Goal: Transaction & Acquisition: Purchase product/service

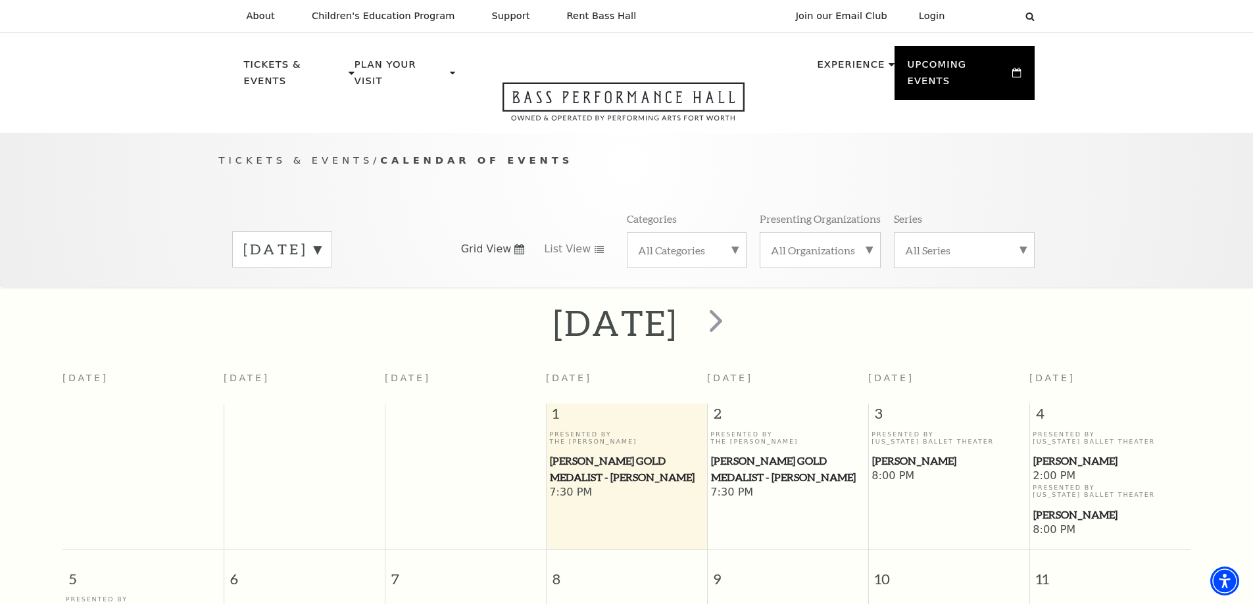
click at [321, 239] on label "October 2025" at bounding box center [282, 249] width 78 height 20
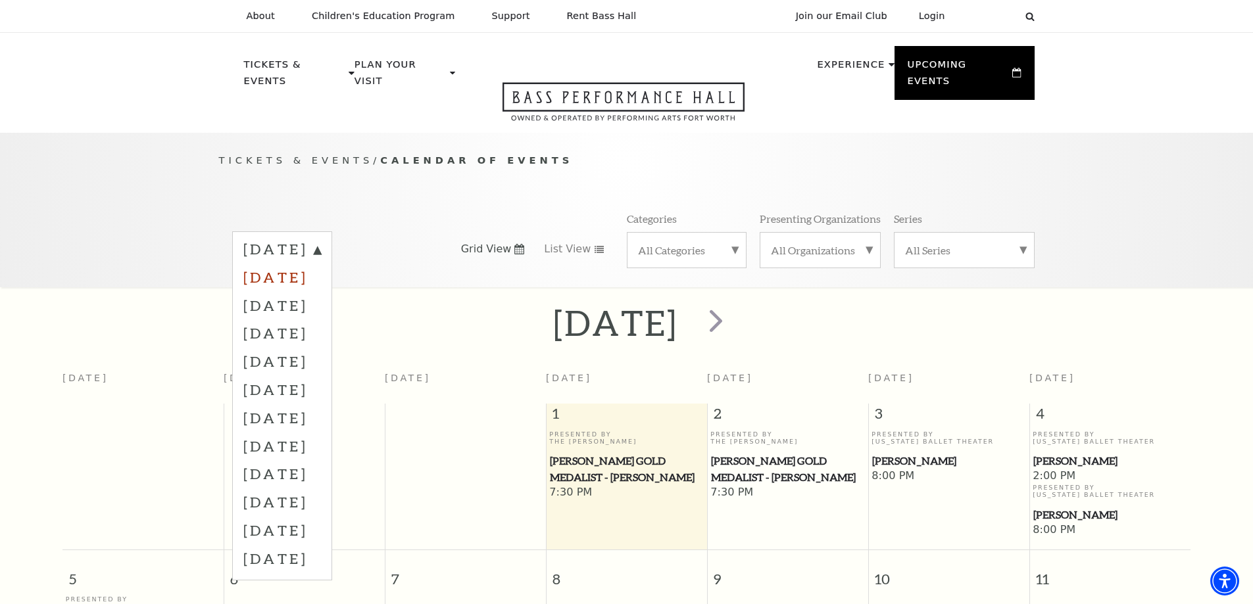
click at [321, 263] on label "November 2025" at bounding box center [282, 277] width 78 height 28
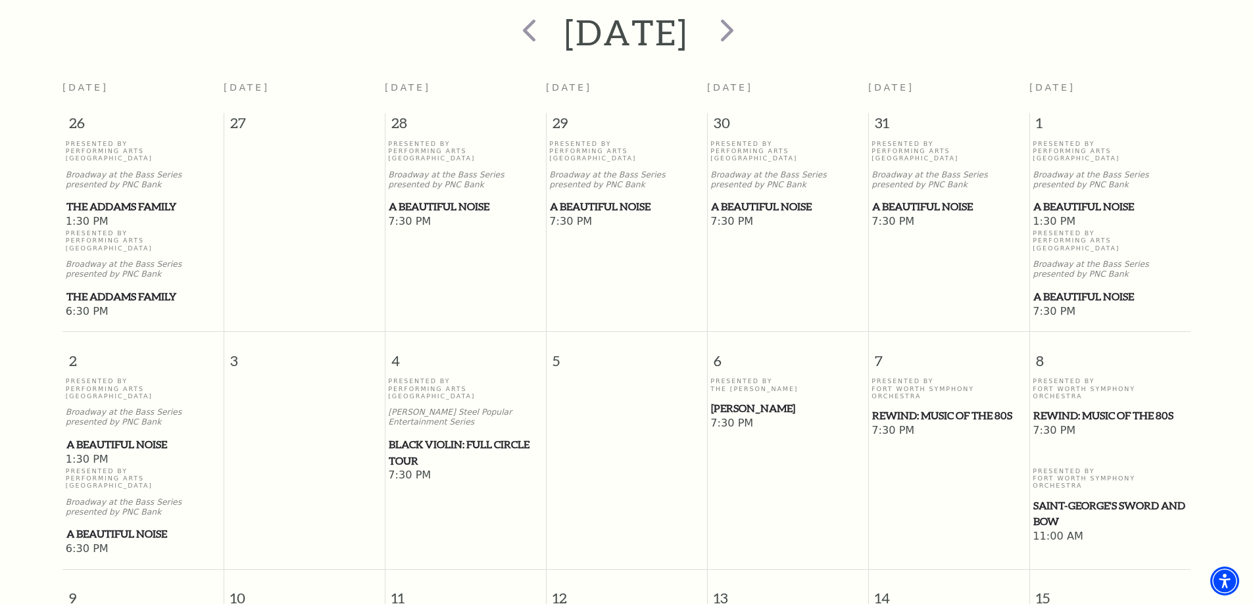
scroll to position [314, 0]
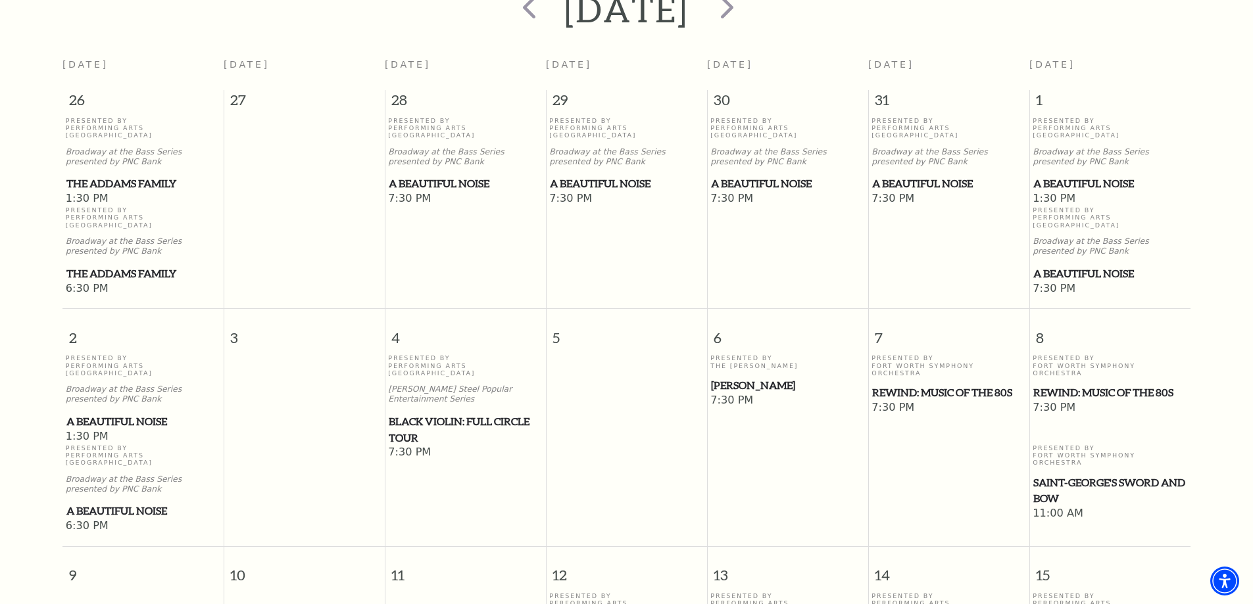
click at [461, 414] on span "Black Violin: Full Circle Tour" at bounding box center [465, 430] width 153 height 32
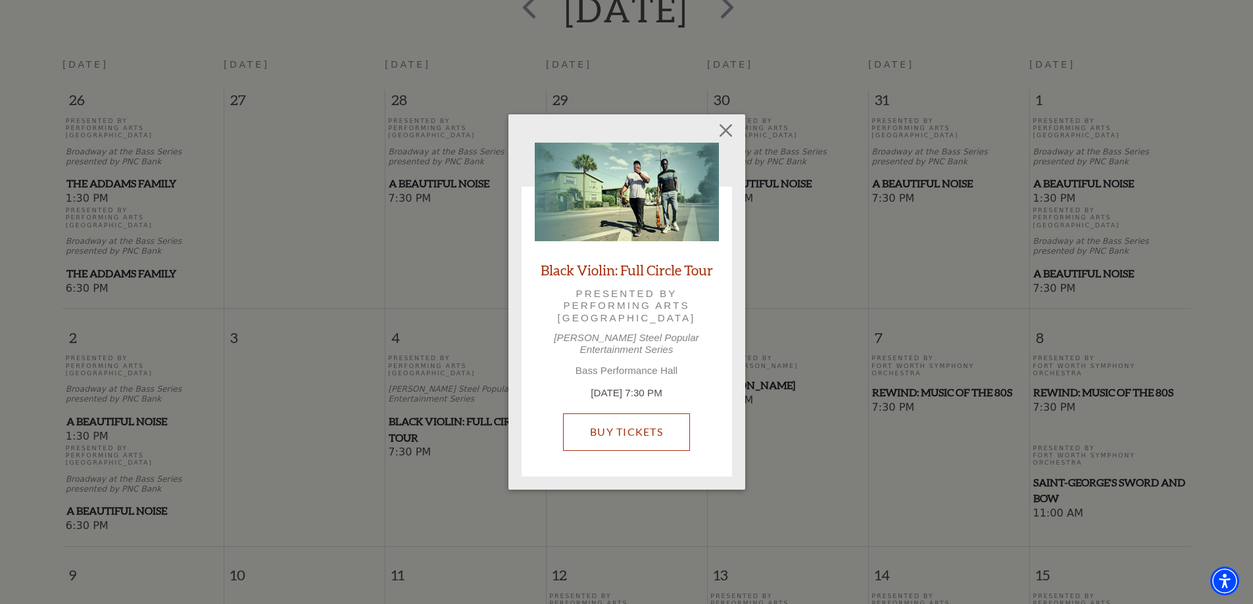
click at [611, 431] on link "Buy Tickets" at bounding box center [626, 432] width 127 height 37
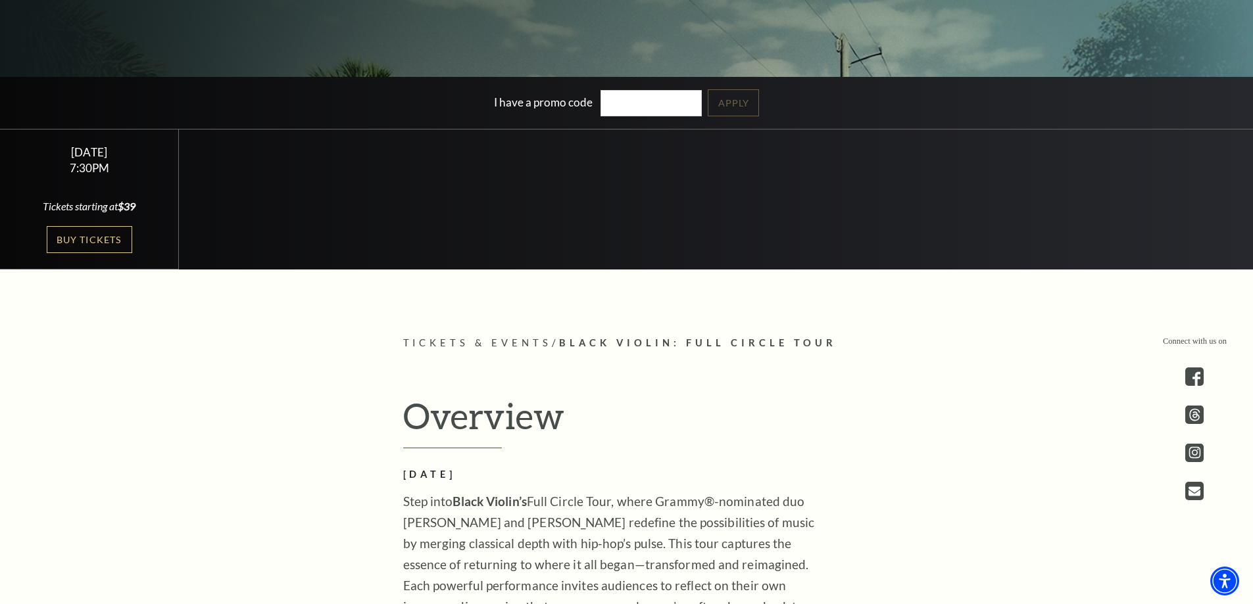
scroll to position [395, 0]
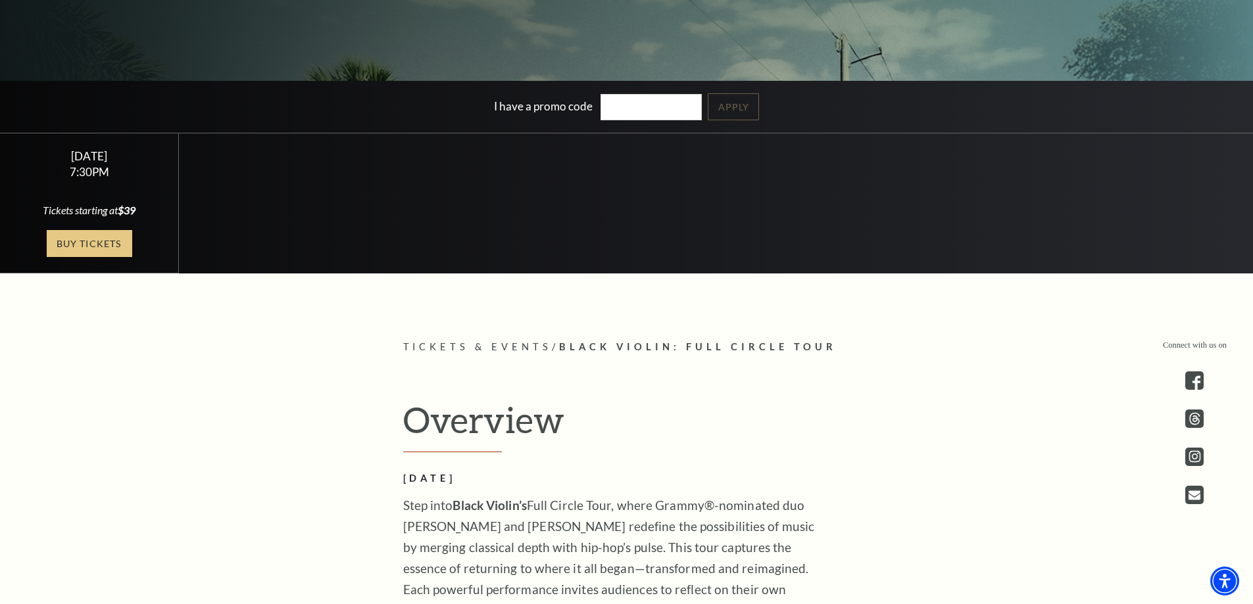
click at [79, 243] on link "Buy Tickets" at bounding box center [89, 243] width 85 height 27
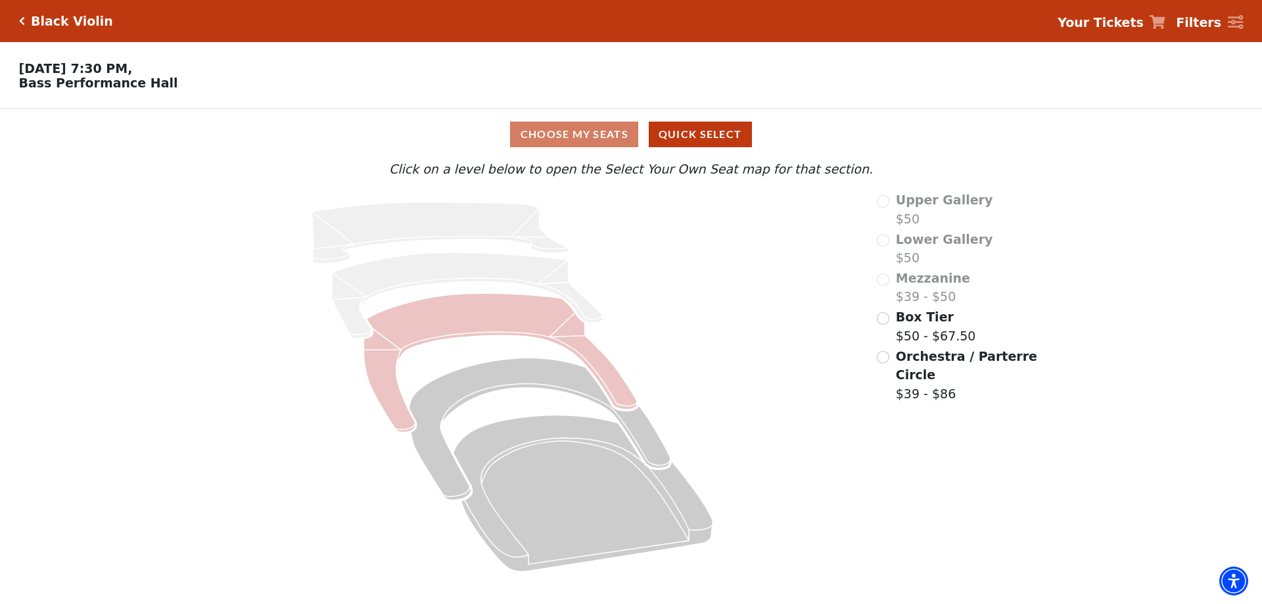
click at [485, 329] on icon at bounding box center [501, 363] width 274 height 139
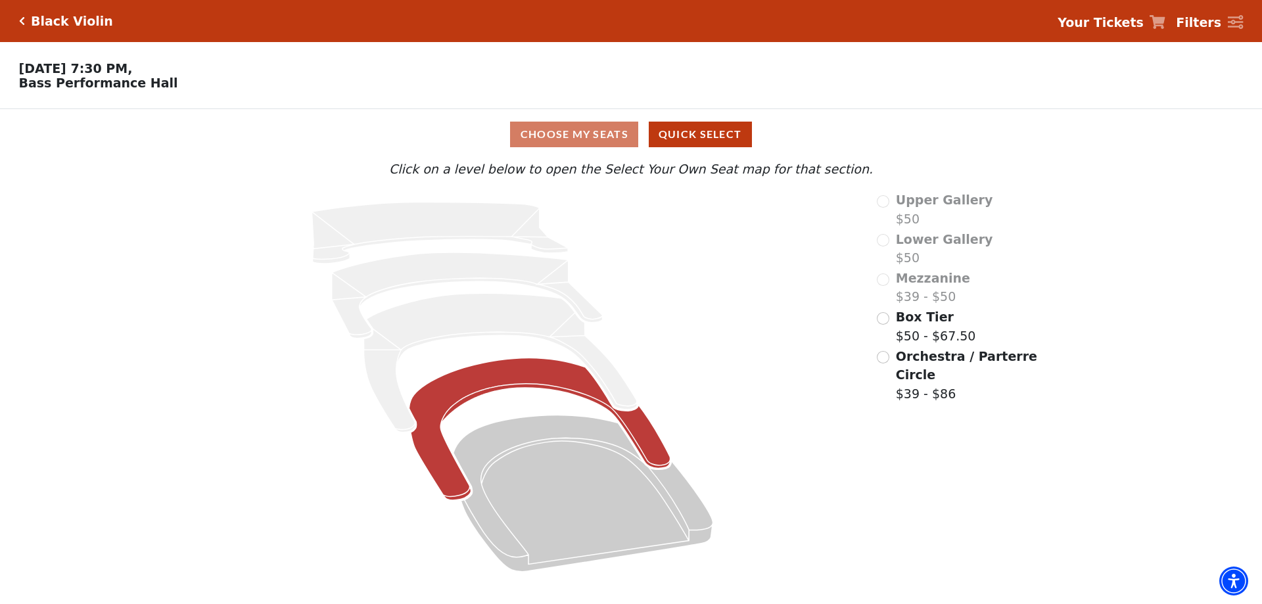
click at [506, 385] on icon at bounding box center [541, 429] width 262 height 143
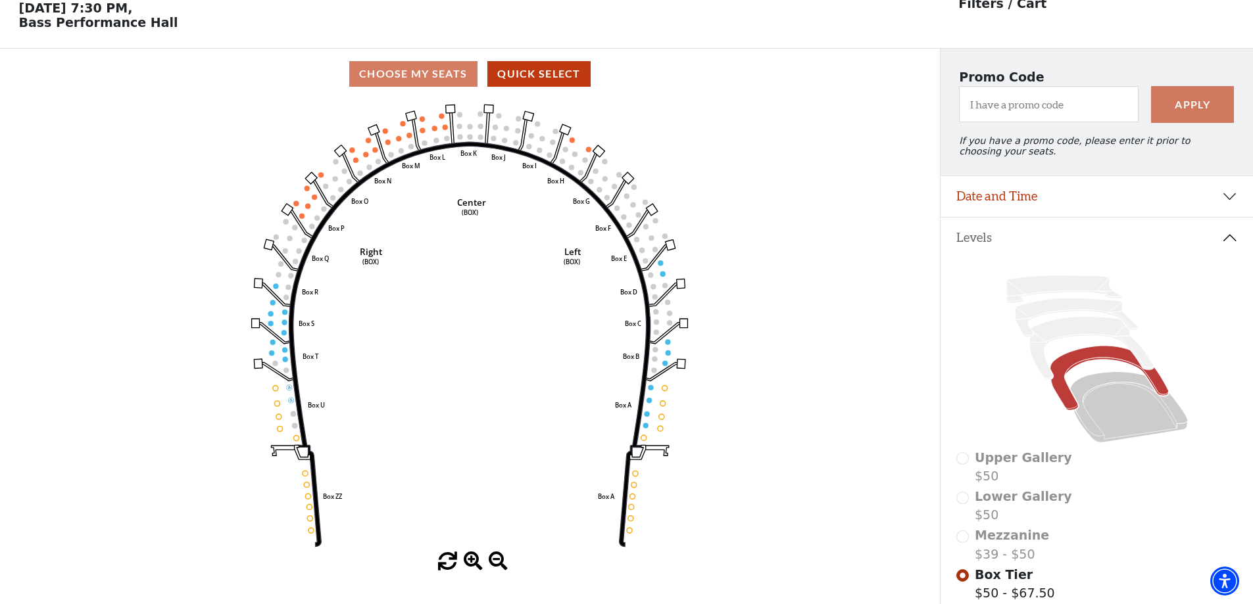
scroll to position [61, 0]
click at [472, 563] on span at bounding box center [473, 561] width 19 height 19
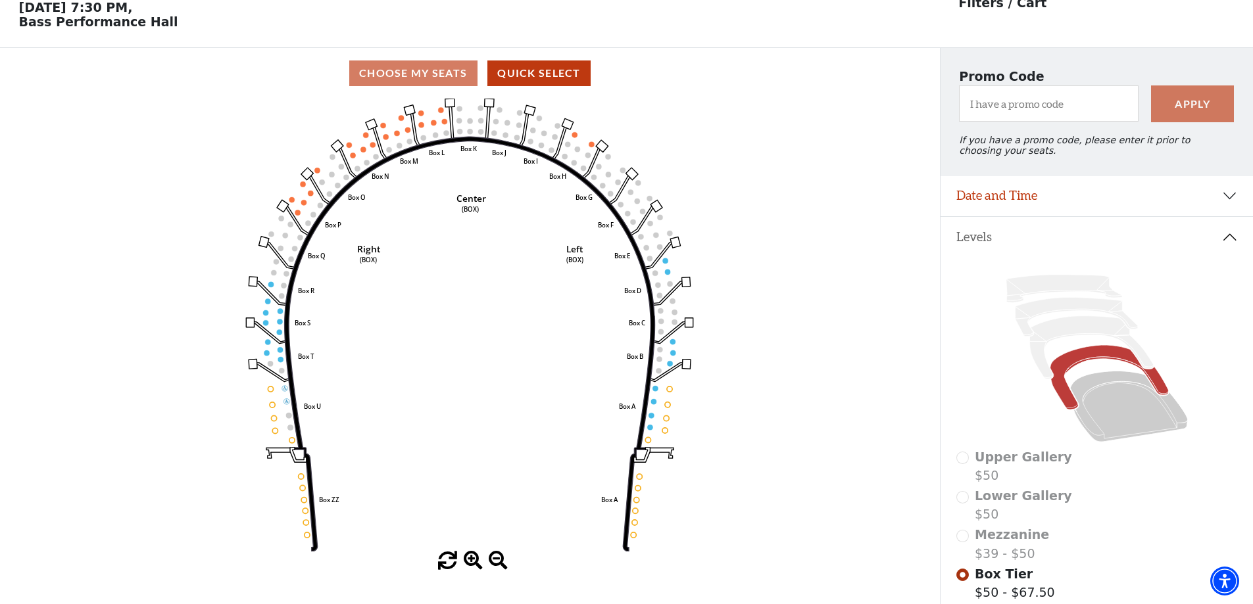
click at [472, 563] on span at bounding box center [473, 561] width 19 height 19
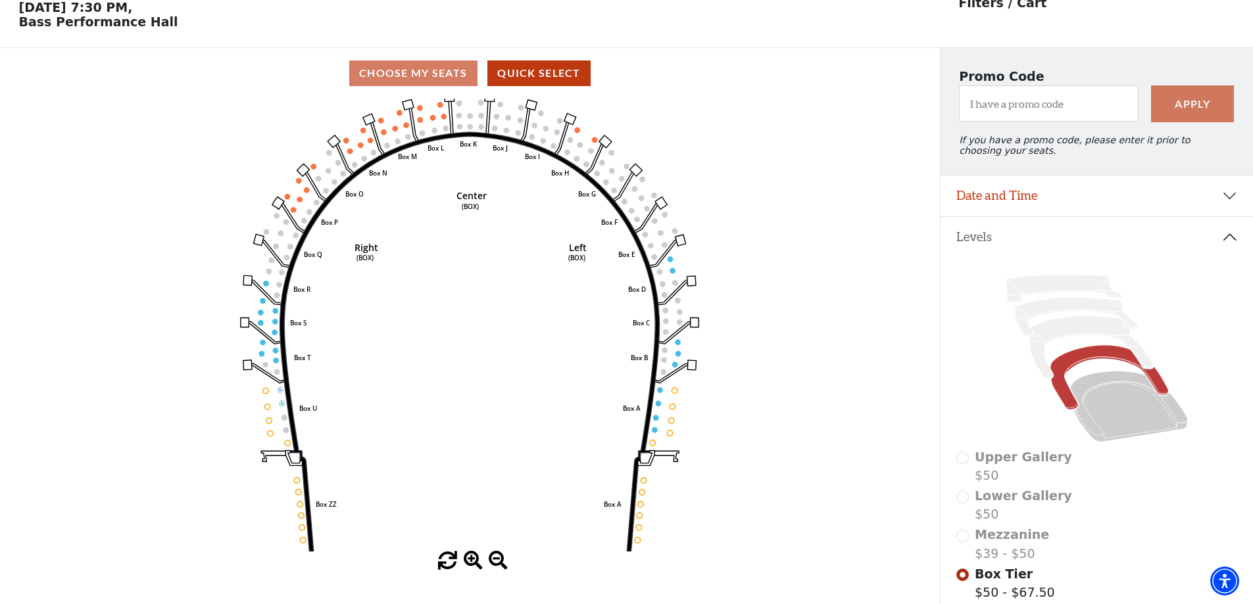
click at [503, 560] on span at bounding box center [498, 561] width 19 height 19
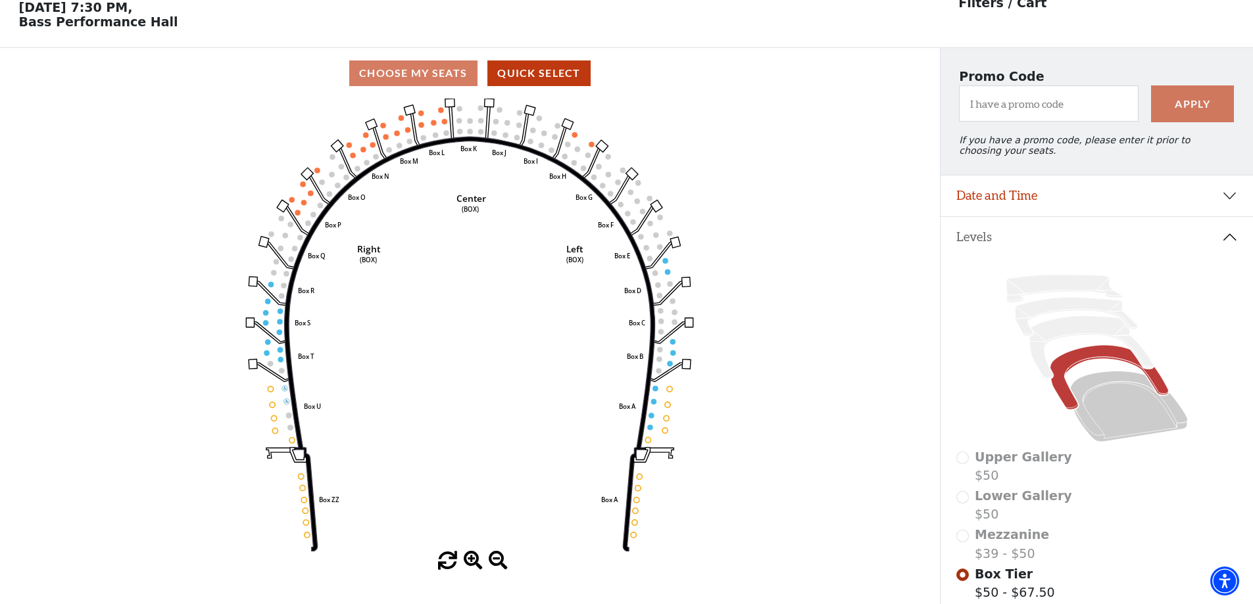
click at [503, 560] on span at bounding box center [498, 561] width 19 height 19
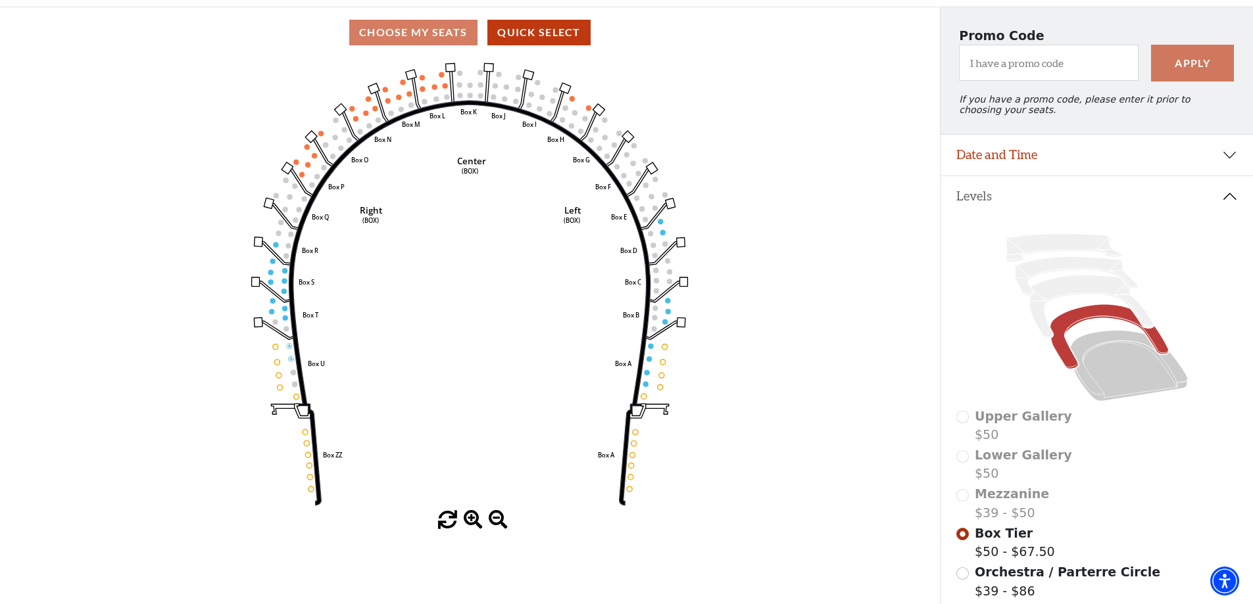
scroll to position [0, 0]
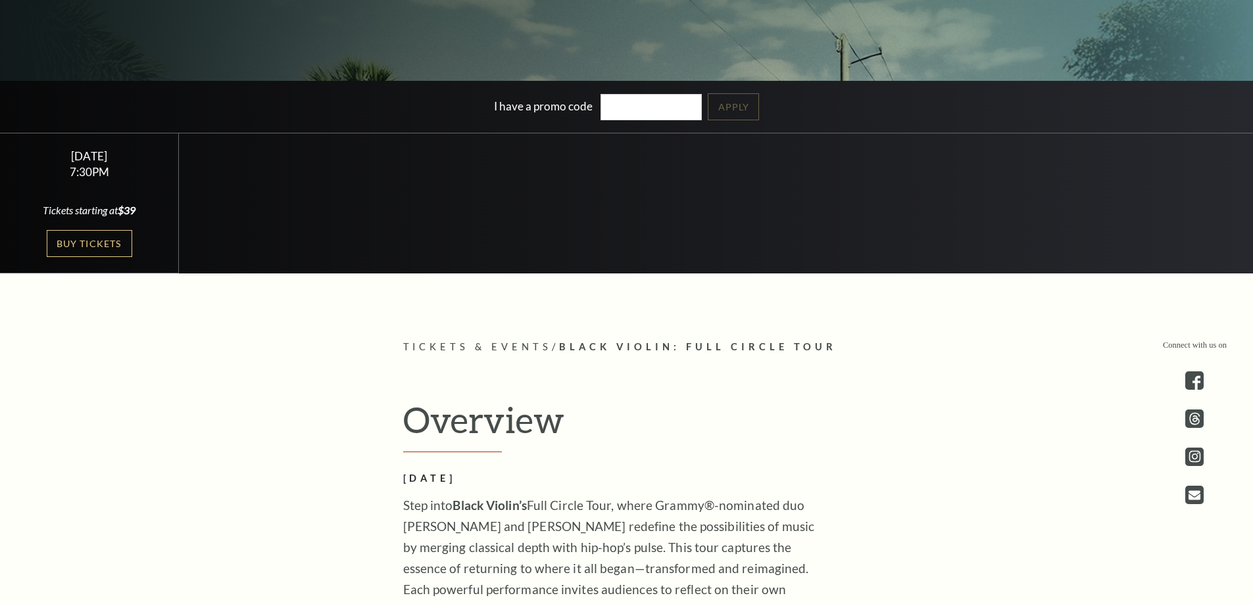
scroll to position [395, 0]
click at [95, 236] on link "Buy Tickets" at bounding box center [89, 243] width 85 height 27
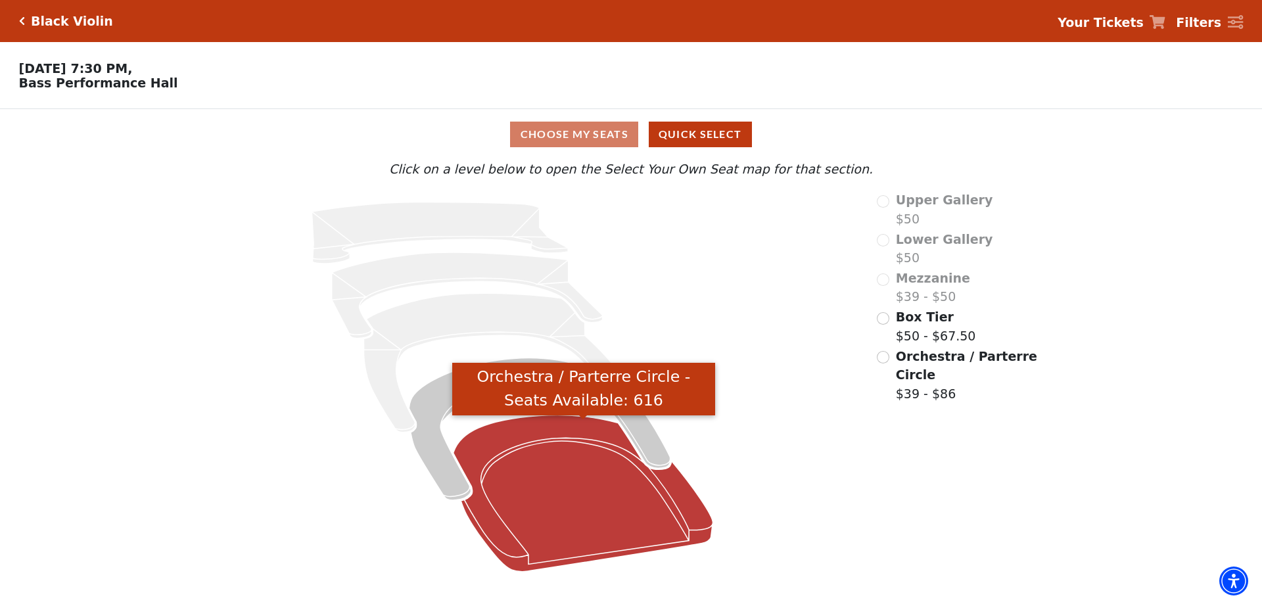
click at [520, 448] on icon "Orchestra / Parterre Circle - Seats Available: 616" at bounding box center [584, 494] width 260 height 156
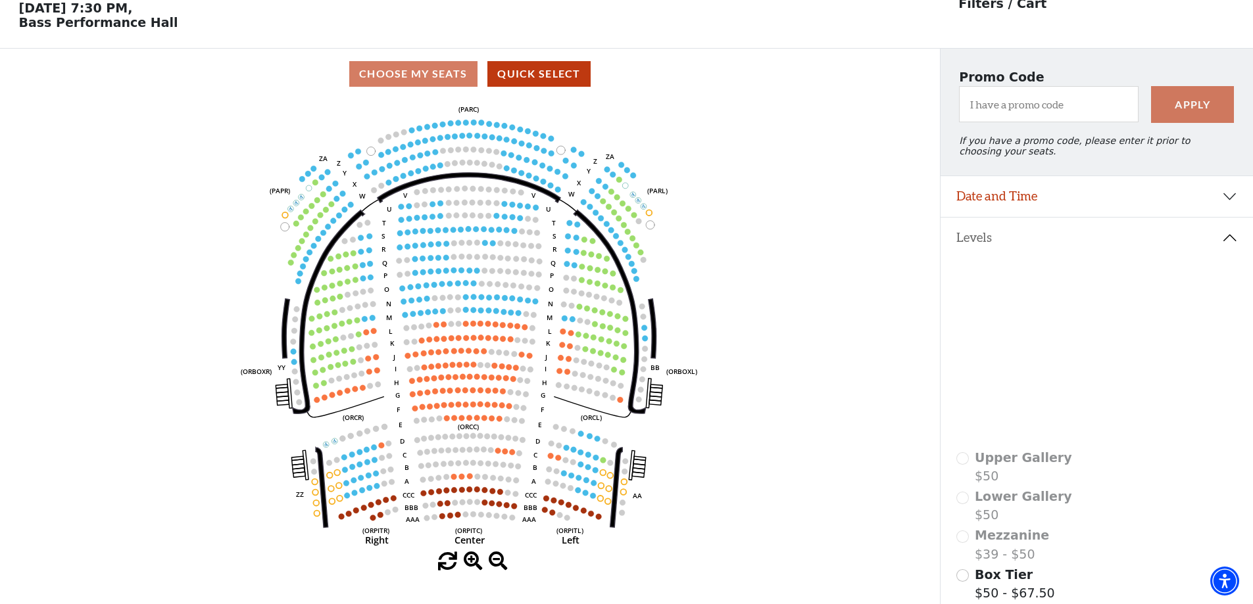
scroll to position [61, 0]
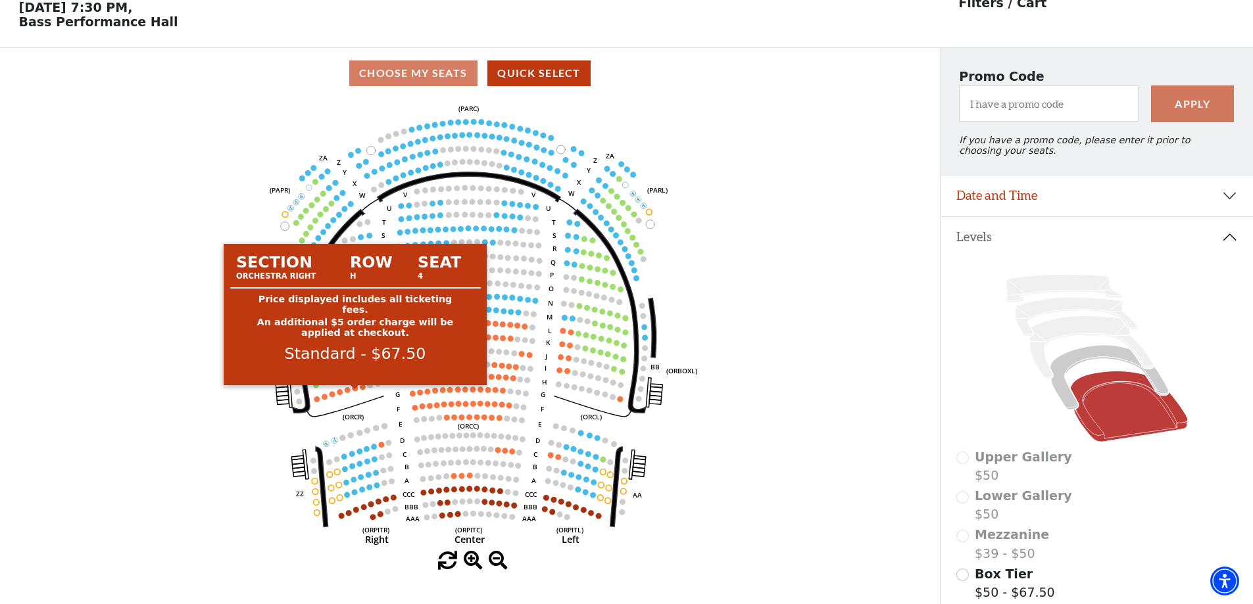
click at [356, 391] on circle at bounding box center [355, 388] width 6 height 6
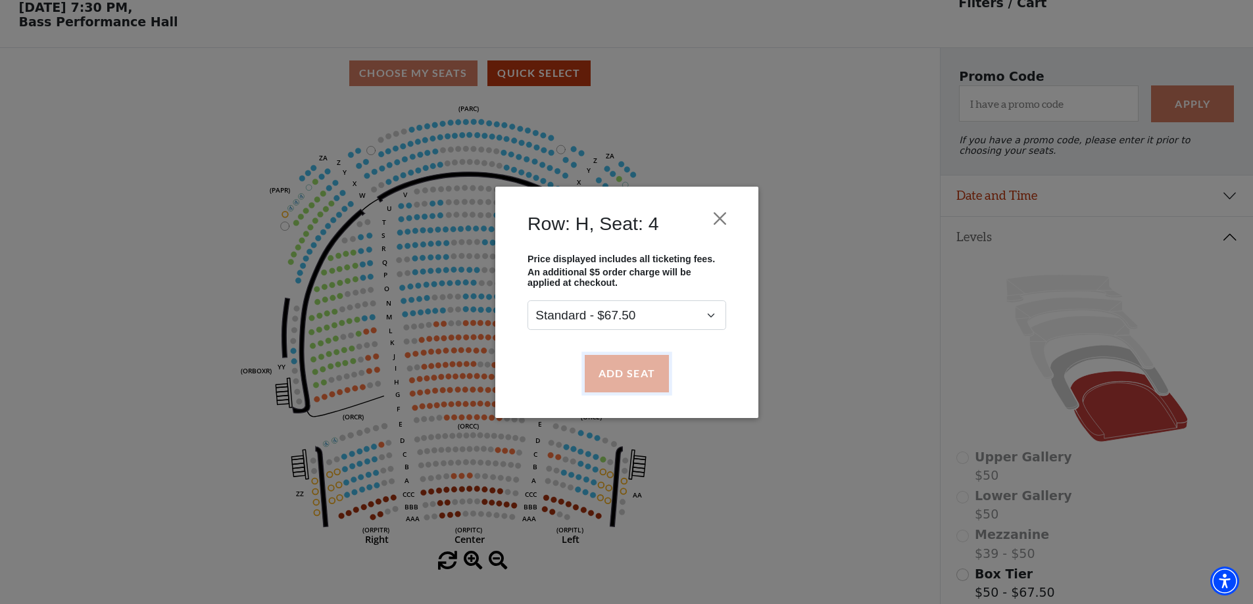
click at [608, 369] on button "Add Seat" at bounding box center [626, 373] width 84 height 37
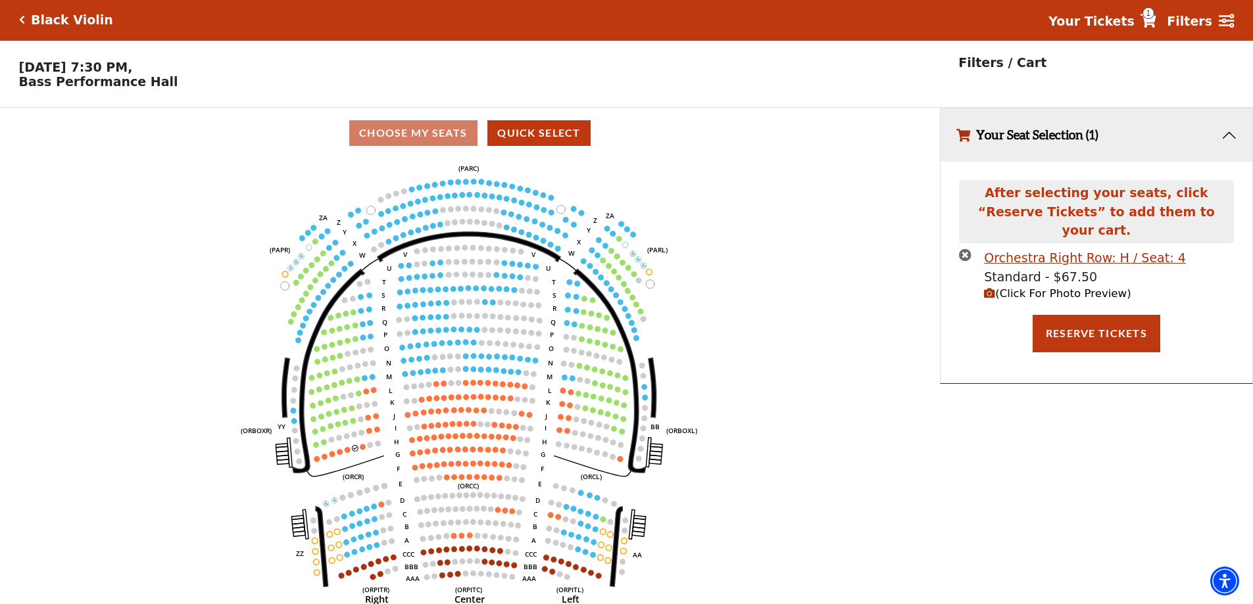
scroll to position [0, 0]
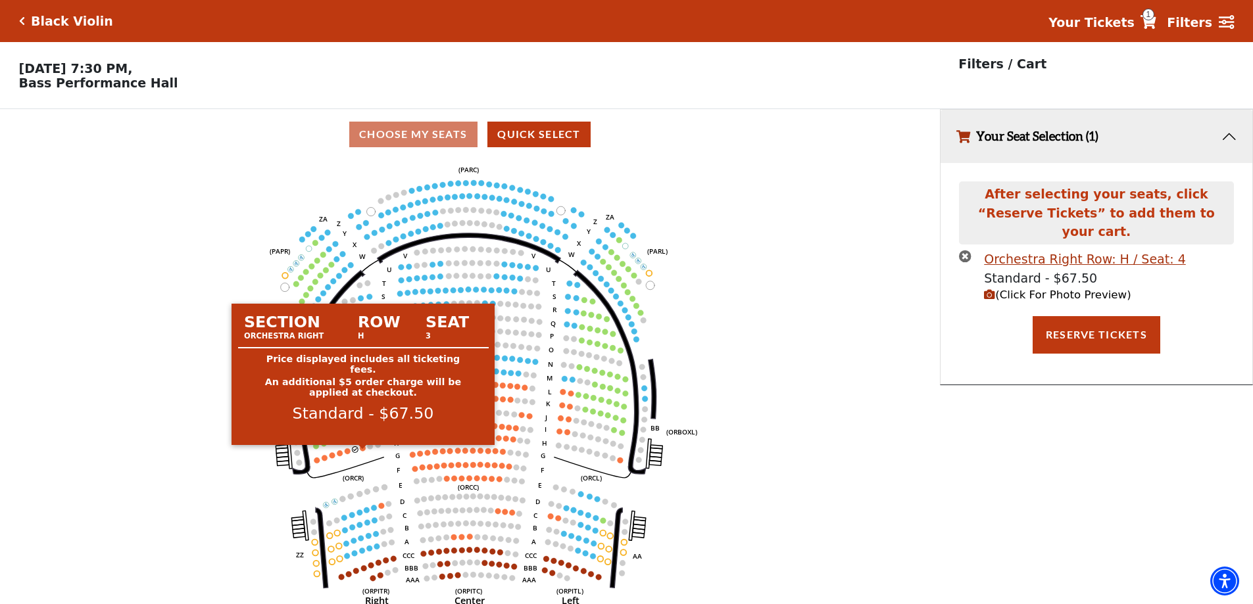
click at [362, 451] on circle at bounding box center [363, 448] width 6 height 6
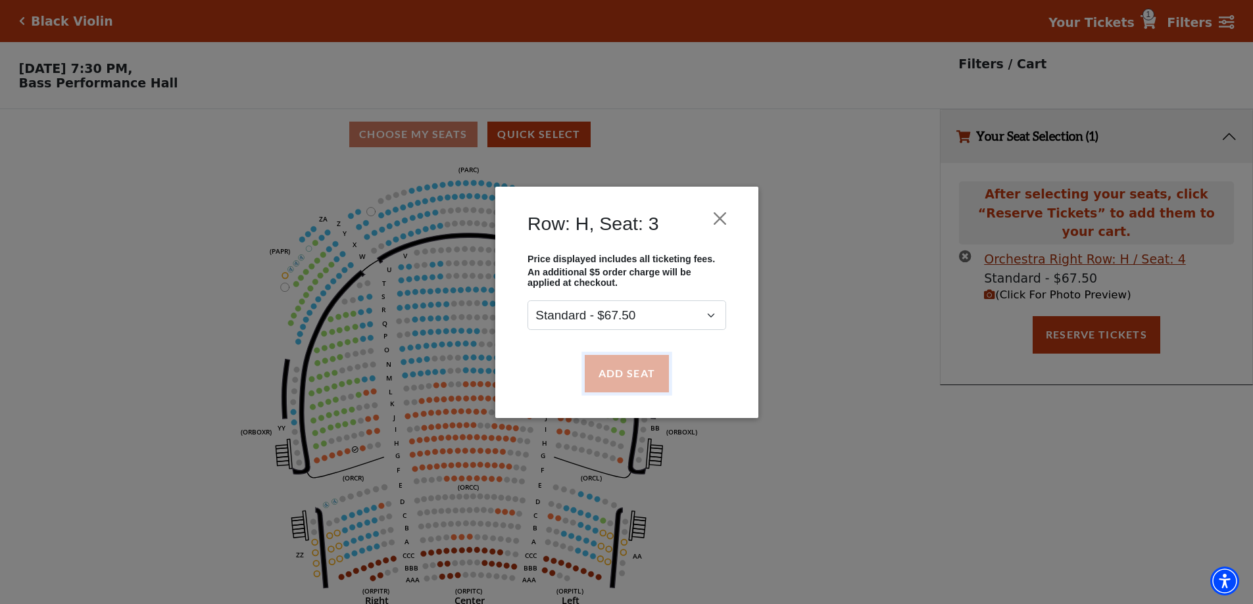
click at [619, 375] on button "Add Seat" at bounding box center [626, 373] width 84 height 37
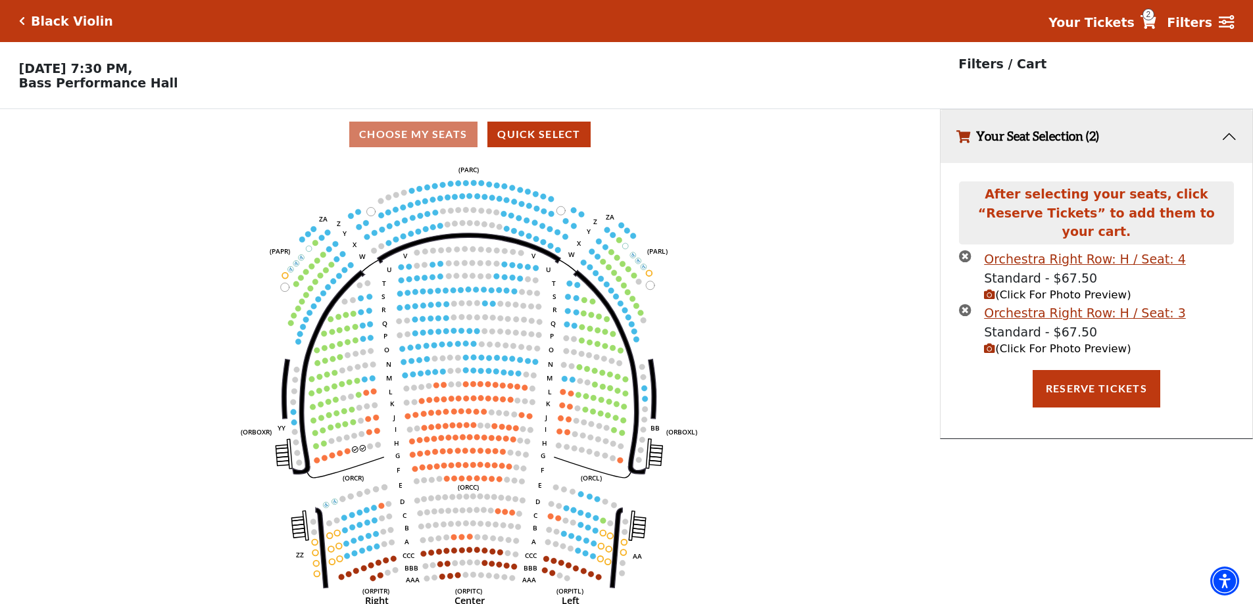
click at [1021, 289] on span "(Click For Photo Preview)" at bounding box center [1057, 295] width 147 height 12
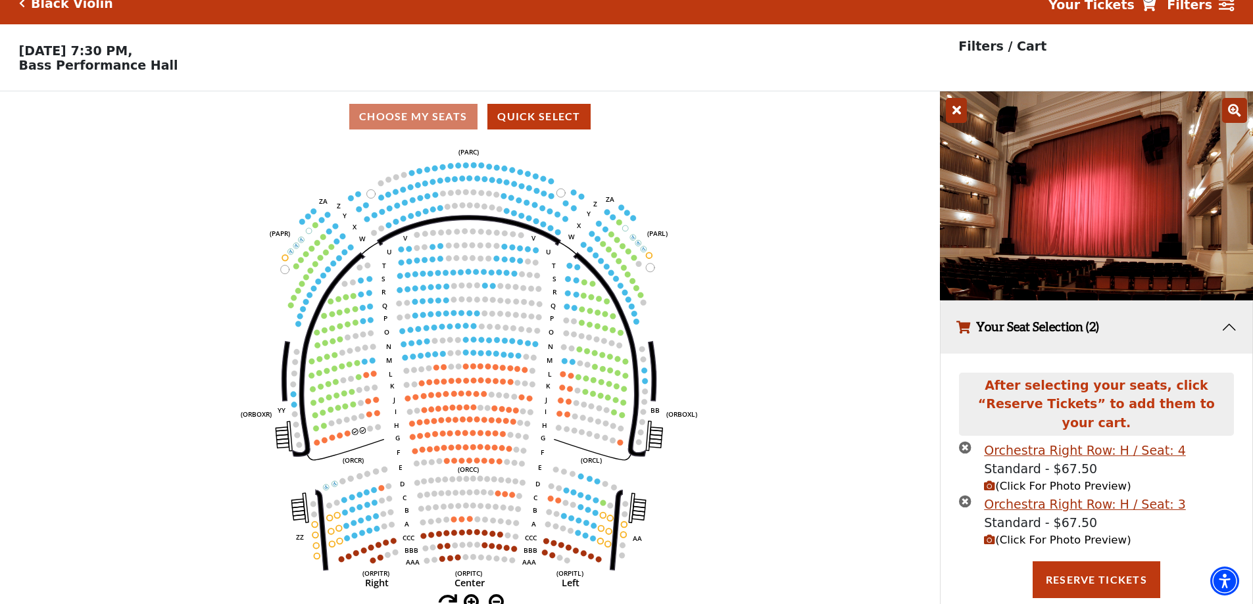
scroll to position [32, 0]
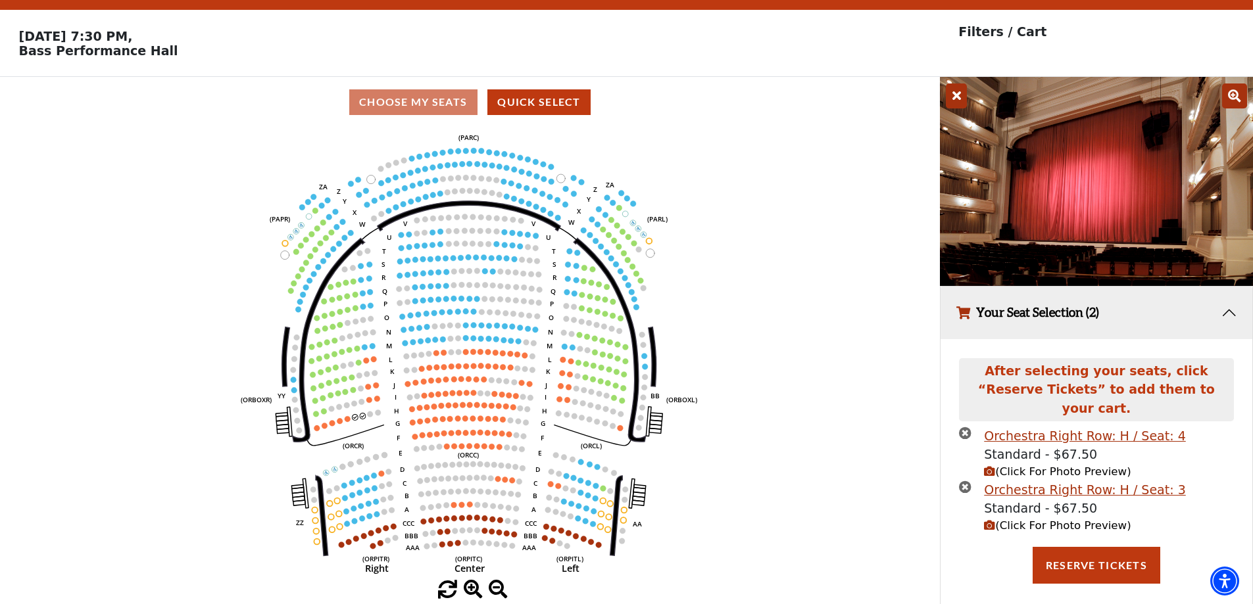
click at [967, 427] on icon "times-circle" at bounding box center [965, 433] width 12 height 12
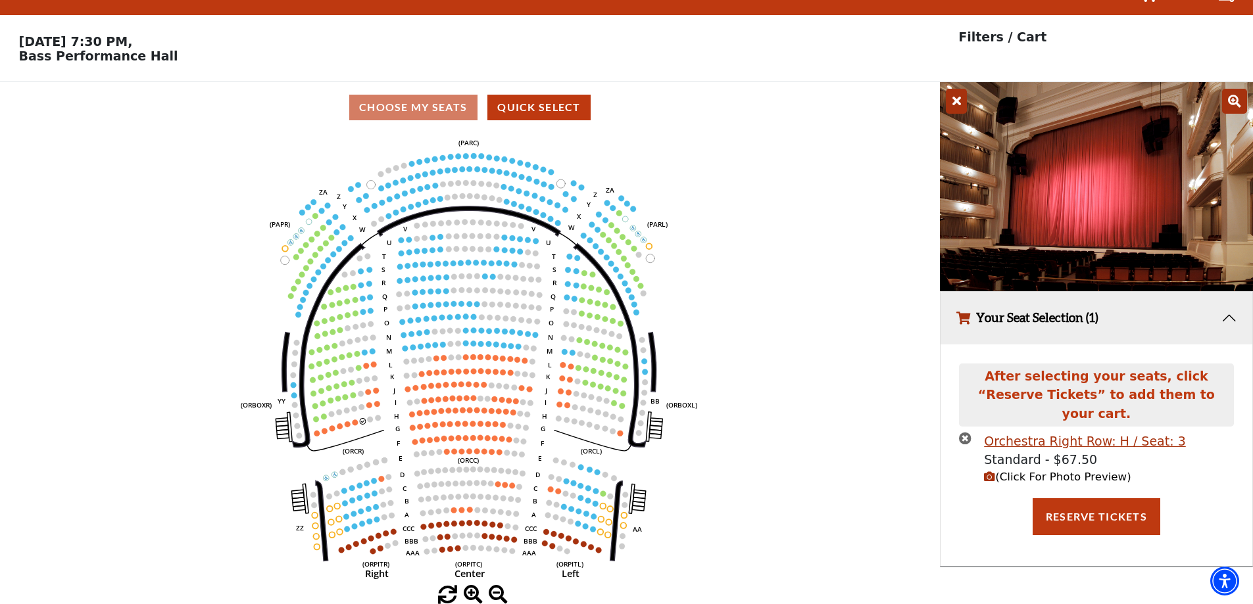
click at [963, 432] on icon "times-circle" at bounding box center [965, 438] width 12 height 12
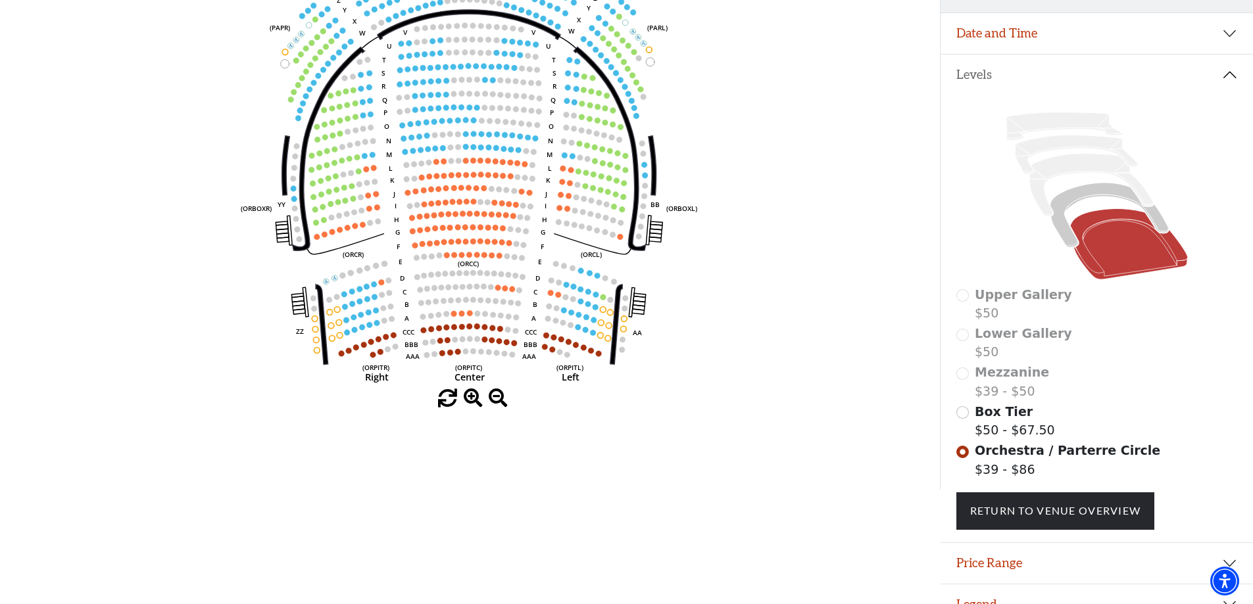
scroll to position [245, 0]
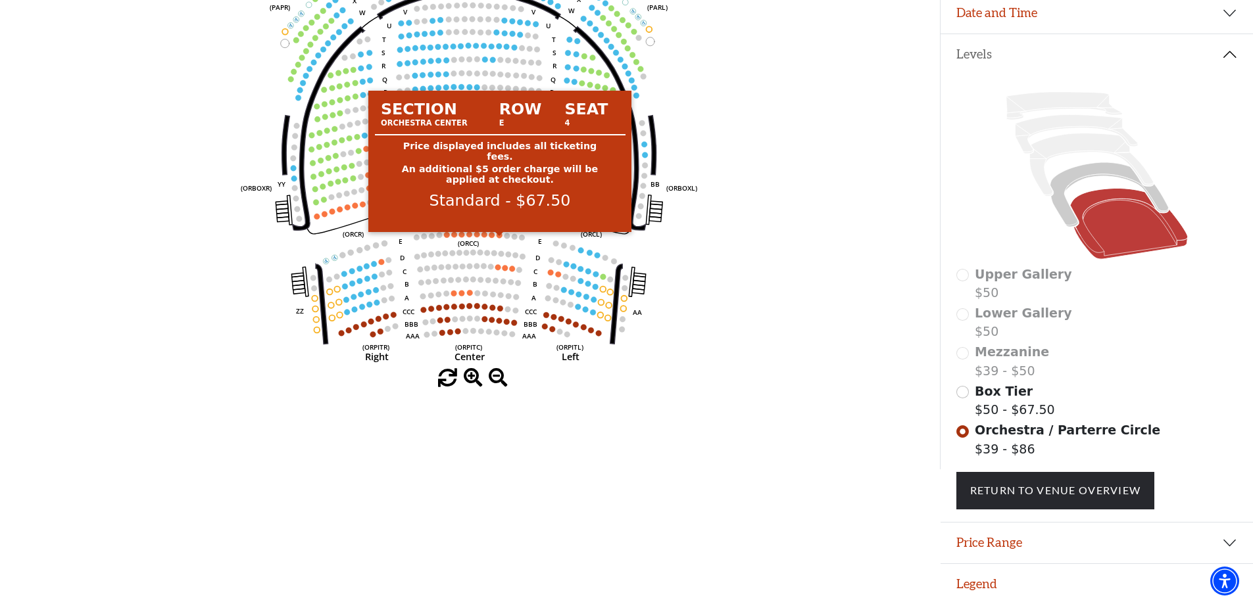
click at [498, 237] on circle at bounding box center [499, 235] width 6 height 6
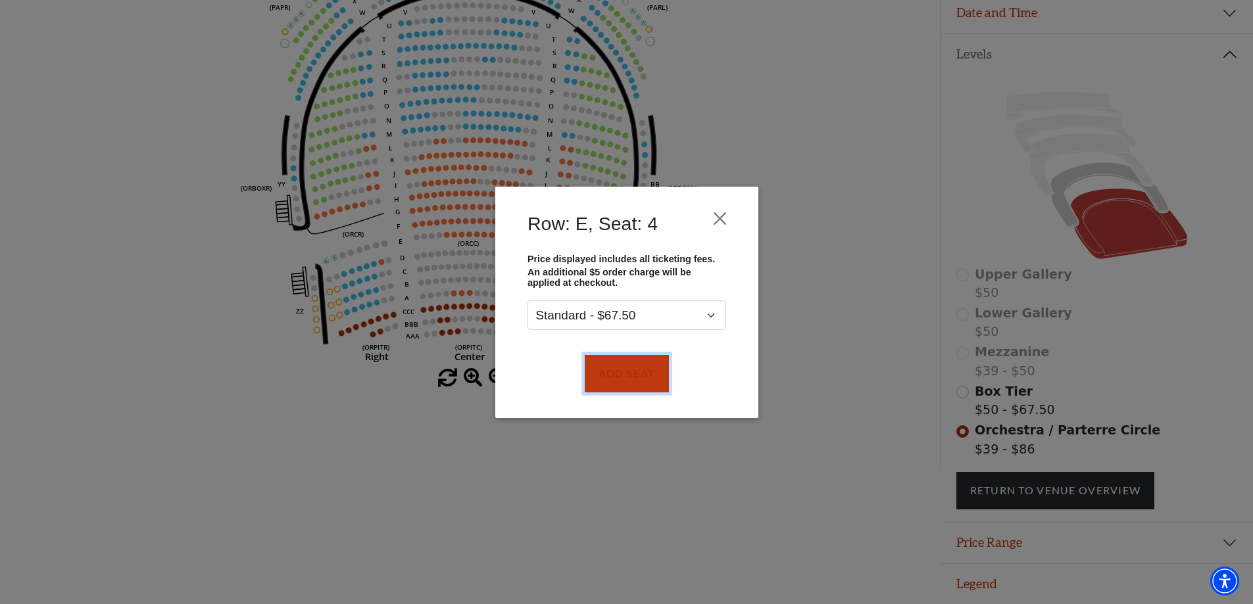
drag, startPoint x: 615, startPoint y: 373, endPoint x: 602, endPoint y: 342, distance: 33.6
click at [617, 371] on button "Add Seat" at bounding box center [626, 373] width 84 height 37
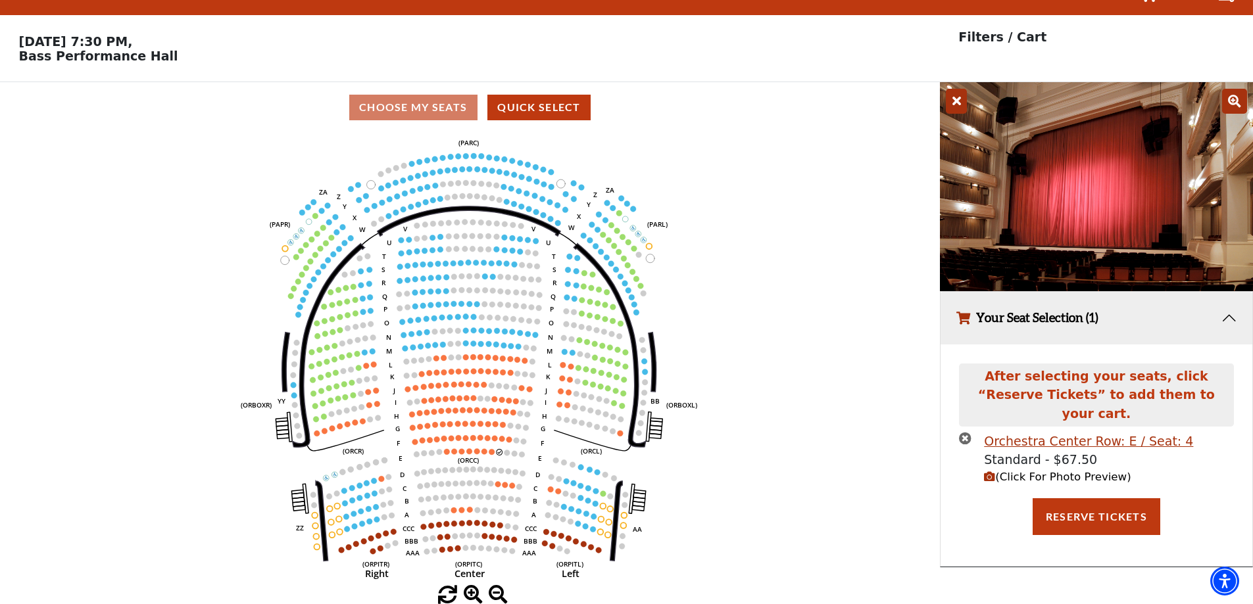
scroll to position [0, 0]
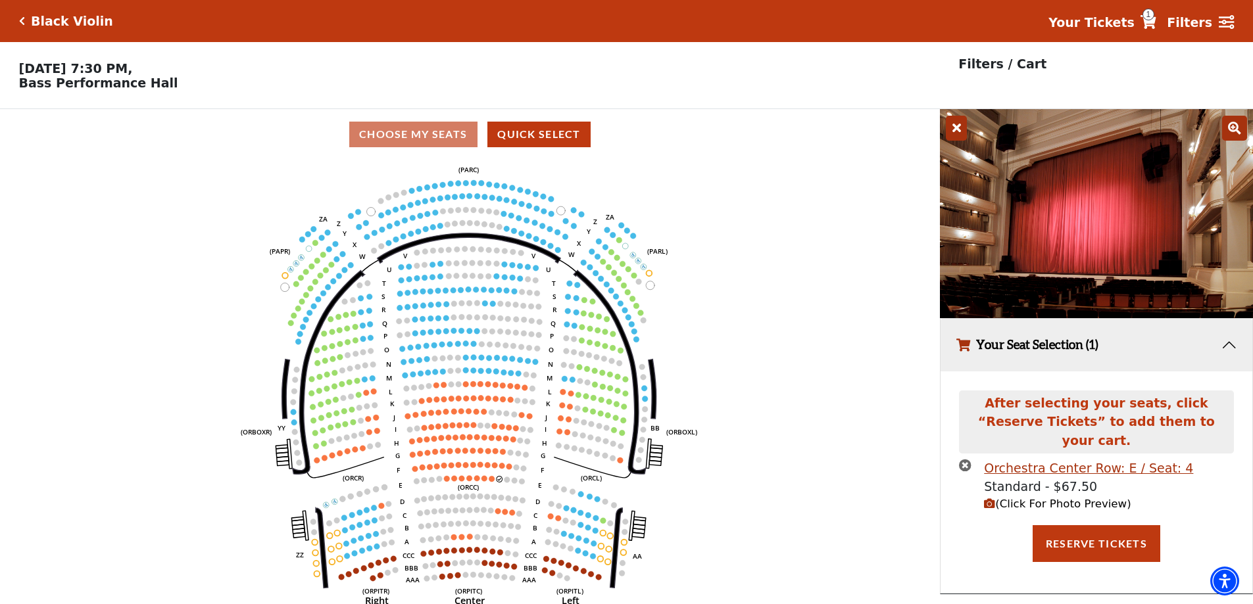
click at [489, 482] on icon "Left (ORPITL) Right (ORPITR) Center (ORPITC) ZZ AA YY BB ZA ZA (ORCL) (ORCR) (O…" at bounding box center [470, 386] width 846 height 453
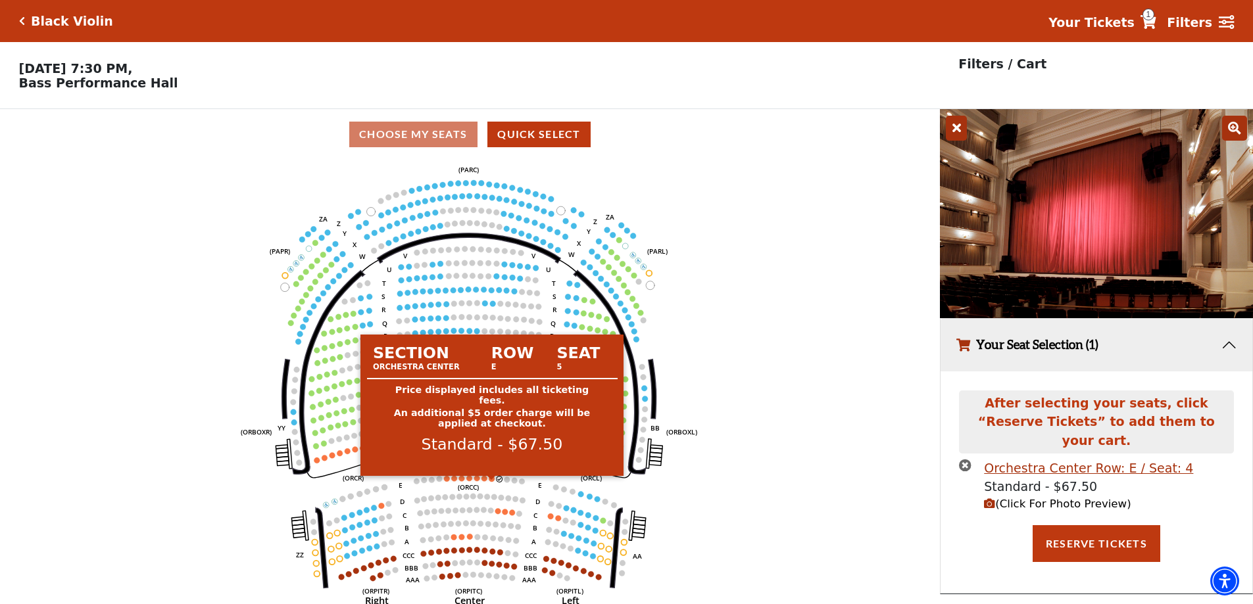
click at [490, 482] on circle at bounding box center [492, 479] width 6 height 6
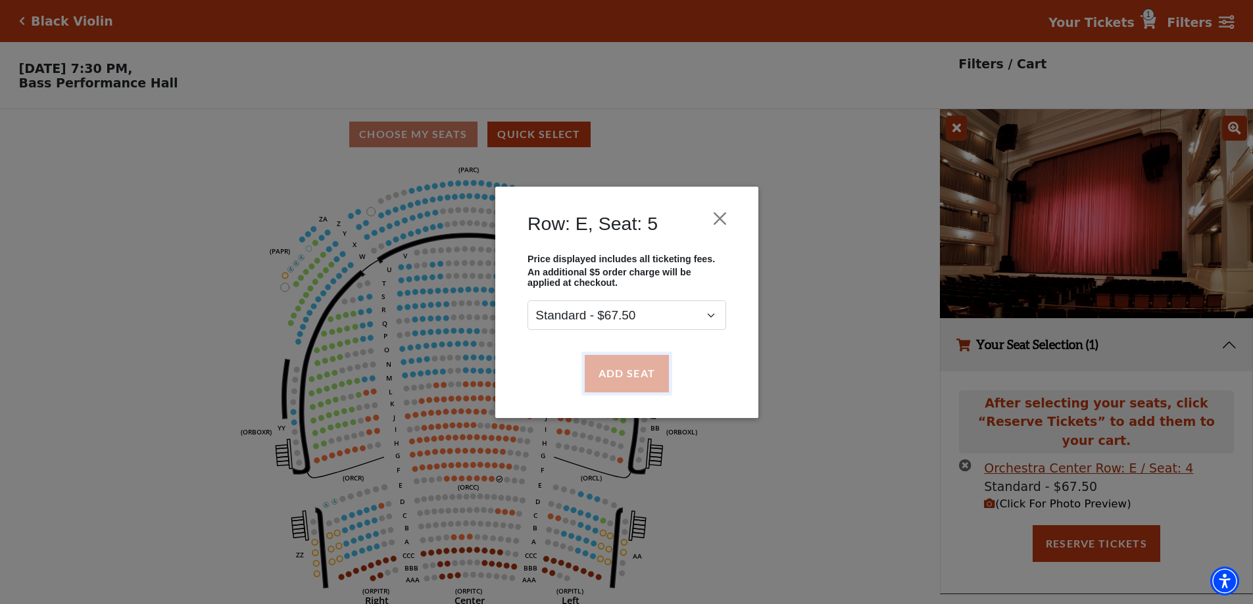
click at [621, 375] on button "Add Seat" at bounding box center [626, 373] width 84 height 37
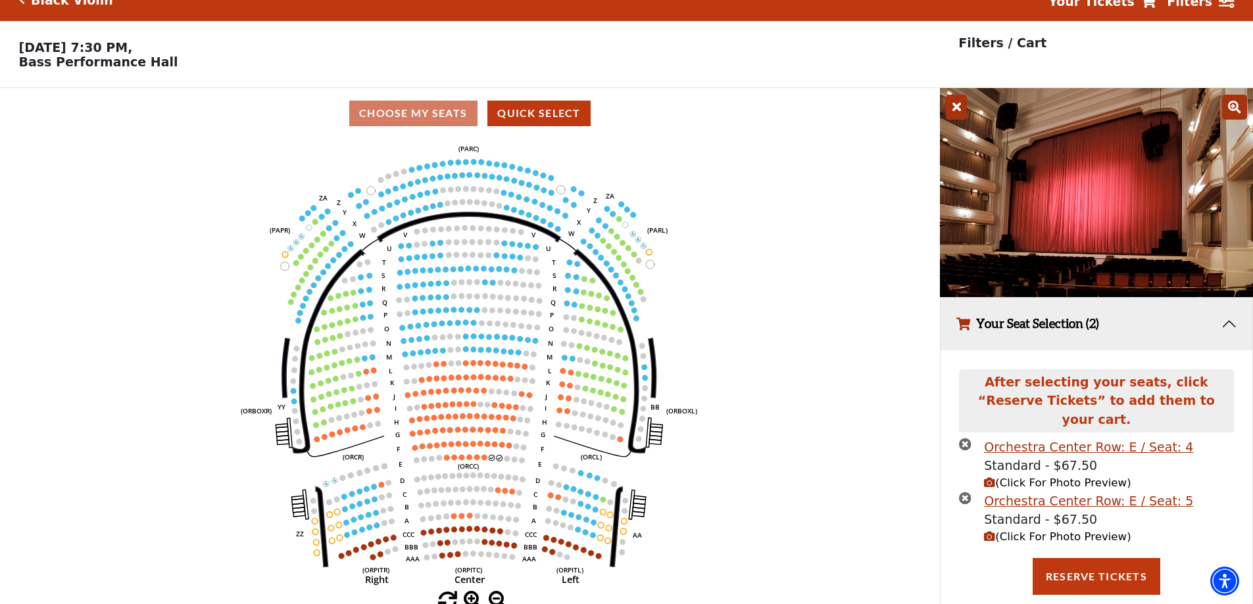
scroll to position [32, 0]
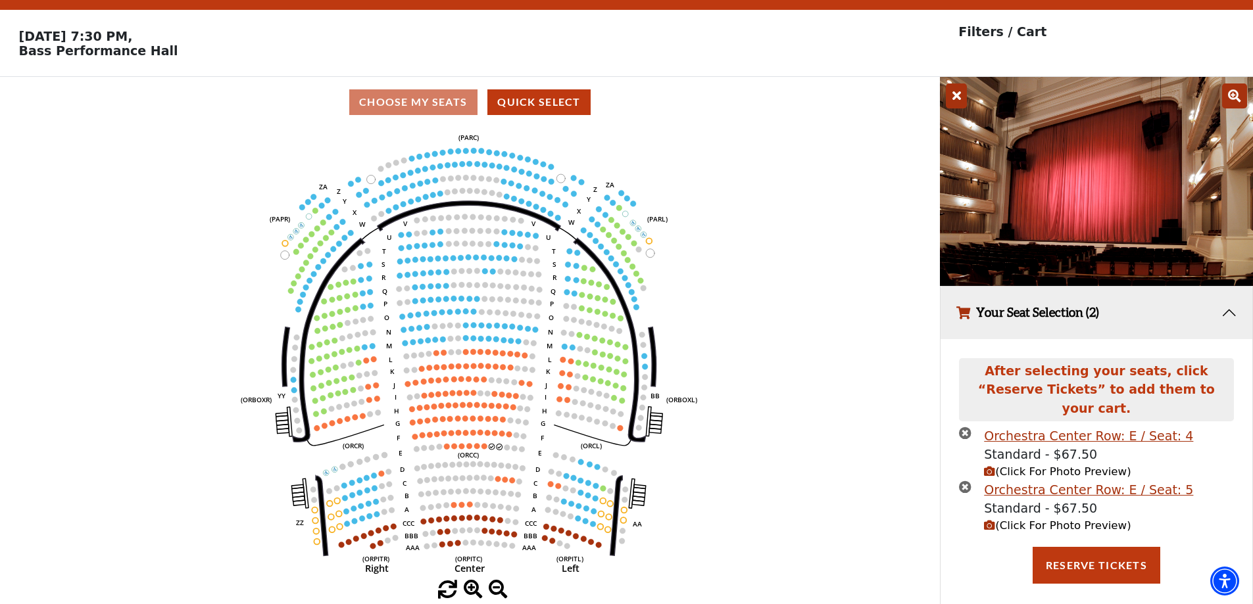
click at [1030, 466] on span "(Click For Photo Preview)" at bounding box center [1057, 472] width 147 height 12
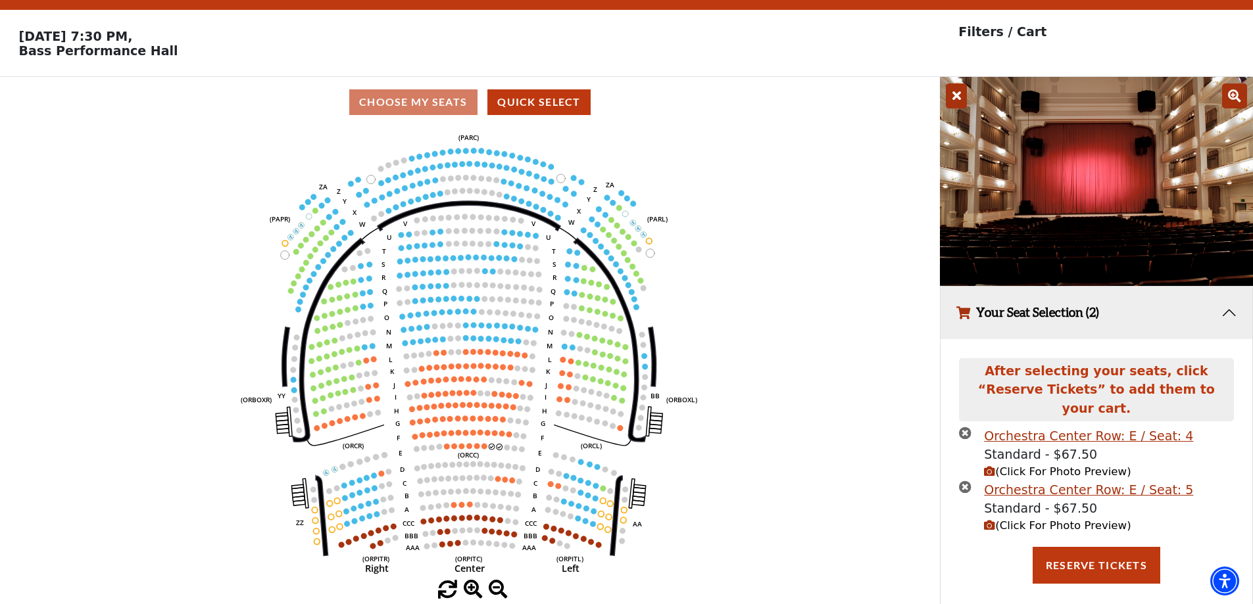
click at [1033, 519] on span "(Click For Photo Preview)" at bounding box center [1057, 525] width 147 height 12
click at [1028, 519] on span "(Click For Photo Preview)" at bounding box center [1057, 525] width 147 height 12
click at [1016, 466] on span "(Click For Photo Preview)" at bounding box center [1057, 472] width 147 height 12
click at [1232, 98] on icon at bounding box center [1234, 96] width 25 height 25
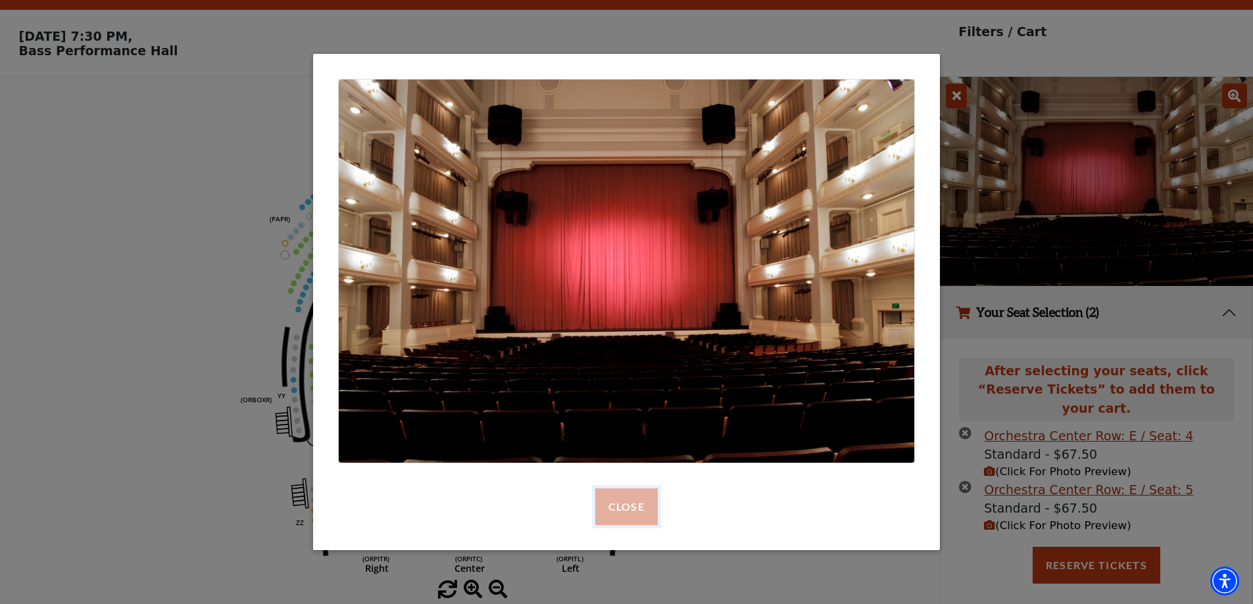
click at [623, 499] on button "Close" at bounding box center [626, 507] width 62 height 37
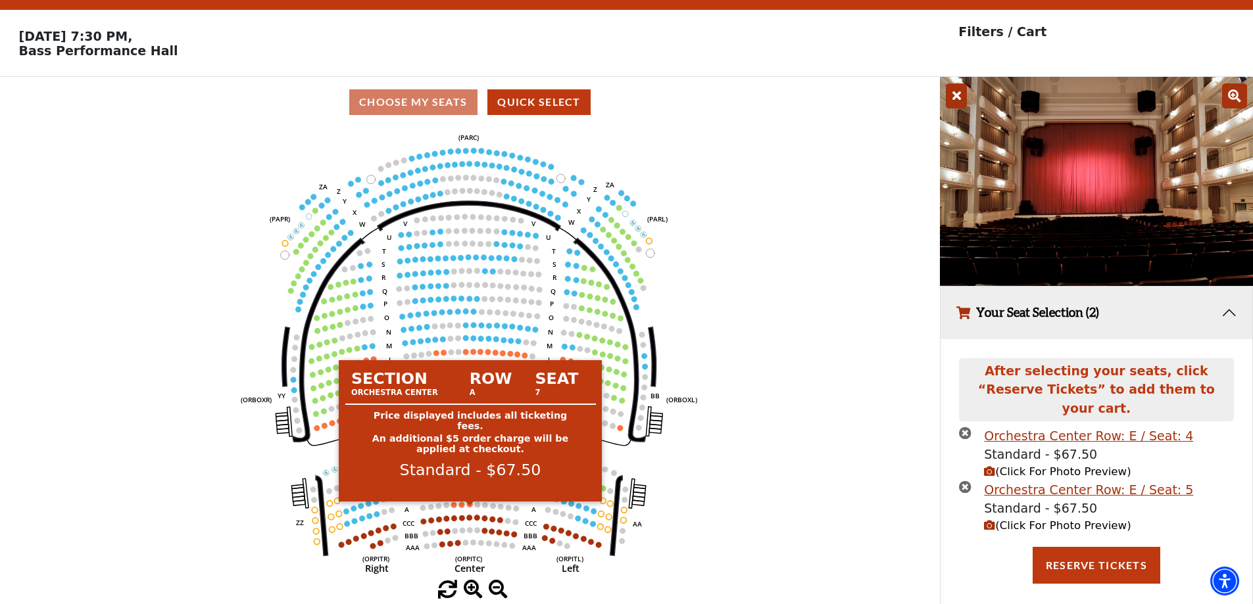
click at [469, 508] on circle at bounding box center [470, 505] width 6 height 6
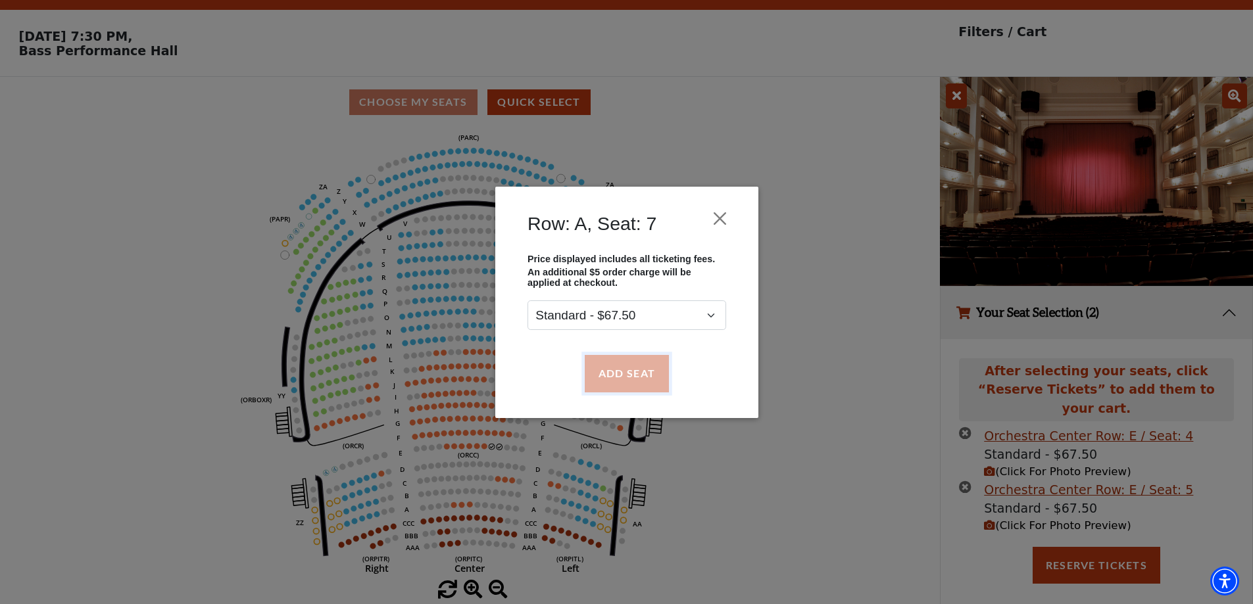
click at [646, 375] on button "Add Seat" at bounding box center [626, 373] width 84 height 37
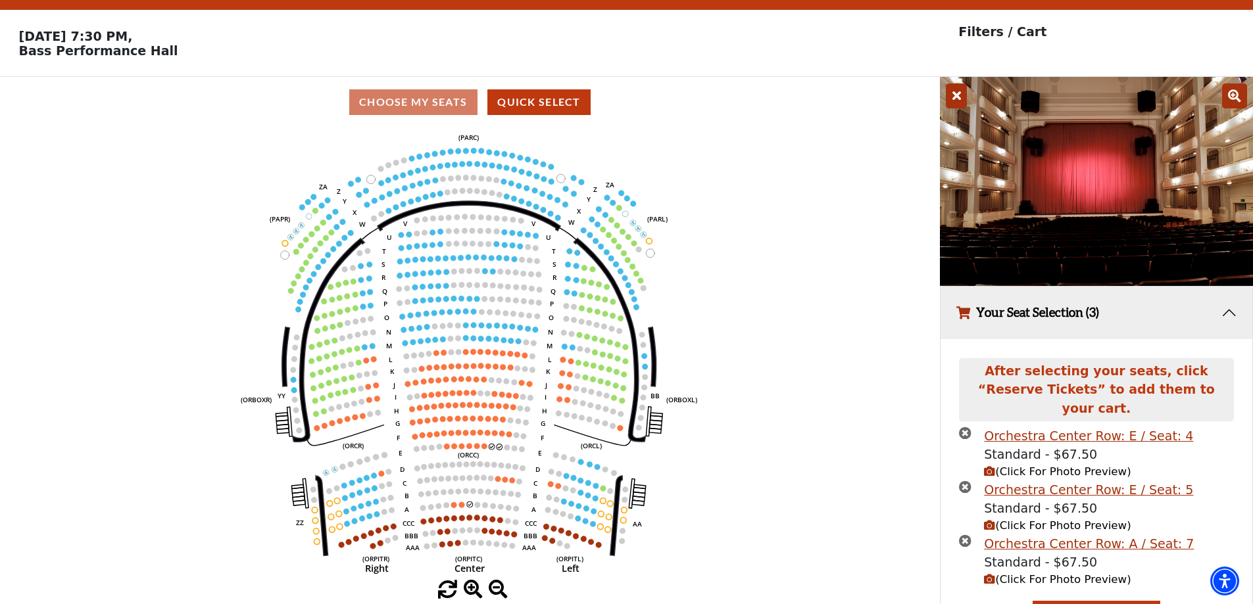
scroll to position [53, 0]
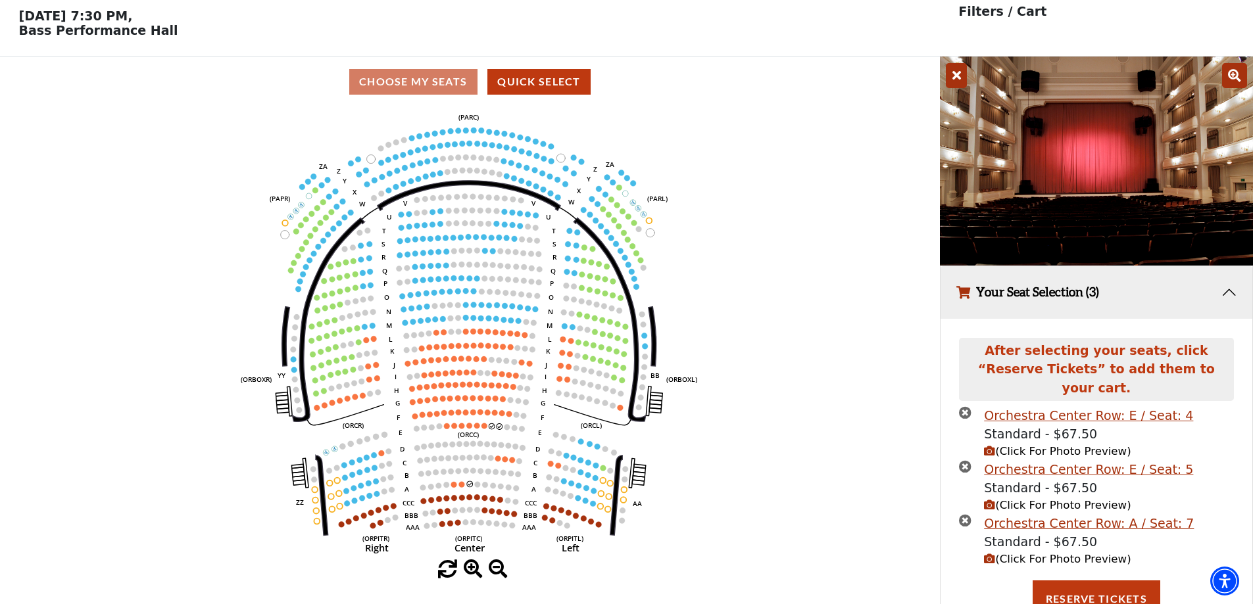
click at [1028, 553] on span "(Click For Photo Preview)" at bounding box center [1057, 559] width 147 height 12
click at [1036, 553] on span "(Click For Photo Preview)" at bounding box center [1057, 559] width 147 height 12
click at [996, 553] on span "(Click For Photo Preview)" at bounding box center [1057, 559] width 147 height 12
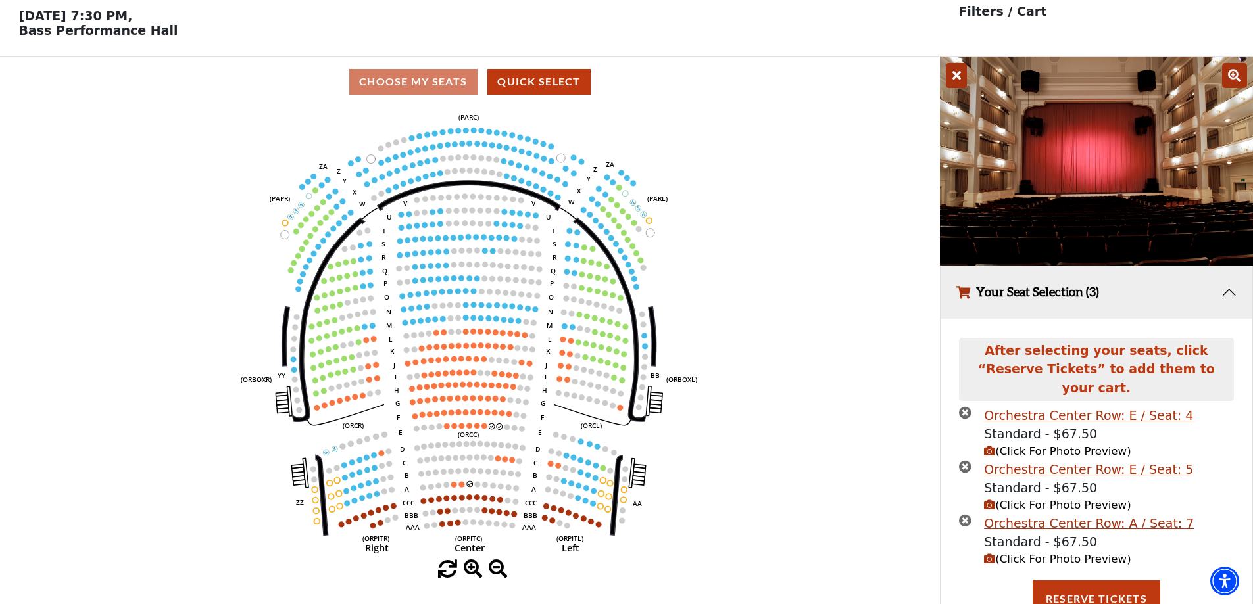
click at [996, 553] on span "(Click For Photo Preview)" at bounding box center [1057, 559] width 147 height 12
click at [997, 553] on span "(Click For Photo Preview)" at bounding box center [1057, 559] width 147 height 12
click at [998, 553] on span "(Click For Photo Preview)" at bounding box center [1057, 559] width 147 height 12
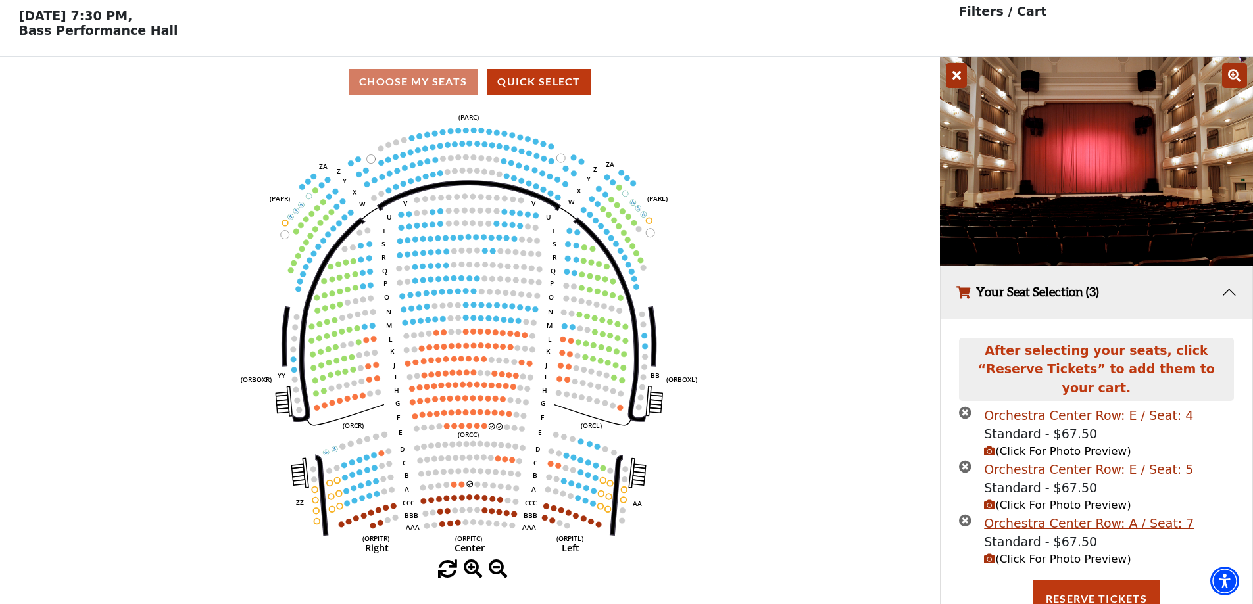
click at [998, 553] on span "(Click For Photo Preview)" at bounding box center [1057, 559] width 147 height 12
click at [1017, 499] on span "(Click For Photo Preview)" at bounding box center [1057, 505] width 147 height 12
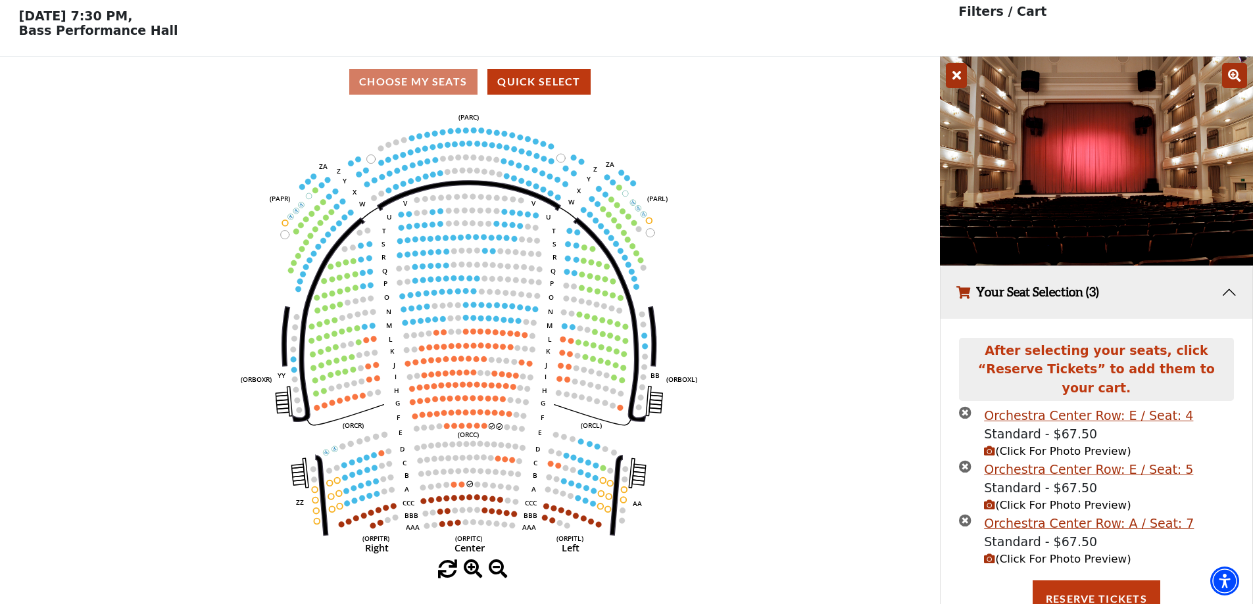
click at [1017, 499] on span "(Click For Photo Preview)" at bounding box center [1057, 505] width 147 height 12
click at [991, 500] on icon "(Click For Photo Preview)" at bounding box center [989, 505] width 11 height 11
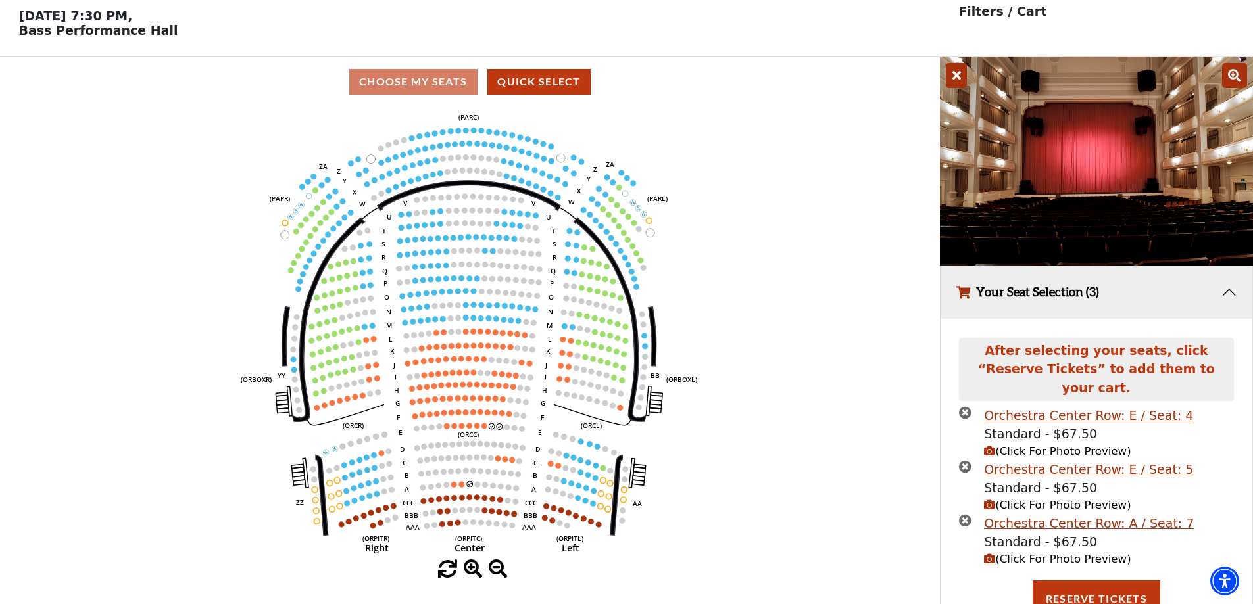
click at [991, 500] on icon "(Click For Photo Preview)" at bounding box center [989, 505] width 11 height 11
click at [988, 554] on icon "(Click For Photo Preview)" at bounding box center [989, 559] width 11 height 11
click at [1051, 514] on div "Orchestra Center Row: A / Seat: 7" at bounding box center [1089, 523] width 210 height 19
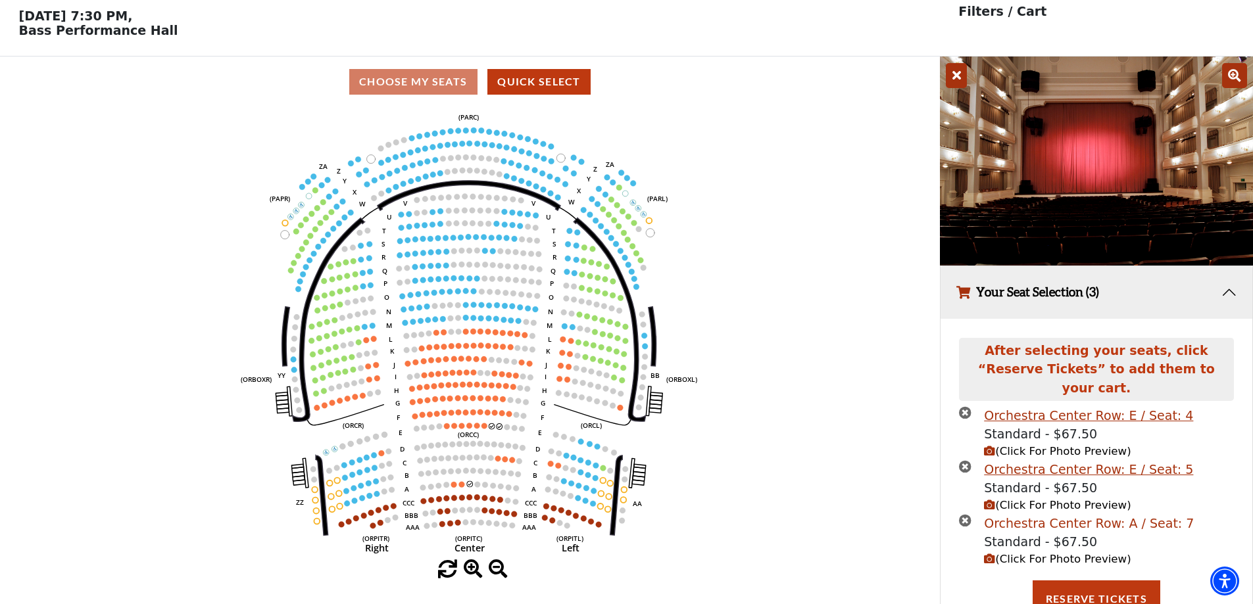
click at [1040, 514] on div "Orchestra Center Row: A / Seat: 7" at bounding box center [1089, 523] width 210 height 19
click at [1032, 460] on div "Orchestra Center Row: E / Seat: 5" at bounding box center [1088, 469] width 209 height 19
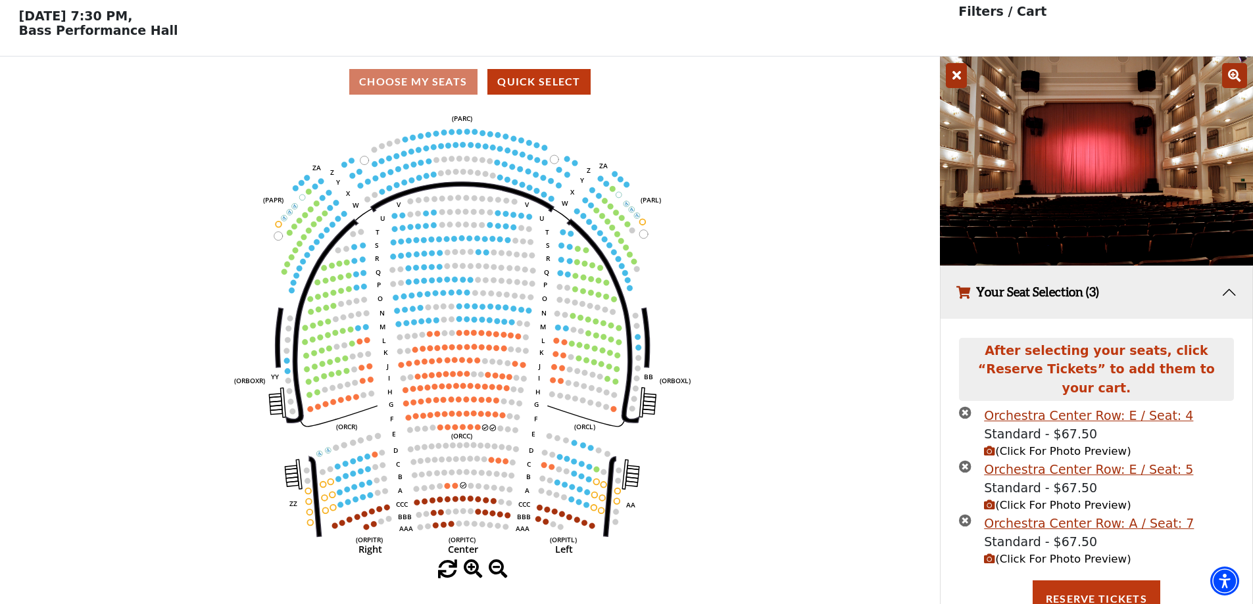
click at [427, 456] on icon "Left (ORPITL) Right (ORPITR) Center (ORPITC) ZZ AA YY BB ZA ZA (ORCL) (ORCR) (O…" at bounding box center [470, 333] width 846 height 453
click at [964, 406] on icon "times-circle" at bounding box center [965, 412] width 12 height 12
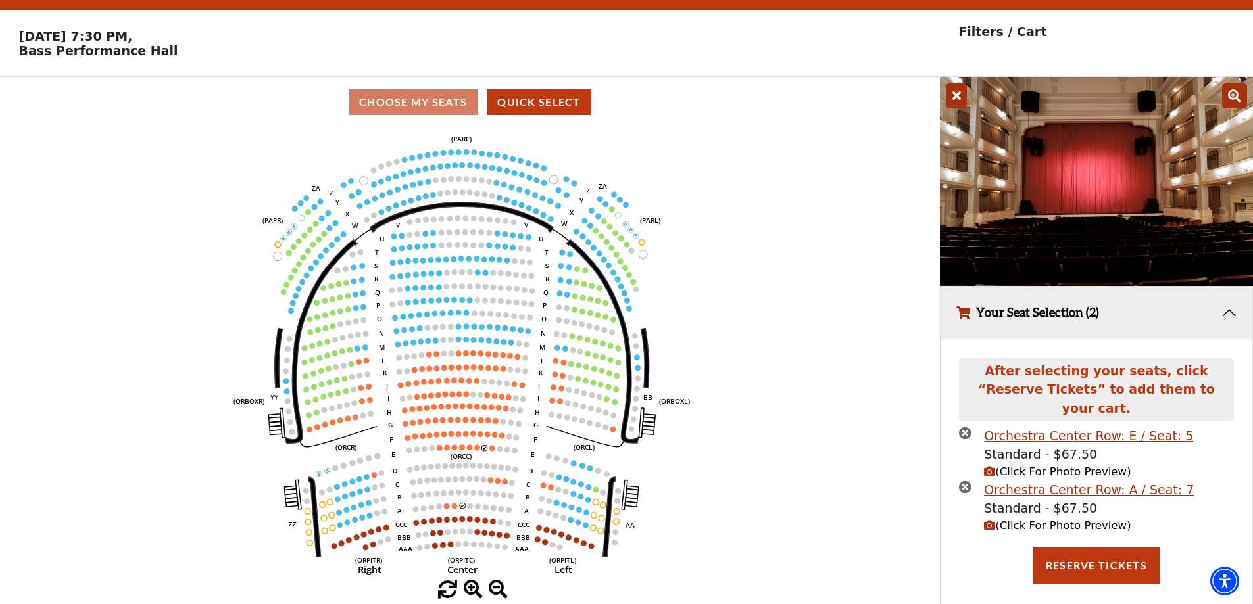
drag, startPoint x: 964, startPoint y: 420, endPoint x: 967, endPoint y: 437, distance: 17.3
click at [964, 427] on icon "times-circle" at bounding box center [965, 433] width 12 height 12
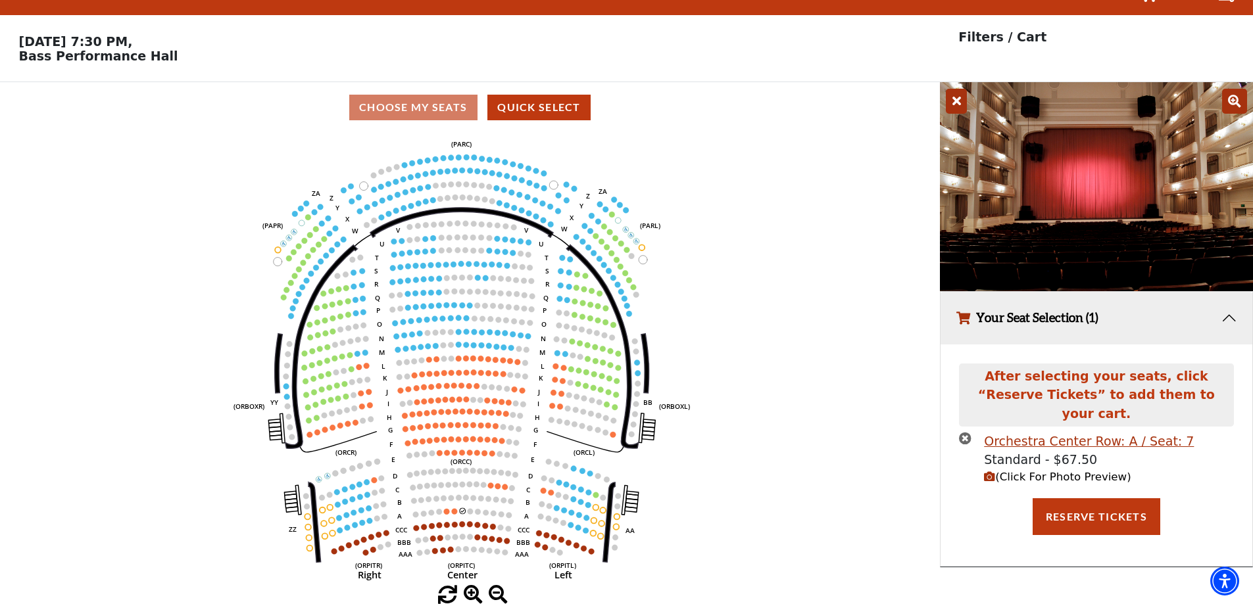
click at [963, 432] on icon "times-circle" at bounding box center [965, 438] width 12 height 12
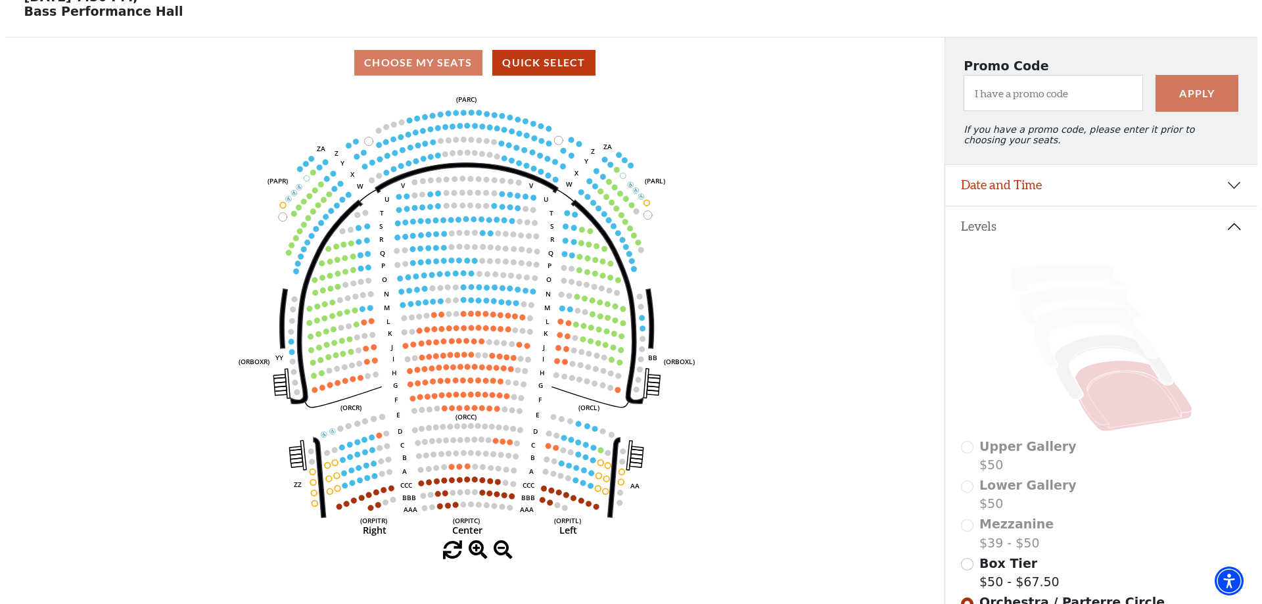
scroll to position [0, 0]
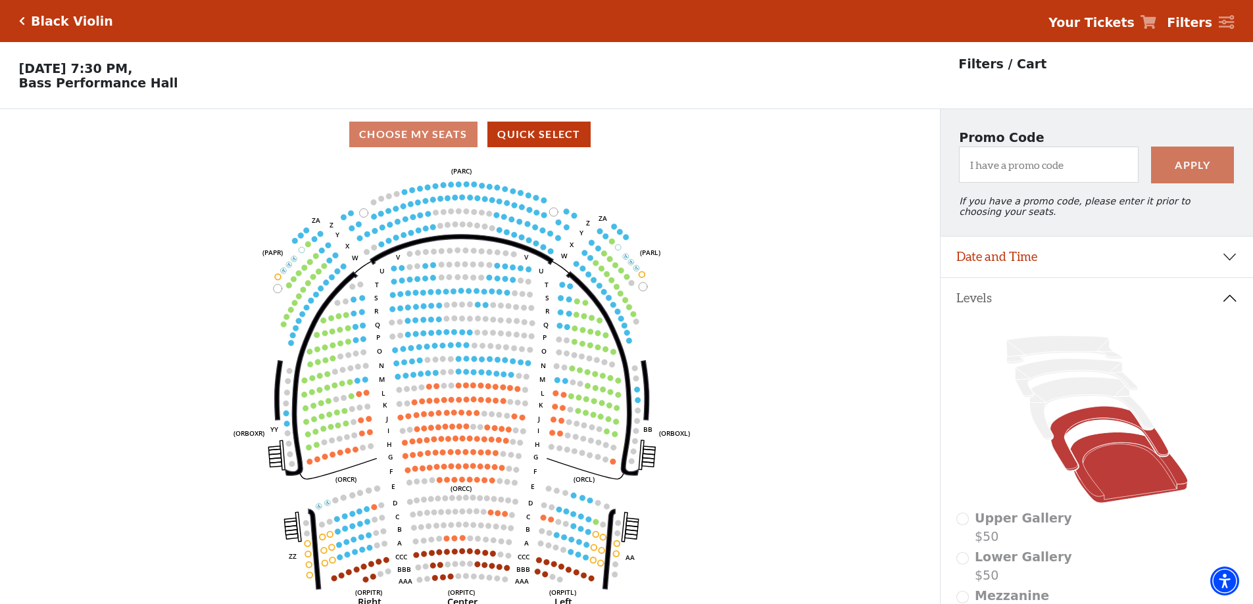
click at [1109, 426] on icon at bounding box center [1108, 439] width 118 height 64
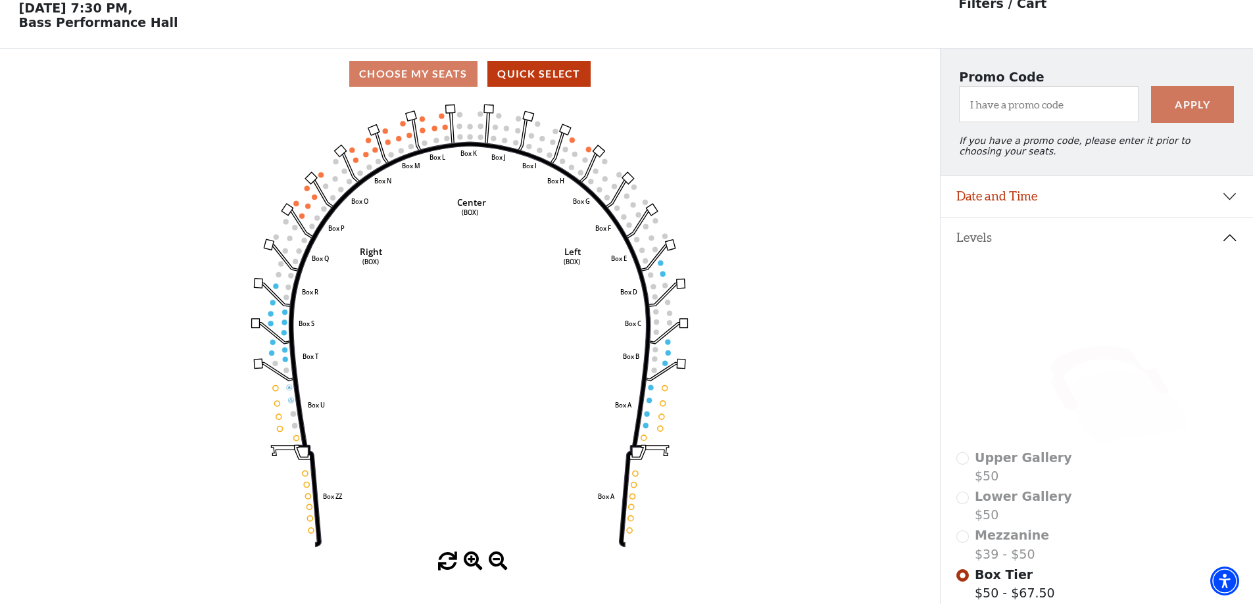
scroll to position [61, 0]
click at [1106, 391] on icon at bounding box center [1129, 406] width 118 height 71
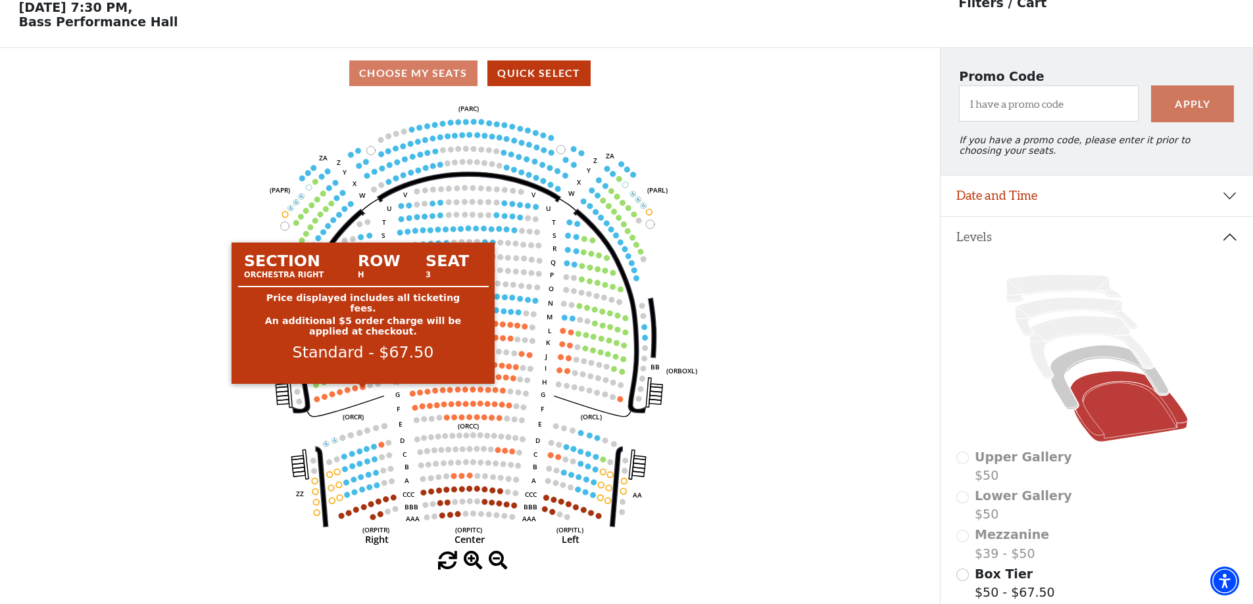
click at [363, 390] on circle at bounding box center [363, 387] width 6 height 6
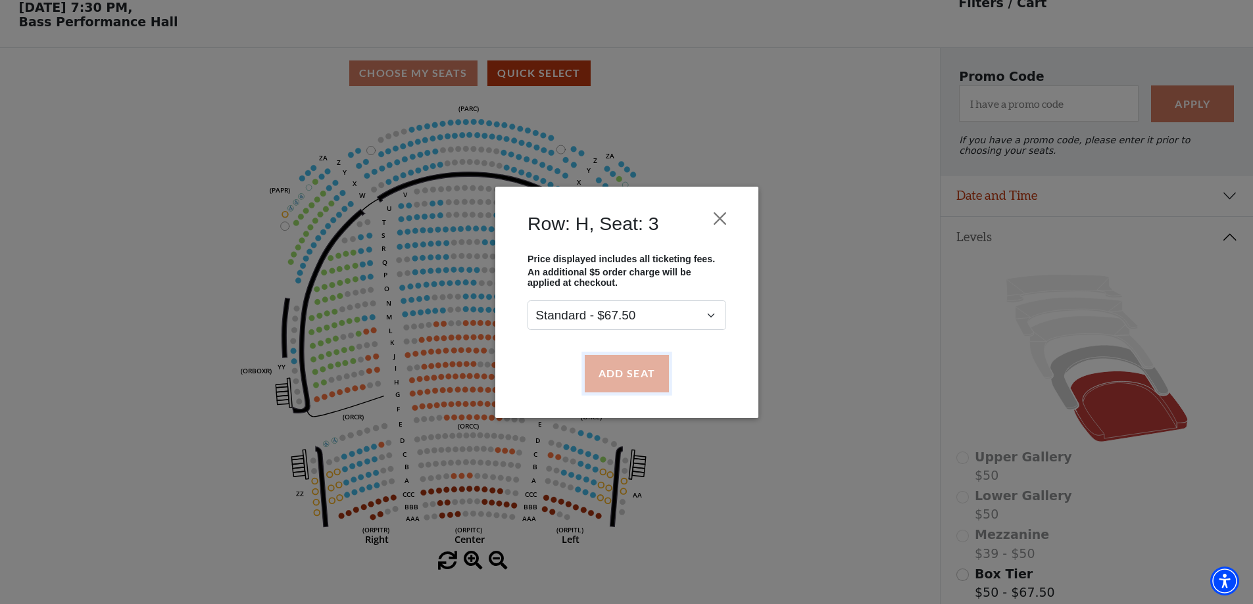
click at [610, 365] on button "Add Seat" at bounding box center [626, 373] width 84 height 37
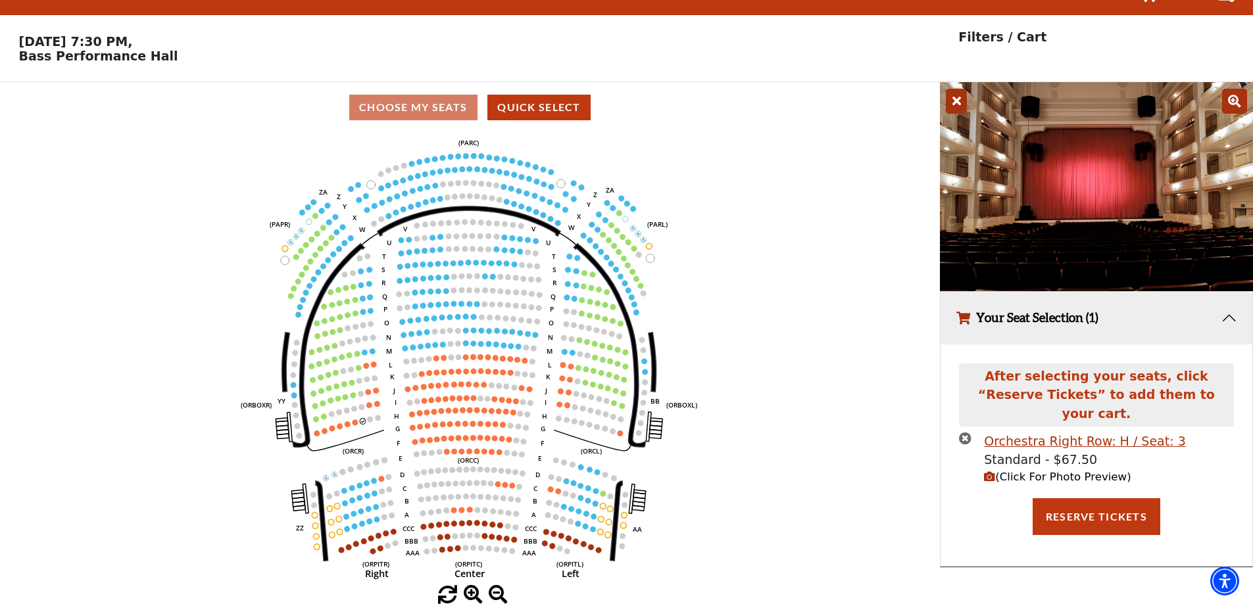
scroll to position [0, 0]
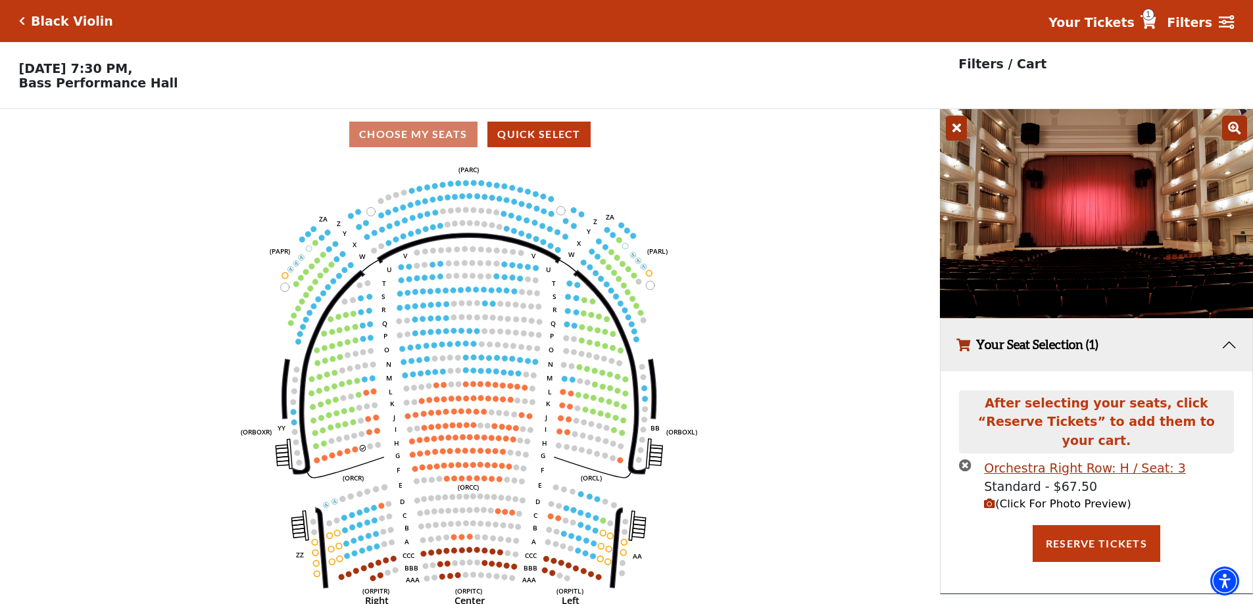
click at [355, 451] on icon "Left (ORPITL) Right (ORPITR) Center (ORPITC) ZZ AA YY BB ZA ZA (ORCL) (ORCR) (O…" at bounding box center [470, 386] width 846 height 453
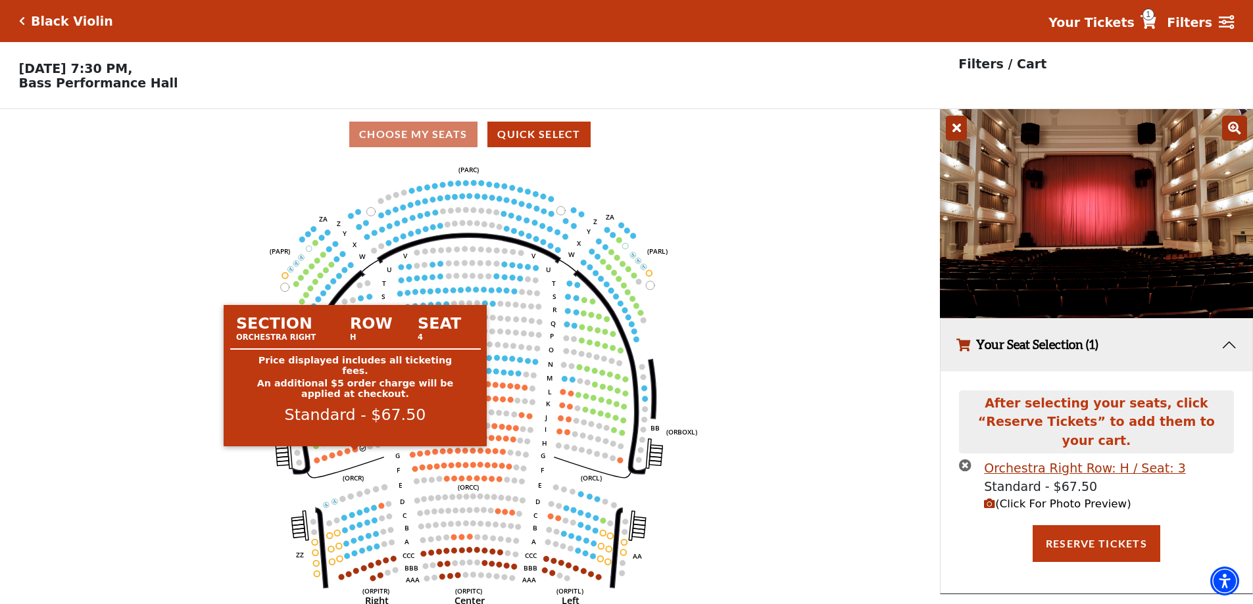
click at [353, 452] on circle at bounding box center [355, 449] width 6 height 6
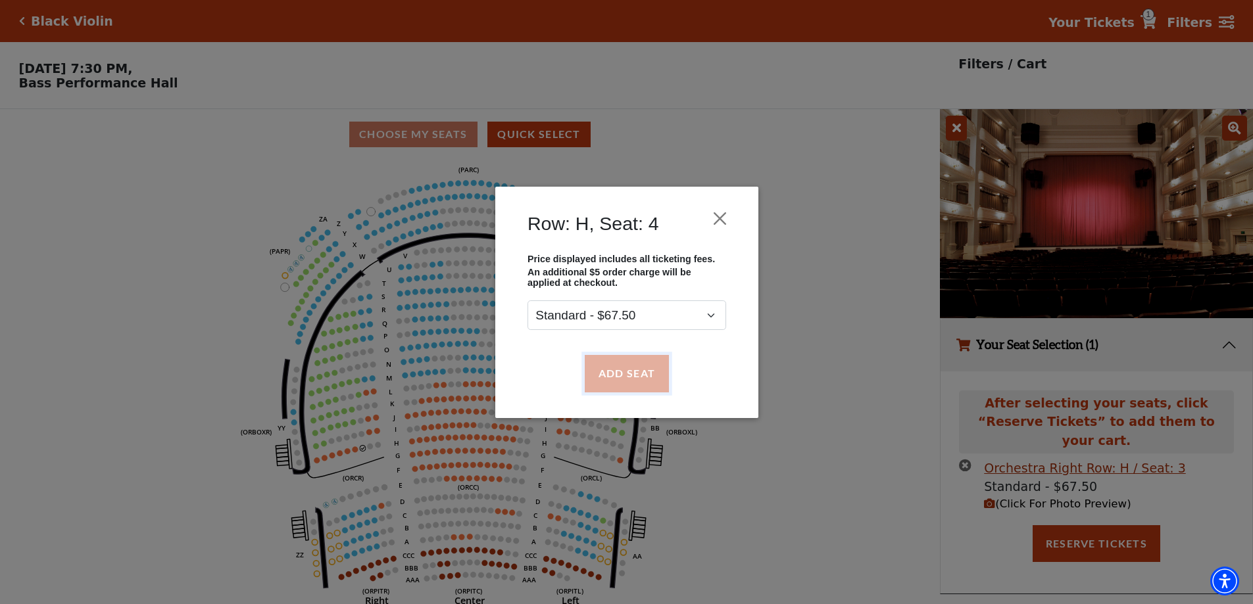
click at [640, 370] on button "Add Seat" at bounding box center [626, 373] width 84 height 37
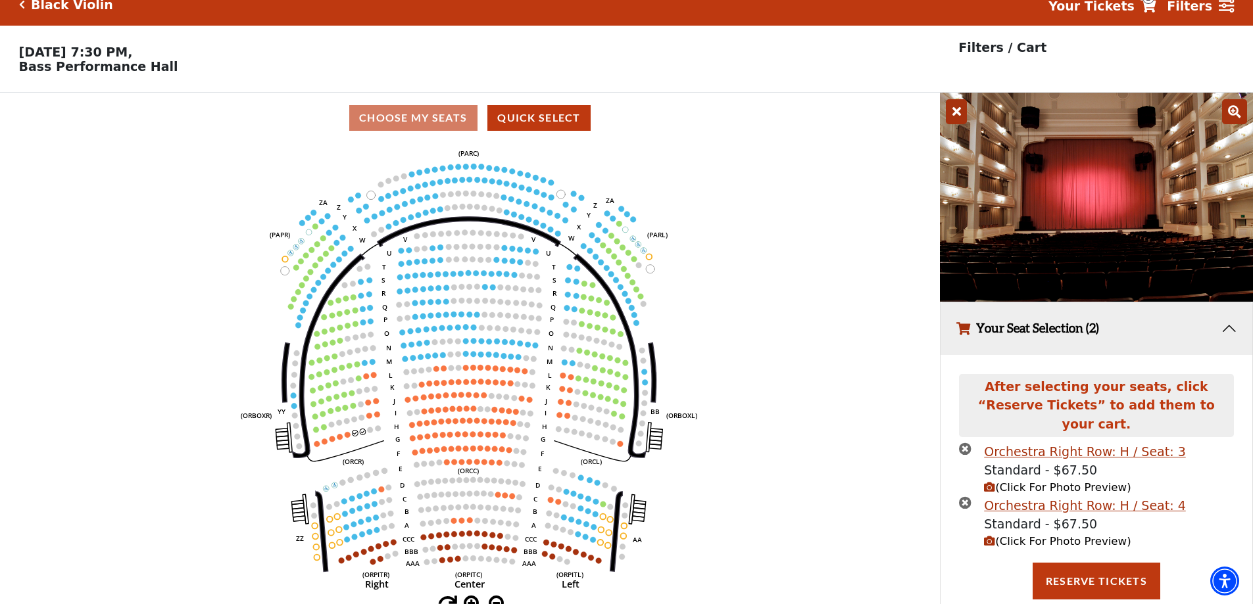
scroll to position [32, 0]
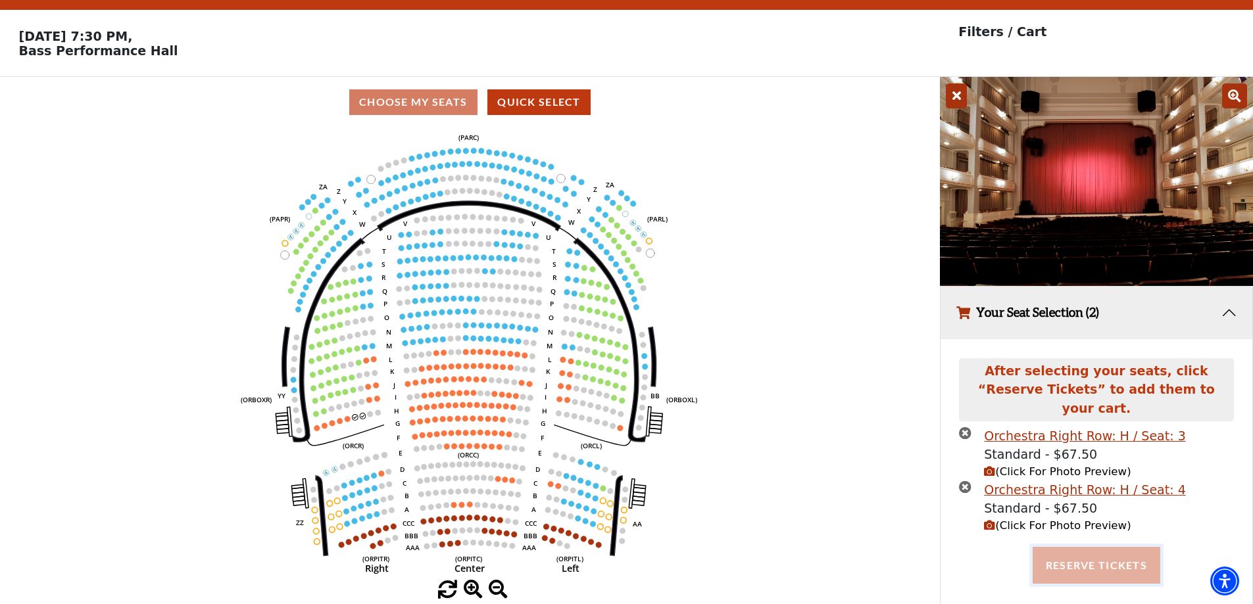
click at [1112, 552] on button "Reserve Tickets" at bounding box center [1096, 565] width 128 height 37
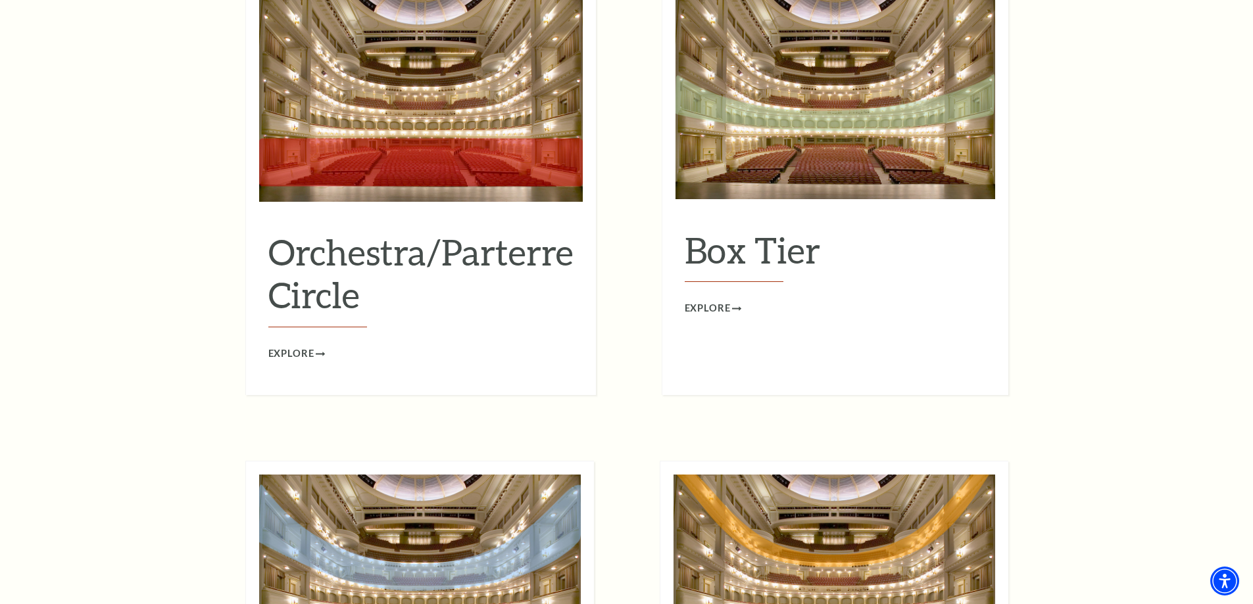
scroll to position [1249, 0]
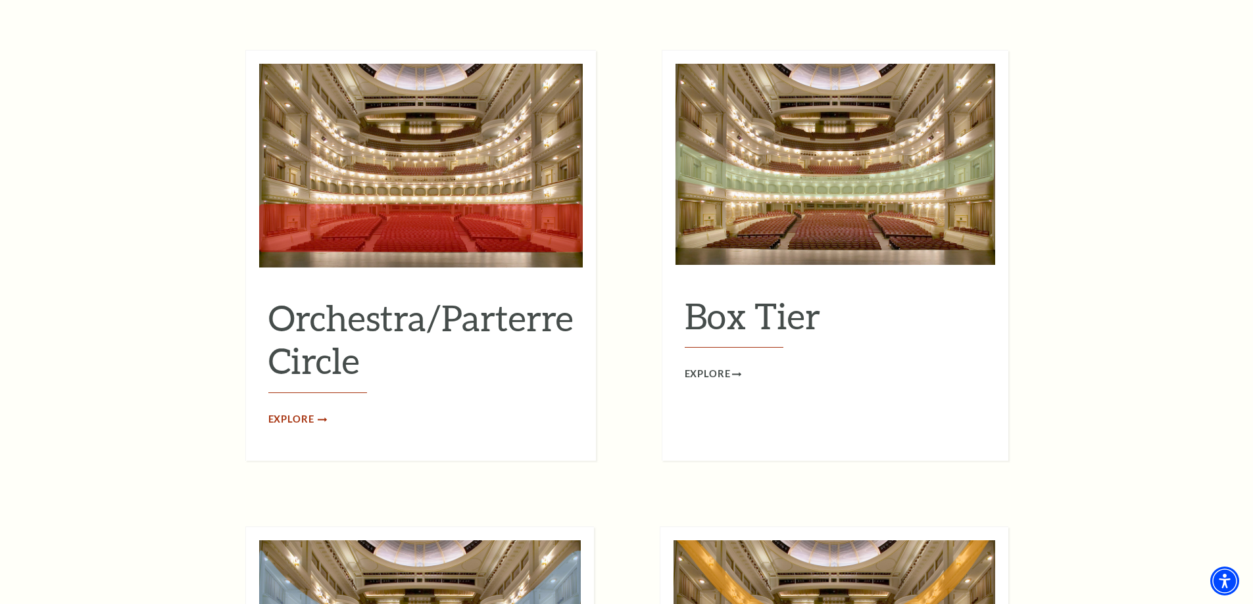
click at [285, 412] on span "Explore" at bounding box center [291, 420] width 46 height 16
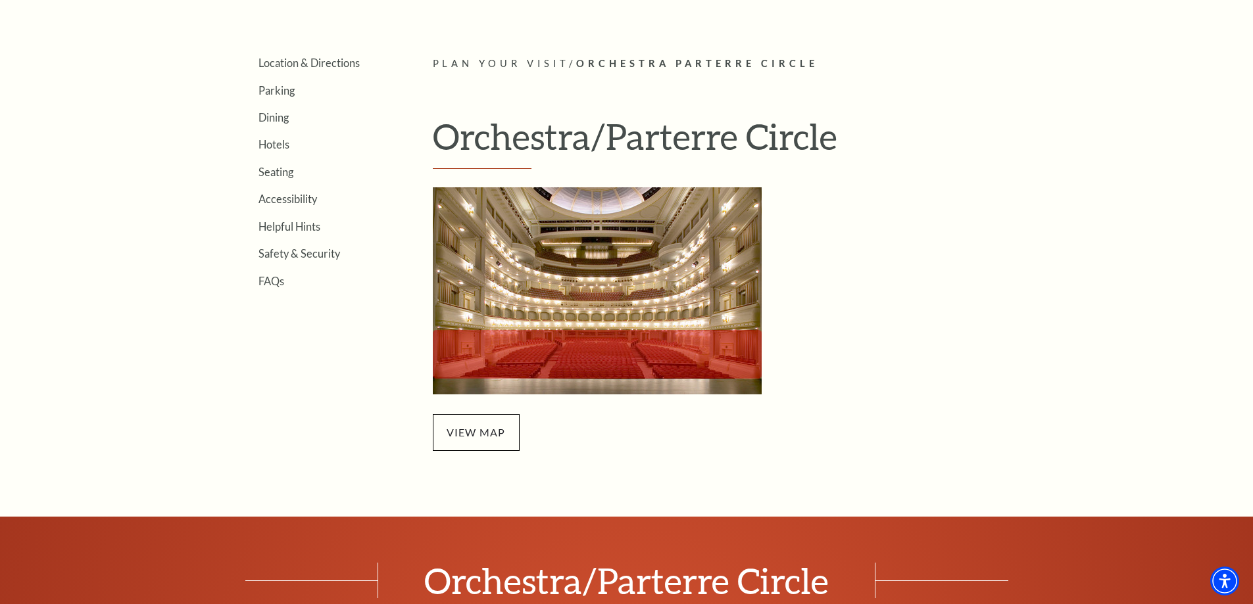
scroll to position [395, 0]
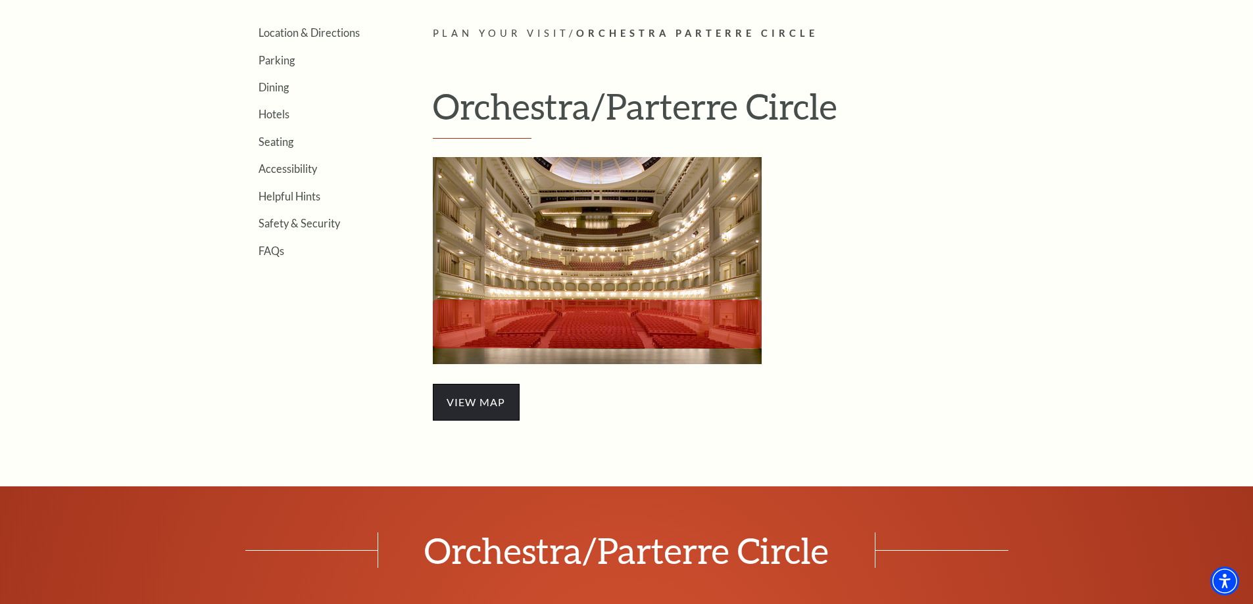
click at [484, 404] on span "view map" at bounding box center [476, 402] width 87 height 37
click at [656, 275] on img "Orchestra/Parterre Circle Seating Map - open in a new tab" at bounding box center [597, 260] width 329 height 207
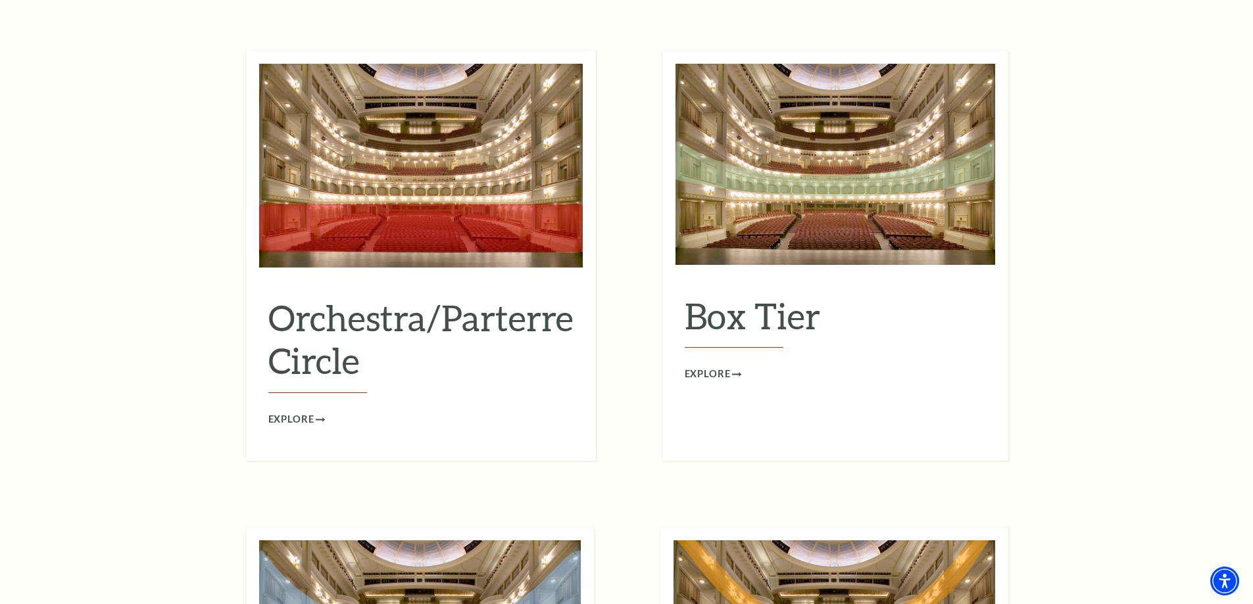
click at [817, 160] on img at bounding box center [835, 164] width 320 height 201
click at [841, 192] on img at bounding box center [835, 164] width 320 height 201
click at [702, 366] on span "Explore" at bounding box center [707, 374] width 46 height 16
click at [429, 189] on img at bounding box center [420, 166] width 323 height 204
click at [299, 412] on span "Explore" at bounding box center [291, 420] width 46 height 16
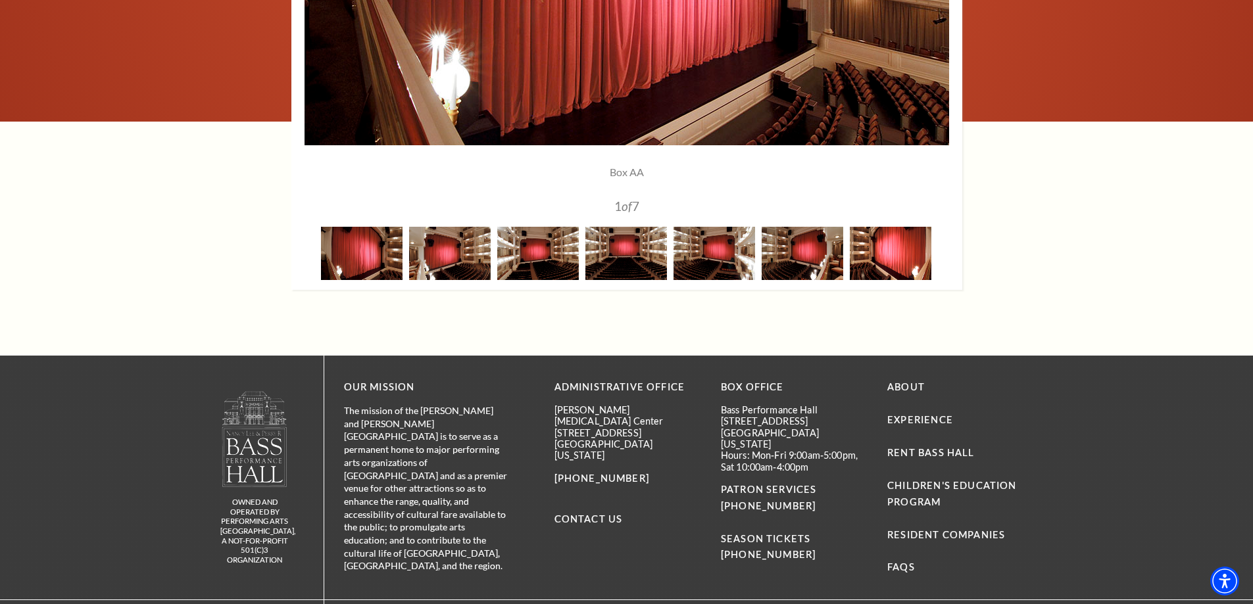
scroll to position [1315, 0]
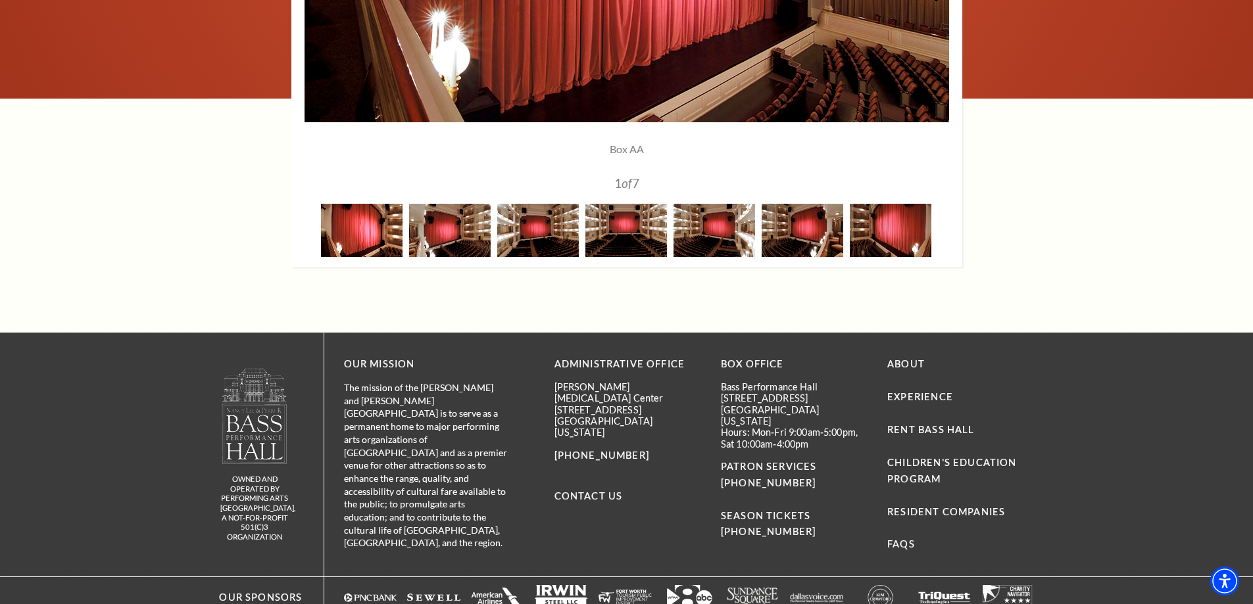
click at [373, 228] on img at bounding box center [362, 230] width 82 height 53
click at [456, 232] on img at bounding box center [450, 230] width 82 height 53
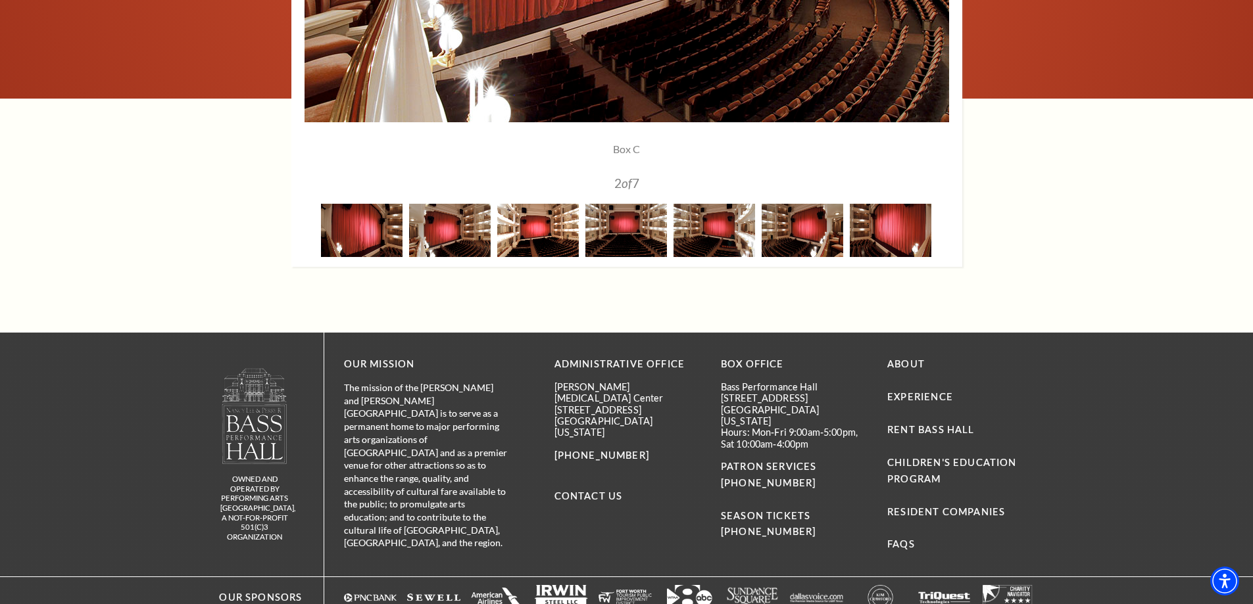
click at [533, 230] on img at bounding box center [538, 230] width 82 height 53
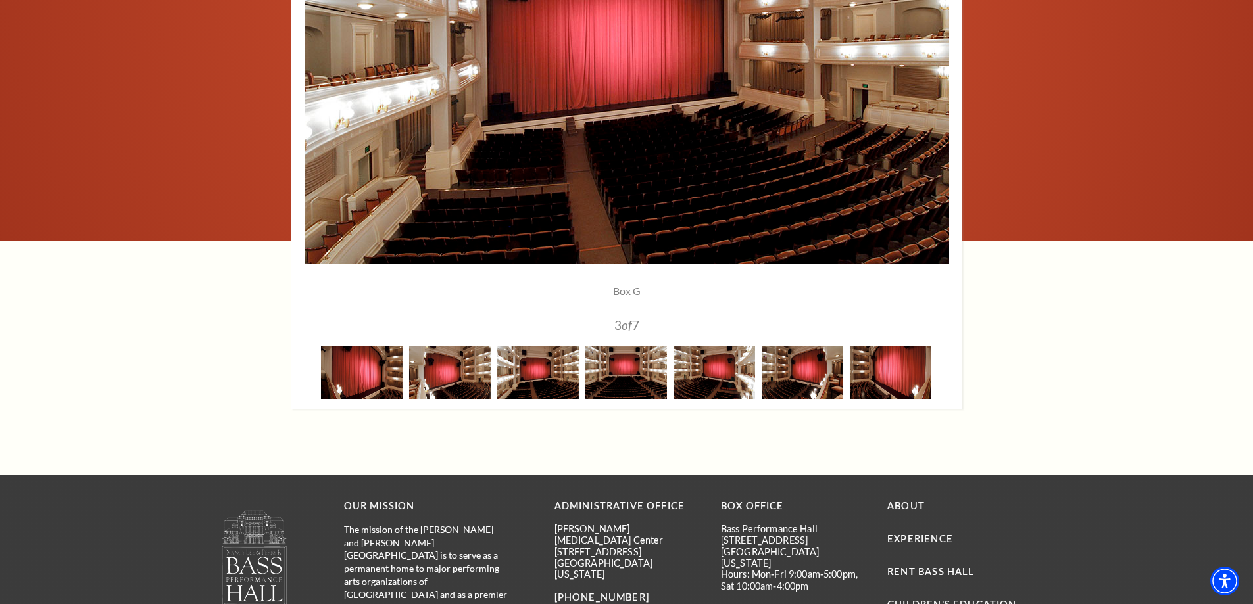
scroll to position [1052, 0]
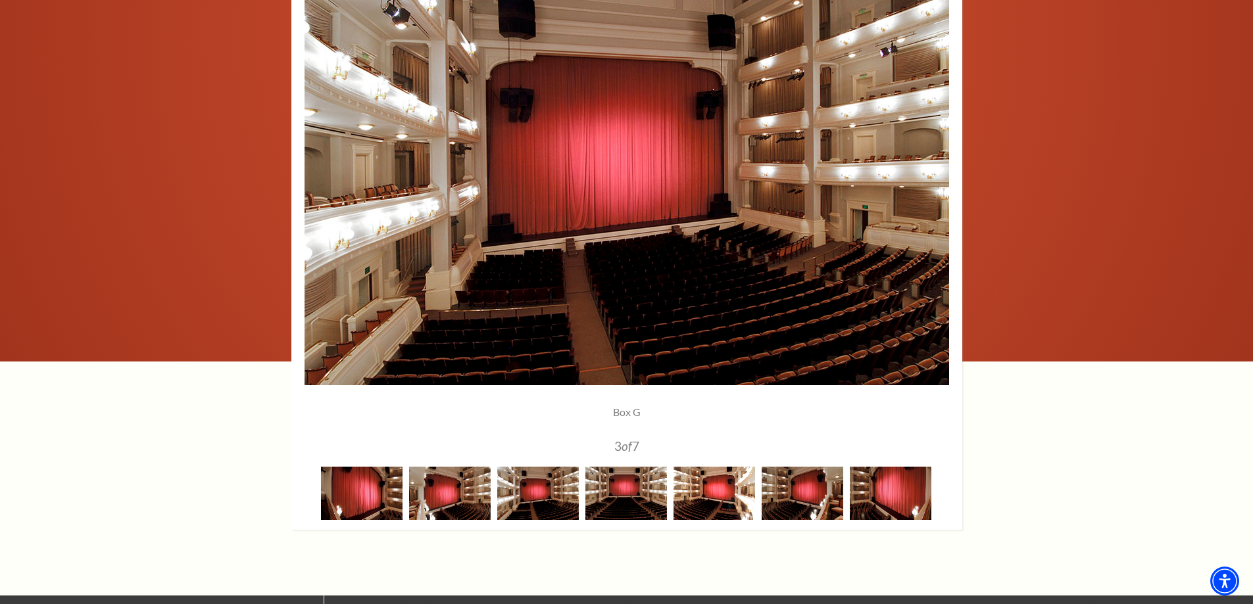
click at [719, 479] on img at bounding box center [714, 493] width 82 height 53
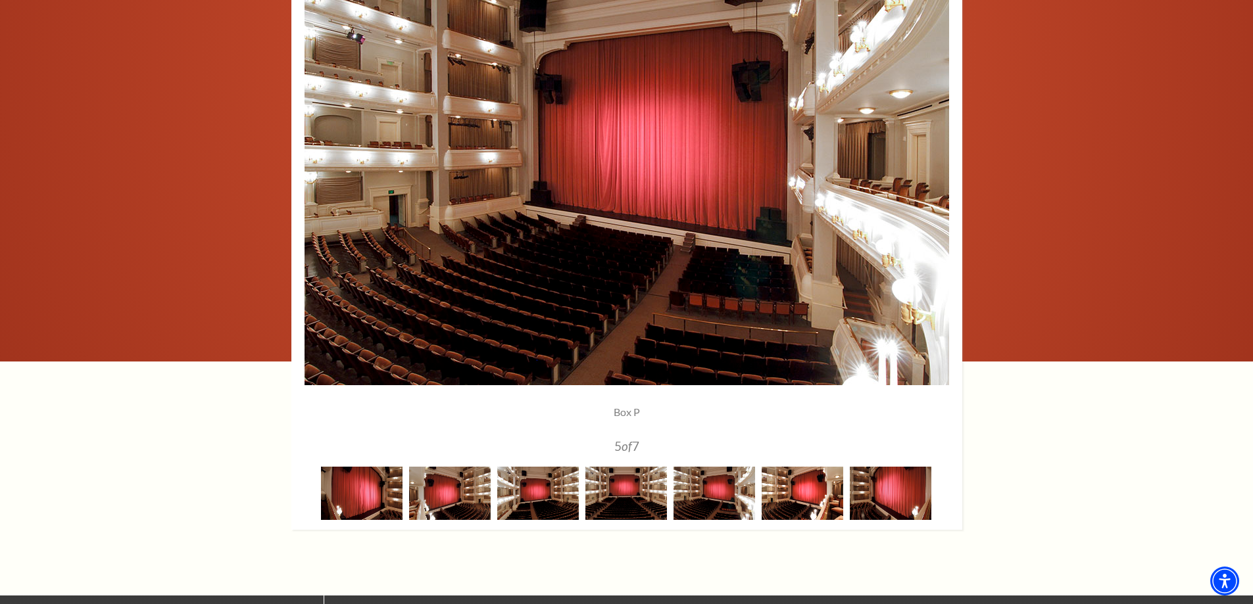
click at [798, 518] on img at bounding box center [802, 493] width 82 height 53
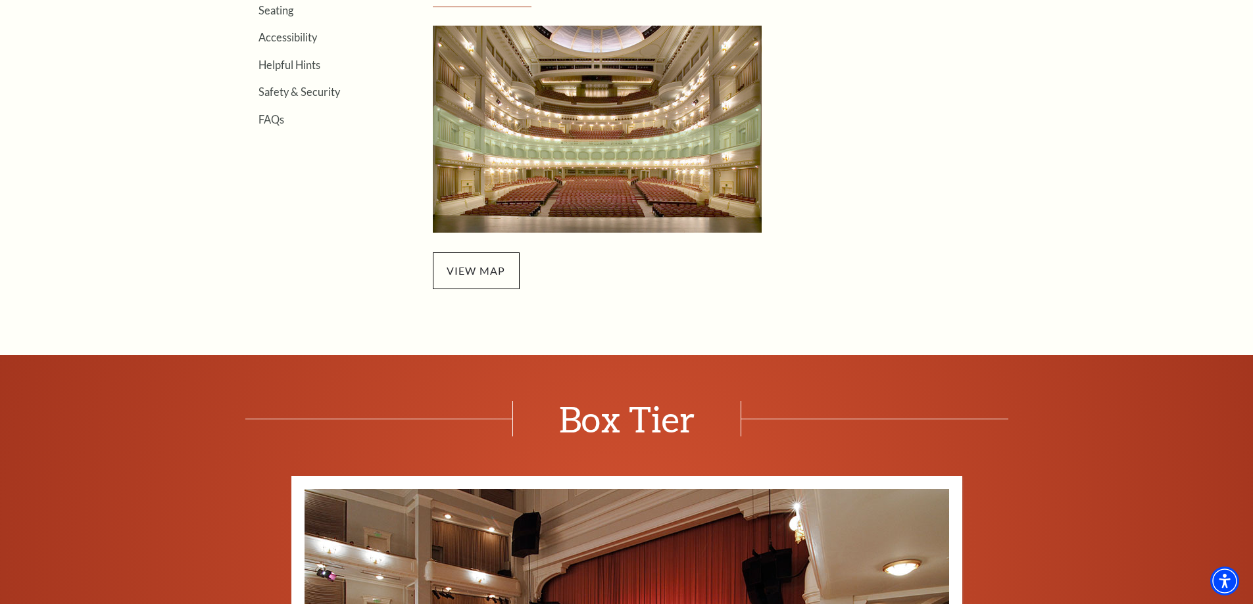
scroll to position [263, 0]
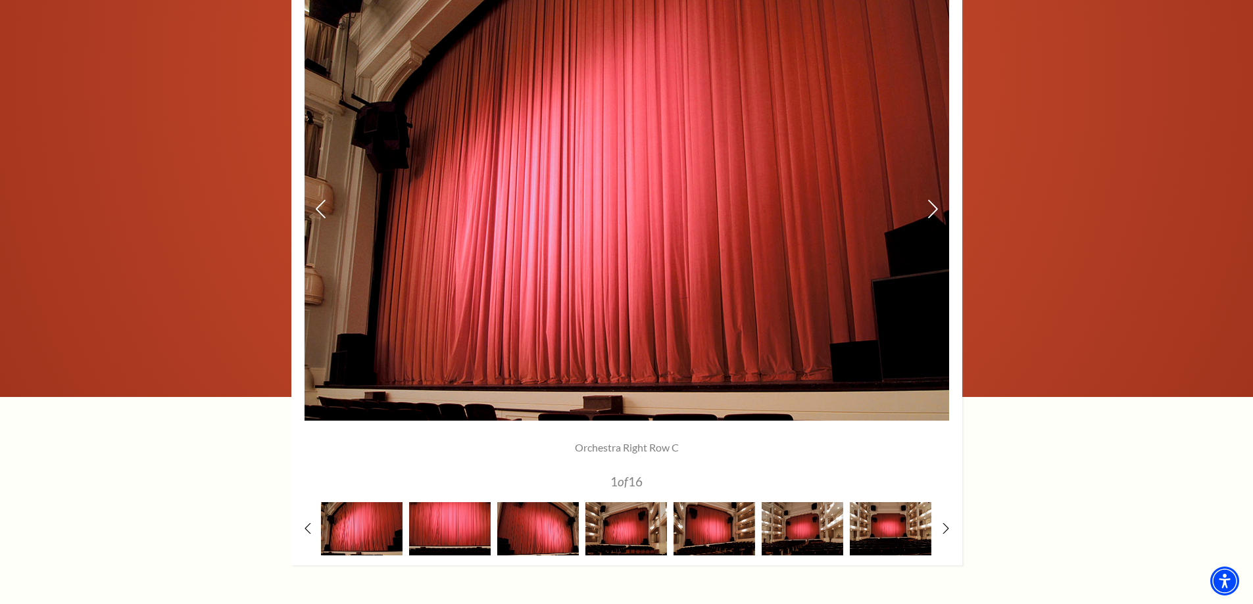
scroll to position [986, 0]
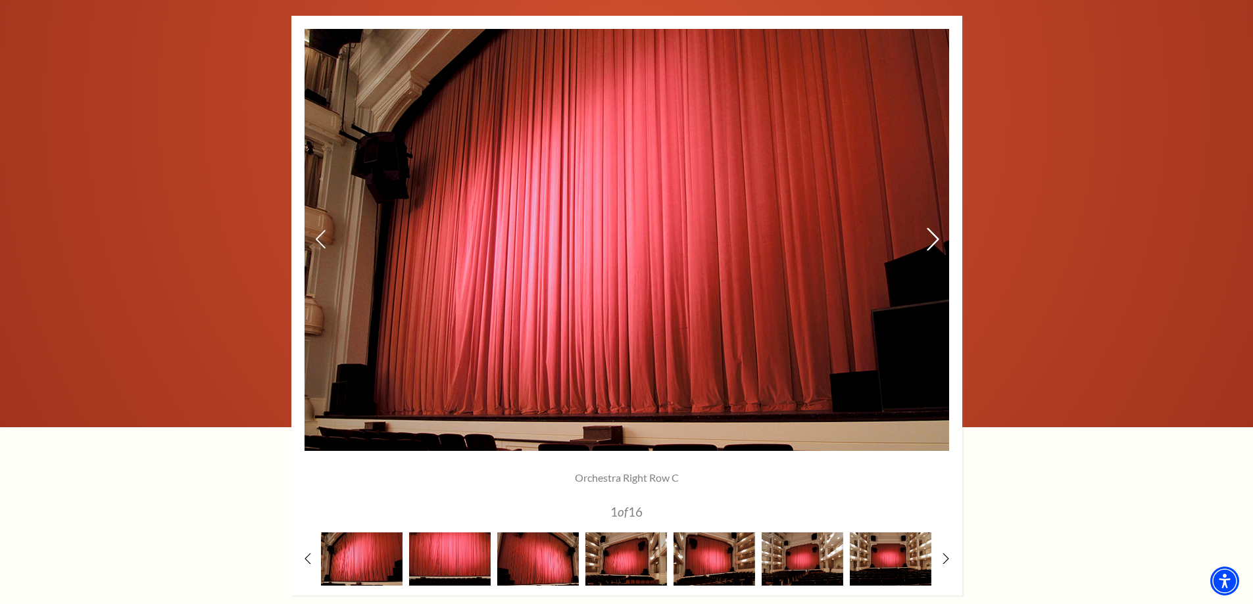
click at [935, 240] on icon at bounding box center [932, 239] width 14 height 23
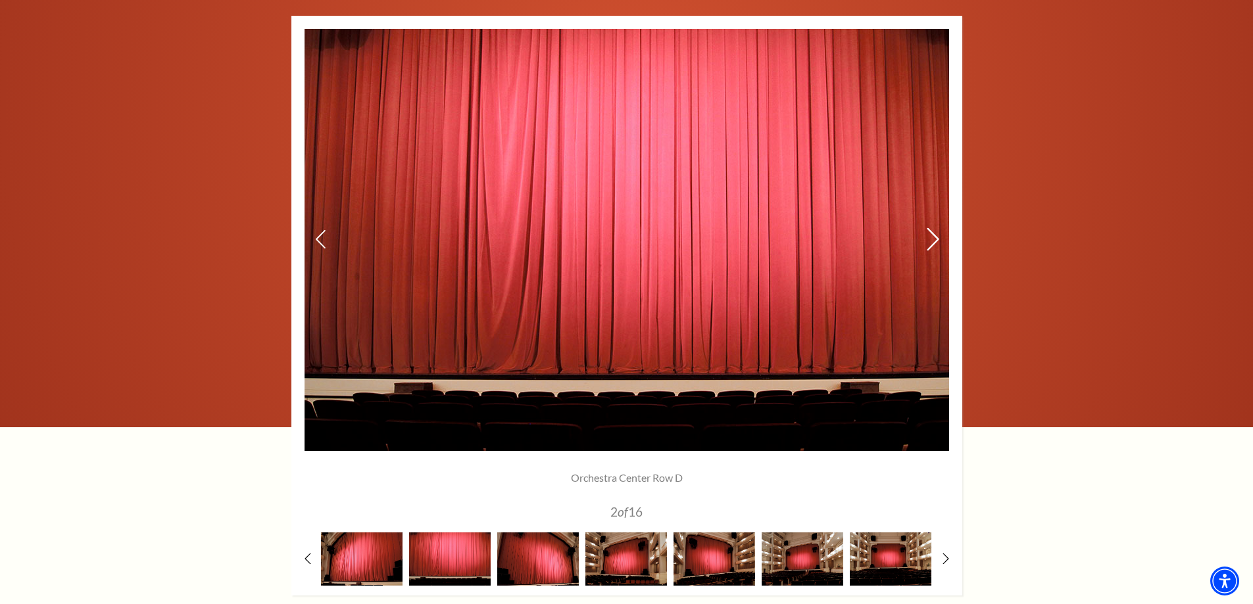
click at [935, 243] on use at bounding box center [932, 239] width 12 height 23
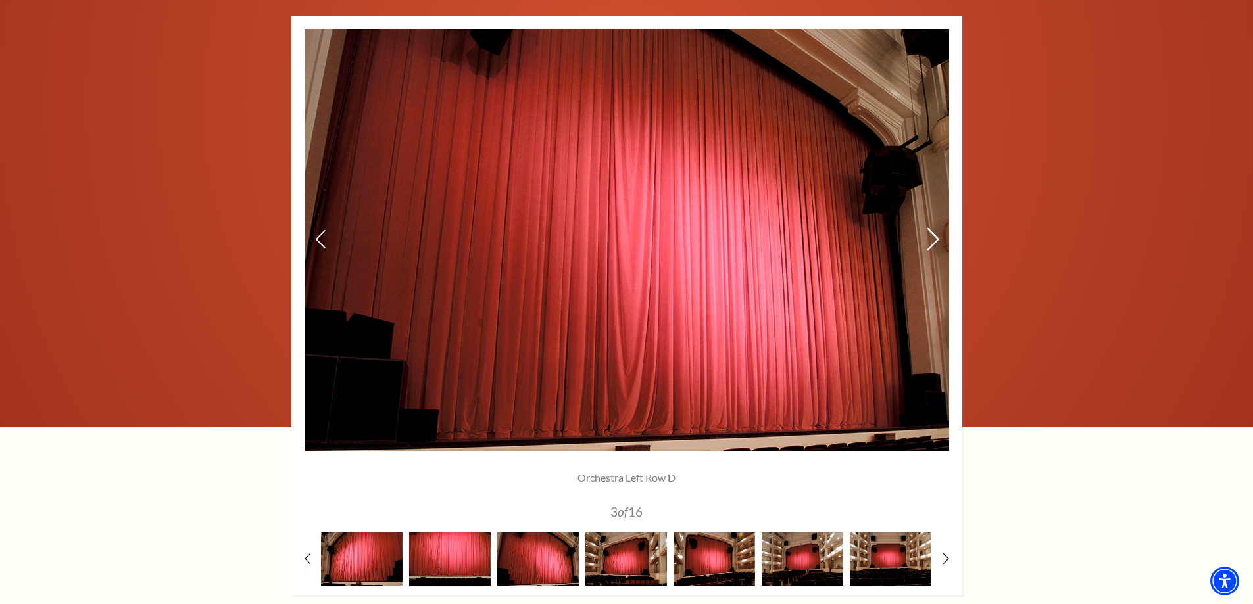
click at [935, 243] on use at bounding box center [932, 239] width 12 height 23
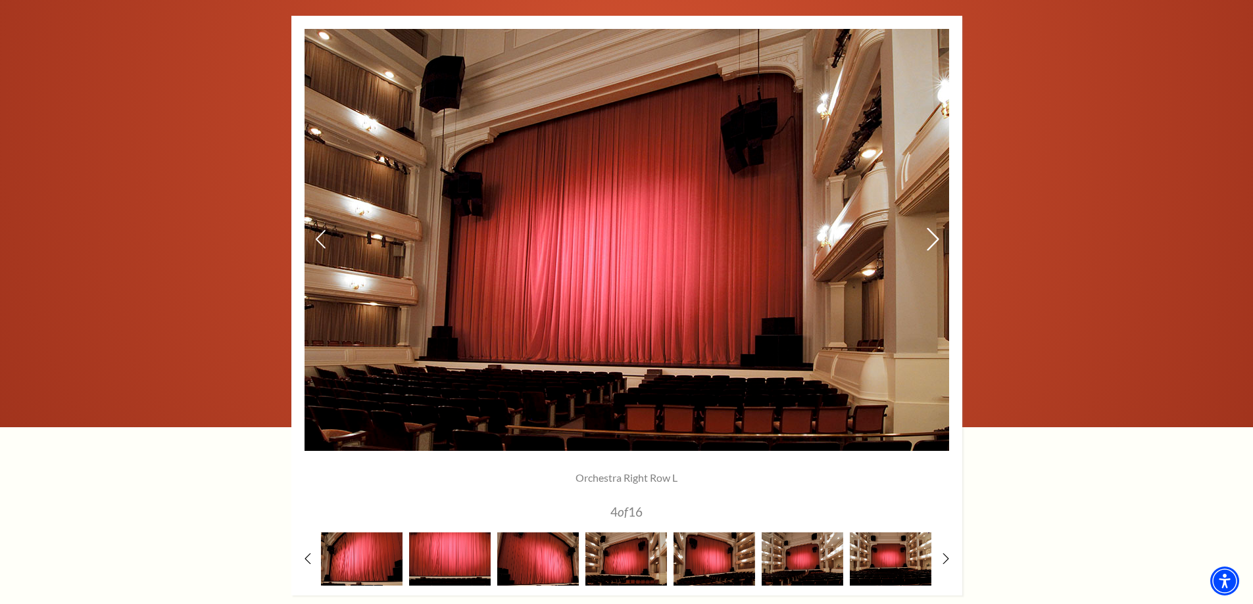
click at [935, 243] on use at bounding box center [932, 239] width 12 height 23
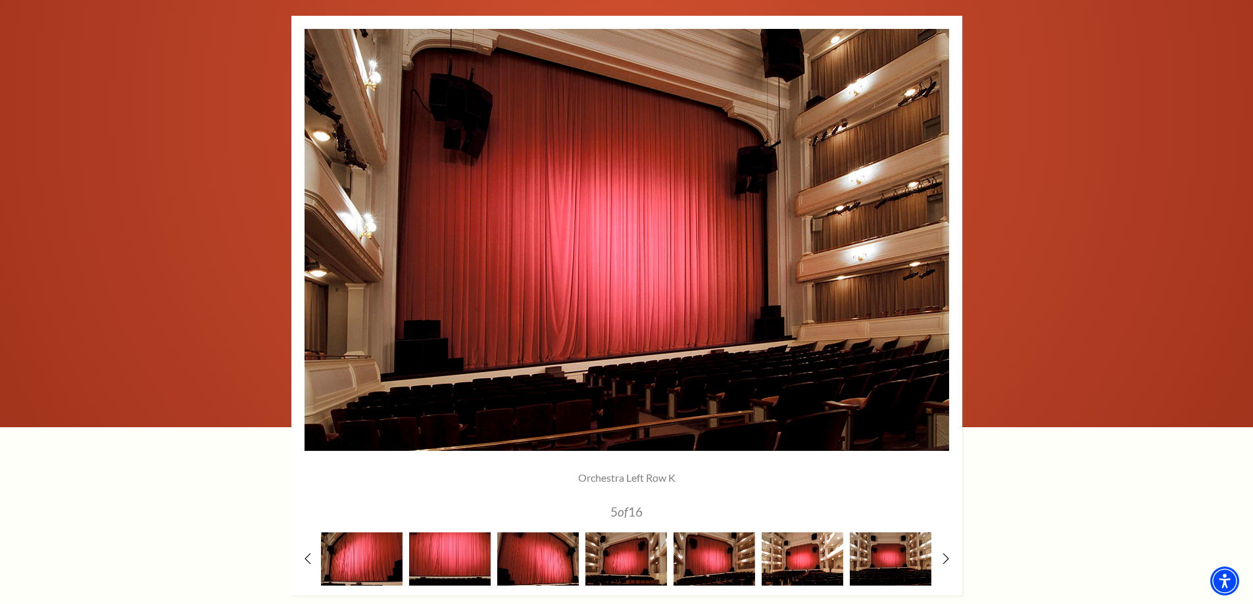
click at [795, 548] on img at bounding box center [802, 559] width 82 height 53
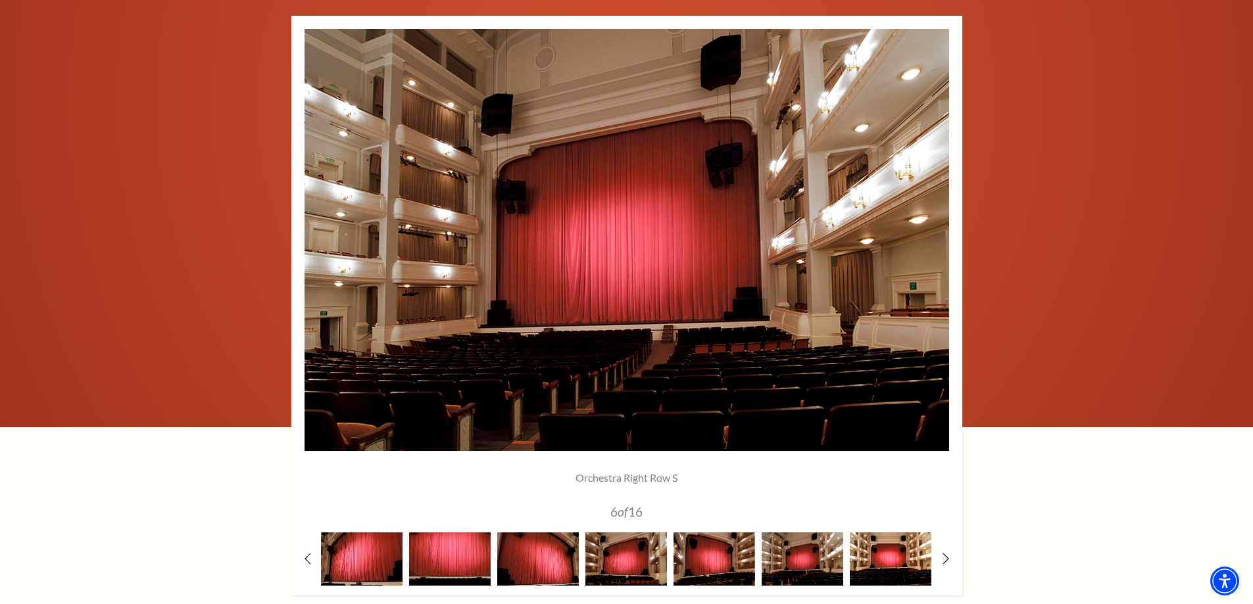
click at [896, 553] on img at bounding box center [890, 559] width 82 height 53
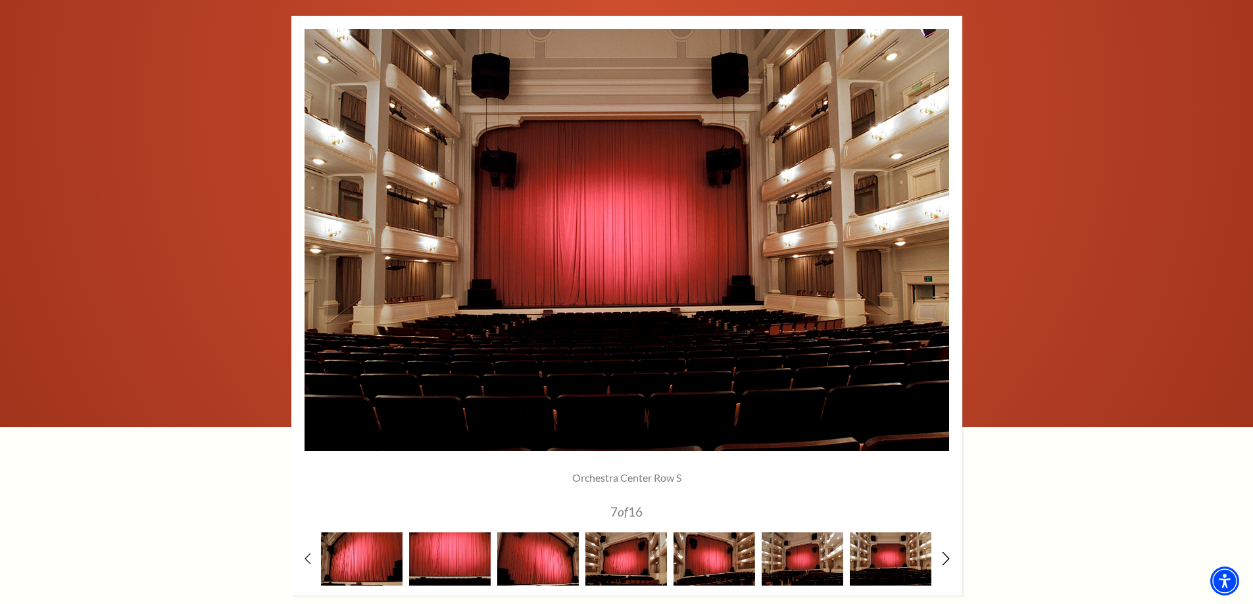
click at [945, 554] on icon at bounding box center [945, 559] width 9 height 14
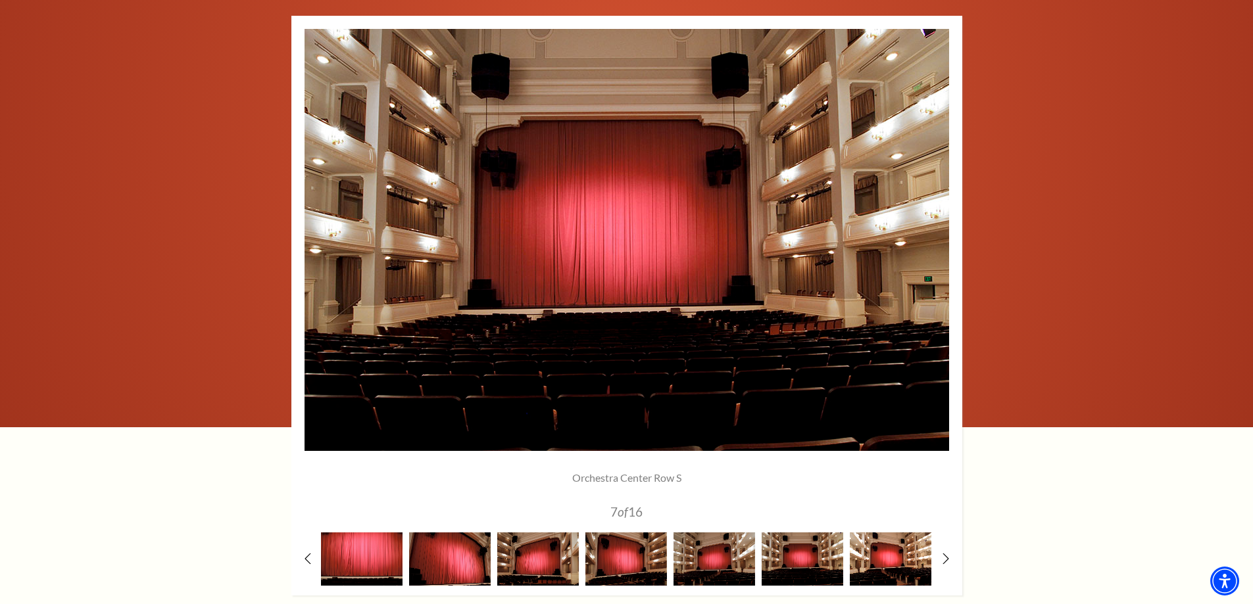
click at [883, 560] on img at bounding box center [890, 559] width 82 height 53
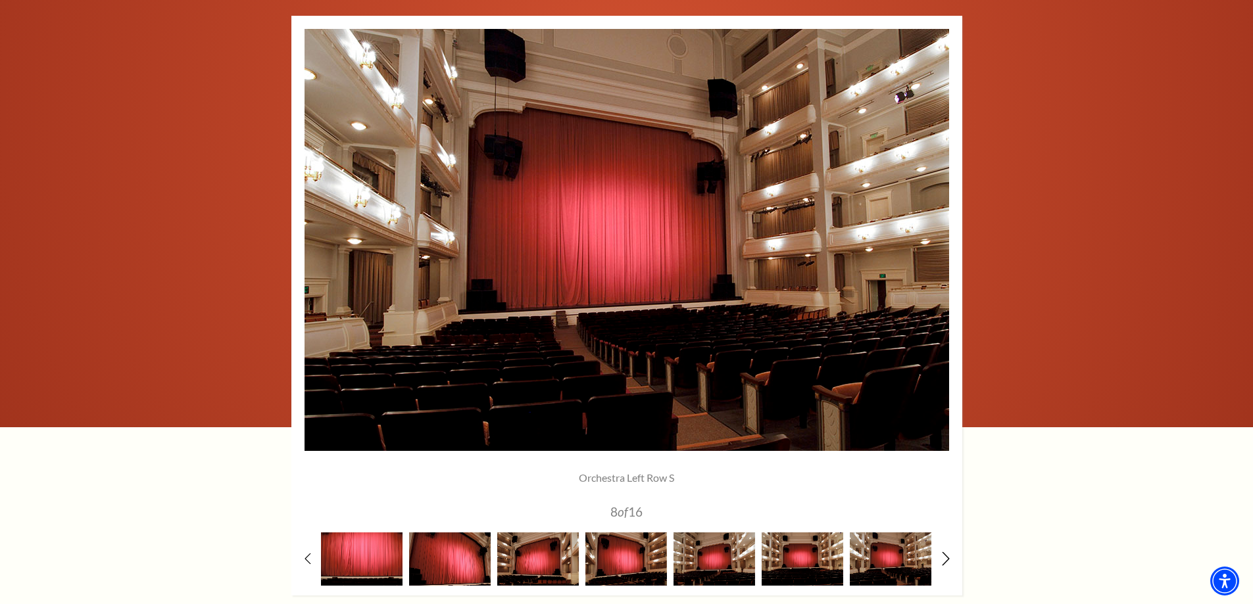
click at [944, 558] on icon at bounding box center [945, 559] width 9 height 14
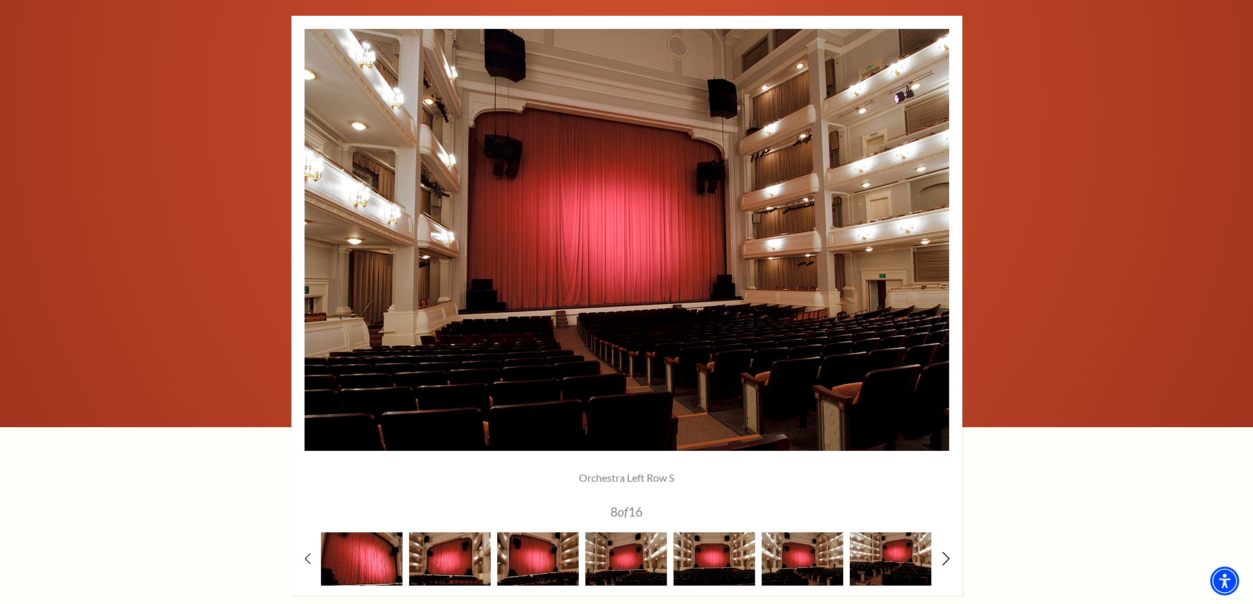
click at [942, 560] on icon at bounding box center [945, 559] width 9 height 14
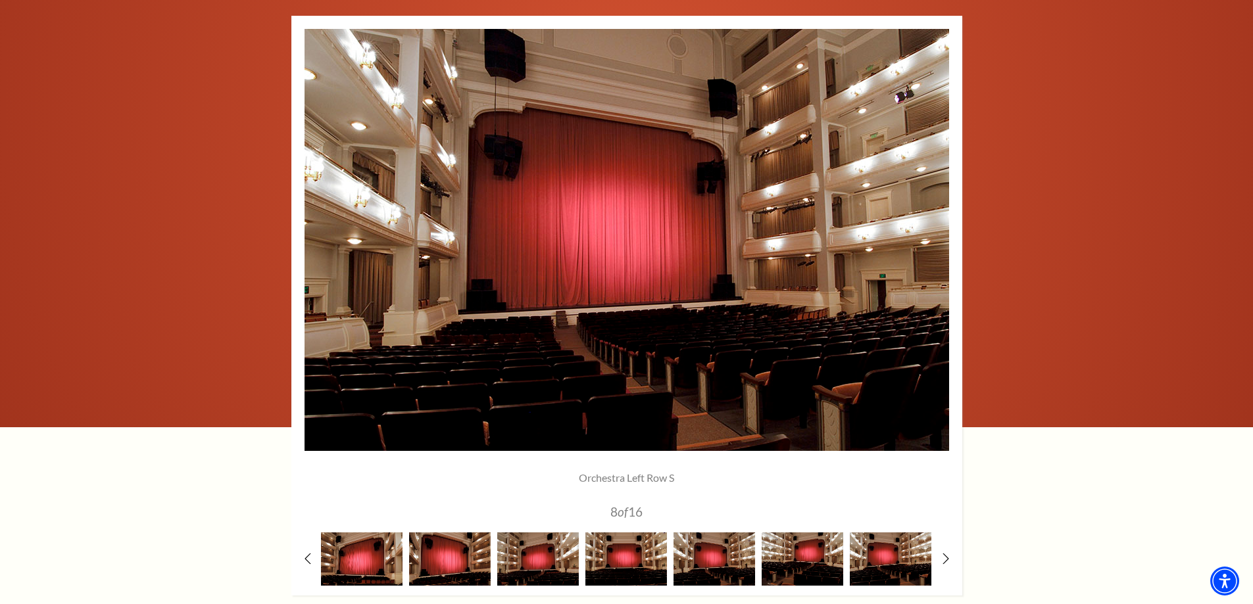
click at [940, 559] on div at bounding box center [626, 306] width 671 height 580
click at [873, 557] on img at bounding box center [890, 559] width 82 height 53
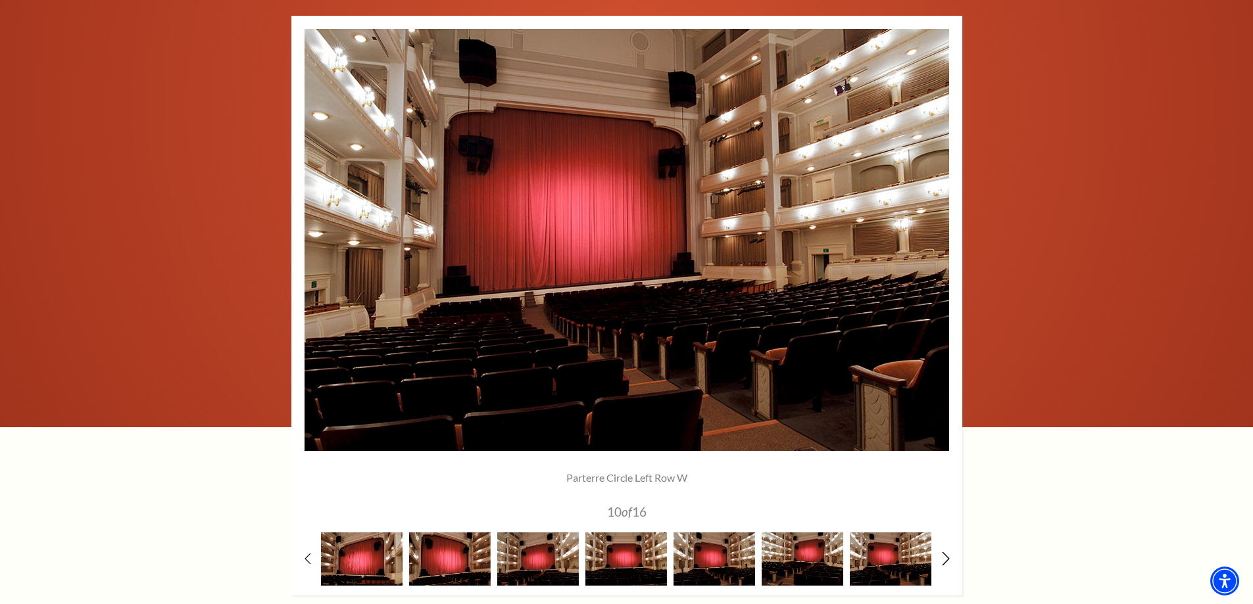
click at [947, 558] on use at bounding box center [945, 559] width 7 height 14
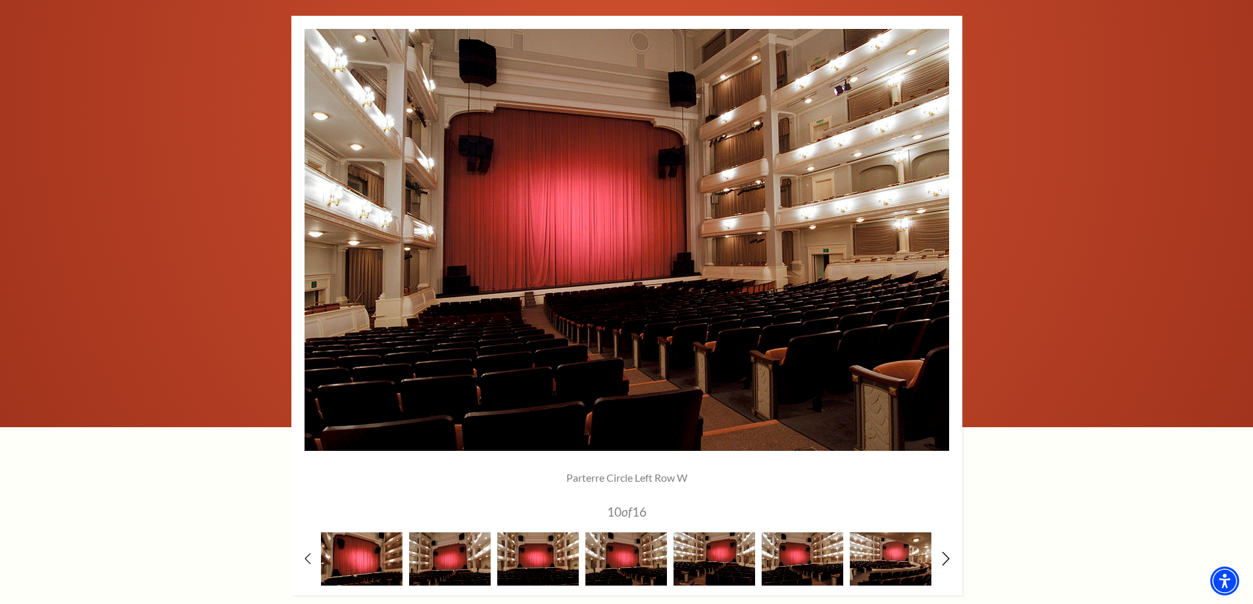
click at [945, 558] on icon at bounding box center [945, 559] width 9 height 14
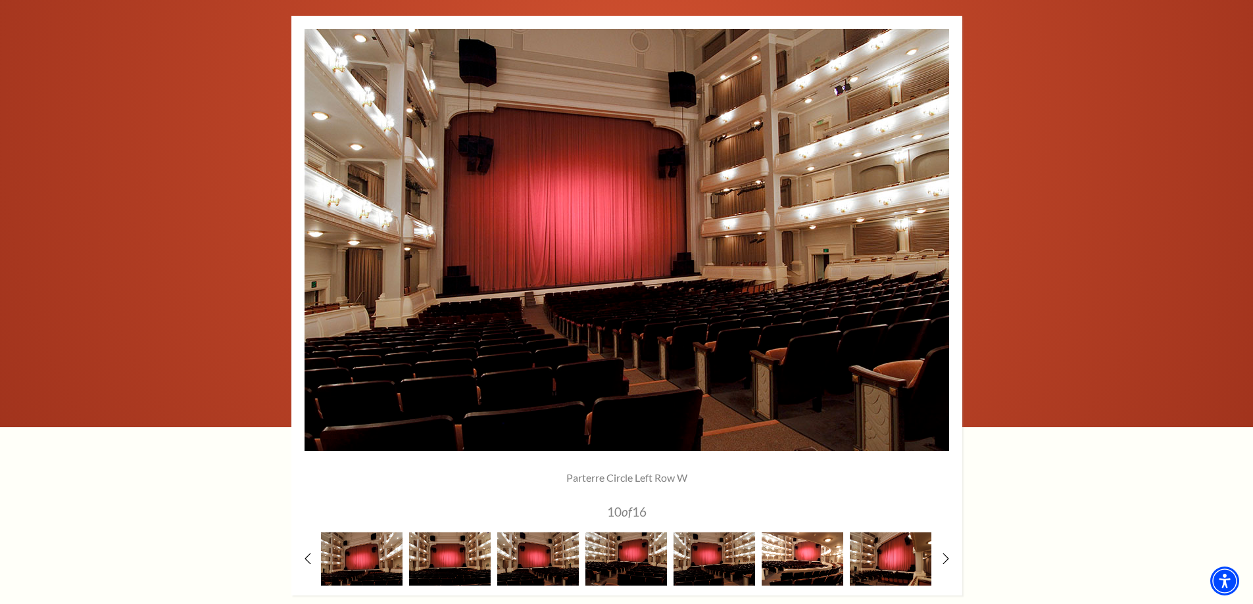
click at [805, 552] on img at bounding box center [802, 559] width 82 height 53
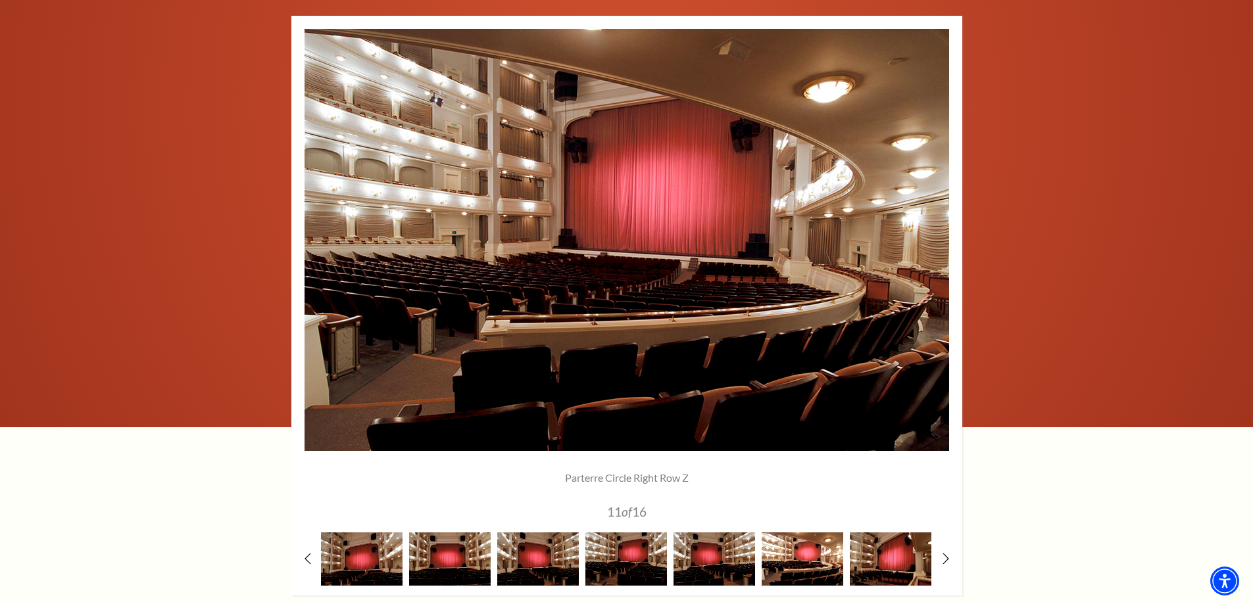
click at [796, 552] on img at bounding box center [802, 559] width 82 height 53
drag, startPoint x: 915, startPoint y: 555, endPoint x: 908, endPoint y: 556, distance: 7.3
click at [914, 556] on img at bounding box center [890, 559] width 82 height 53
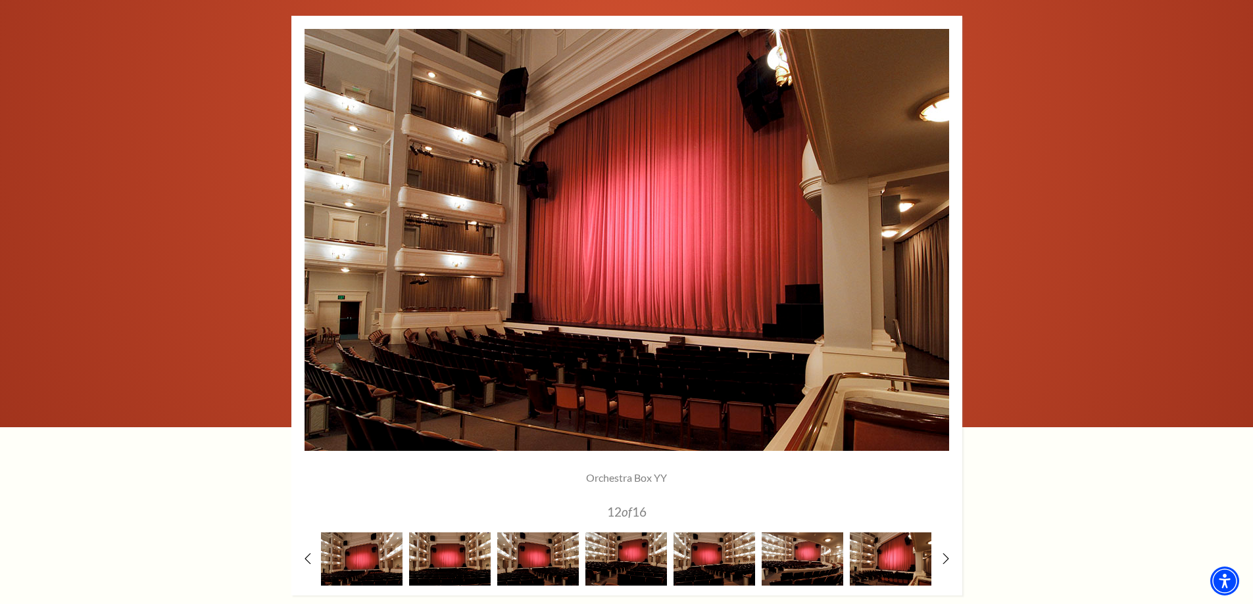
click at [937, 560] on div at bounding box center [626, 306] width 671 height 580
click at [949, 560] on icon at bounding box center [945, 559] width 9 height 14
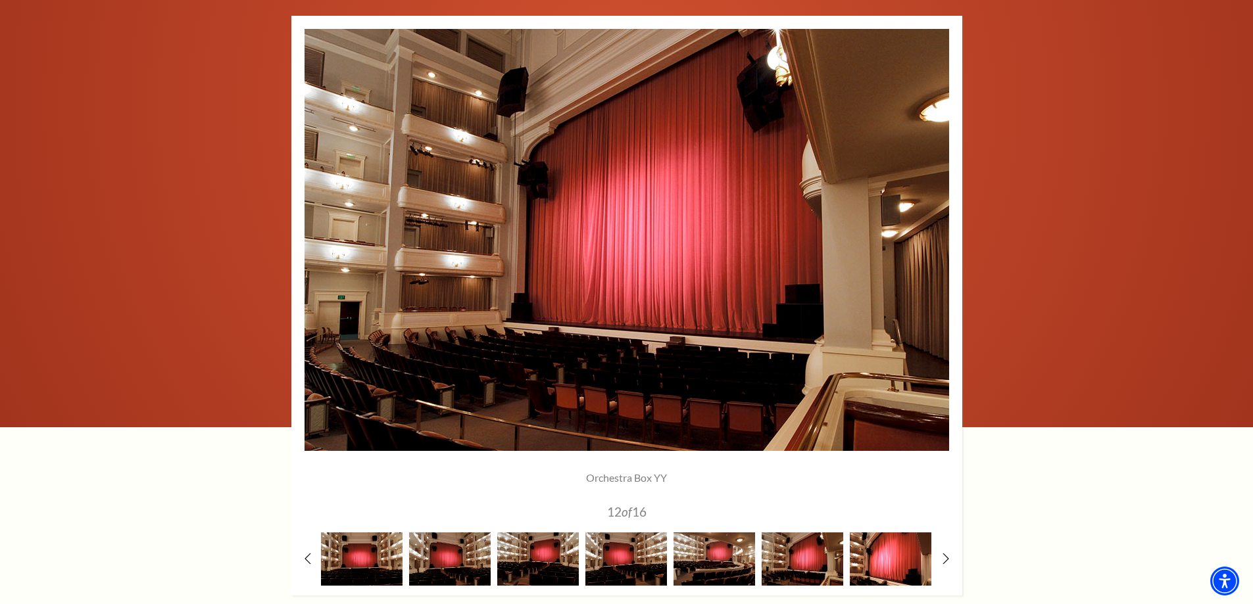
click at [903, 561] on img at bounding box center [890, 559] width 82 height 53
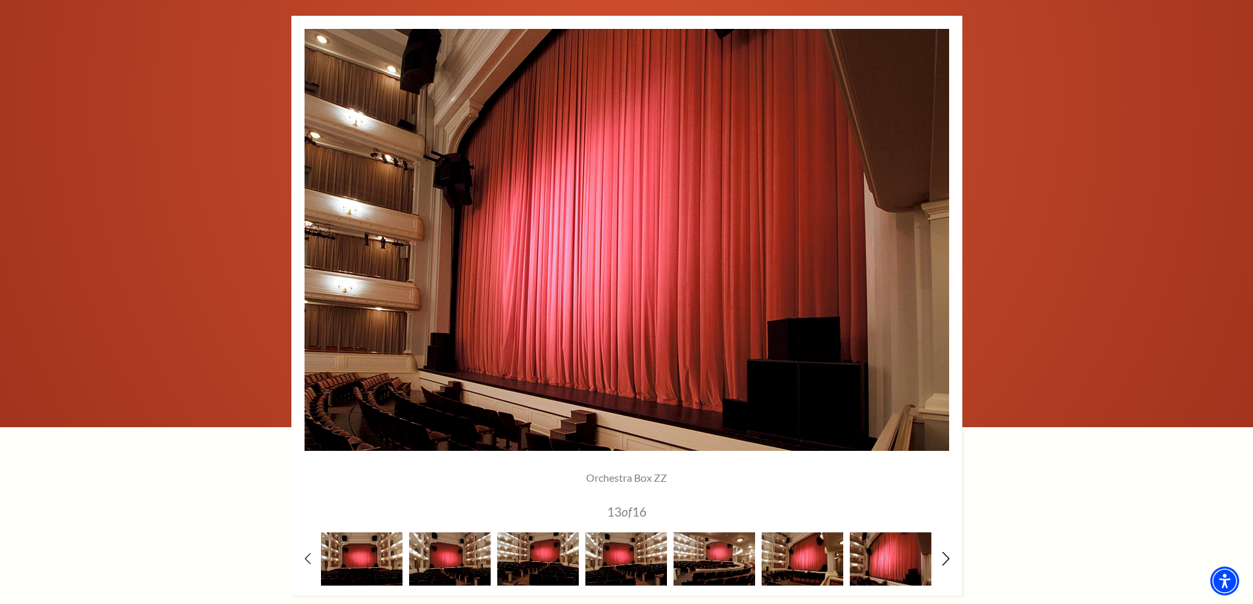
click at [944, 559] on icon at bounding box center [945, 559] width 9 height 14
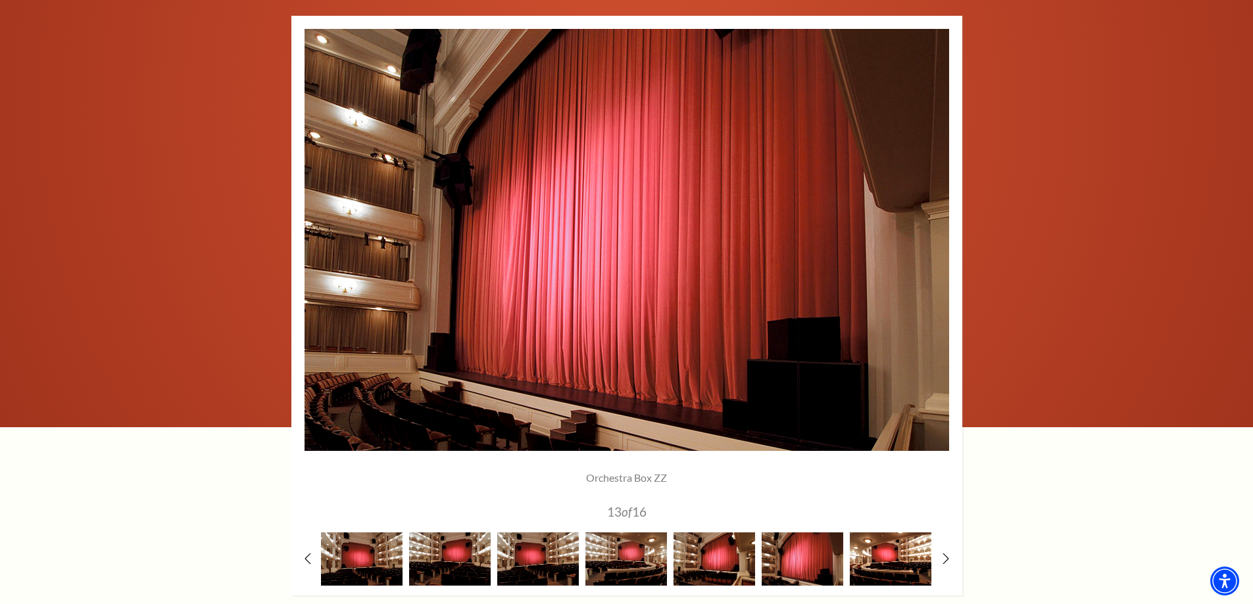
click at [910, 558] on img at bounding box center [890, 559] width 82 height 53
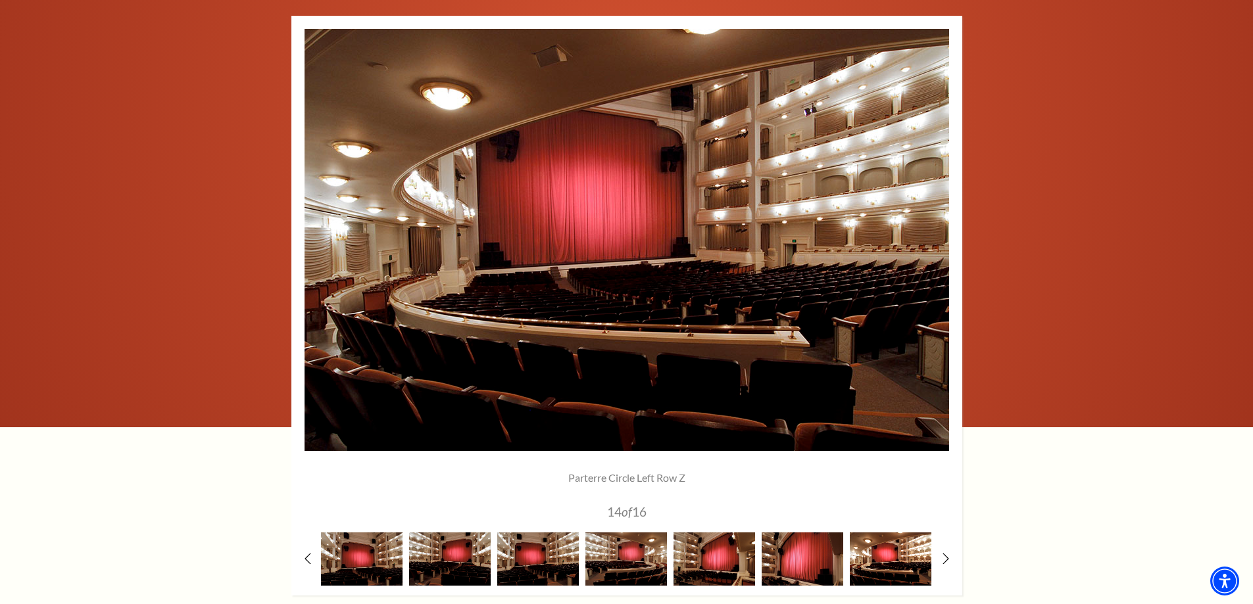
click at [877, 560] on img at bounding box center [890, 559] width 82 height 53
click at [942, 550] on div at bounding box center [626, 306] width 671 height 580
click at [944, 561] on icon at bounding box center [945, 559] width 9 height 14
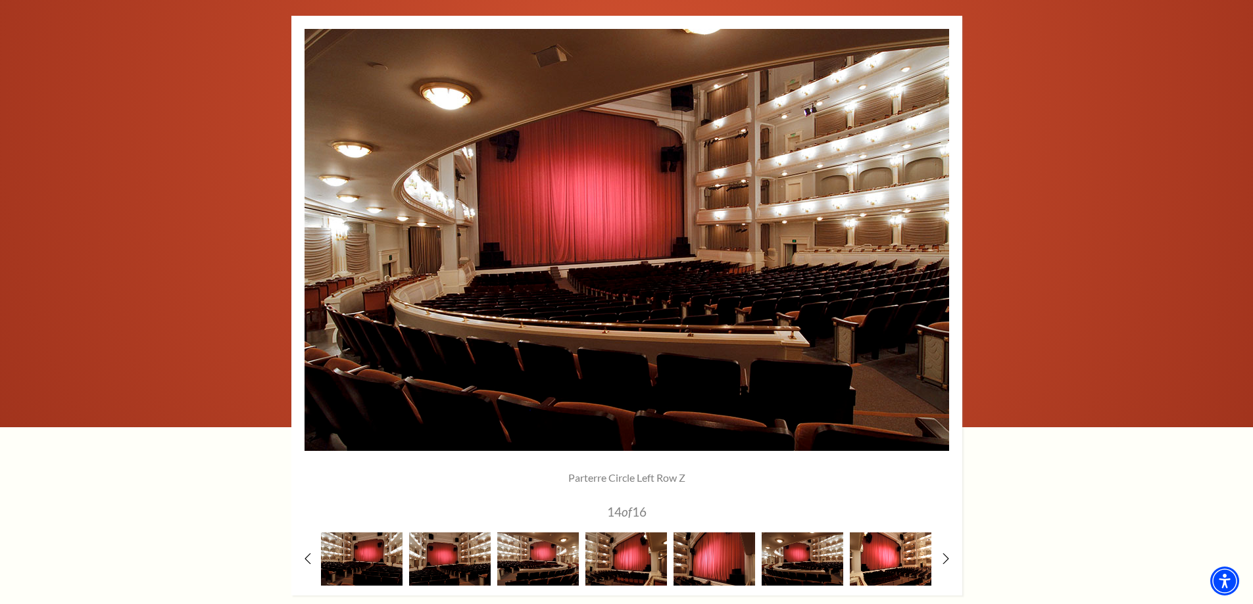
click at [903, 562] on img at bounding box center [890, 559] width 82 height 53
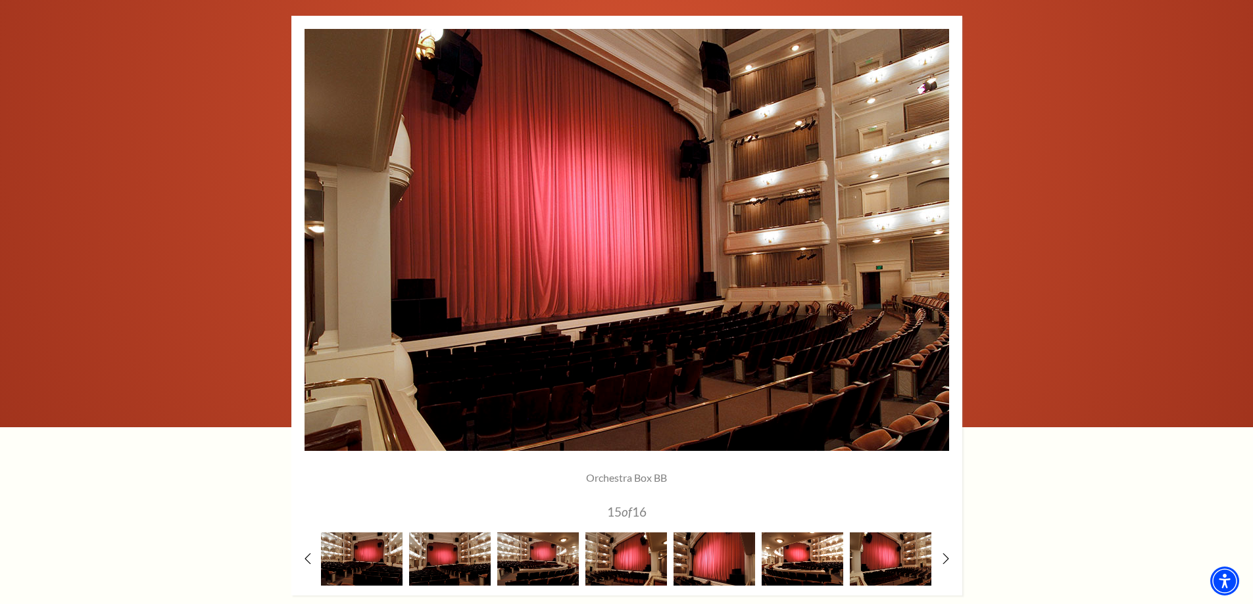
click at [799, 547] on img at bounding box center [802, 559] width 82 height 53
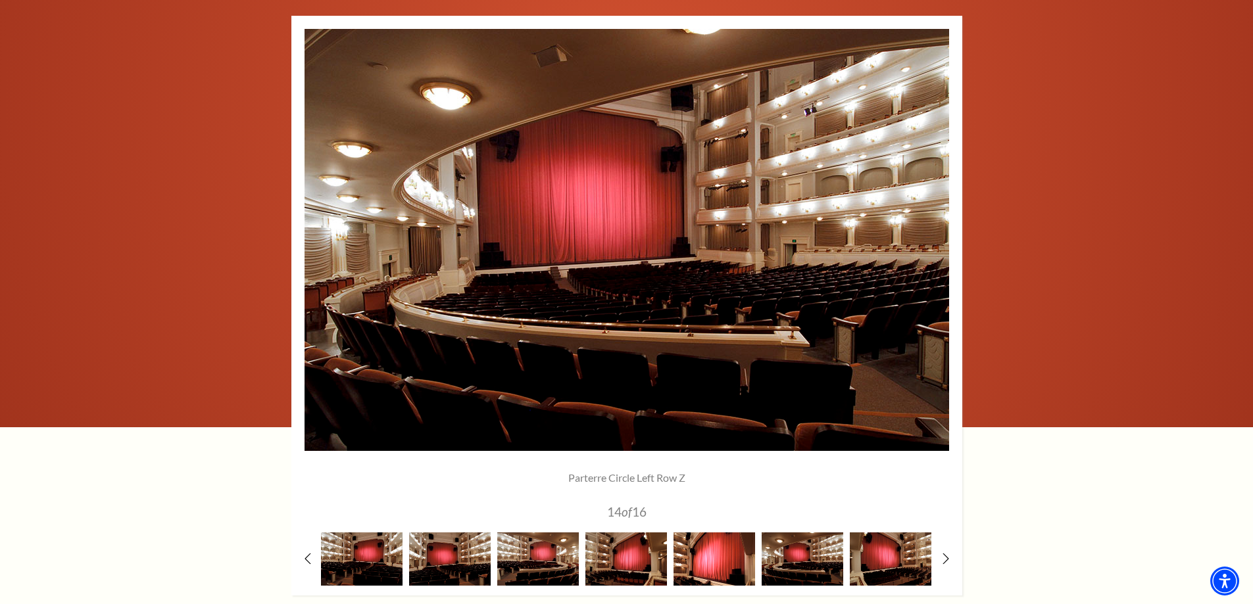
click at [724, 551] on img at bounding box center [714, 559] width 82 height 53
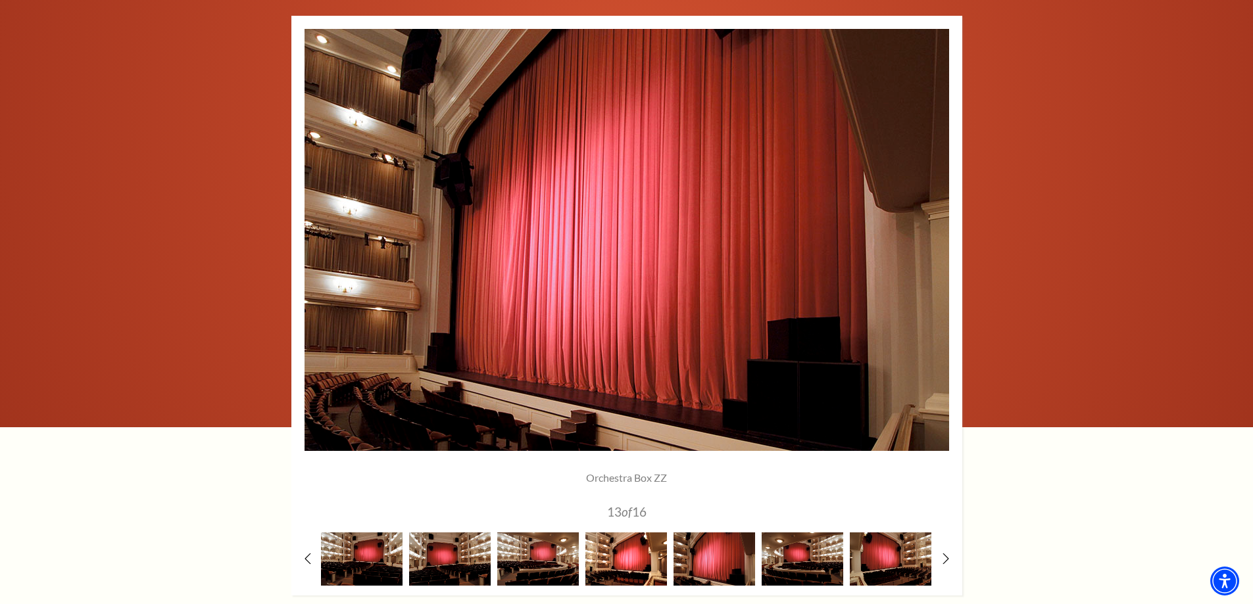
click at [652, 552] on img at bounding box center [626, 559] width 82 height 53
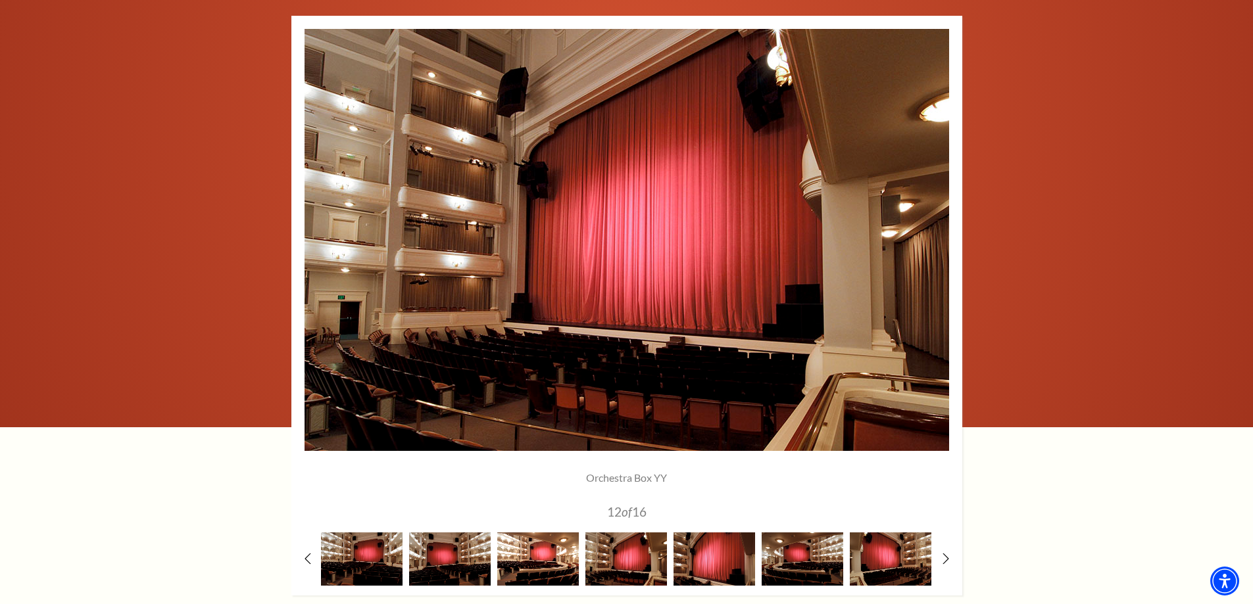
click at [561, 550] on img at bounding box center [538, 559] width 82 height 53
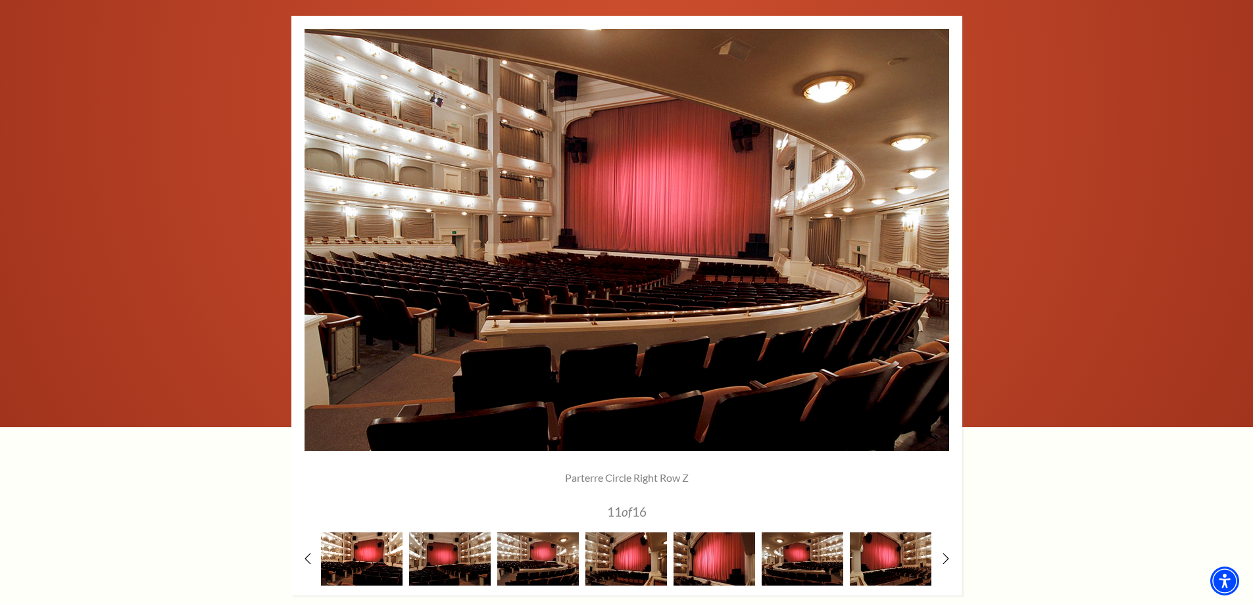
click at [373, 555] on img at bounding box center [362, 559] width 82 height 53
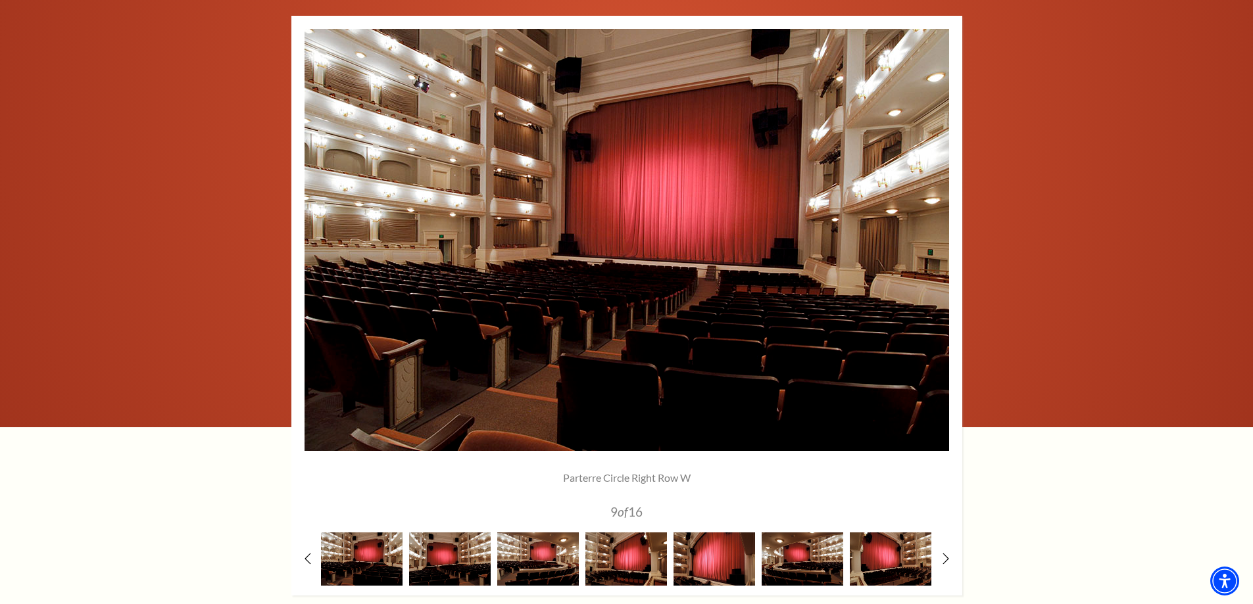
click at [312, 551] on div at bounding box center [626, 306] width 671 height 580
click at [310, 552] on div at bounding box center [626, 306] width 671 height 580
click at [308, 555] on use at bounding box center [307, 559] width 7 height 14
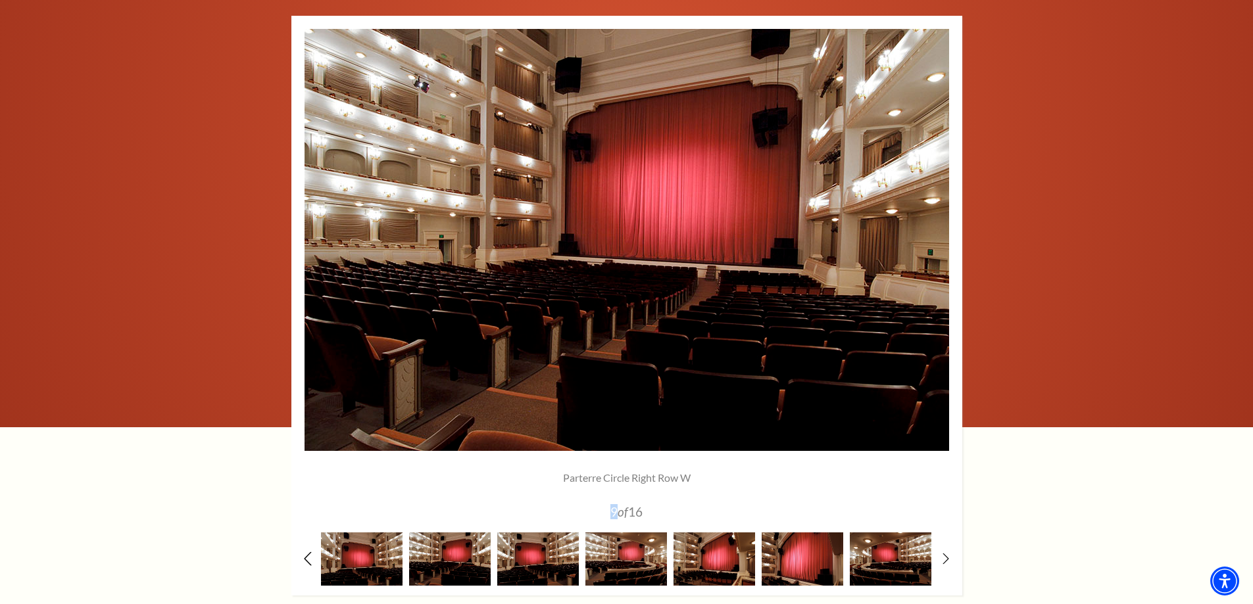
click at [308, 555] on use at bounding box center [307, 559] width 7 height 14
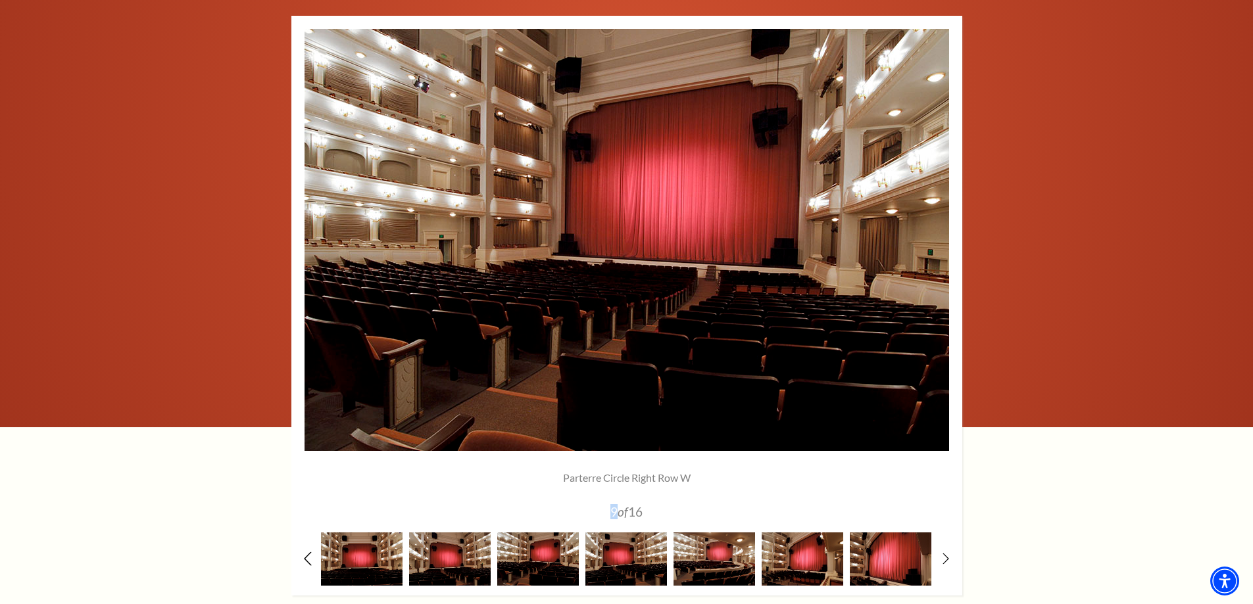
click at [308, 555] on use at bounding box center [307, 559] width 7 height 14
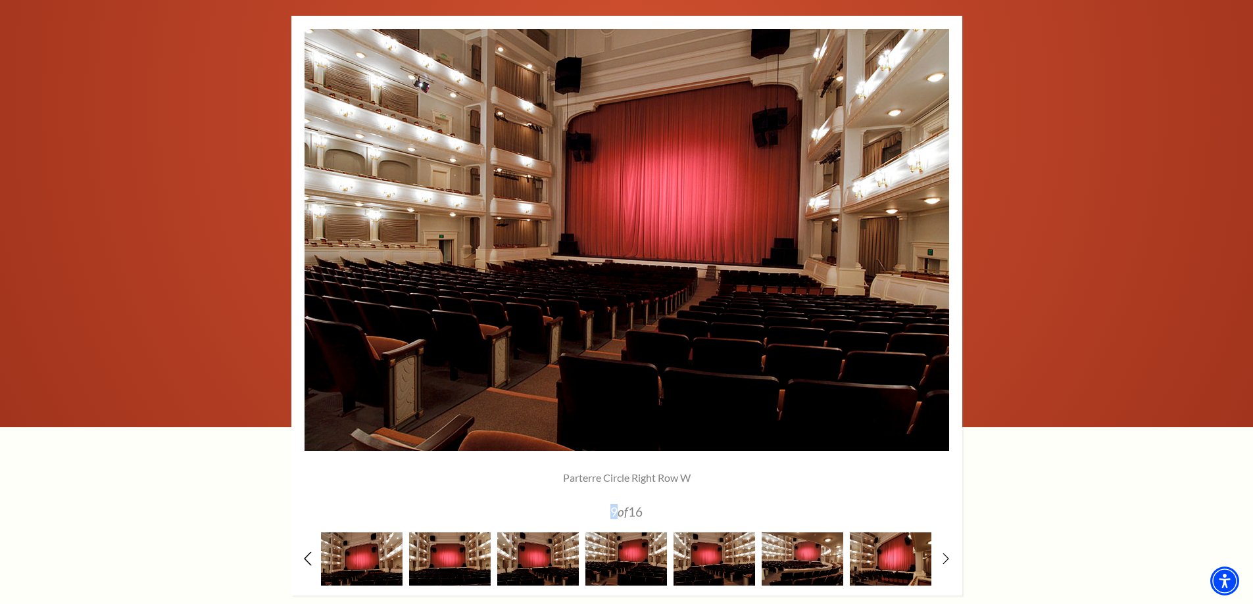
click at [308, 555] on use at bounding box center [307, 559] width 7 height 14
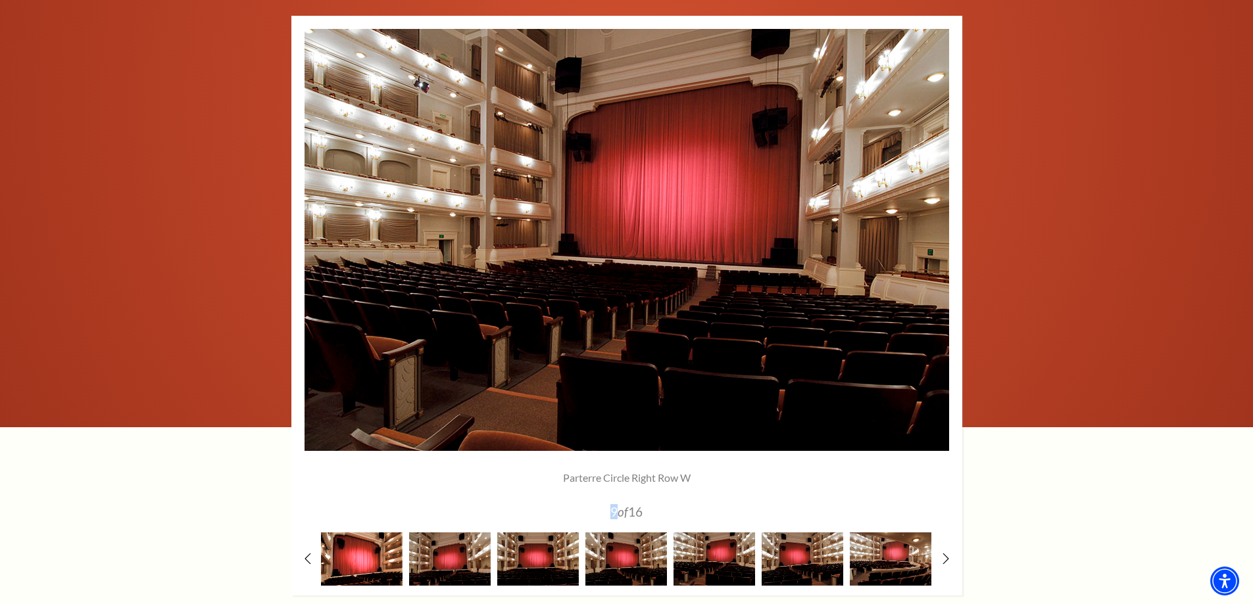
click at [355, 552] on img at bounding box center [362, 559] width 82 height 53
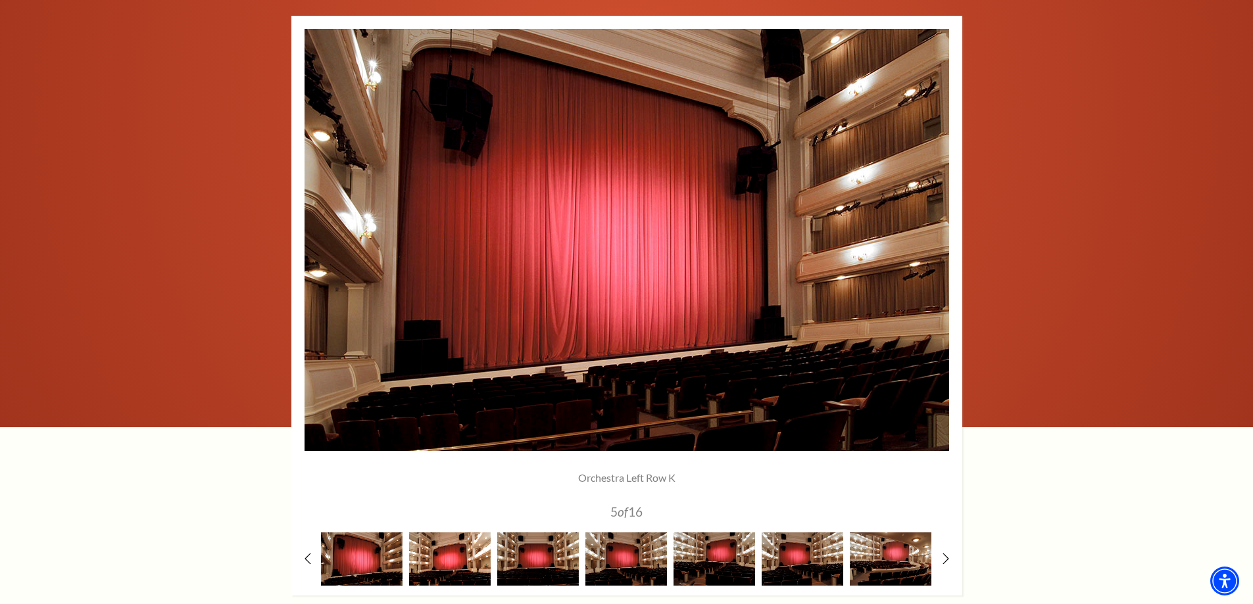
click at [456, 557] on img at bounding box center [450, 559] width 82 height 53
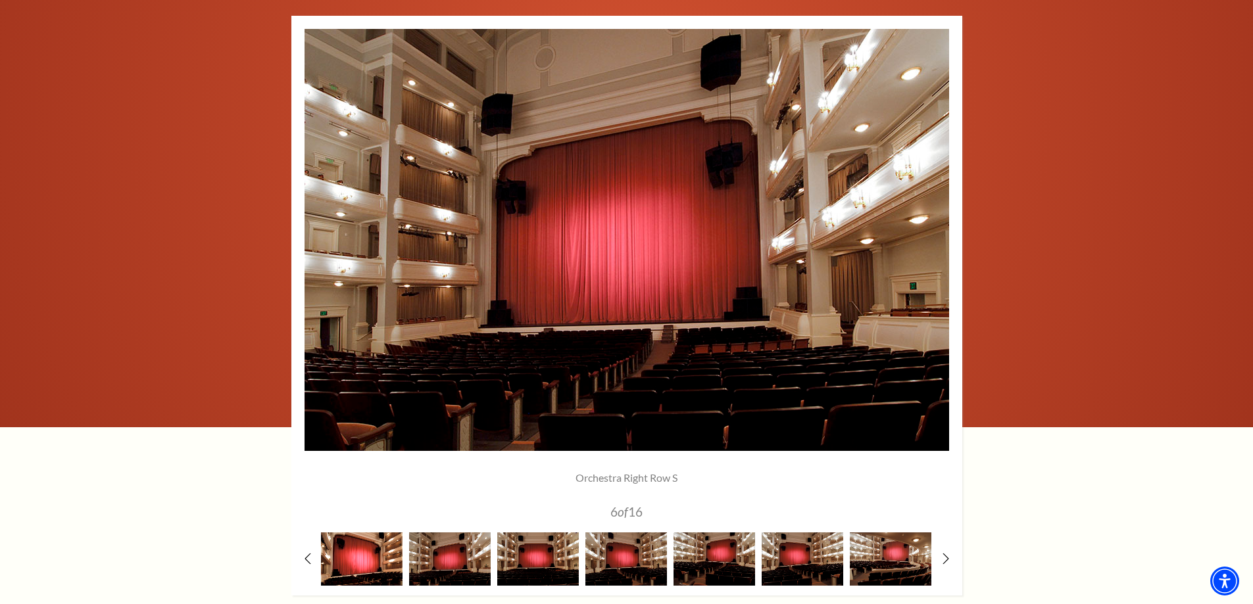
click at [375, 565] on img at bounding box center [362, 559] width 82 height 53
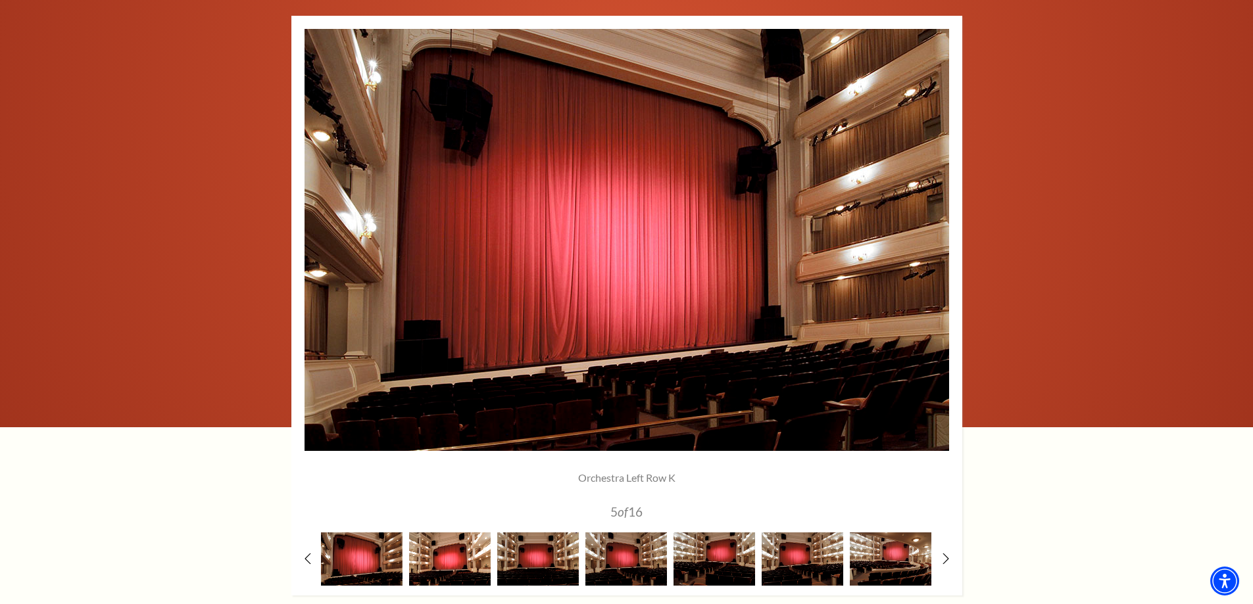
click at [456, 556] on img at bounding box center [450, 559] width 82 height 53
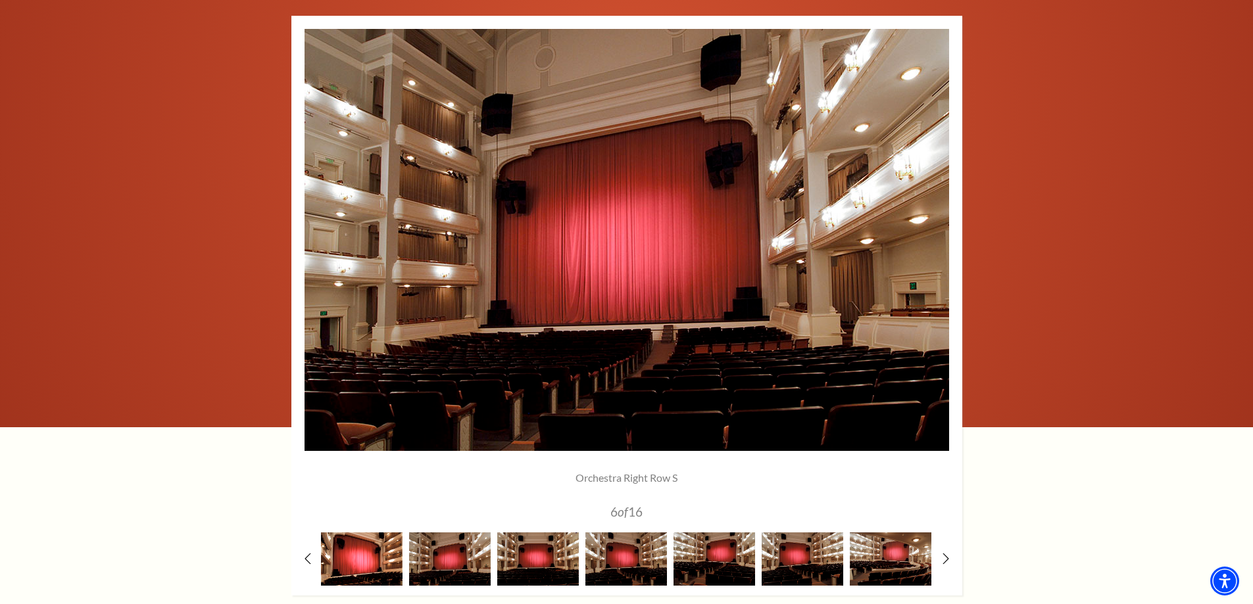
click at [369, 556] on img at bounding box center [362, 559] width 82 height 53
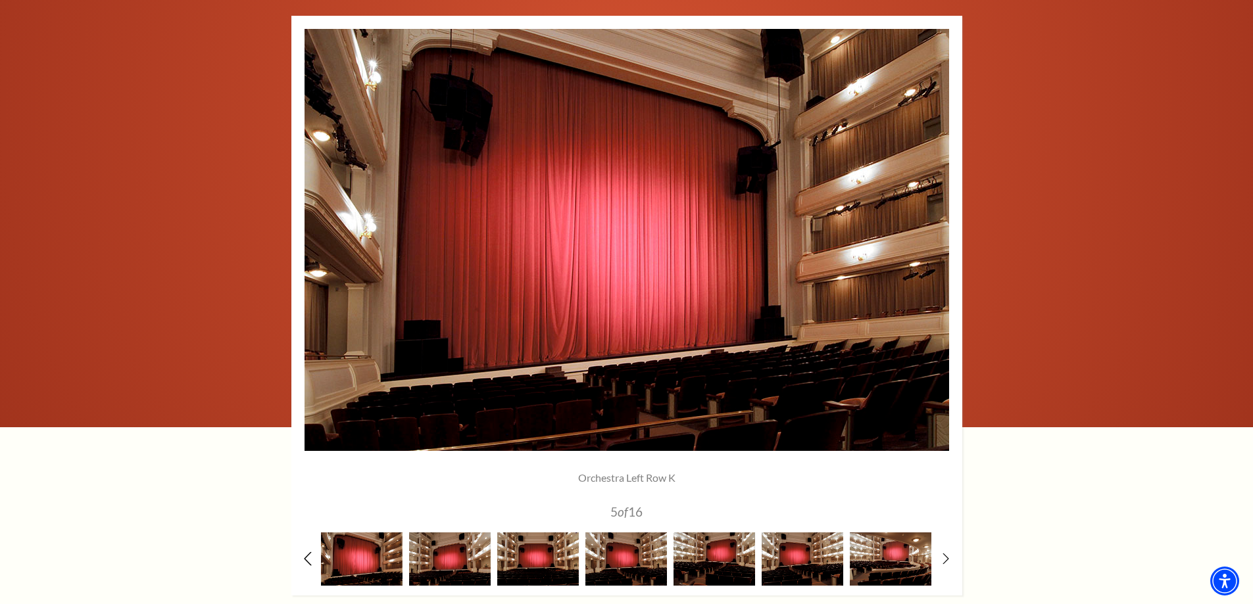
click at [304, 558] on icon at bounding box center [307, 559] width 9 height 14
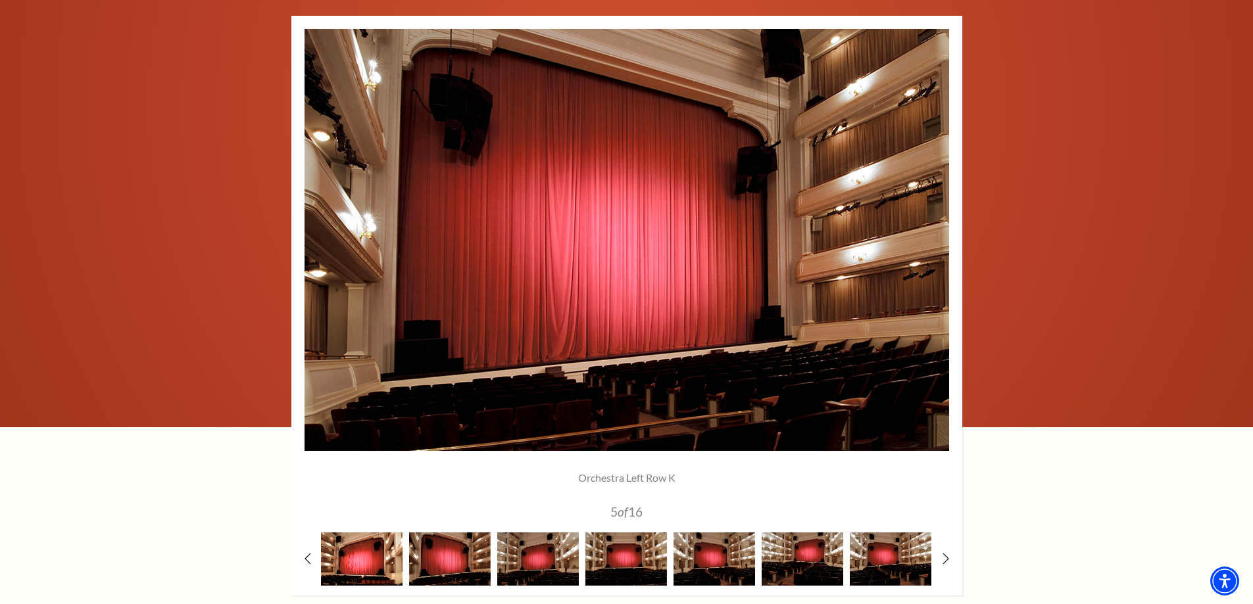
click at [377, 558] on img at bounding box center [362, 559] width 82 height 53
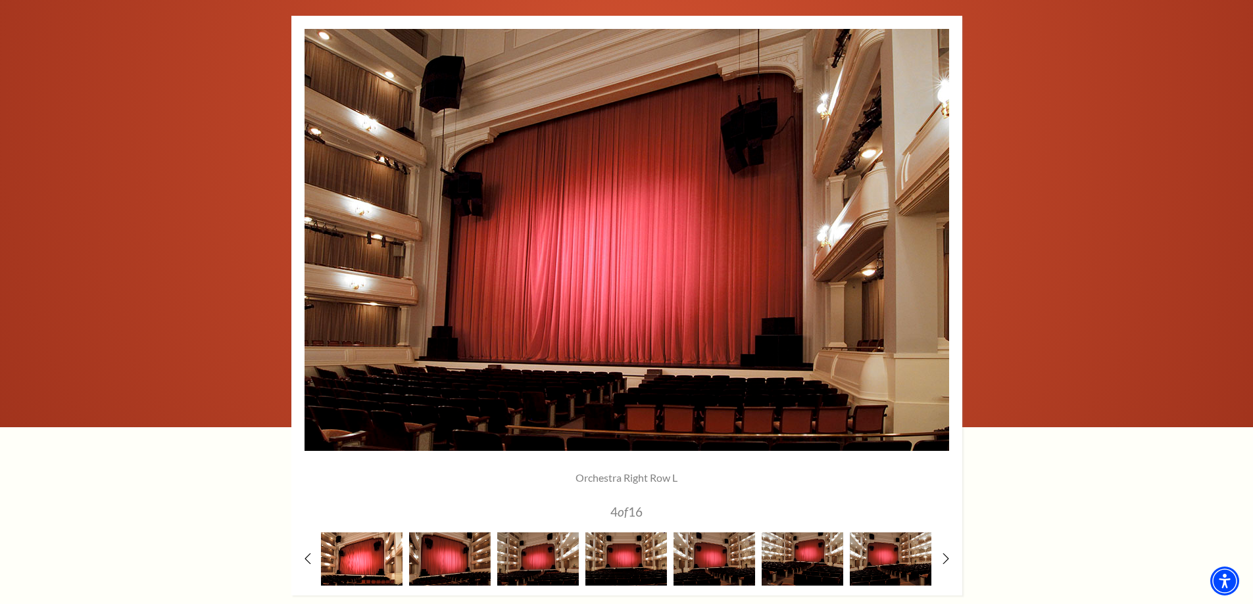
click at [348, 560] on img at bounding box center [362, 559] width 82 height 53
click at [304, 553] on icon at bounding box center [307, 559] width 9 height 14
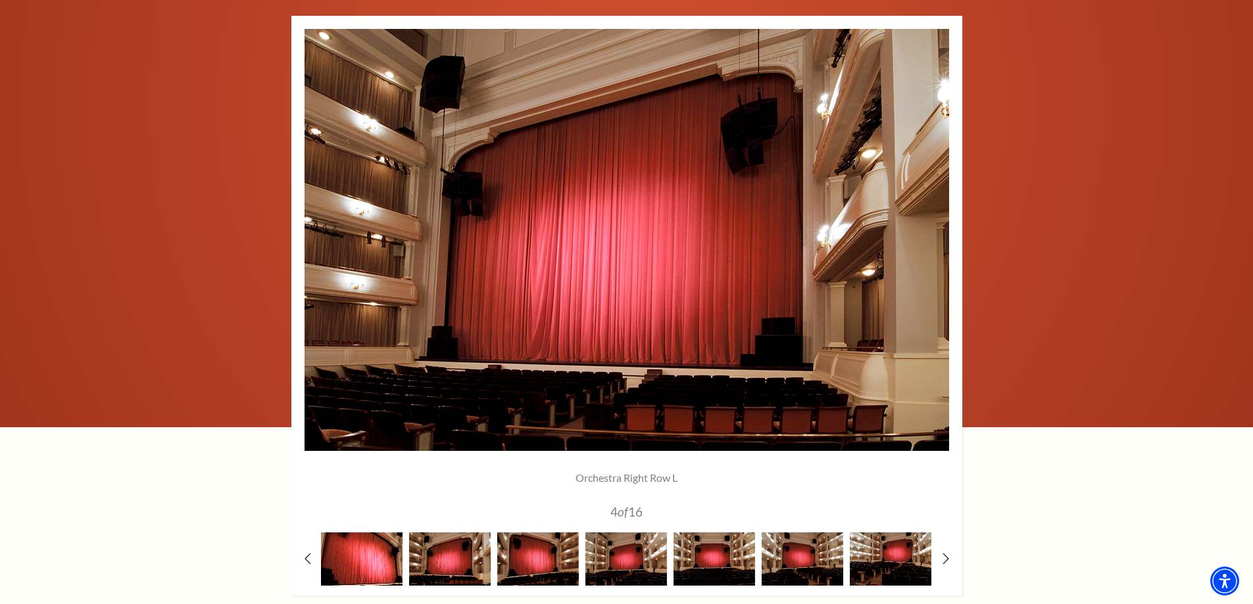
click at [370, 560] on img at bounding box center [362, 559] width 82 height 53
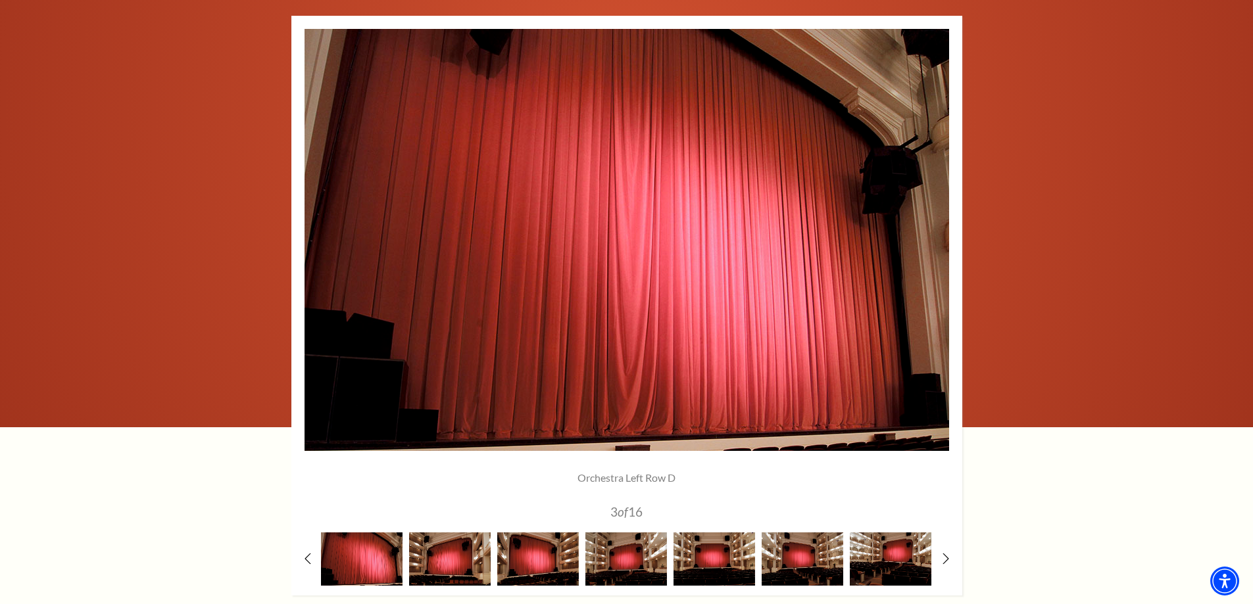
click at [300, 560] on div at bounding box center [626, 306] width 671 height 580
drag, startPoint x: 318, startPoint y: 556, endPoint x: 306, endPoint y: 560, distance: 12.3
click at [318, 559] on div at bounding box center [362, 559] width 88 height 53
click at [311, 561] on icon at bounding box center [307, 559] width 9 height 14
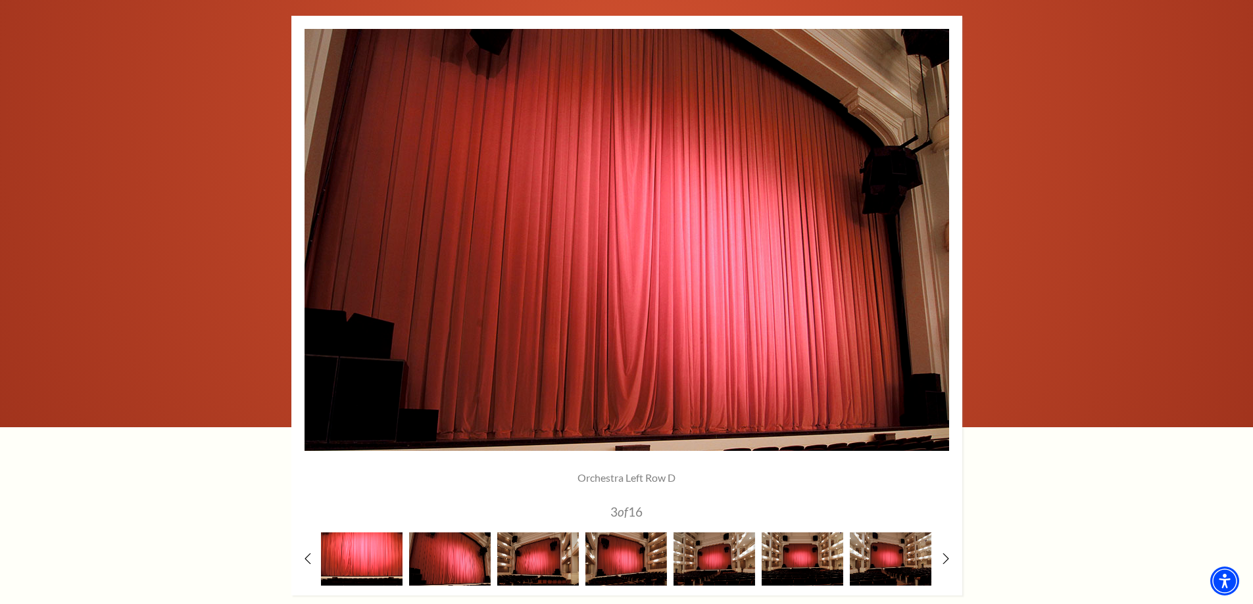
click at [350, 560] on img at bounding box center [362, 559] width 82 height 53
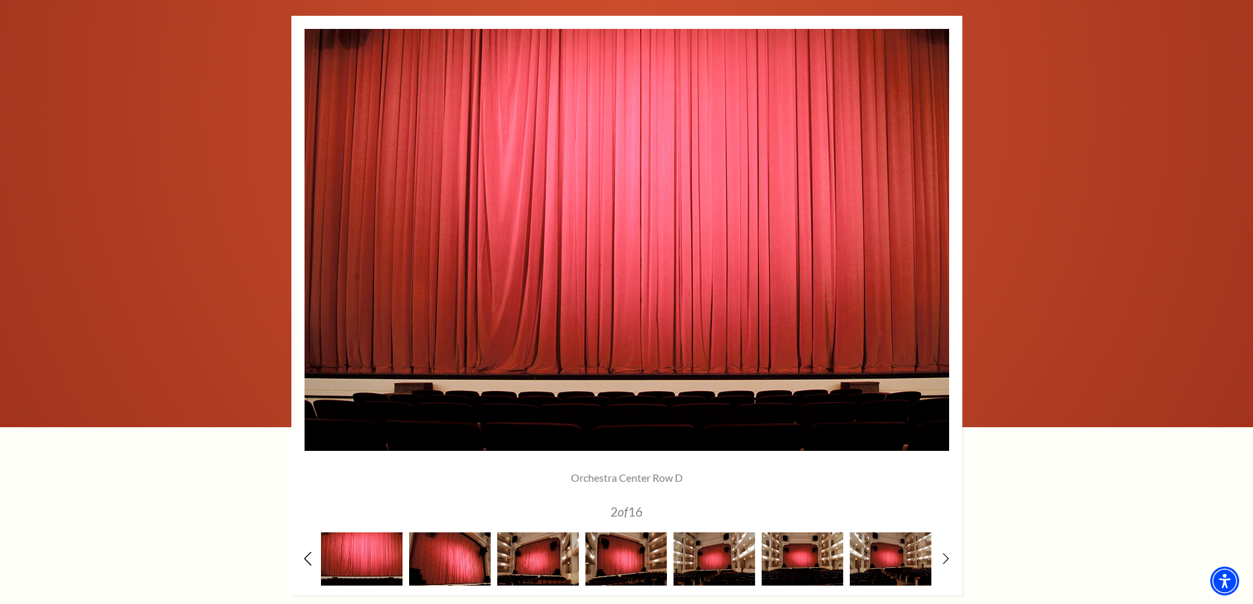
click at [307, 560] on icon at bounding box center [307, 559] width 9 height 14
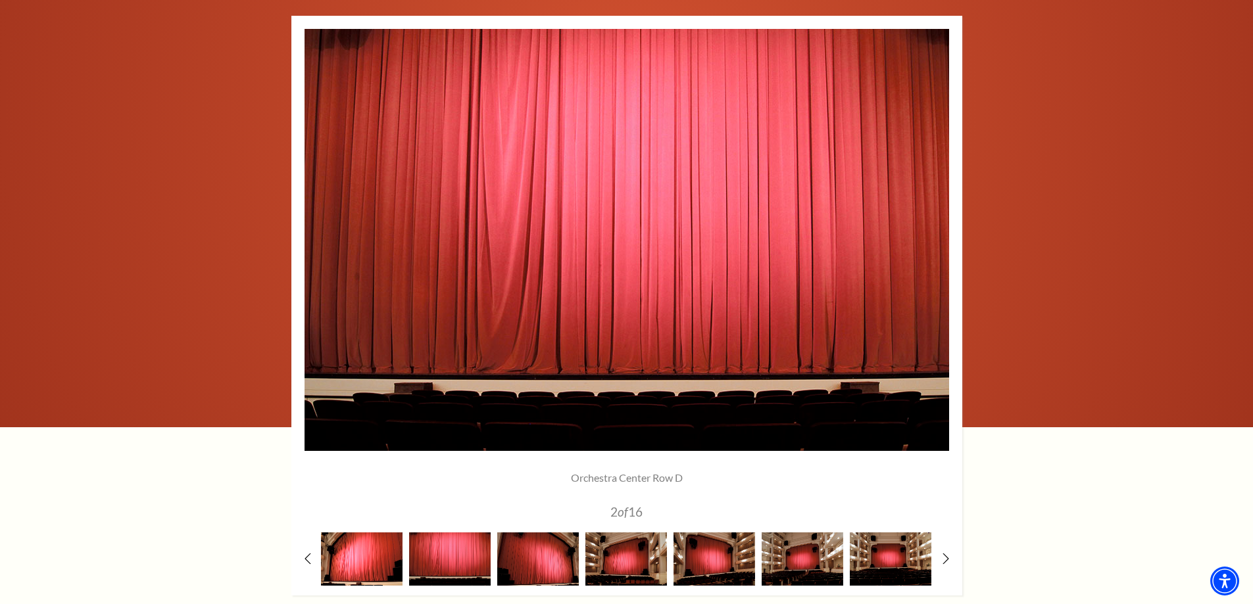
click at [346, 561] on img at bounding box center [362, 559] width 82 height 53
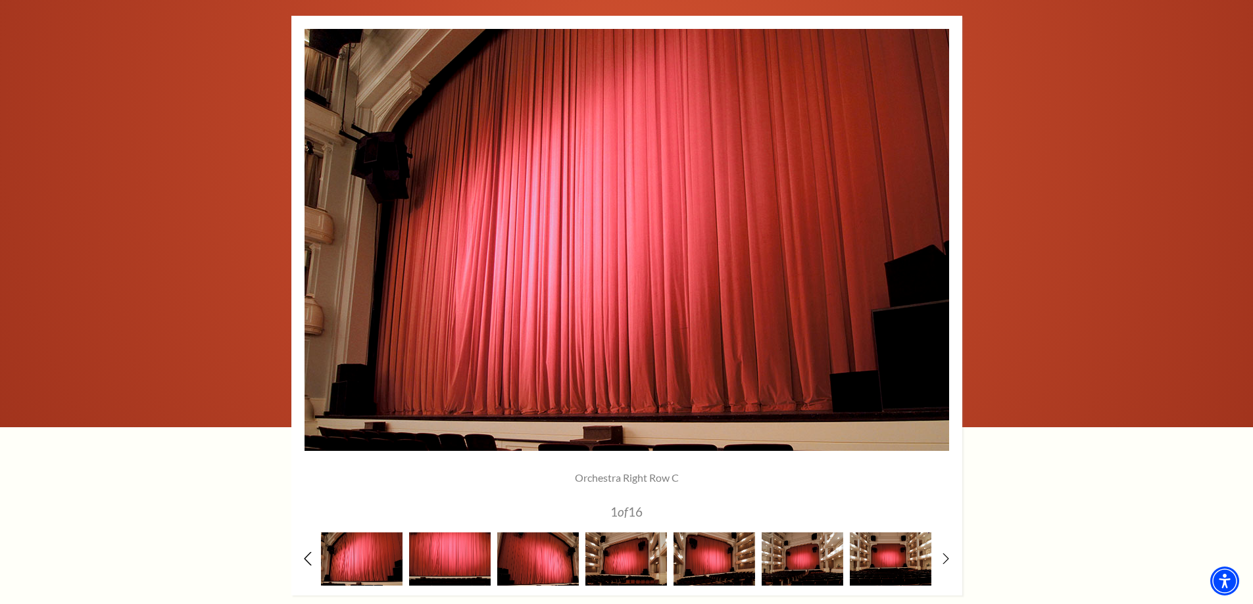
click at [310, 557] on icon at bounding box center [307, 559] width 9 height 14
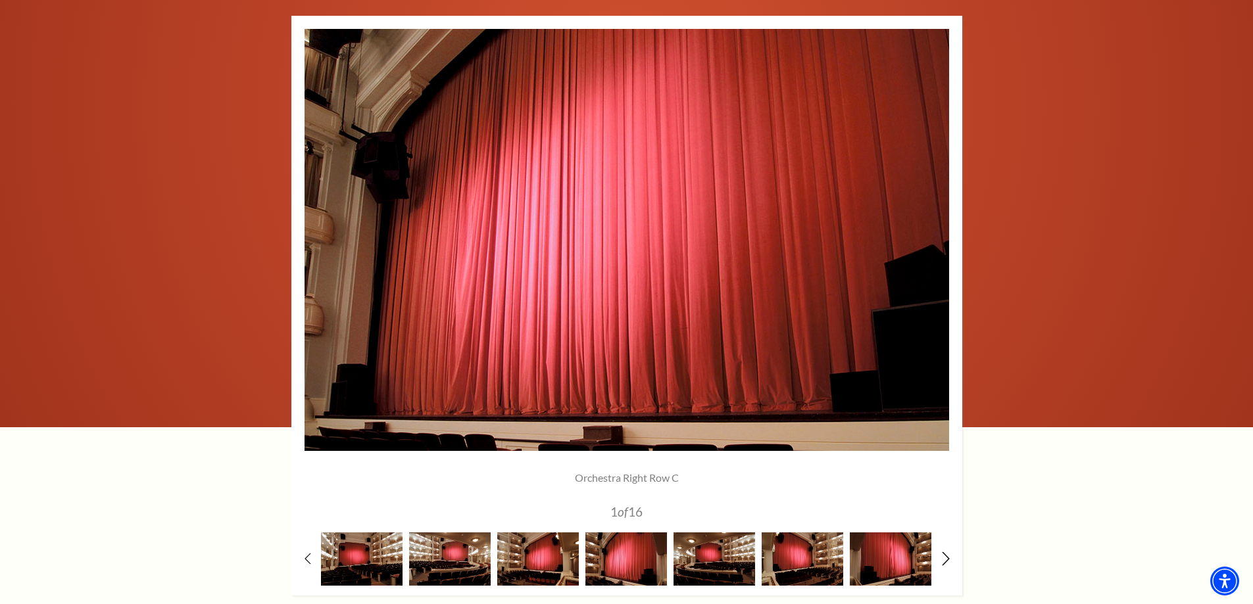
click at [946, 554] on icon at bounding box center [945, 559] width 9 height 14
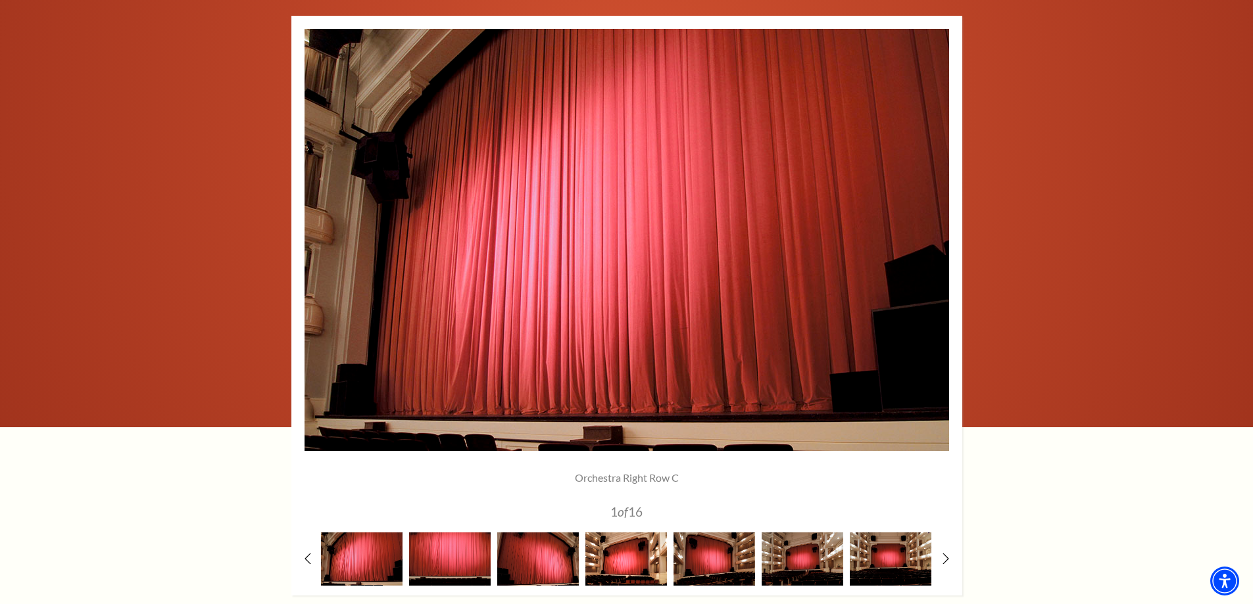
click at [601, 561] on img at bounding box center [626, 559] width 82 height 53
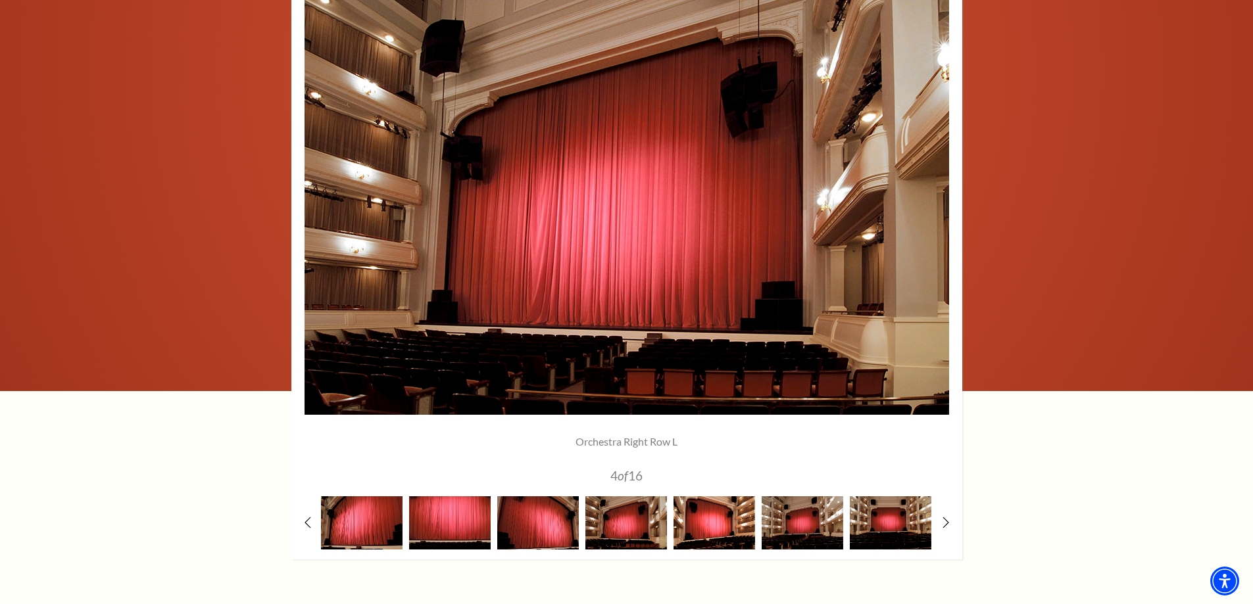
scroll to position [1052, 0]
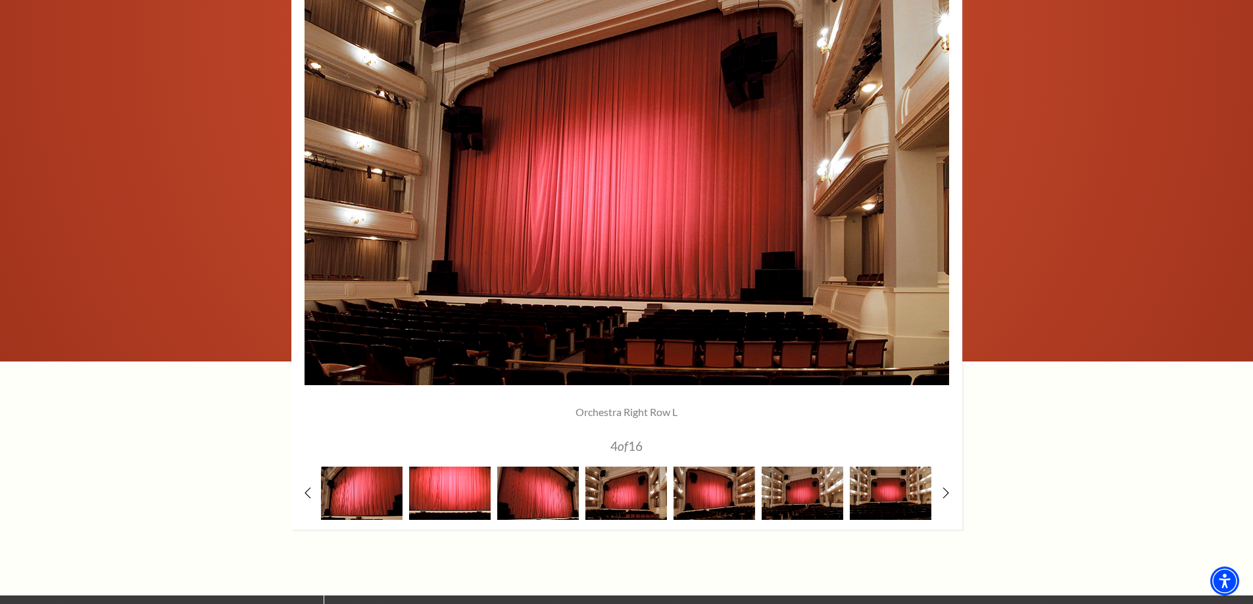
click at [451, 497] on img at bounding box center [450, 493] width 82 height 53
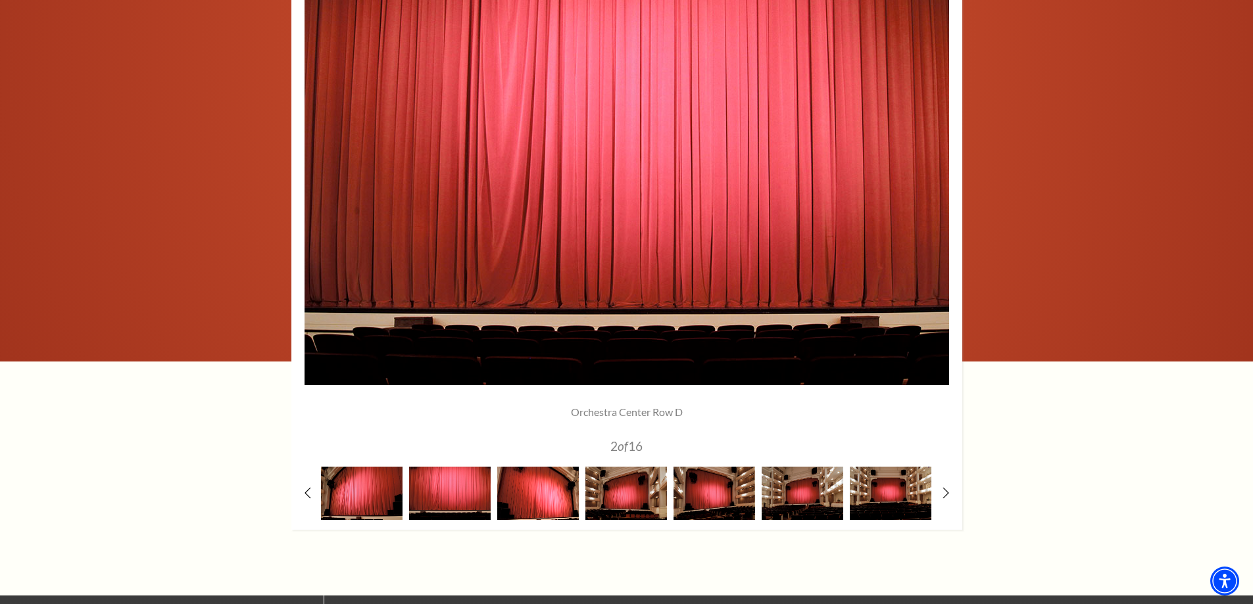
click at [522, 494] on img at bounding box center [538, 493] width 82 height 53
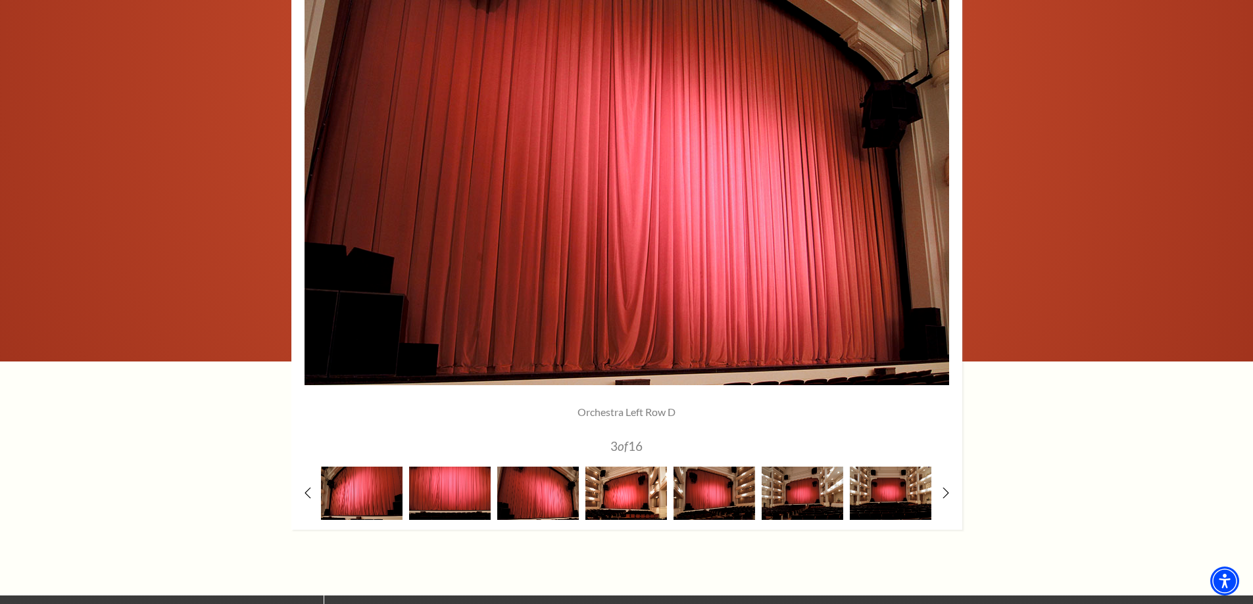
click at [604, 494] on img at bounding box center [626, 493] width 82 height 53
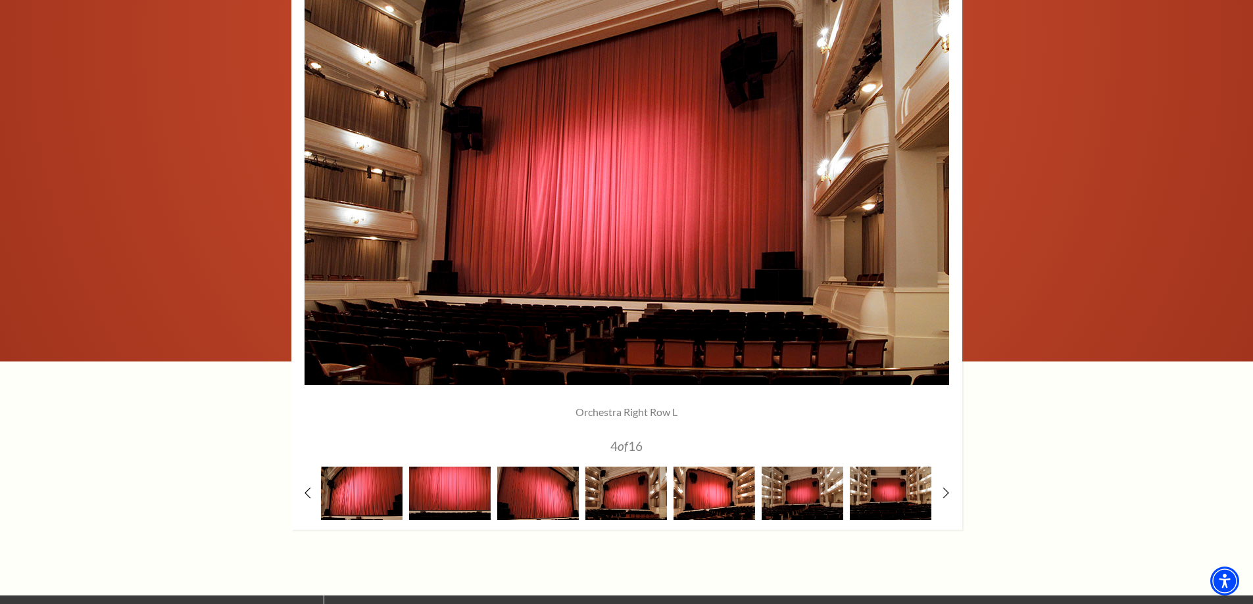
click at [701, 489] on img at bounding box center [714, 493] width 82 height 53
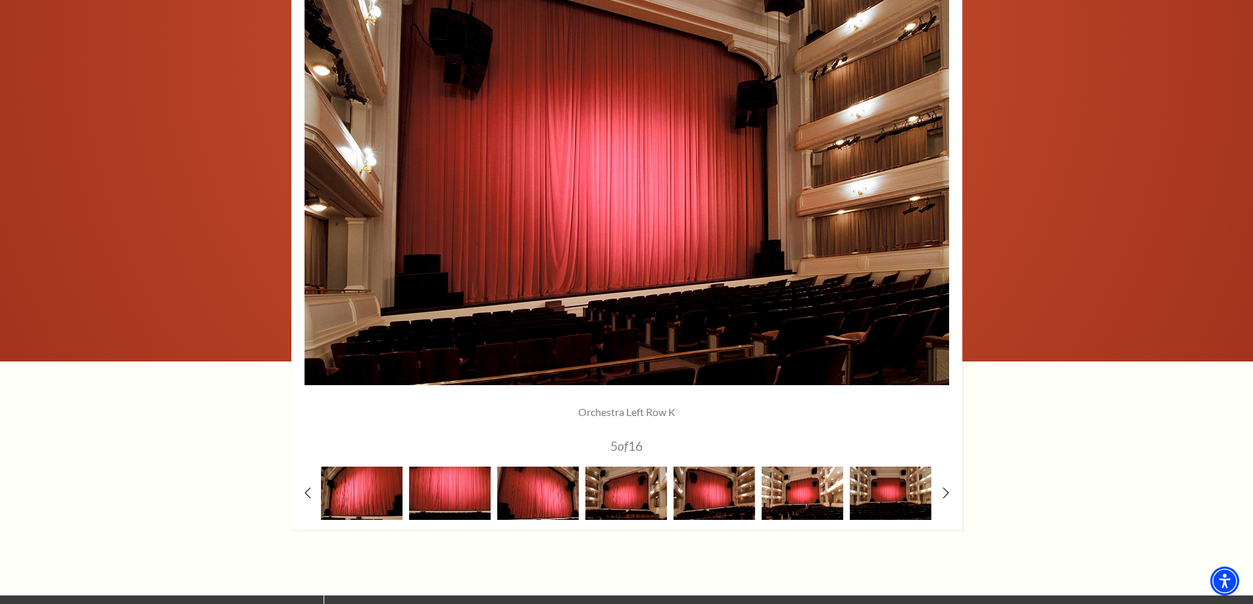
click at [780, 494] on img at bounding box center [802, 493] width 82 height 53
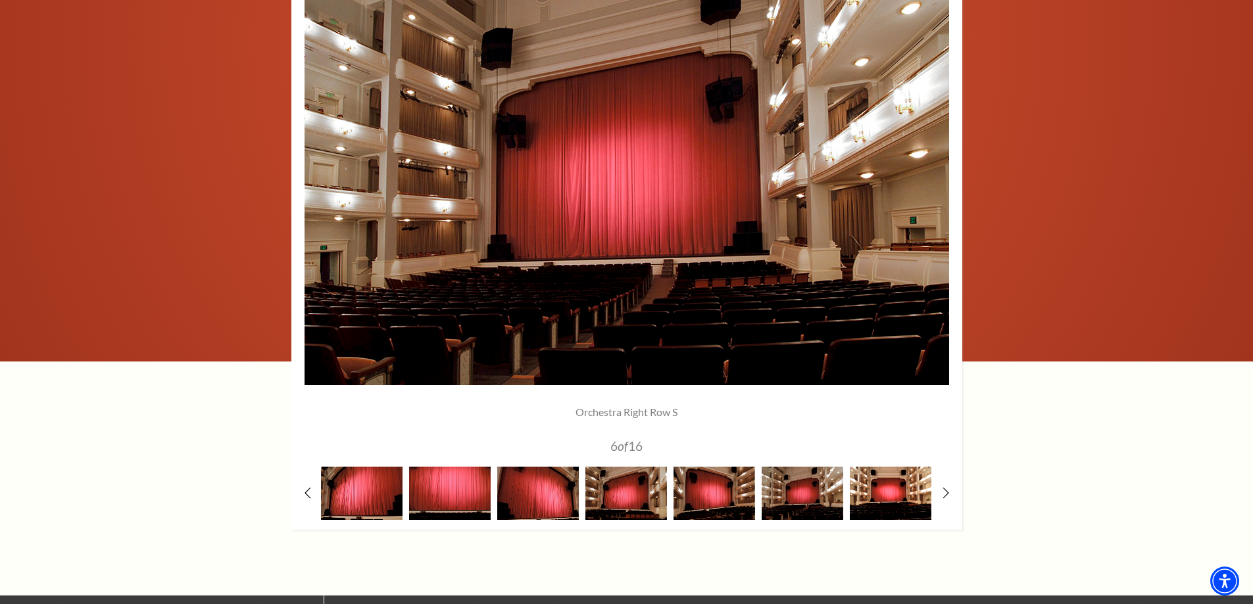
click at [869, 490] on img at bounding box center [890, 493] width 82 height 53
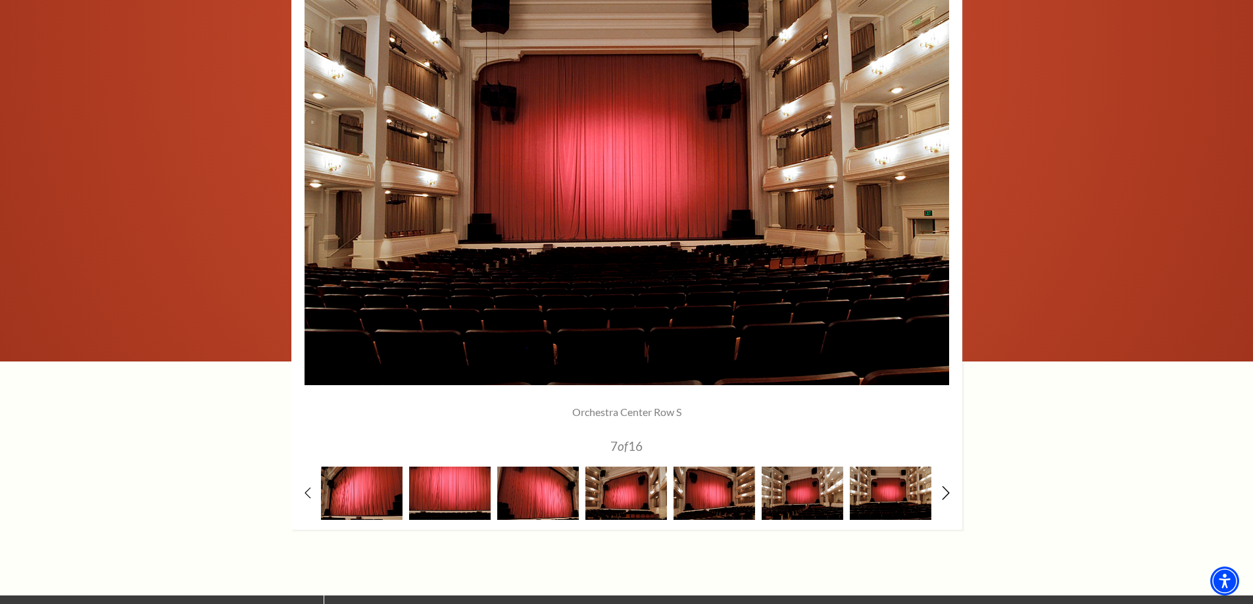
click at [942, 490] on icon at bounding box center [945, 493] width 9 height 14
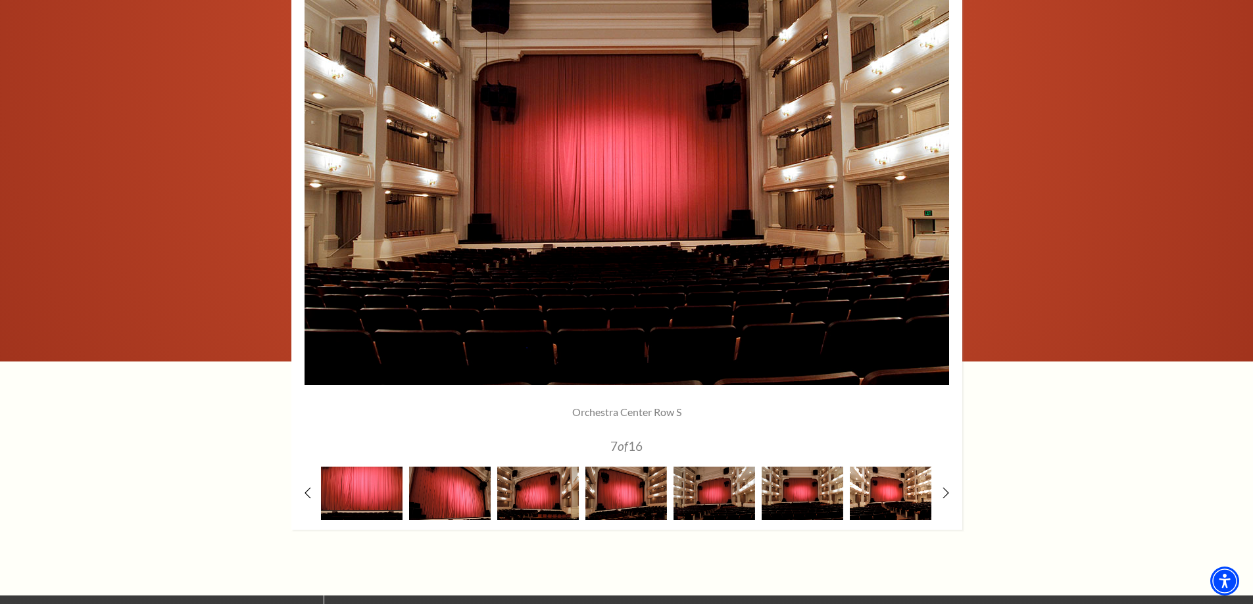
click at [920, 495] on img at bounding box center [890, 493] width 82 height 53
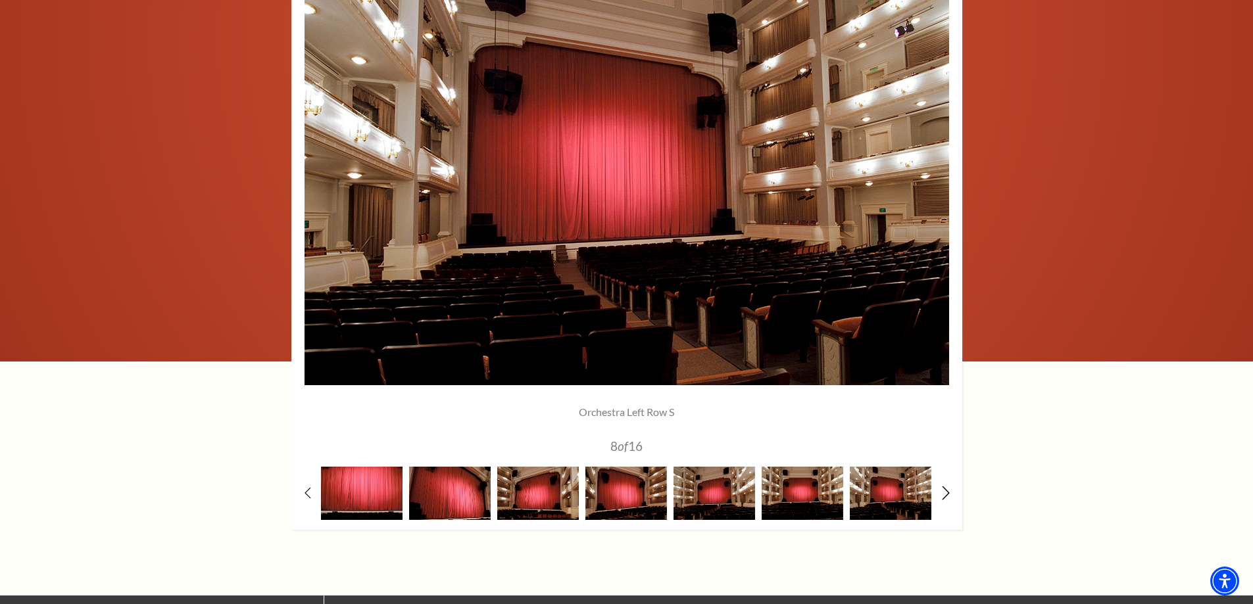
click at [949, 494] on icon at bounding box center [945, 493] width 9 height 14
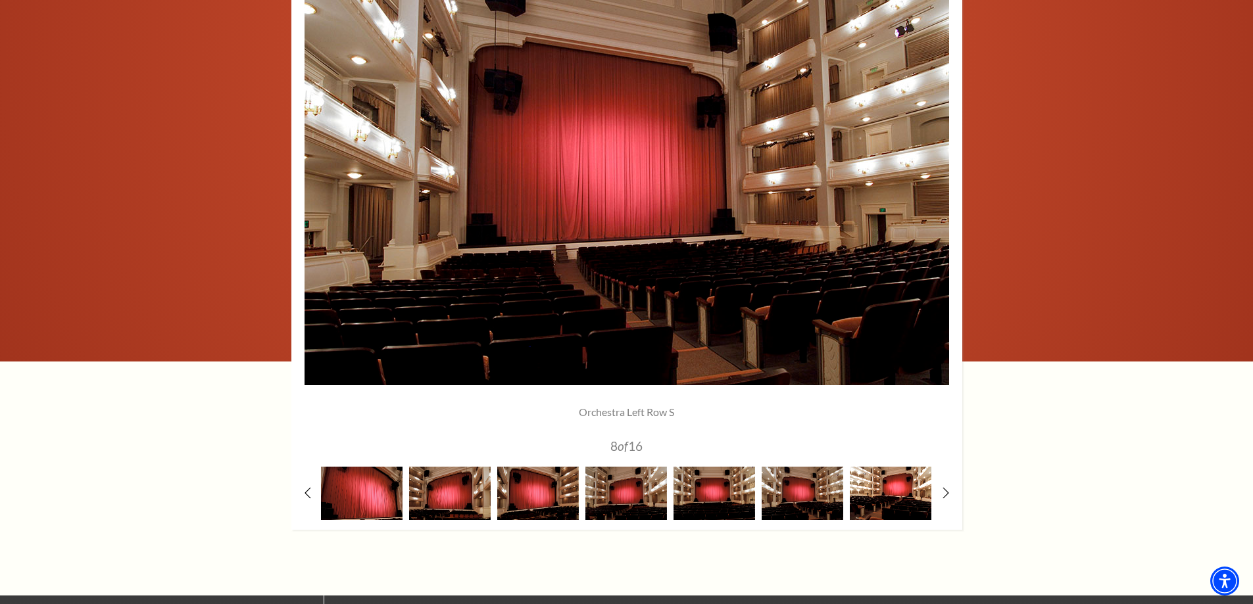
click at [915, 498] on img at bounding box center [890, 493] width 82 height 53
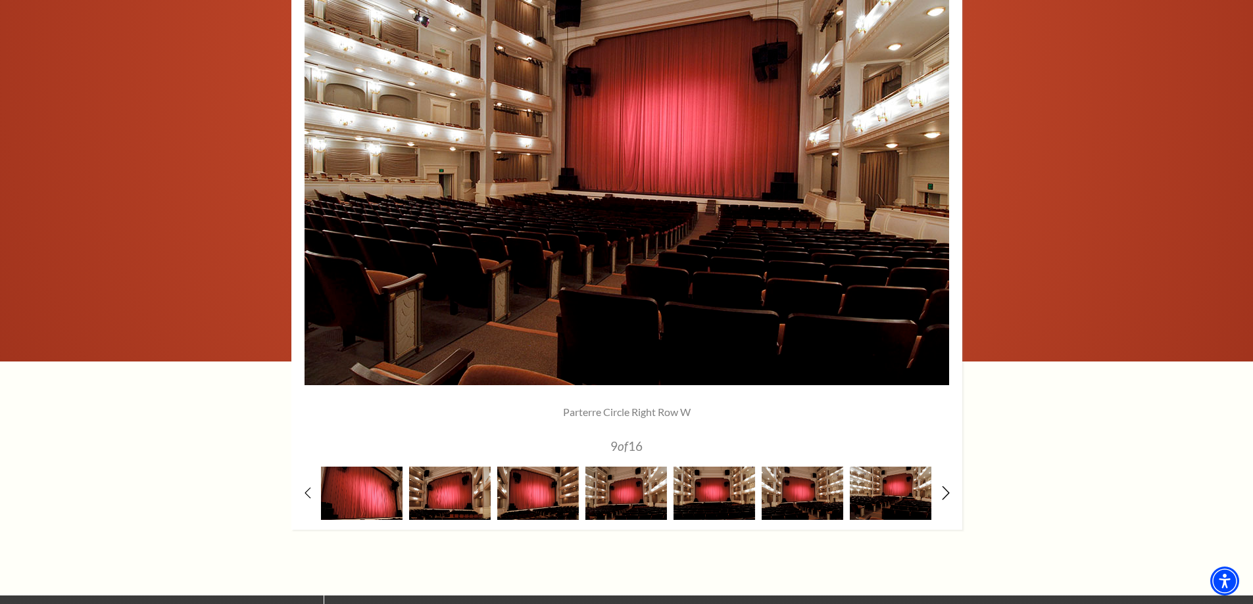
click at [944, 493] on icon at bounding box center [945, 493] width 9 height 14
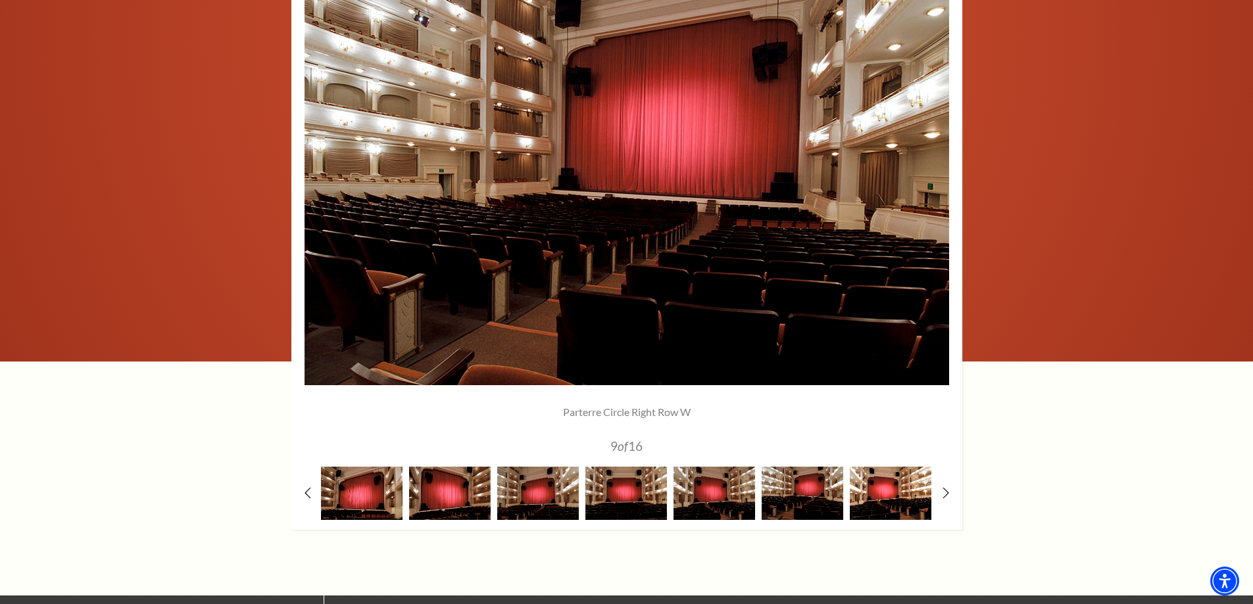
click at [888, 501] on img at bounding box center [890, 493] width 82 height 53
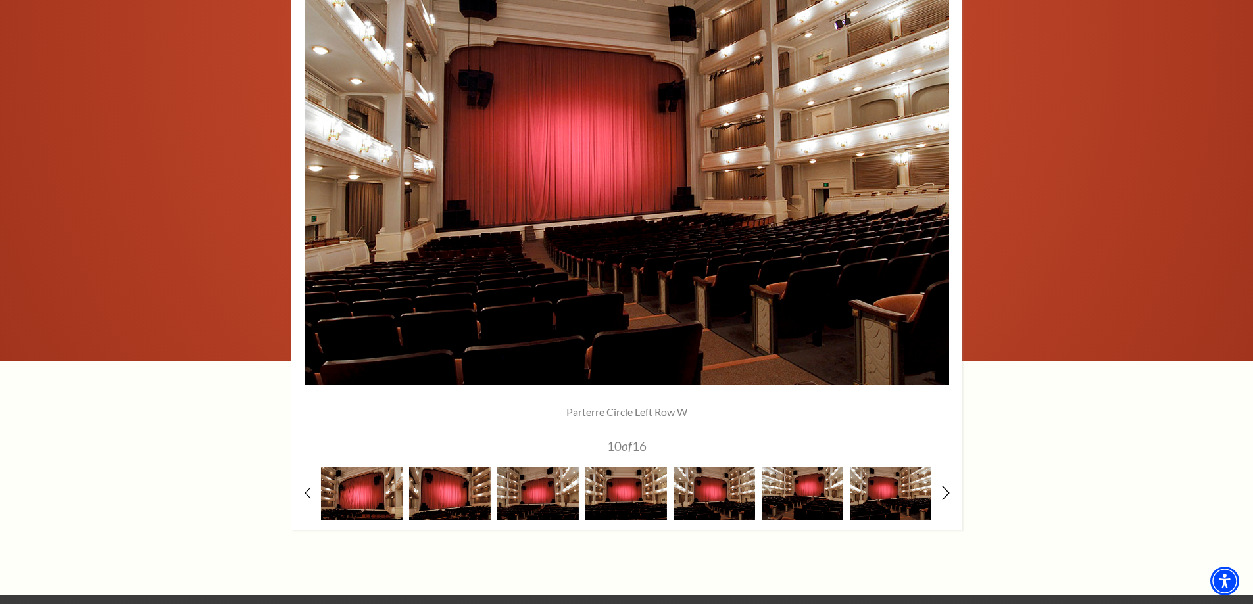
click at [942, 492] on icon at bounding box center [945, 493] width 9 height 14
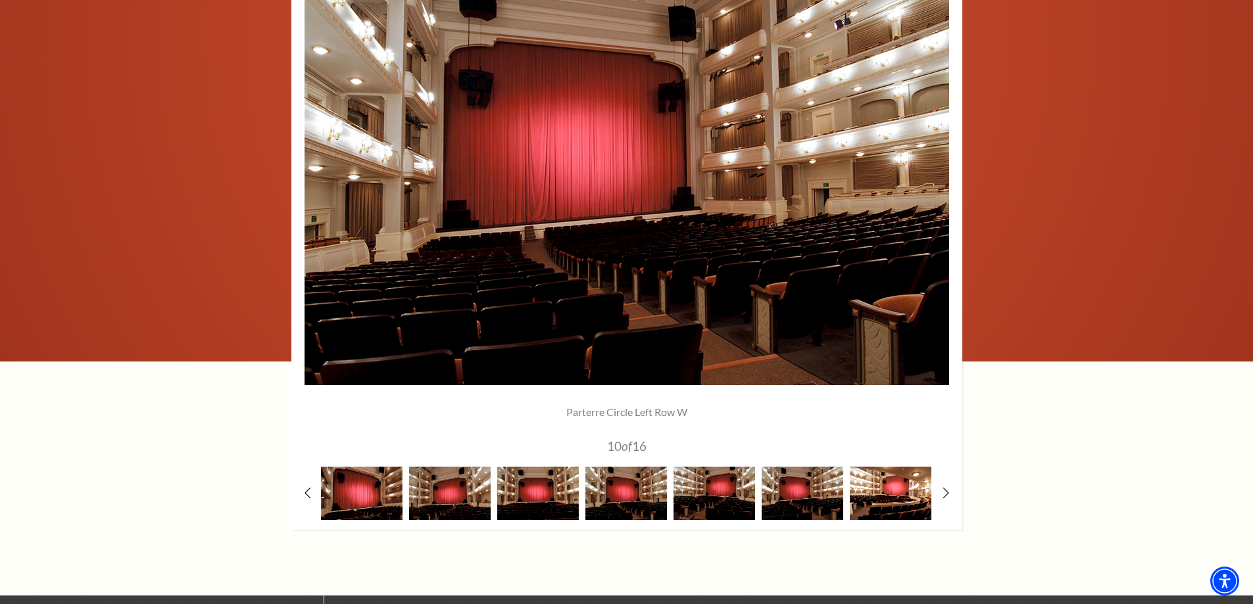
click at [899, 500] on img at bounding box center [890, 493] width 82 height 53
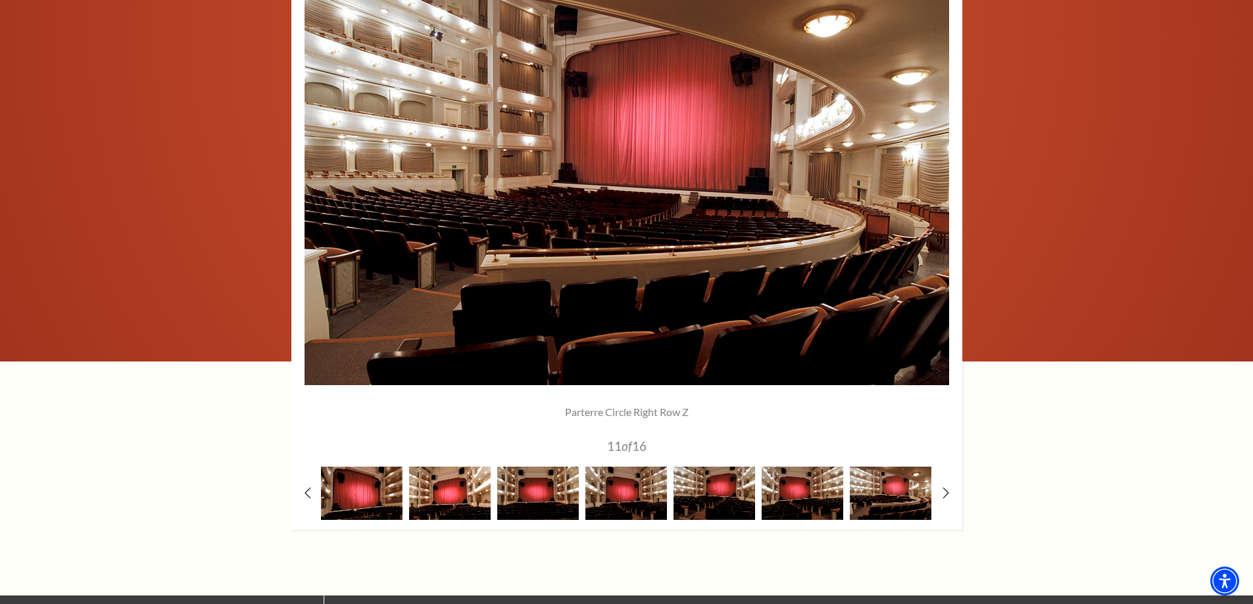
click at [455, 502] on img at bounding box center [450, 493] width 82 height 53
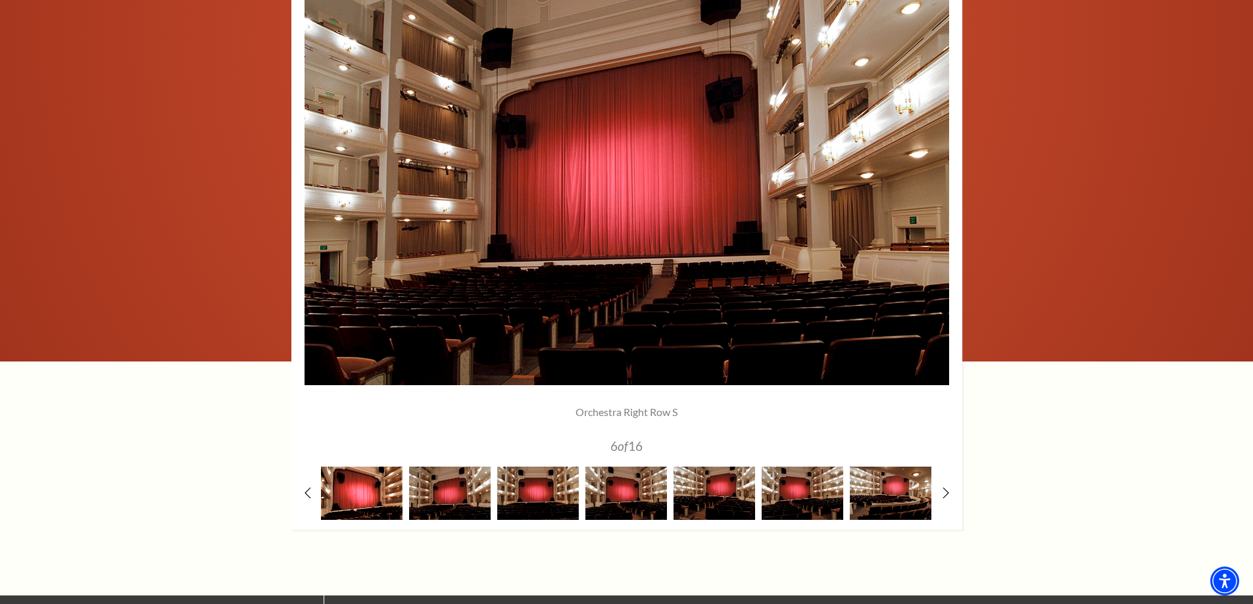
click at [362, 506] on img at bounding box center [362, 493] width 82 height 53
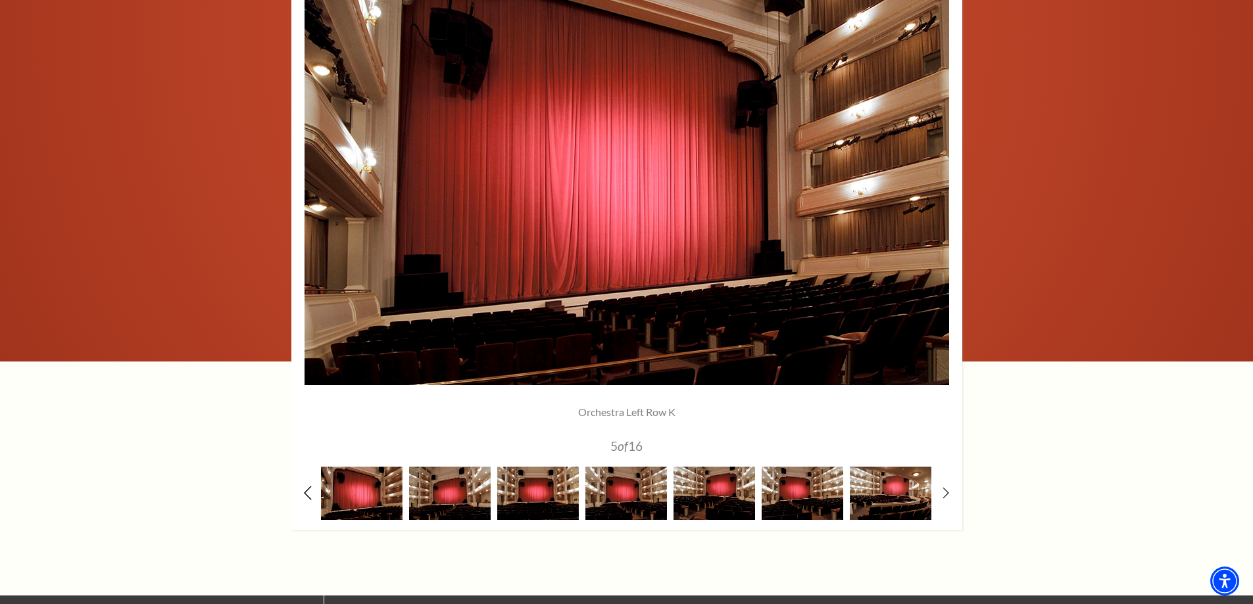
click at [310, 489] on icon at bounding box center [307, 493] width 9 height 14
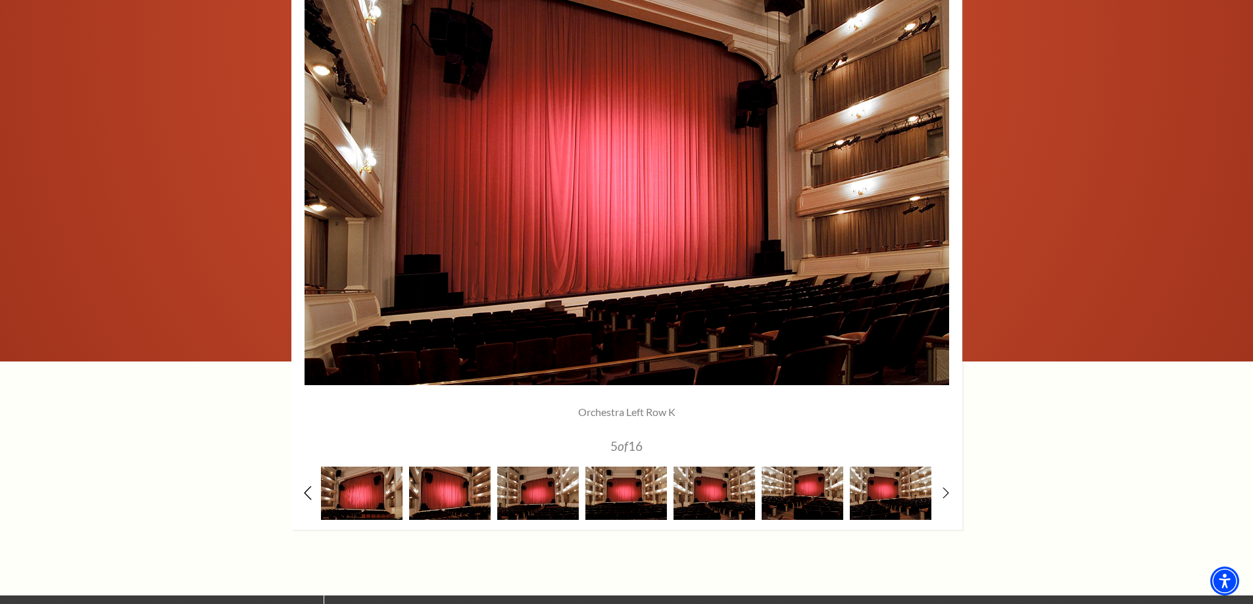
click at [310, 489] on icon at bounding box center [307, 493] width 9 height 14
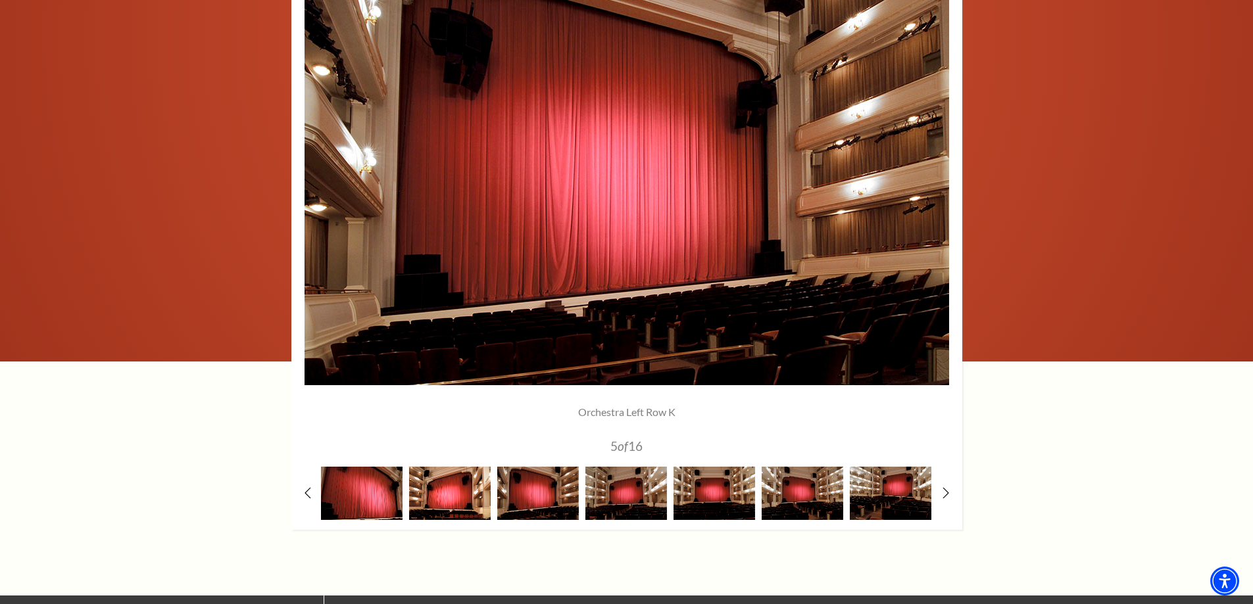
click at [463, 495] on img at bounding box center [450, 493] width 82 height 53
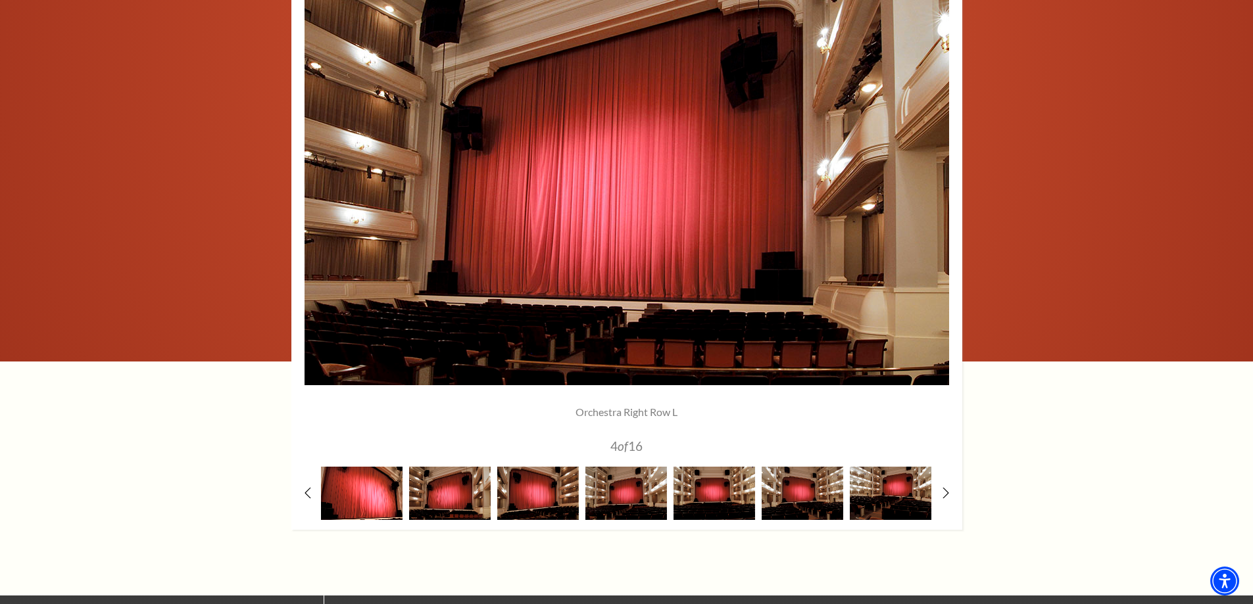
click at [380, 483] on img at bounding box center [362, 493] width 82 height 53
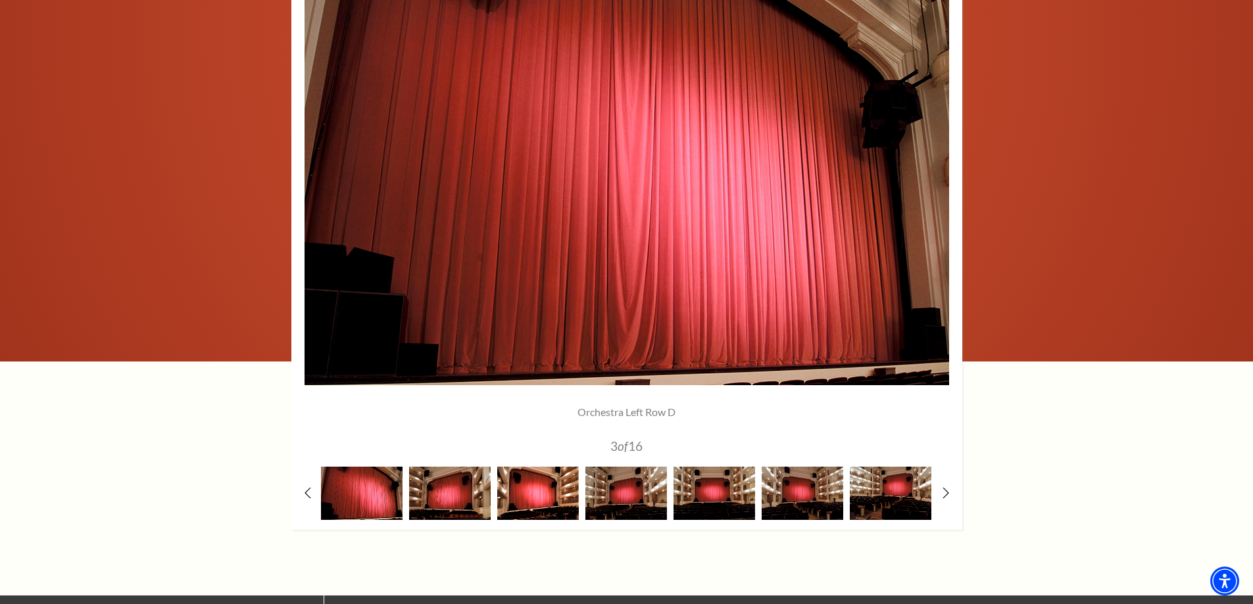
click at [553, 492] on img at bounding box center [538, 493] width 82 height 53
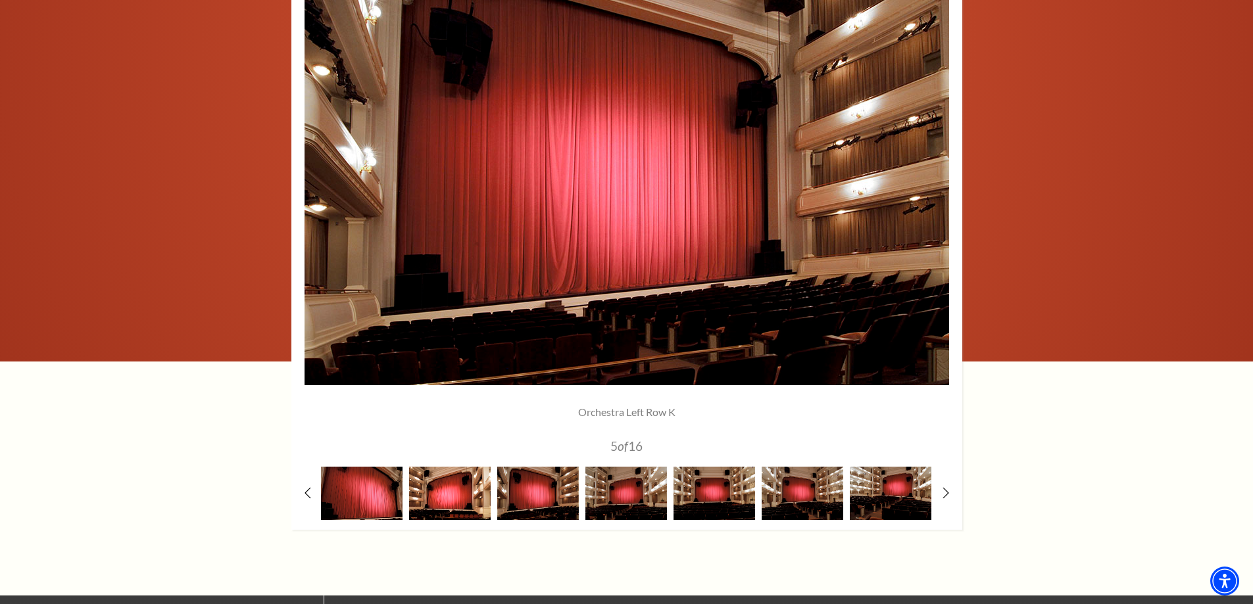
click at [464, 504] on img at bounding box center [450, 493] width 82 height 53
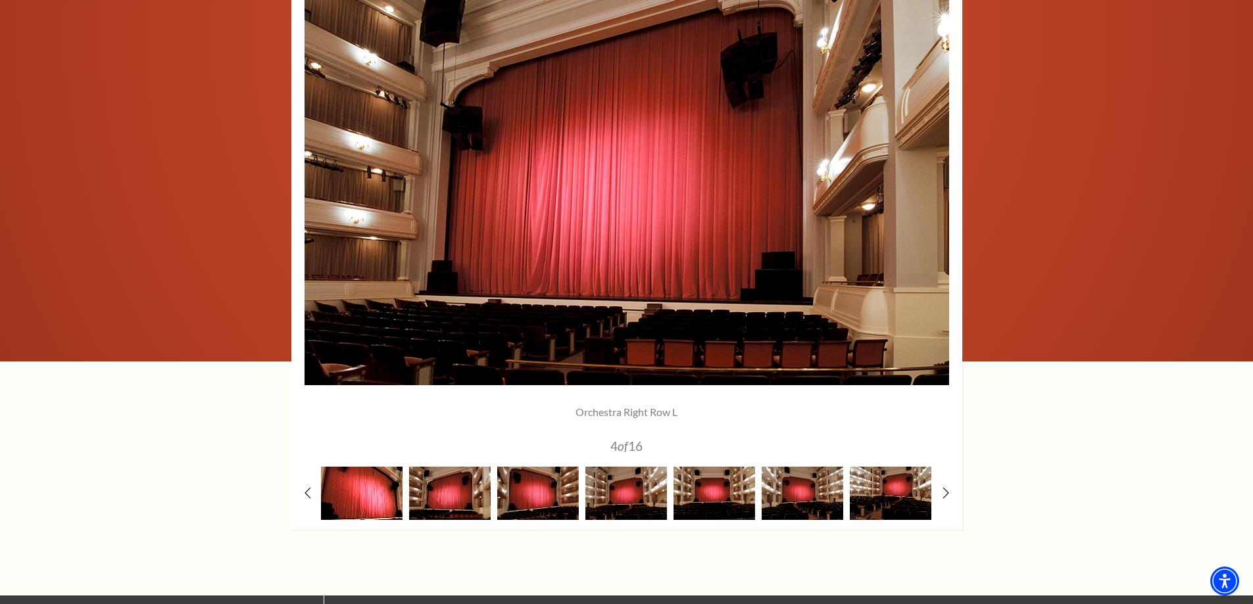
click at [399, 501] on img at bounding box center [362, 493] width 82 height 53
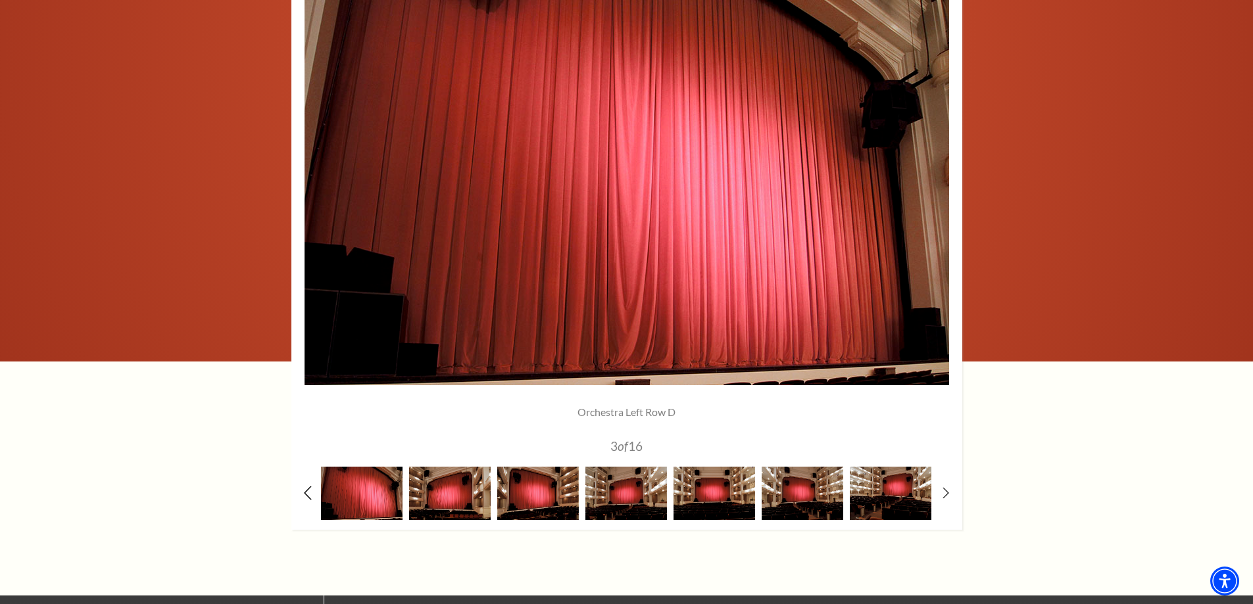
click at [307, 490] on use at bounding box center [307, 493] width 7 height 14
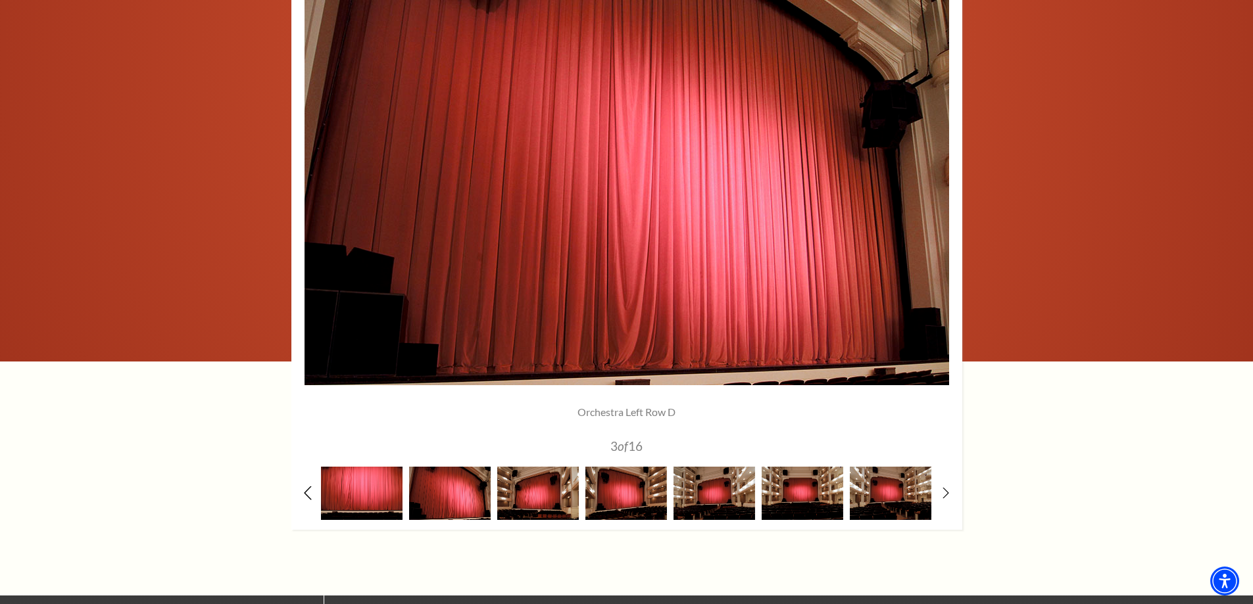
click at [307, 490] on use at bounding box center [307, 493] width 7 height 14
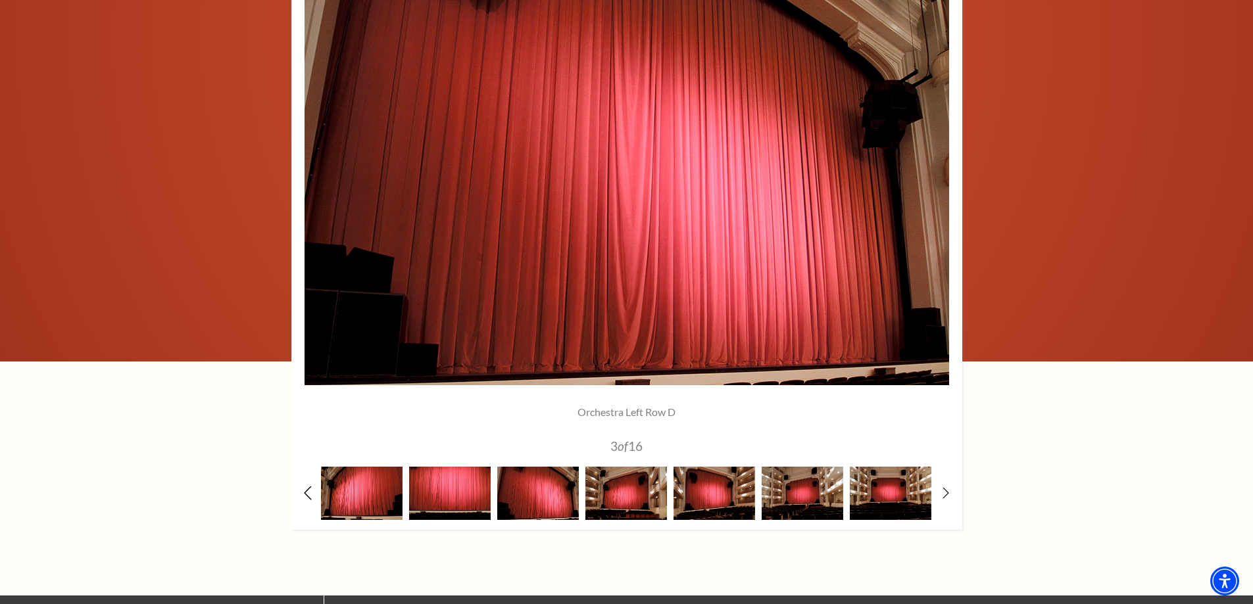
click at [307, 490] on use at bounding box center [307, 493] width 7 height 14
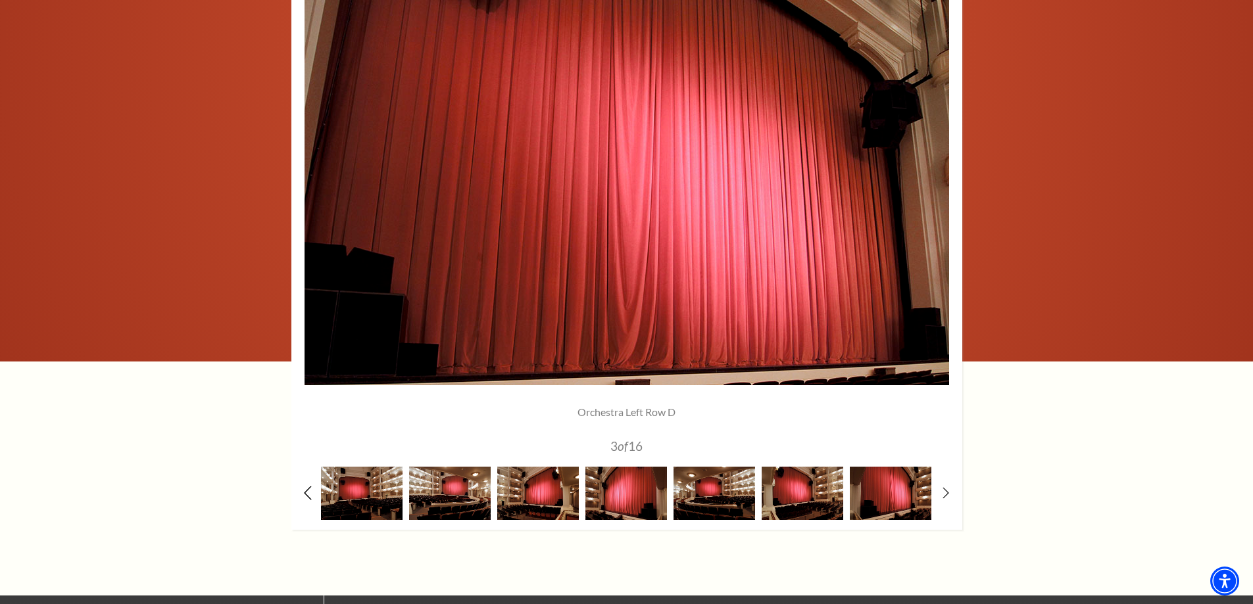
click at [307, 490] on use at bounding box center [307, 493] width 7 height 14
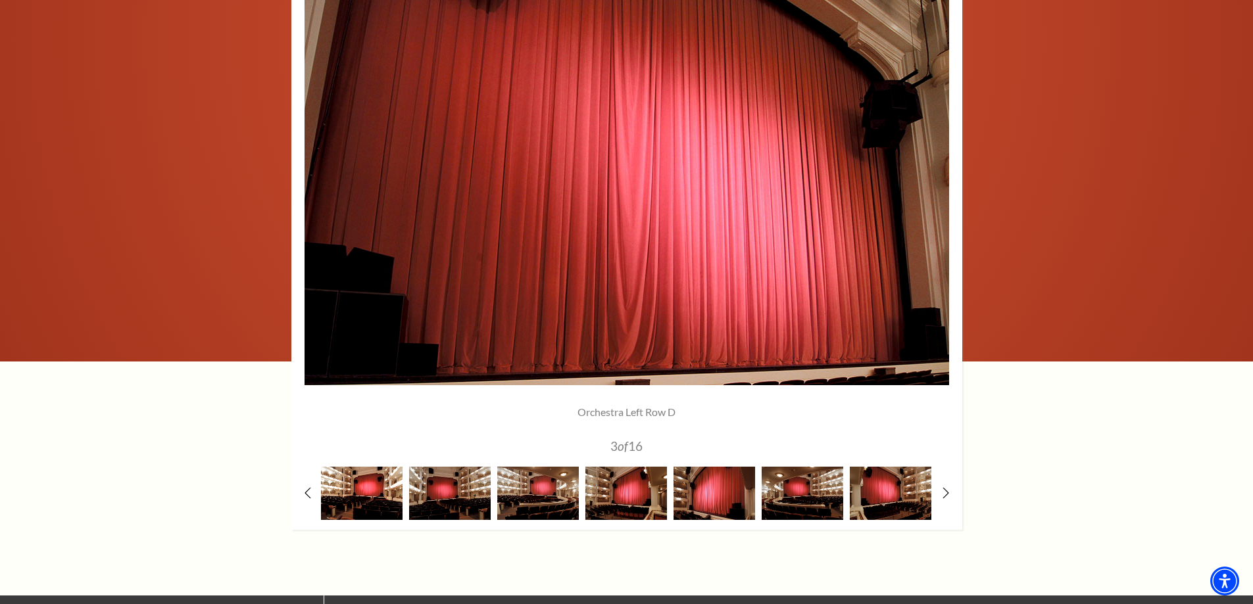
click at [362, 495] on img at bounding box center [362, 493] width 82 height 53
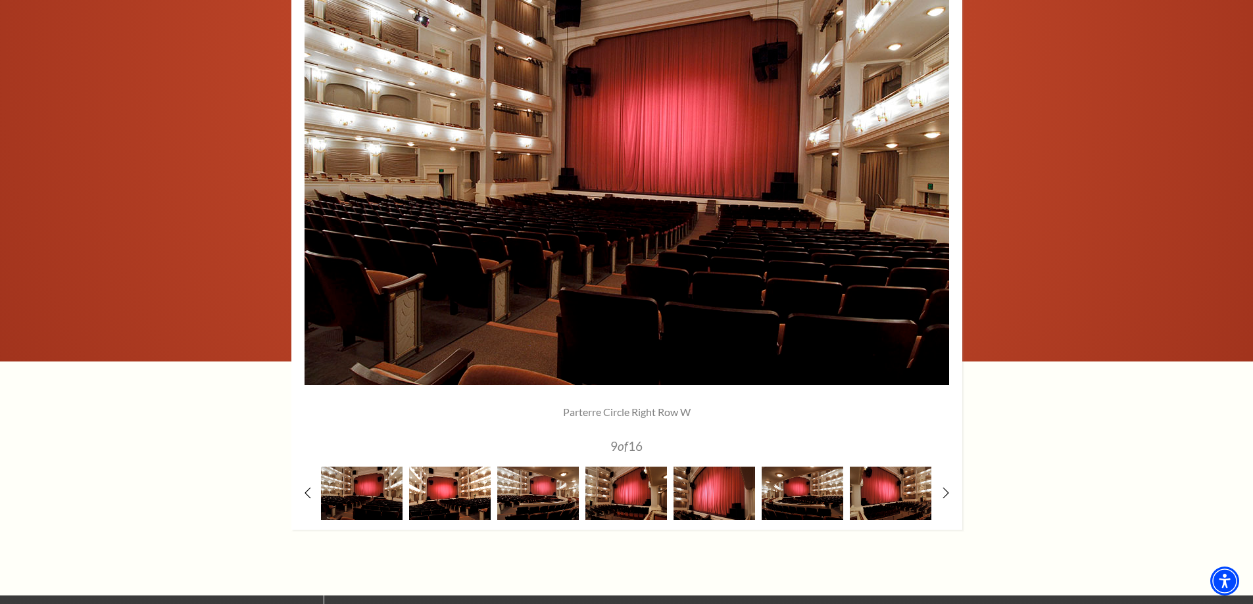
click at [456, 496] on img at bounding box center [450, 493] width 82 height 53
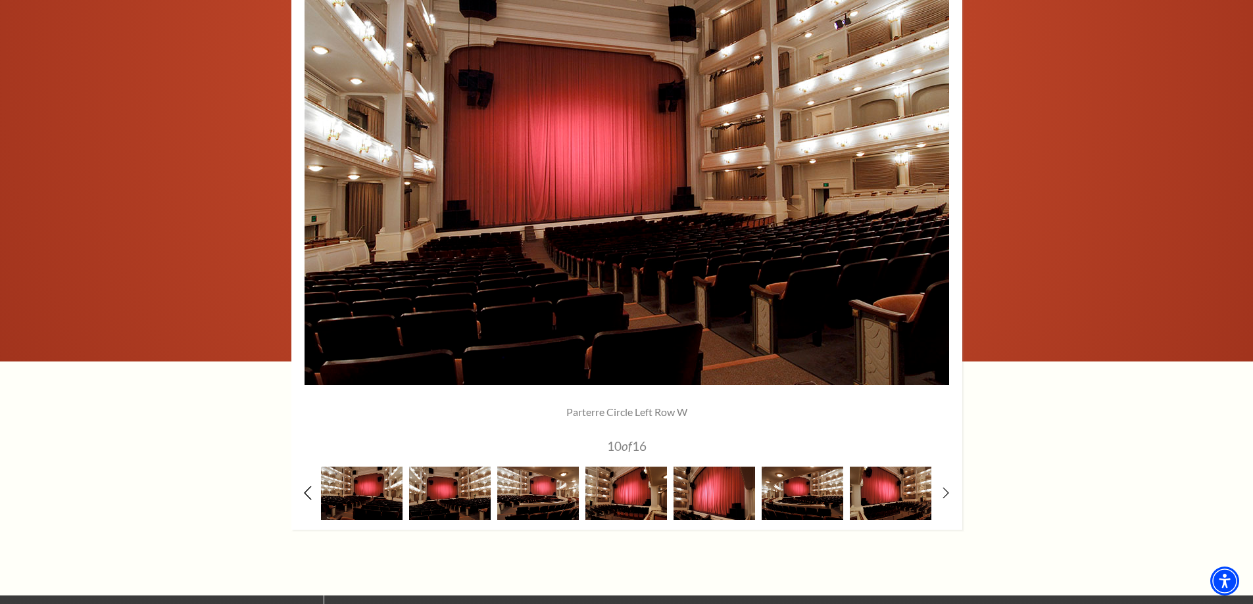
click at [304, 488] on icon at bounding box center [307, 493] width 9 height 14
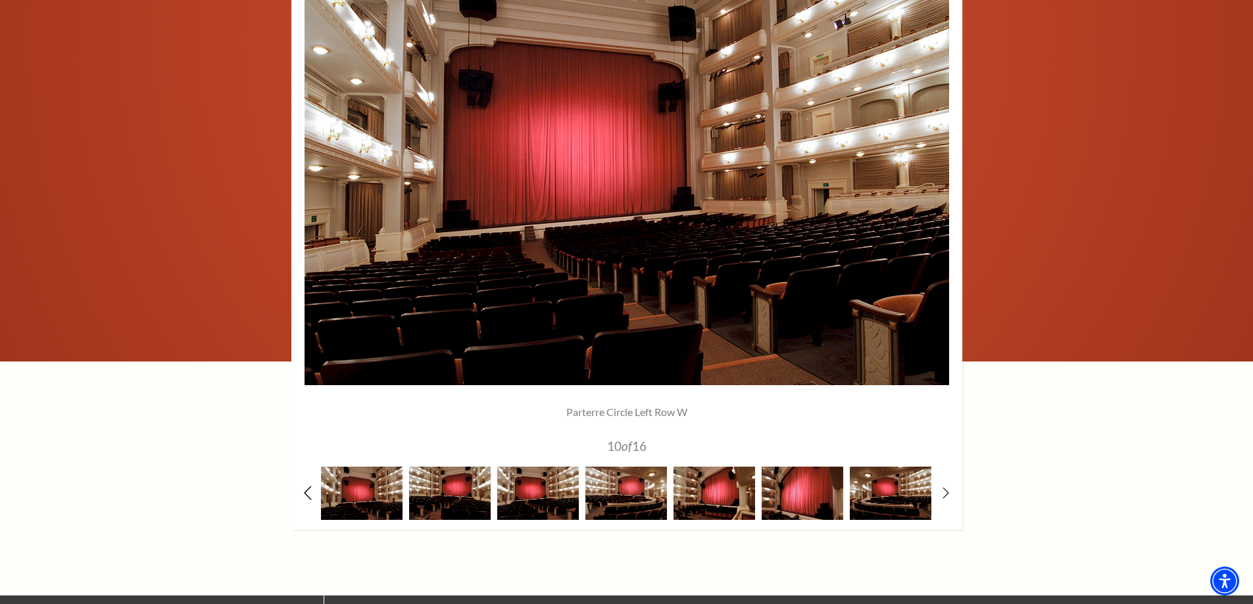
click at [304, 488] on icon at bounding box center [307, 493] width 9 height 14
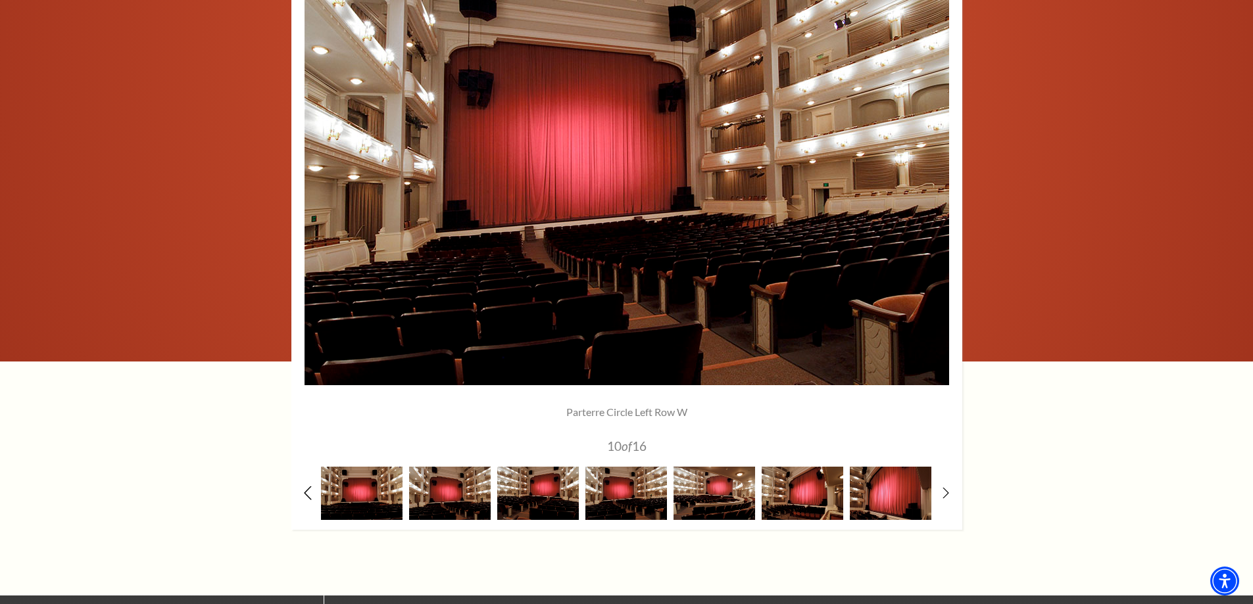
click at [304, 488] on icon at bounding box center [307, 493] width 9 height 14
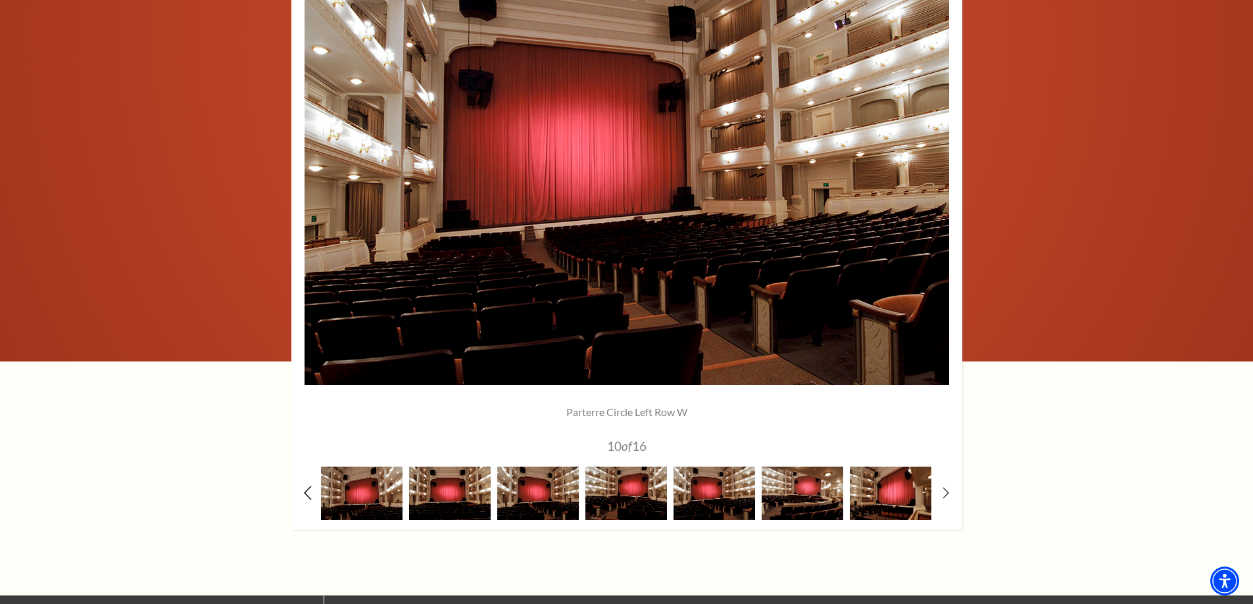
click at [304, 488] on icon at bounding box center [307, 493] width 9 height 14
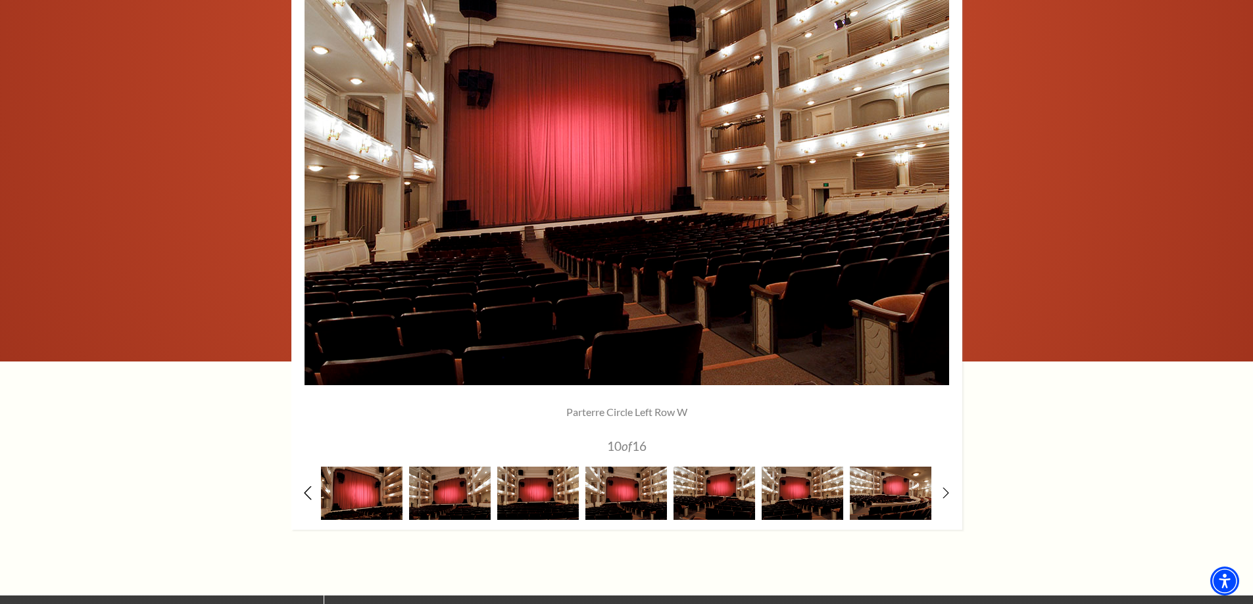
click at [304, 488] on icon at bounding box center [307, 493] width 9 height 14
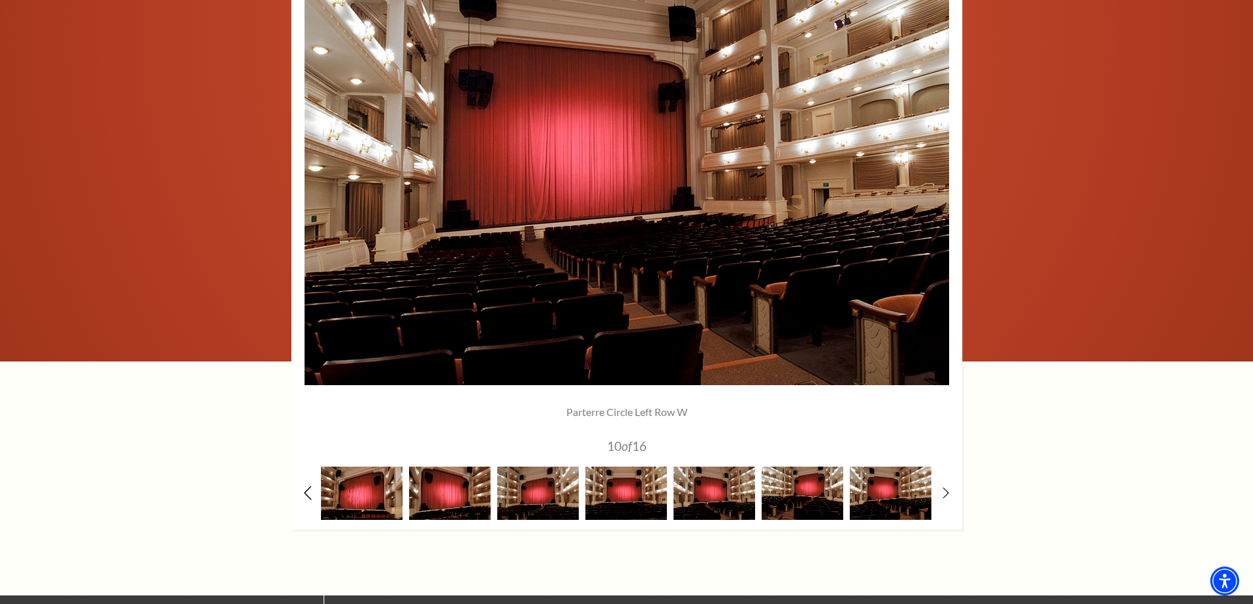
click at [308, 491] on icon at bounding box center [307, 493] width 9 height 14
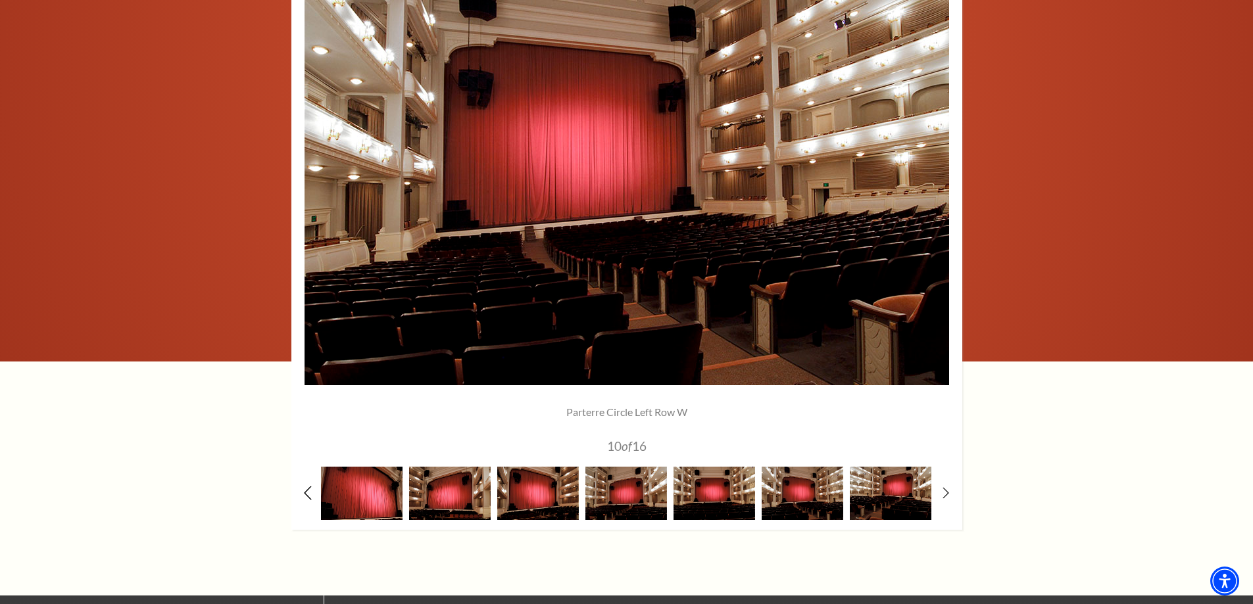
click at [308, 491] on icon at bounding box center [307, 493] width 9 height 14
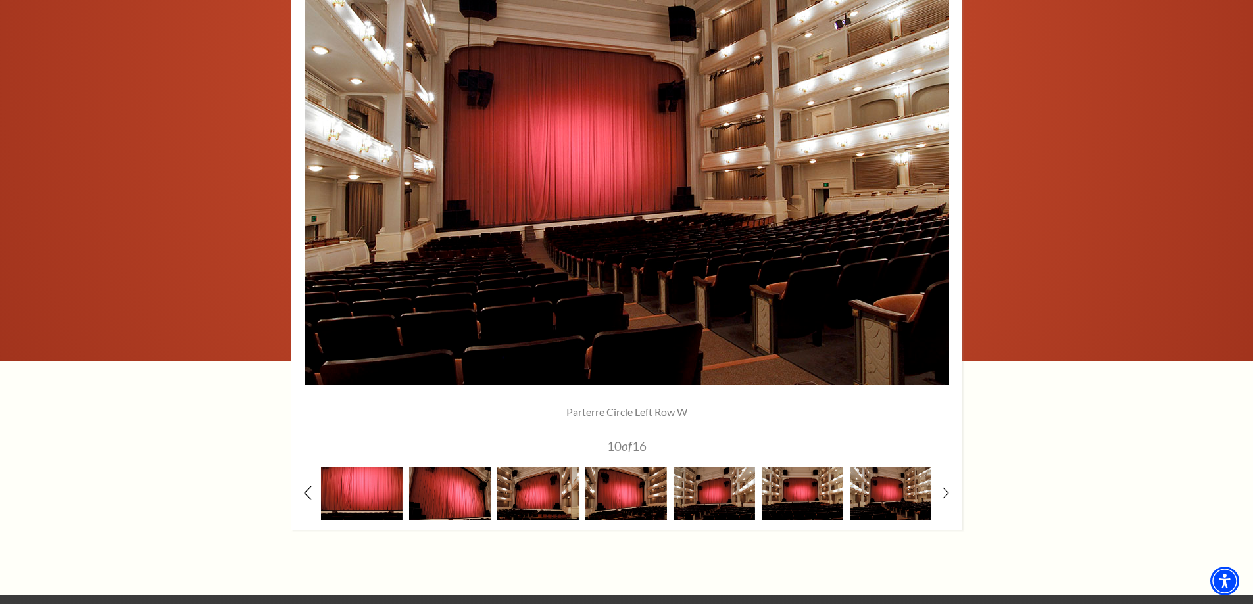
click at [308, 491] on icon at bounding box center [307, 493] width 9 height 14
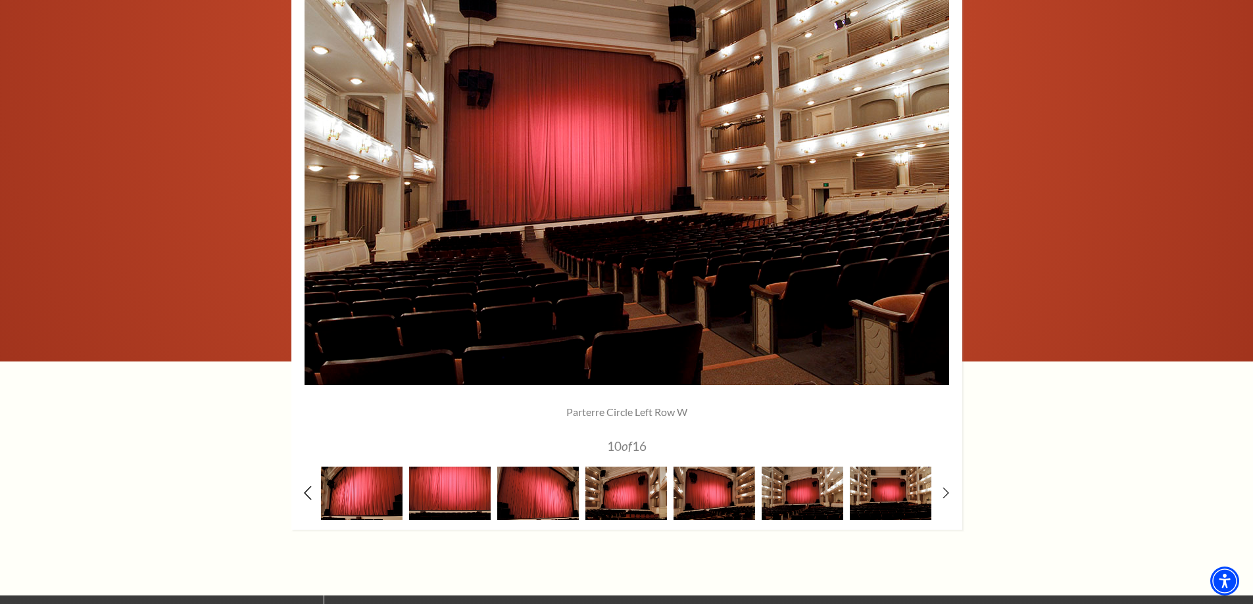
click at [308, 491] on icon at bounding box center [307, 493] width 9 height 14
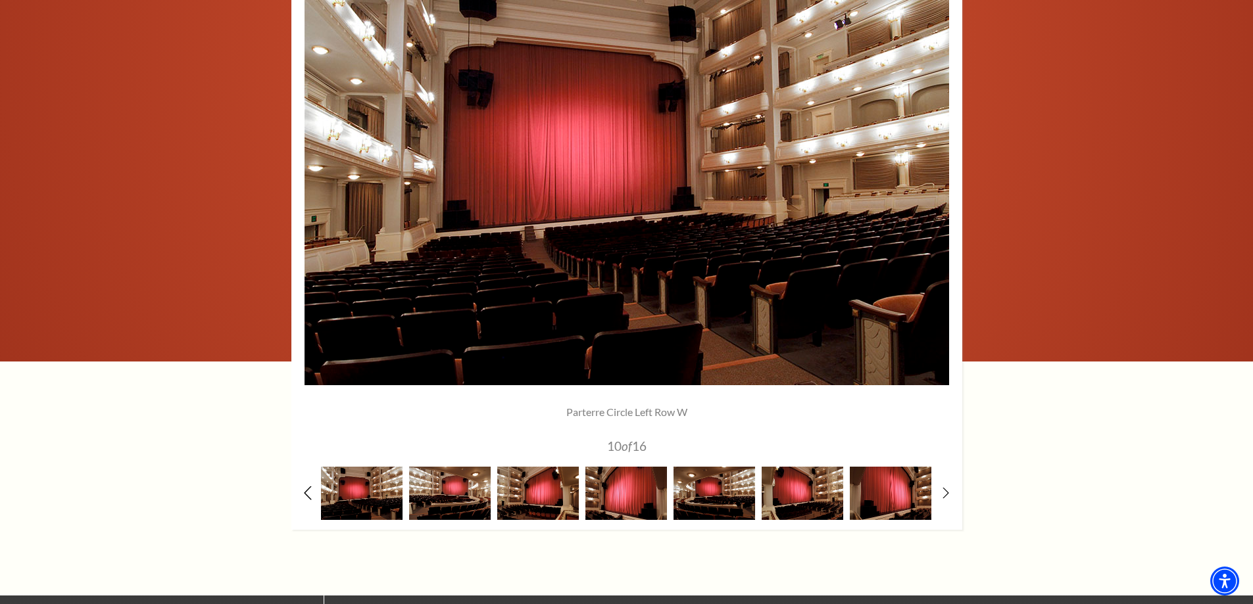
click at [308, 491] on icon at bounding box center [307, 493] width 9 height 14
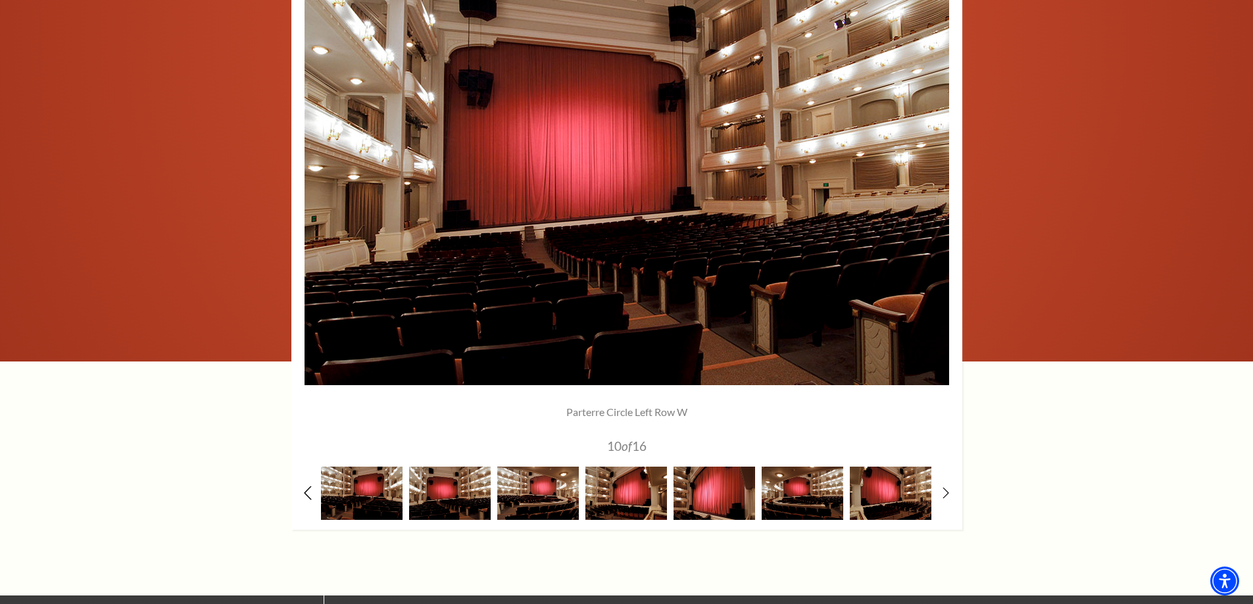
click at [308, 491] on icon at bounding box center [307, 493] width 9 height 14
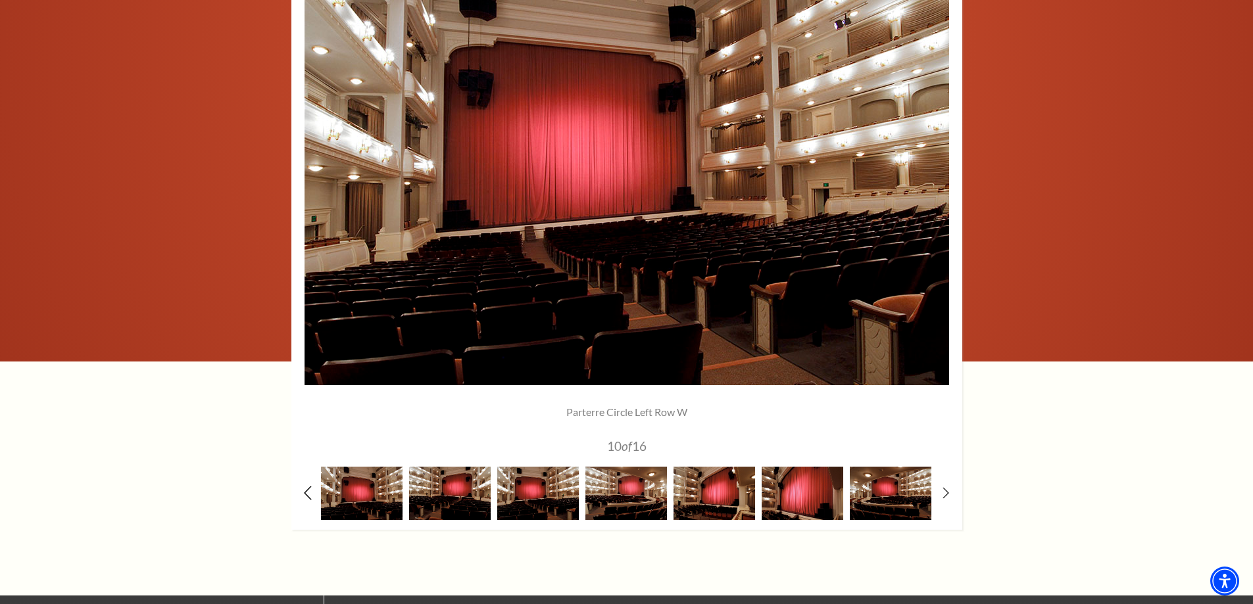
click at [303, 490] on icon at bounding box center [307, 493] width 9 height 14
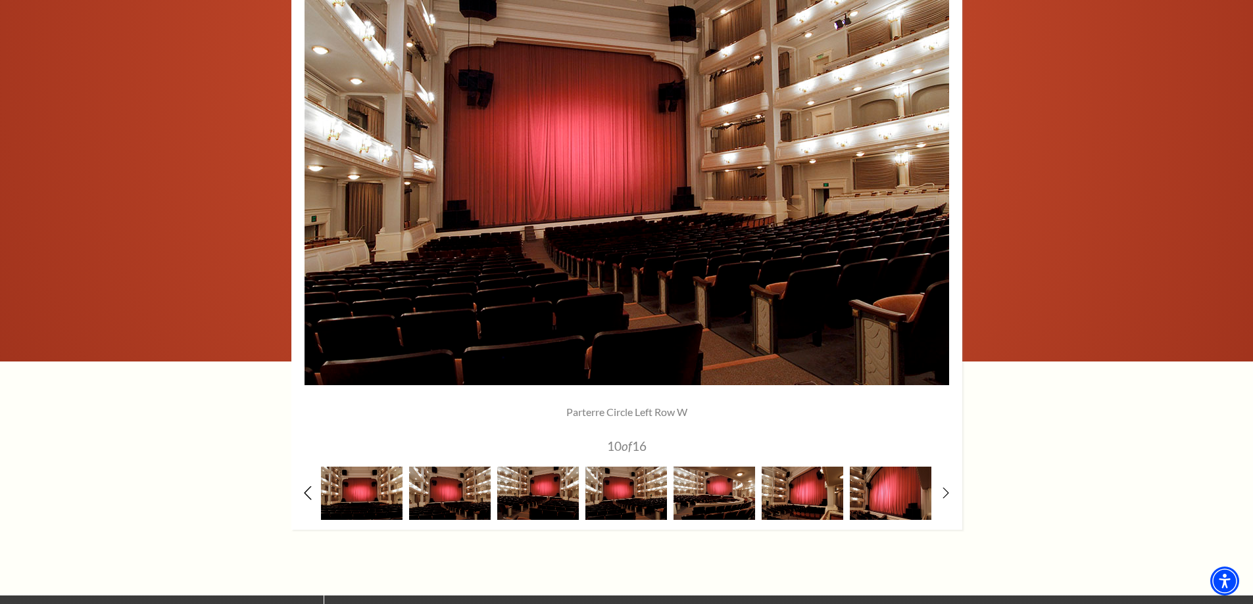
click at [303, 490] on icon at bounding box center [307, 493] width 9 height 14
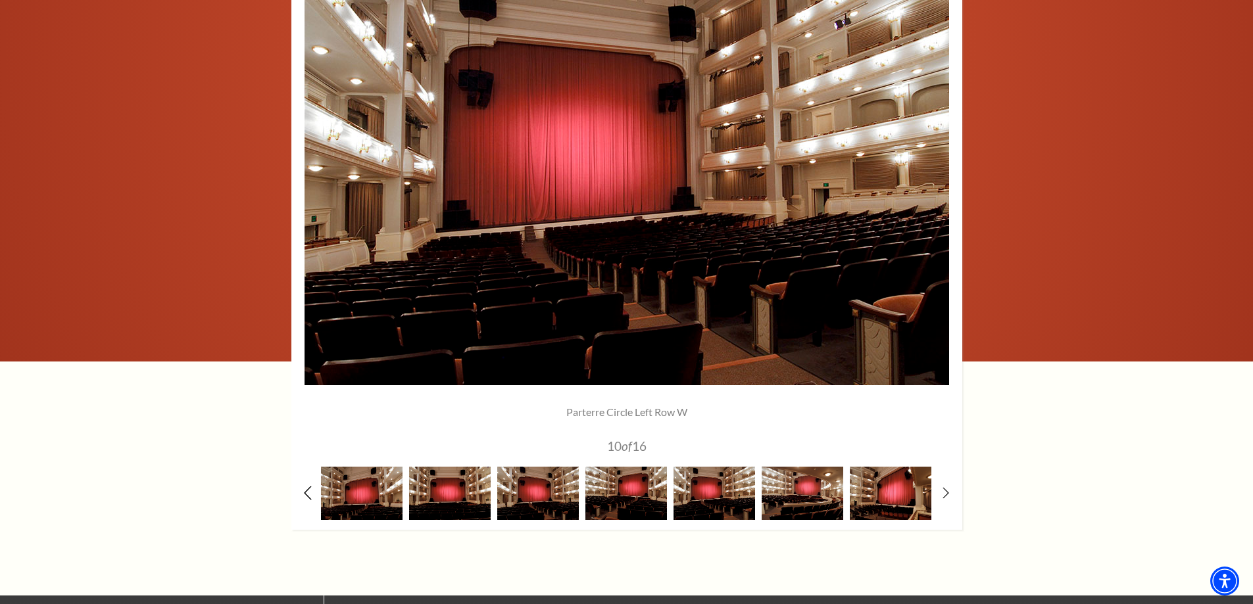
click at [303, 490] on icon at bounding box center [307, 493] width 9 height 14
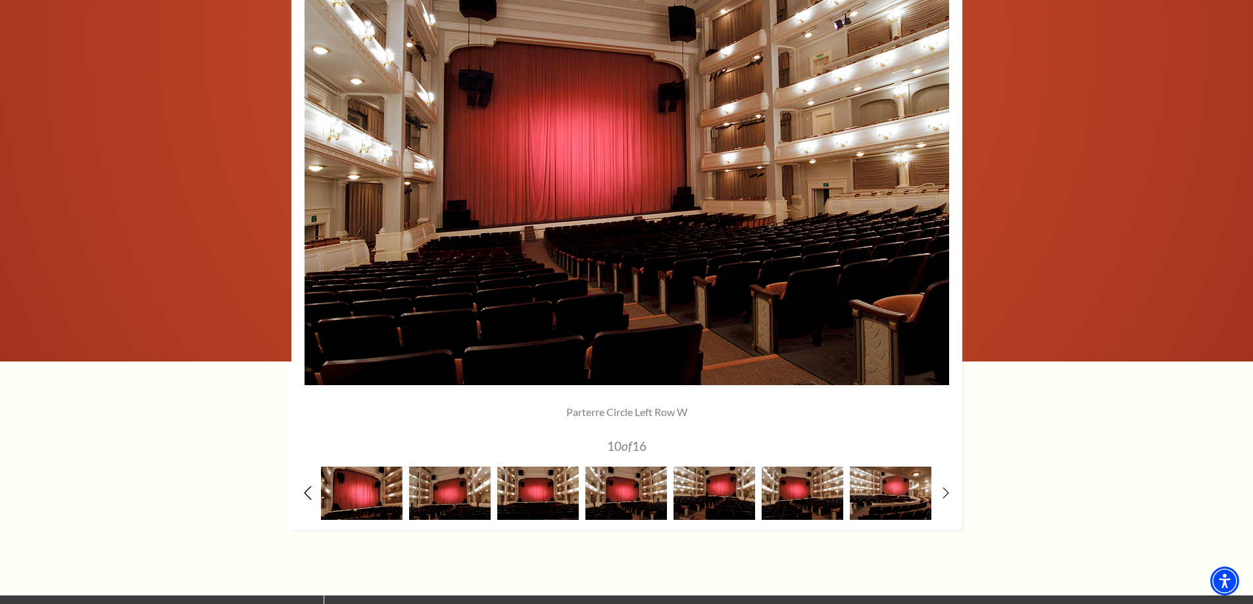
click at [303, 490] on icon at bounding box center [307, 493] width 9 height 14
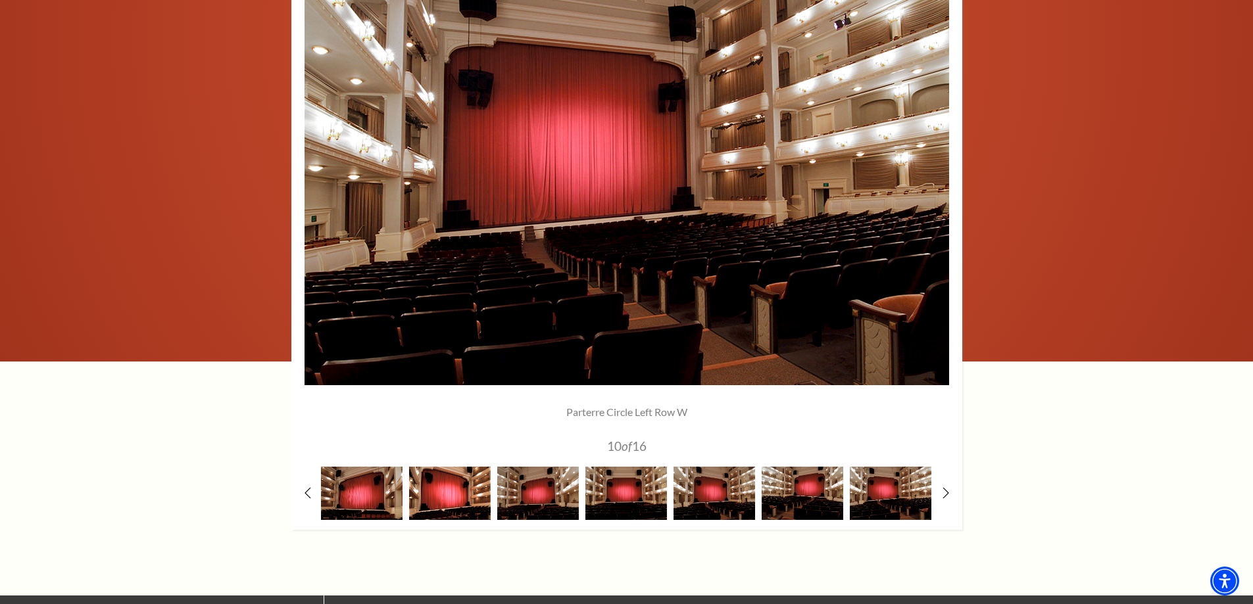
click at [458, 504] on img at bounding box center [450, 493] width 82 height 53
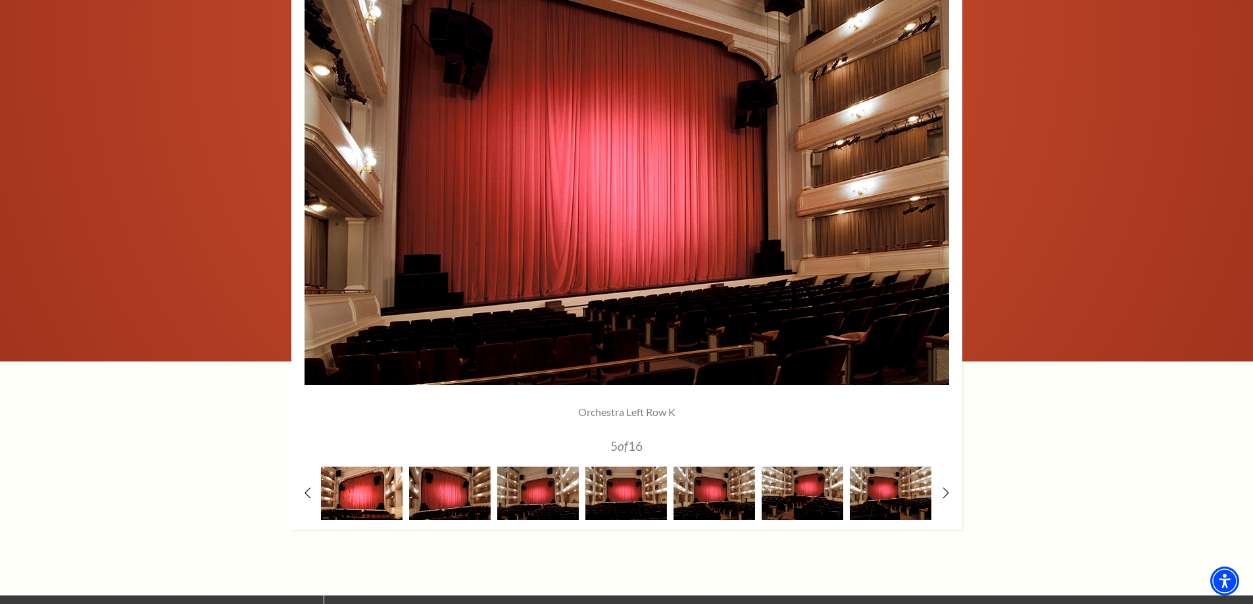
click at [369, 493] on img at bounding box center [362, 493] width 82 height 53
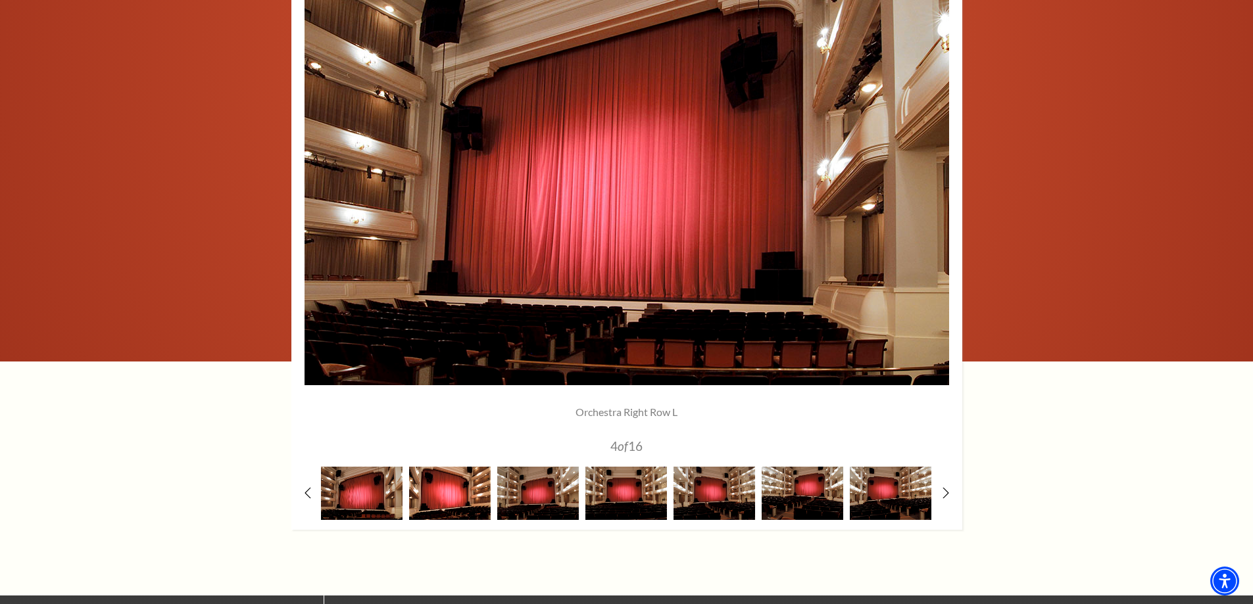
click at [464, 492] on img at bounding box center [450, 493] width 82 height 53
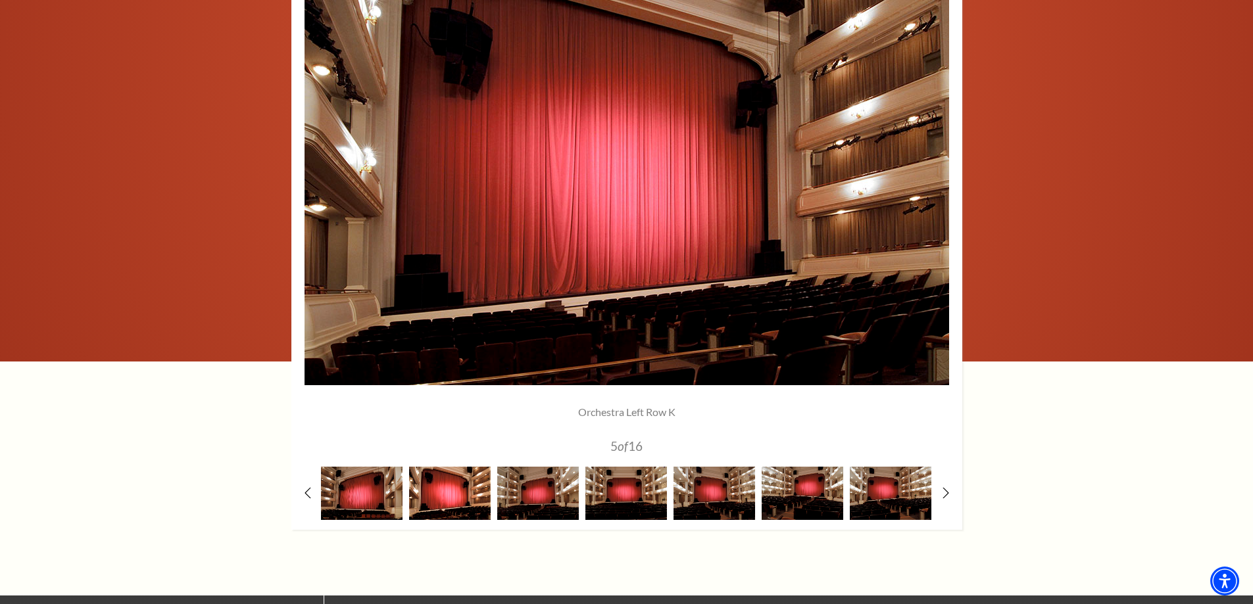
click at [467, 493] on img at bounding box center [450, 493] width 82 height 53
click at [497, 493] on img at bounding box center [538, 493] width 82 height 53
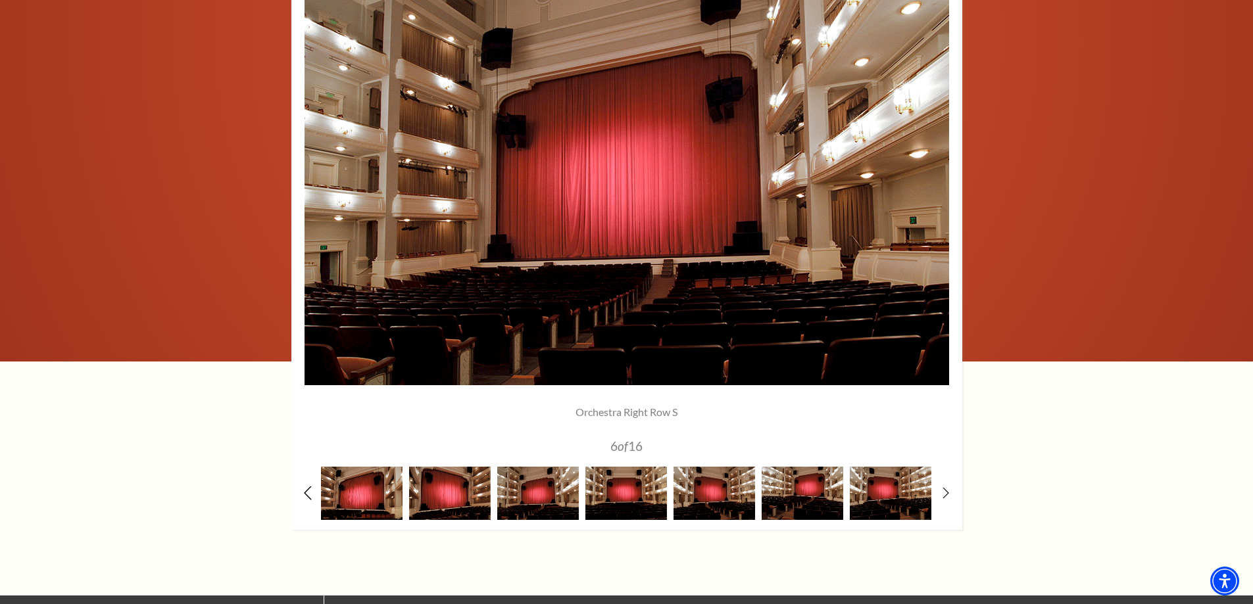
click at [310, 491] on icon at bounding box center [307, 493] width 9 height 14
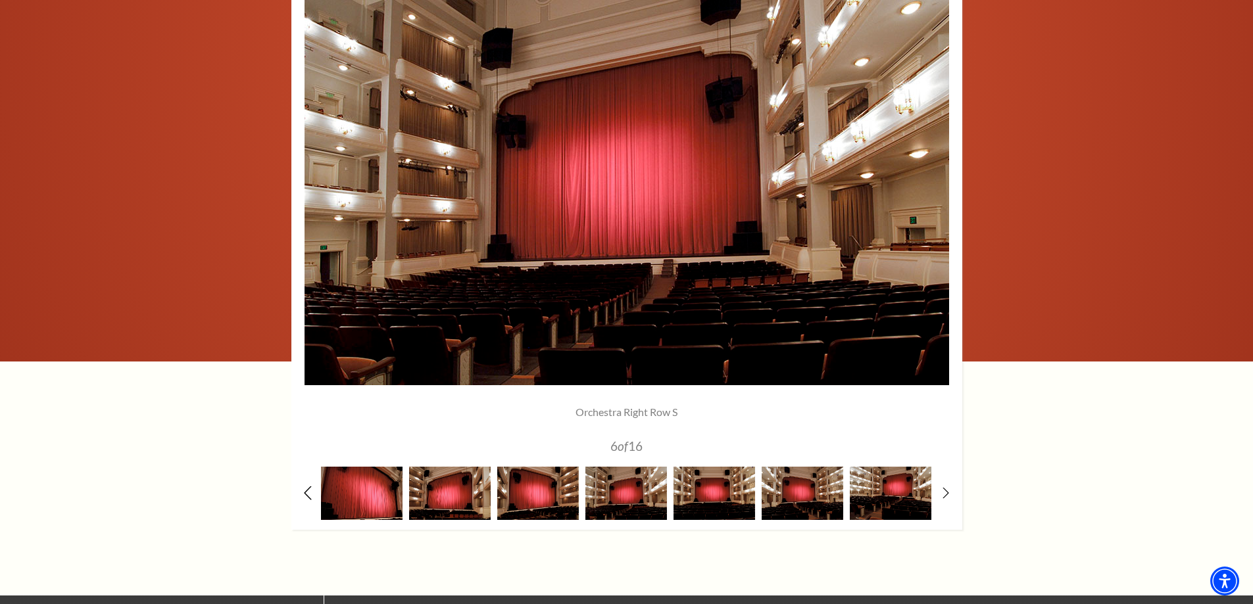
click at [309, 491] on icon at bounding box center [307, 493] width 9 height 14
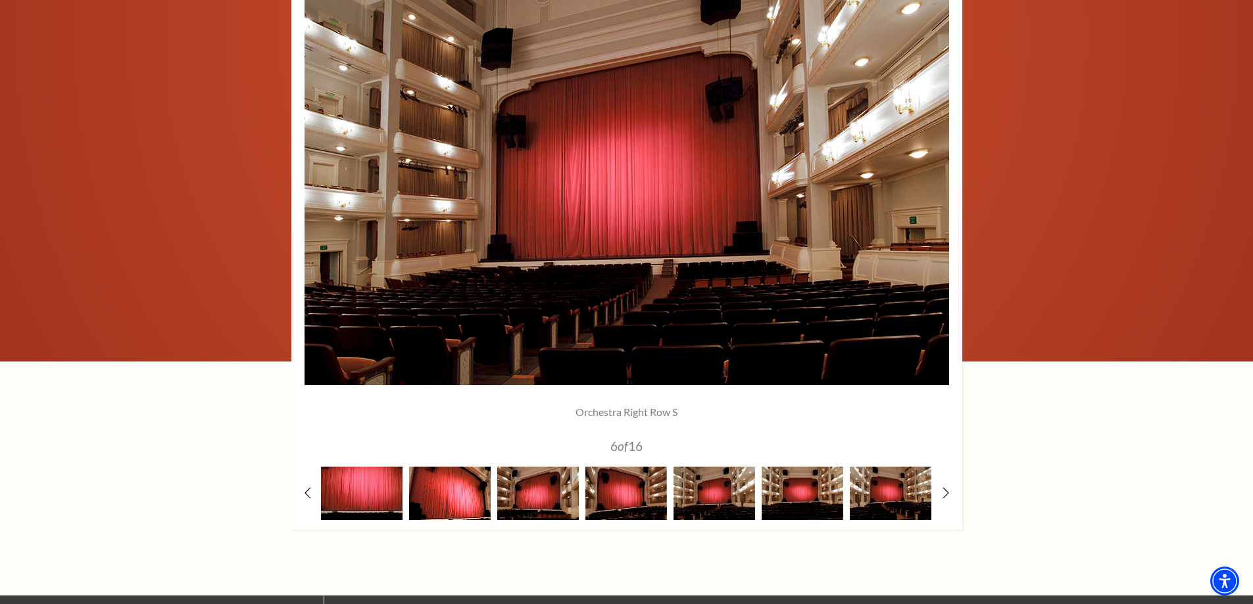
click at [463, 494] on img at bounding box center [450, 493] width 82 height 53
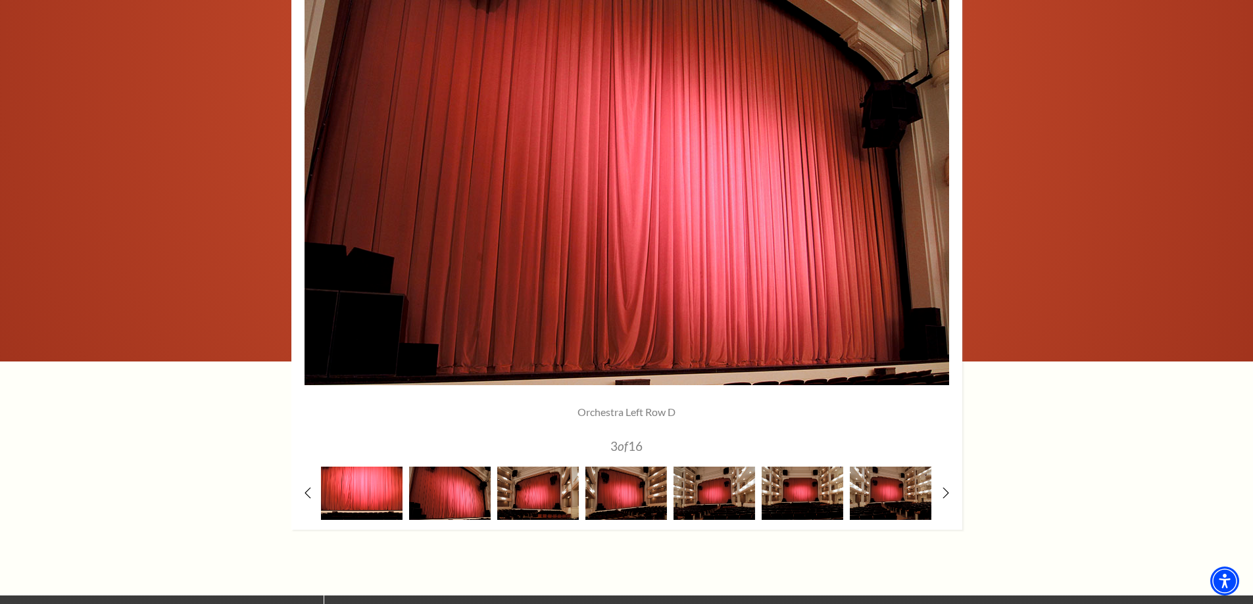
drag, startPoint x: 362, startPoint y: 494, endPoint x: 375, endPoint y: 484, distance: 16.8
click at [363, 494] on img at bounding box center [362, 493] width 82 height 53
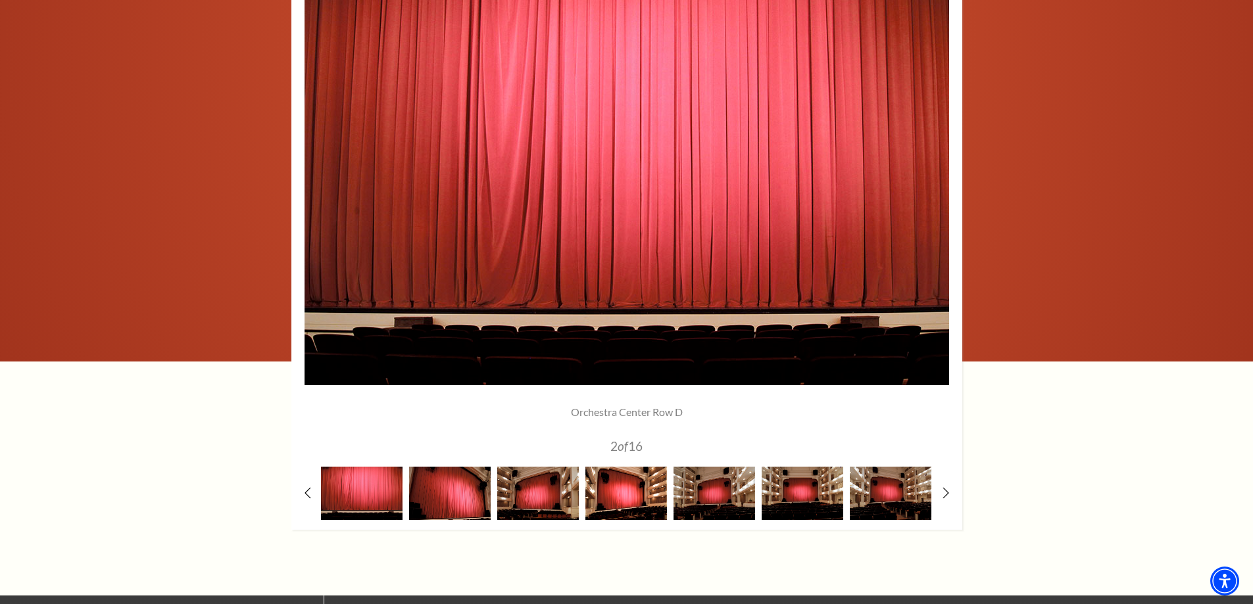
click at [623, 494] on img at bounding box center [626, 493] width 82 height 53
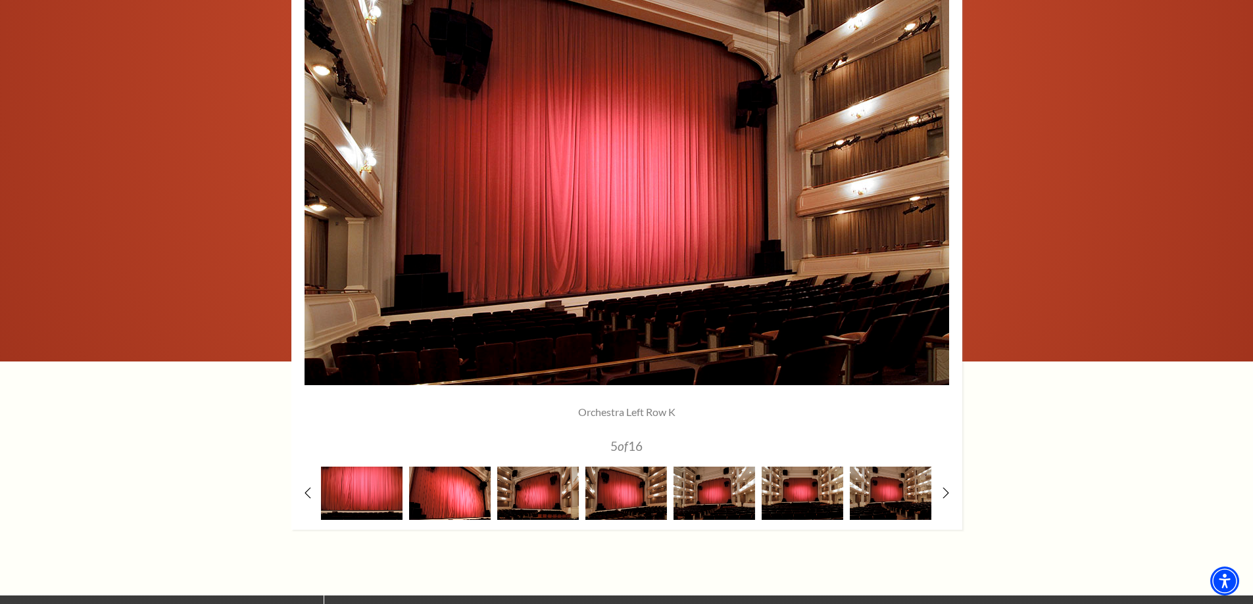
click at [442, 500] on img at bounding box center [450, 493] width 82 height 53
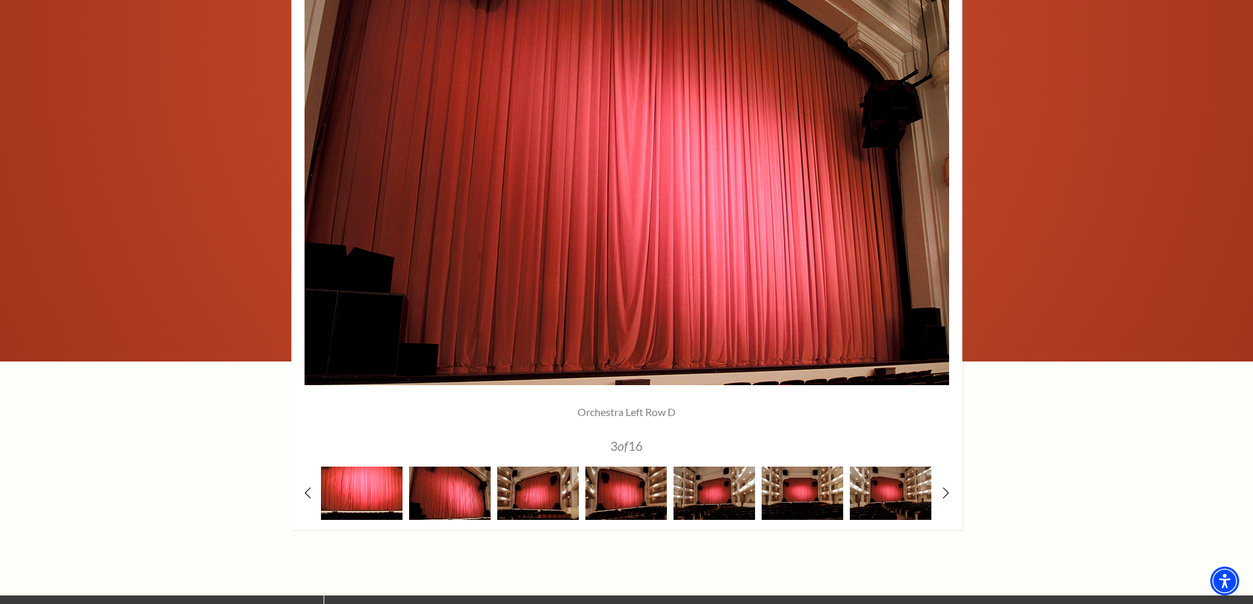
click at [352, 500] on img at bounding box center [362, 493] width 82 height 53
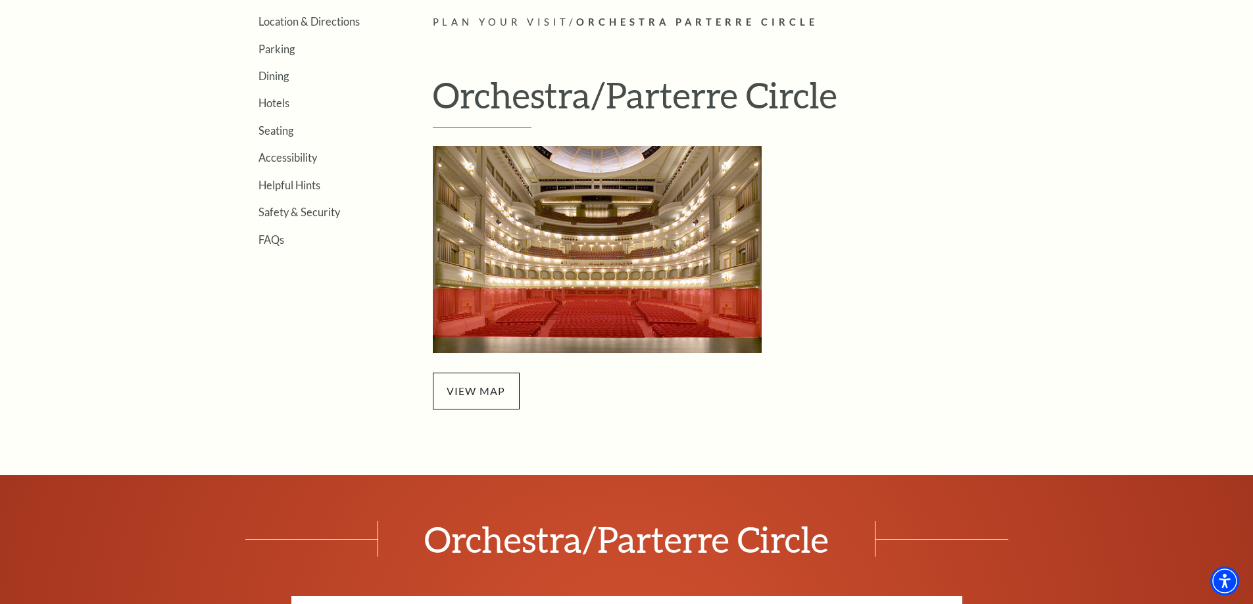
scroll to position [132, 0]
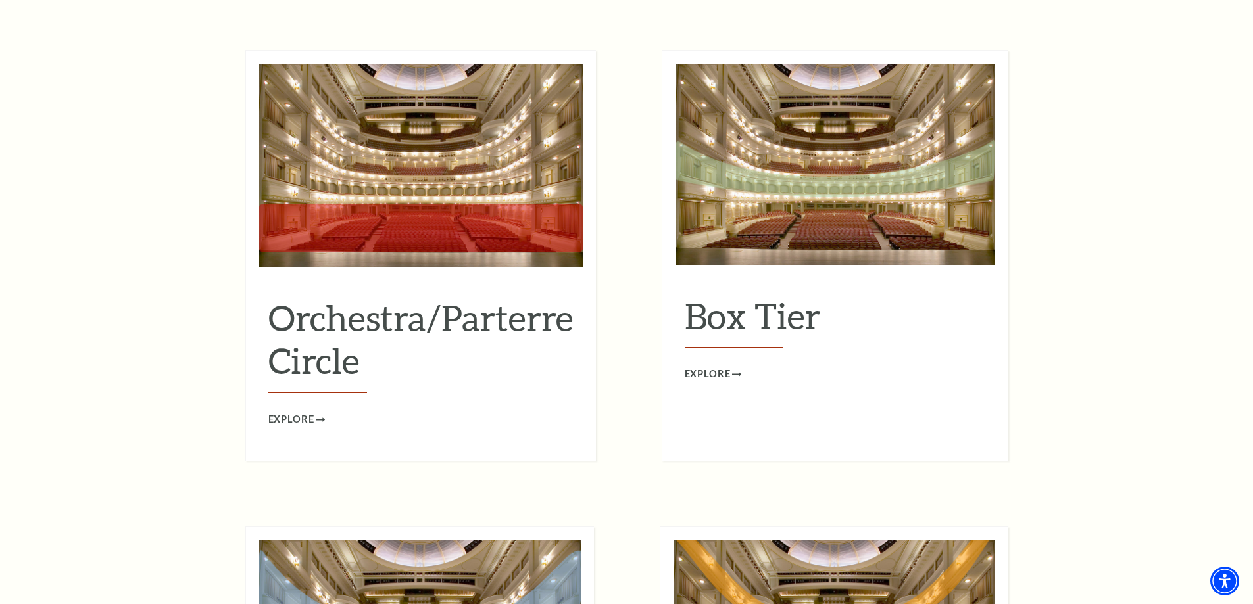
click at [830, 220] on img at bounding box center [835, 164] width 320 height 201
click at [834, 204] on img at bounding box center [835, 164] width 320 height 201
click at [714, 366] on span "Explore" at bounding box center [707, 374] width 46 height 16
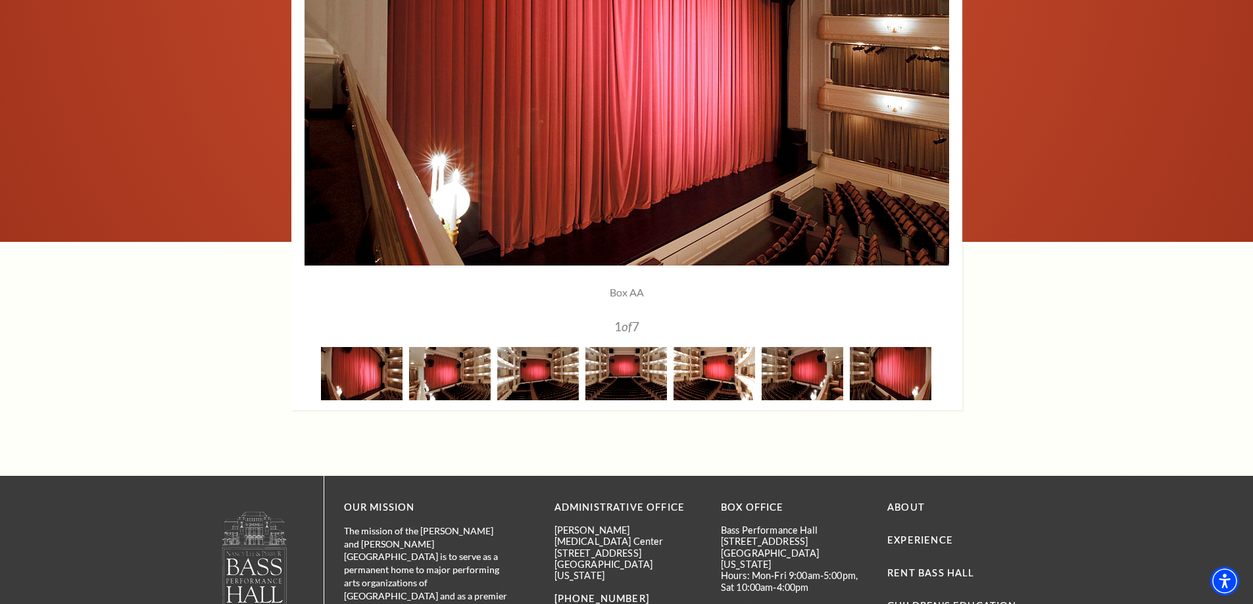
scroll to position [1184, 0]
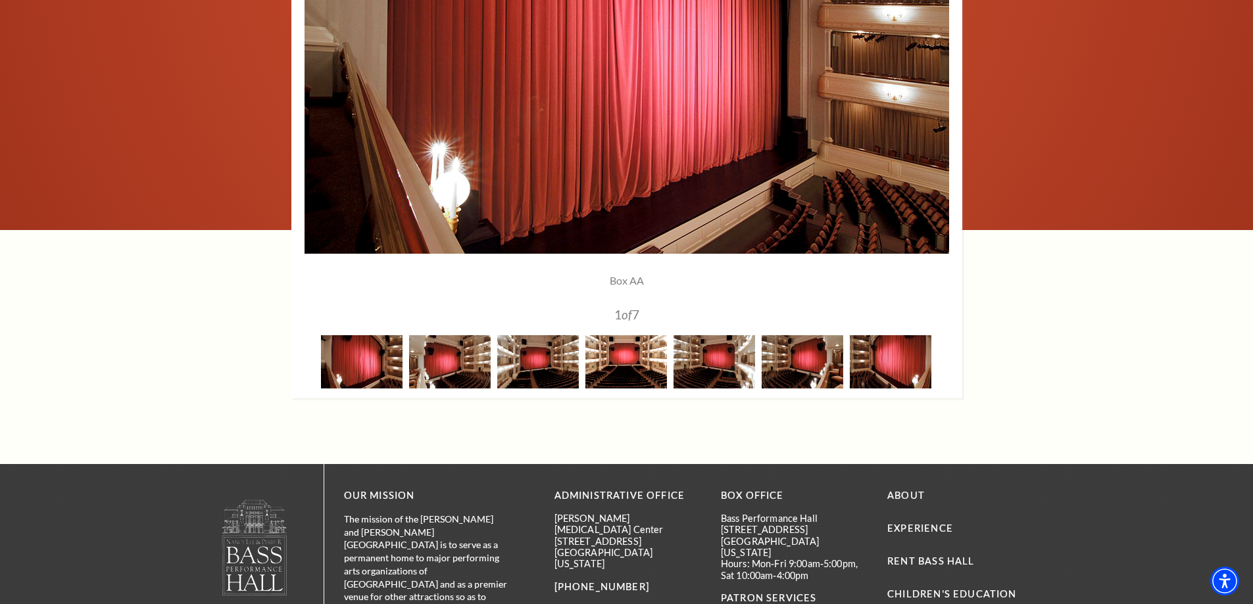
click at [655, 366] on img at bounding box center [626, 361] width 82 height 53
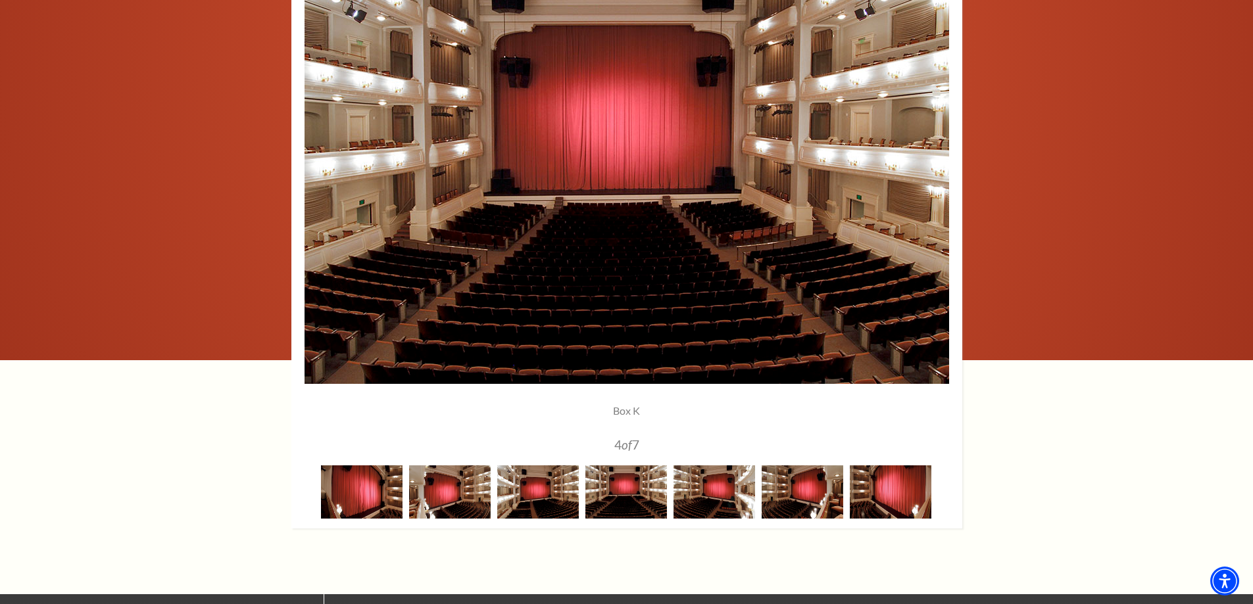
scroll to position [1052, 0]
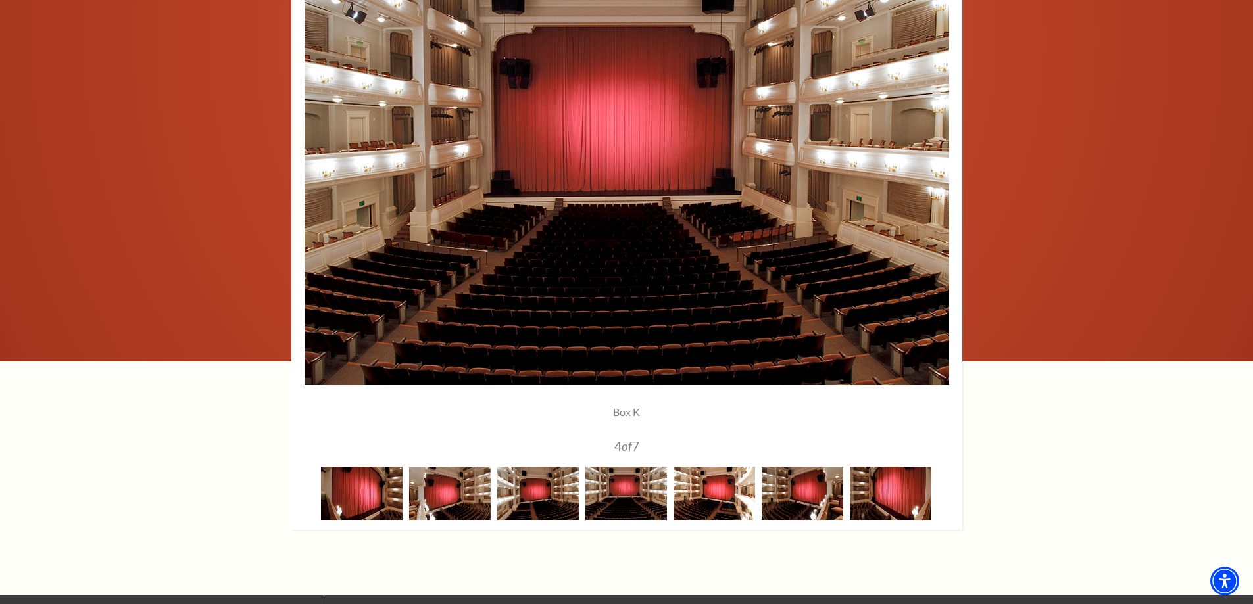
click at [713, 495] on img at bounding box center [714, 493] width 82 height 53
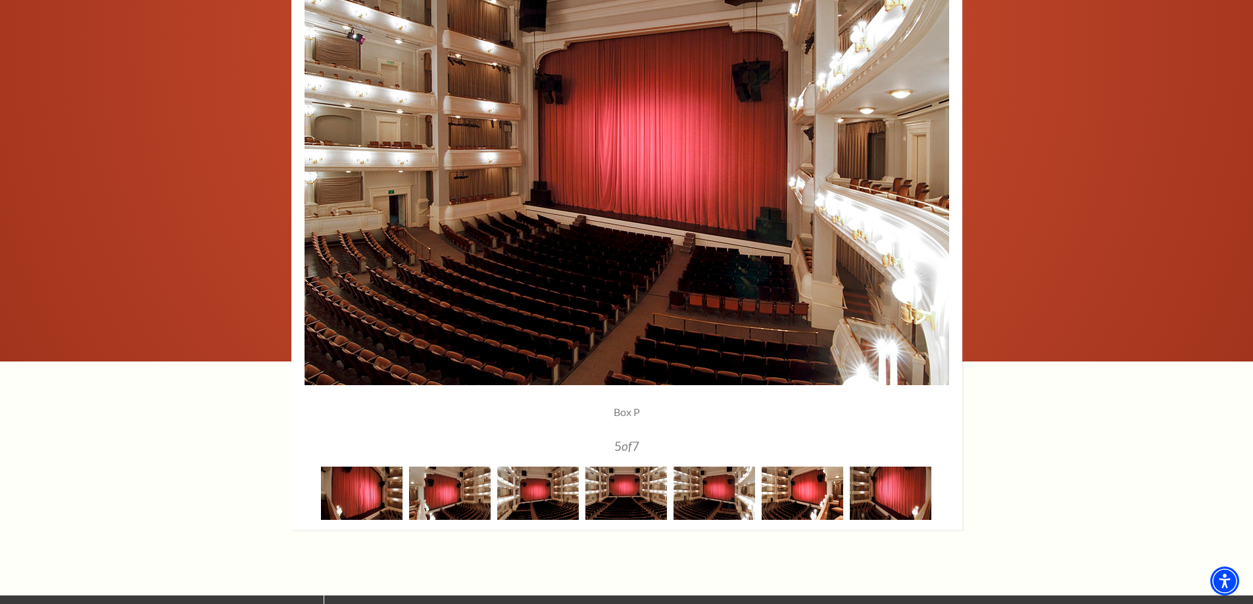
click at [792, 496] on img at bounding box center [802, 493] width 82 height 53
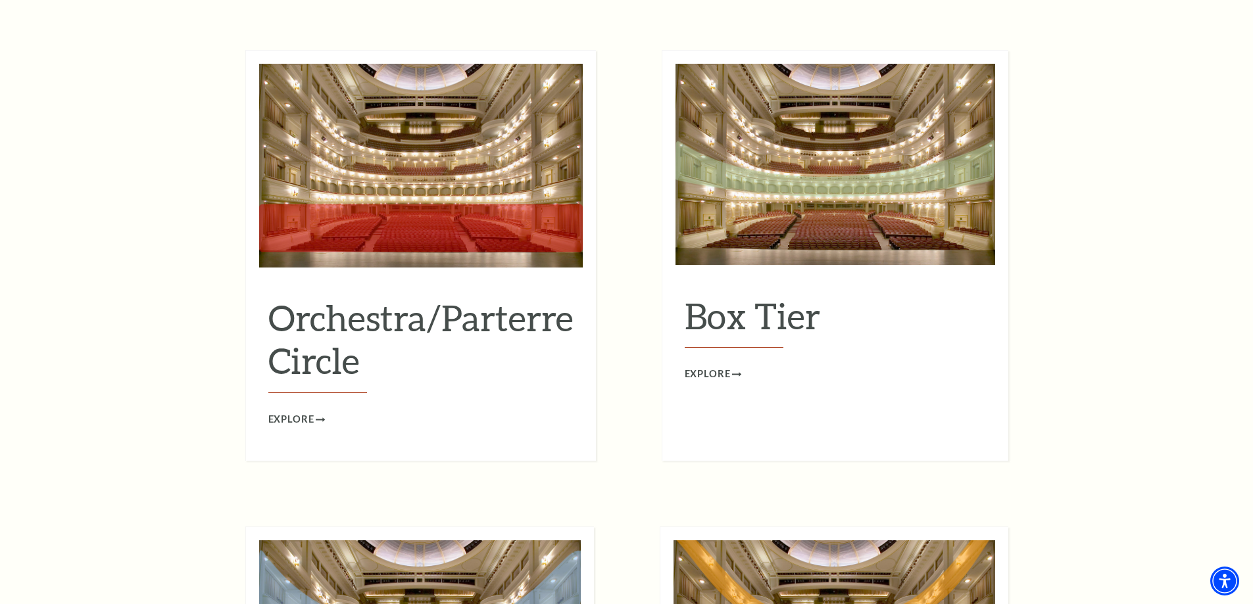
click at [803, 178] on img at bounding box center [835, 164] width 320 height 201
click at [704, 366] on span "Explore" at bounding box center [707, 374] width 46 height 16
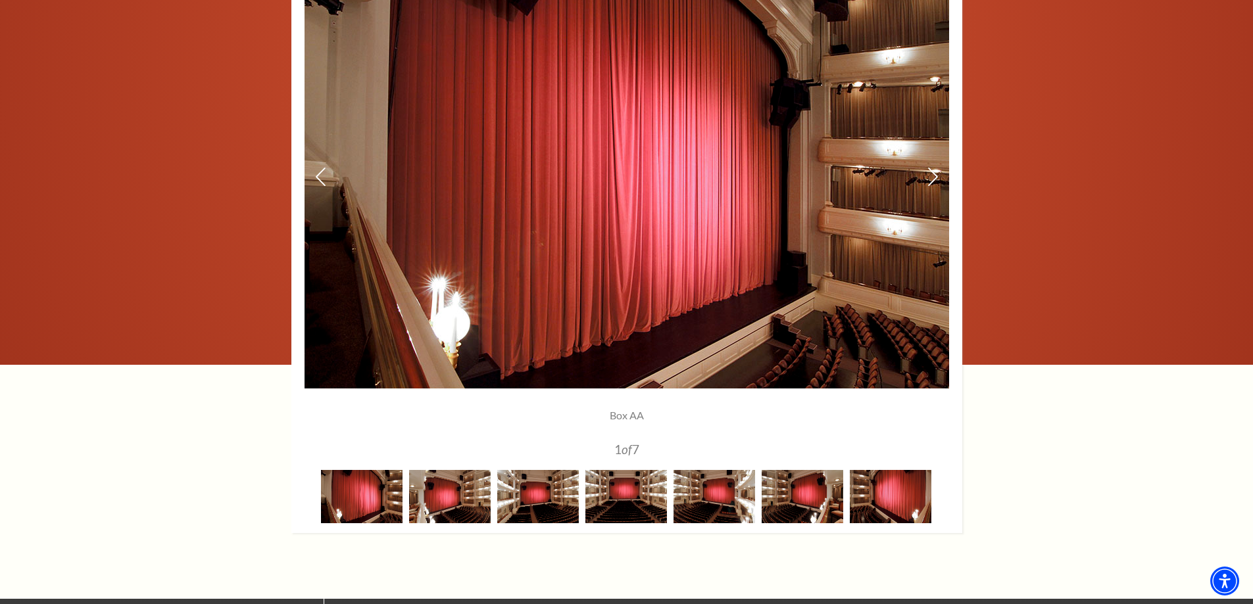
scroll to position [1118, 0]
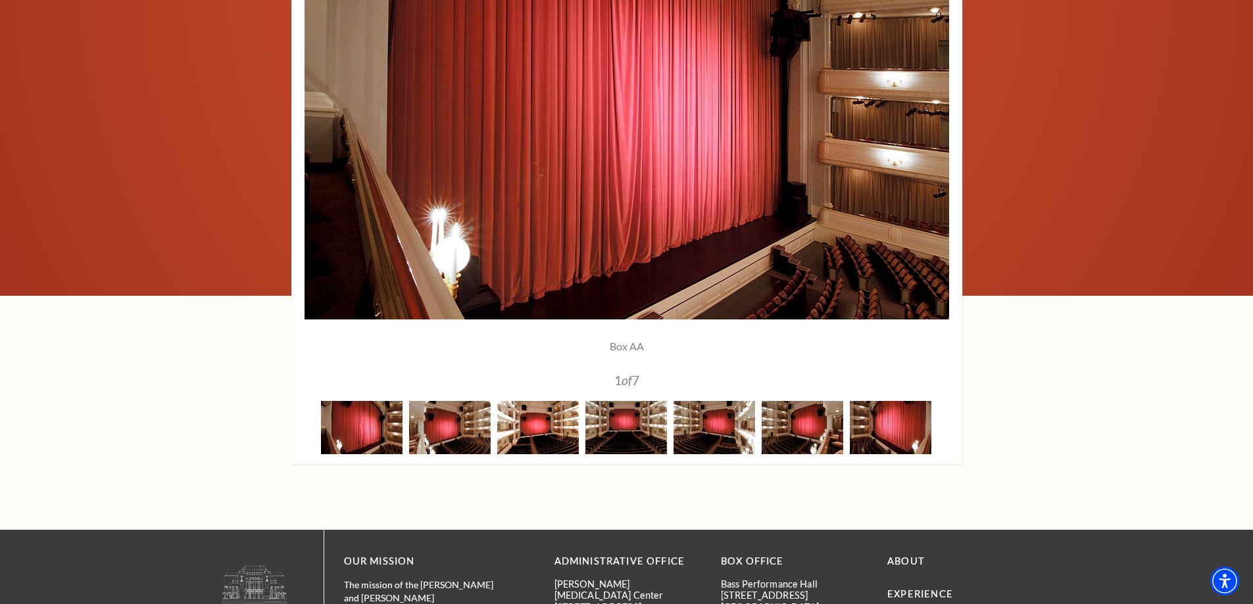
click at [558, 423] on img at bounding box center [538, 427] width 82 height 53
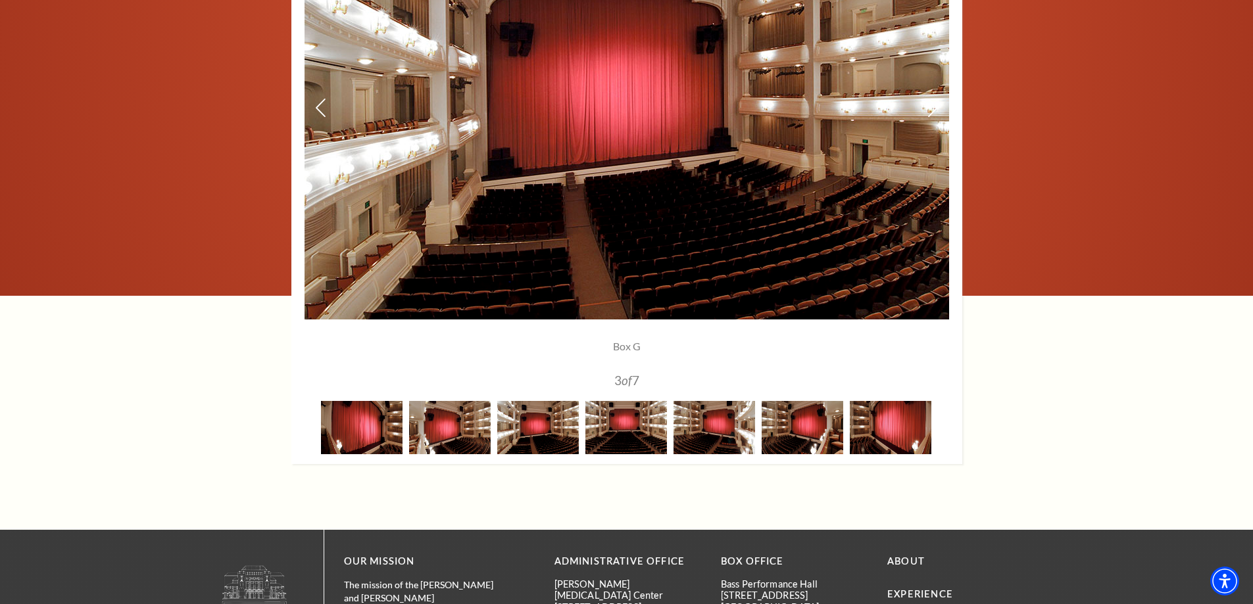
click at [825, 201] on img at bounding box center [626, 108] width 644 height 422
click at [625, 419] on img at bounding box center [626, 427] width 82 height 53
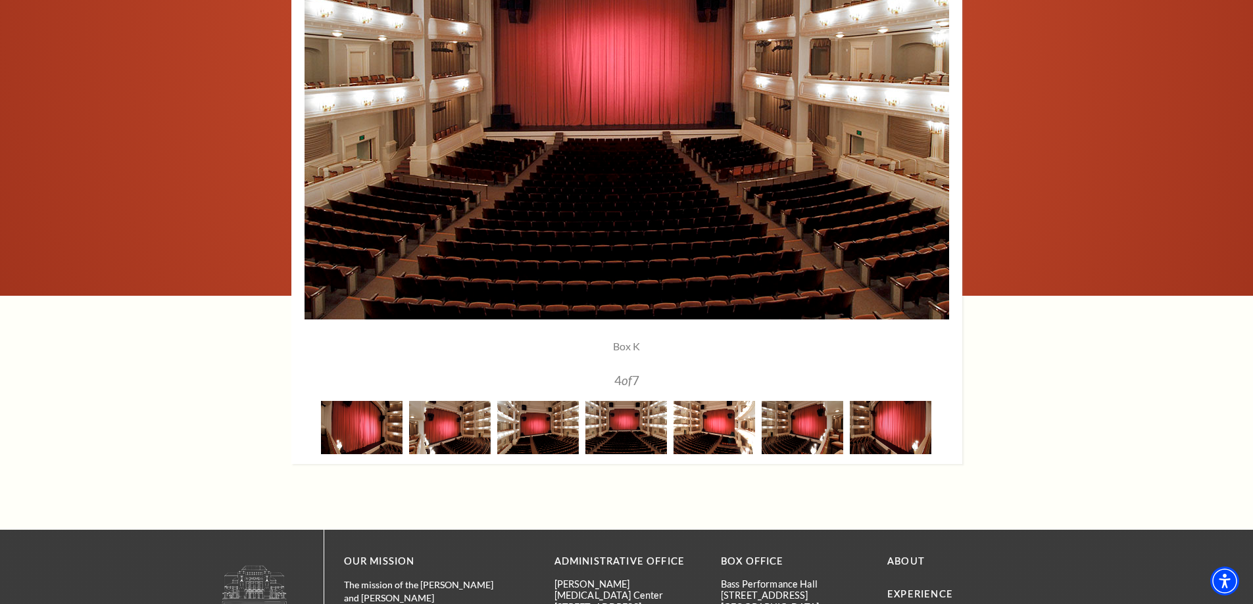
click at [695, 424] on img at bounding box center [714, 427] width 82 height 53
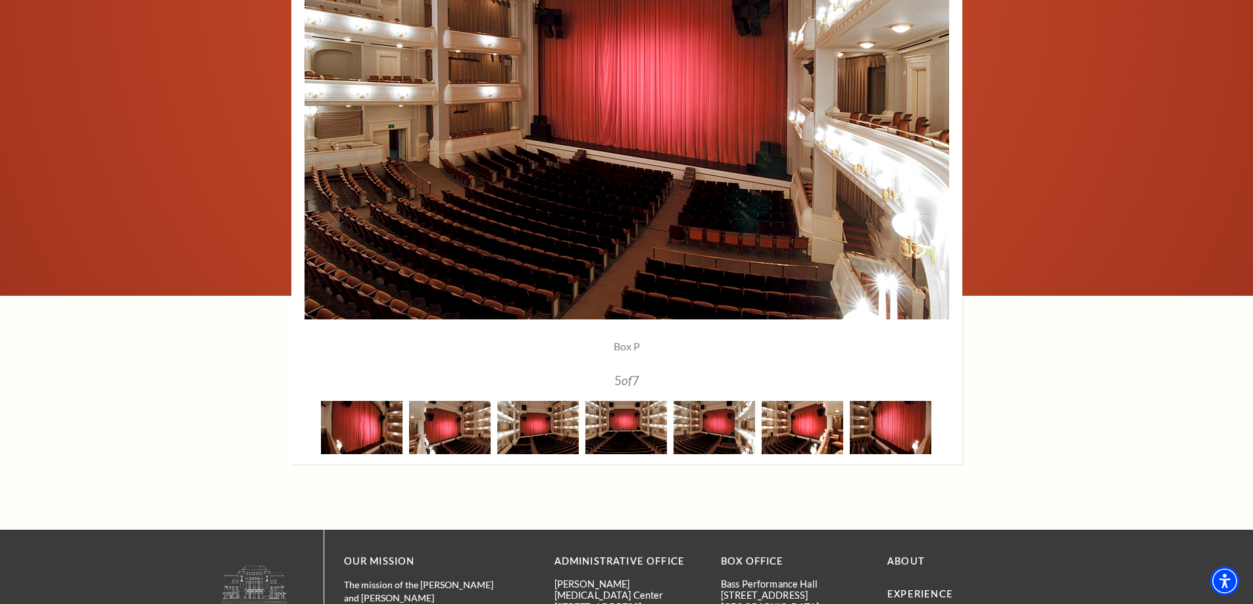
click at [773, 424] on img at bounding box center [802, 427] width 82 height 53
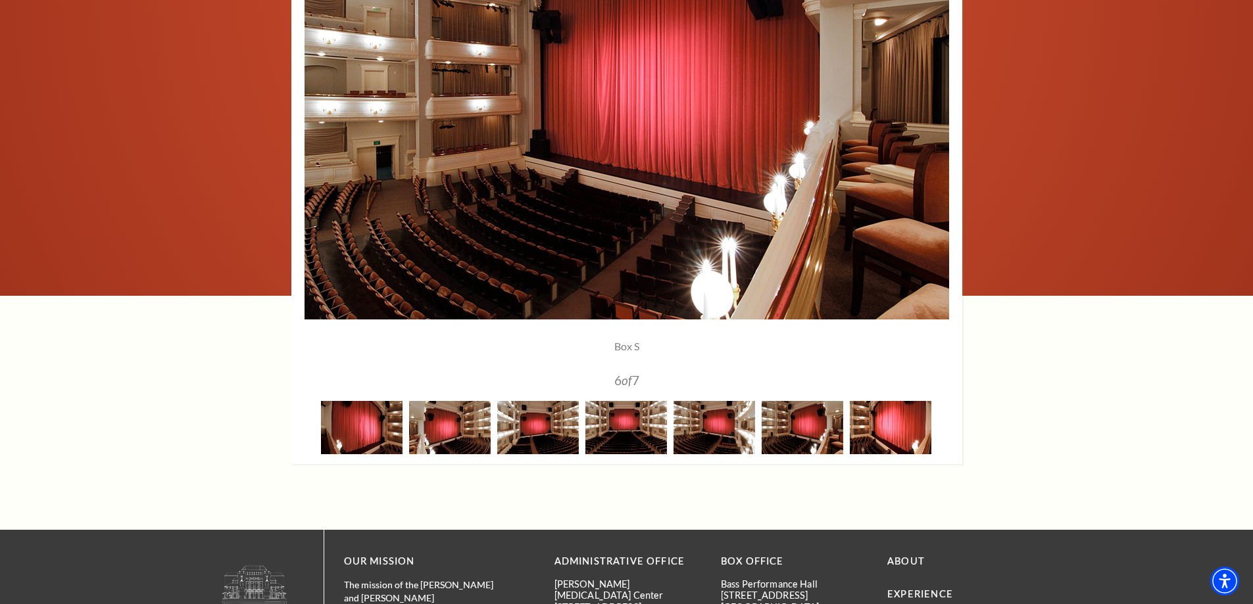
click at [882, 430] on img at bounding box center [890, 427] width 82 height 53
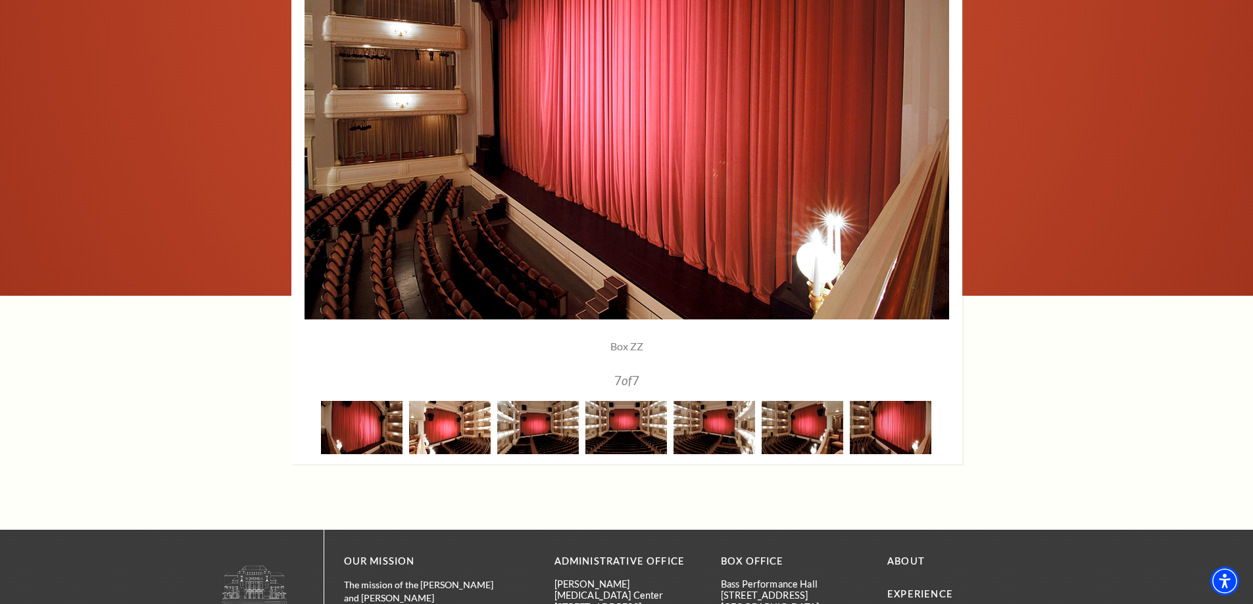
click at [465, 416] on img at bounding box center [450, 427] width 82 height 53
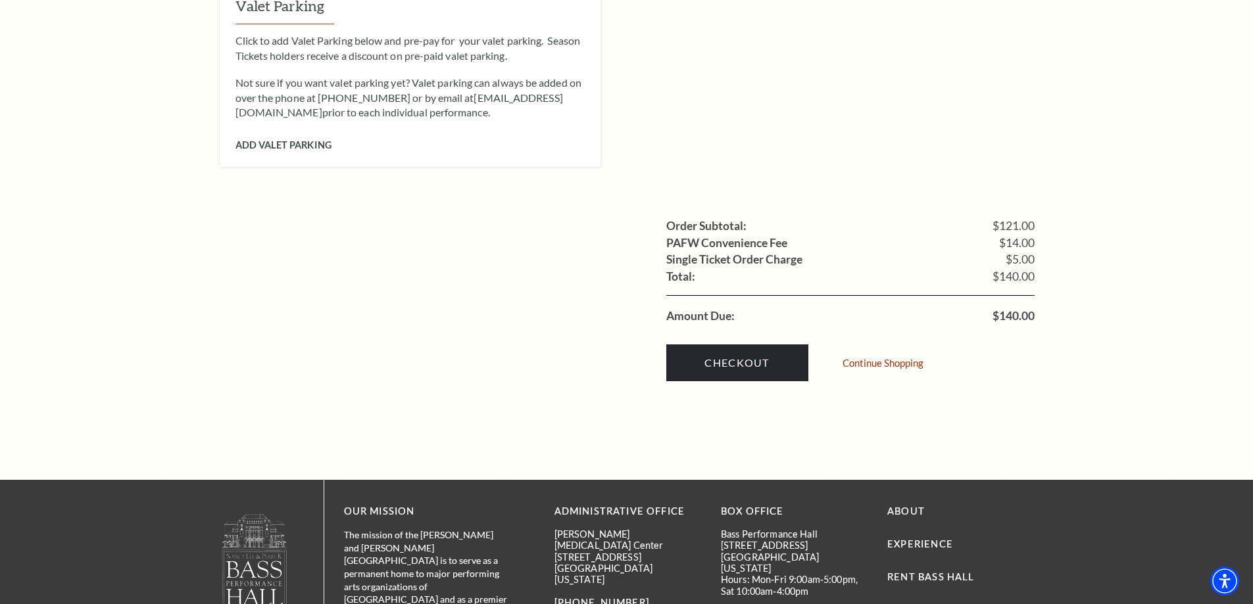
scroll to position [1184, 0]
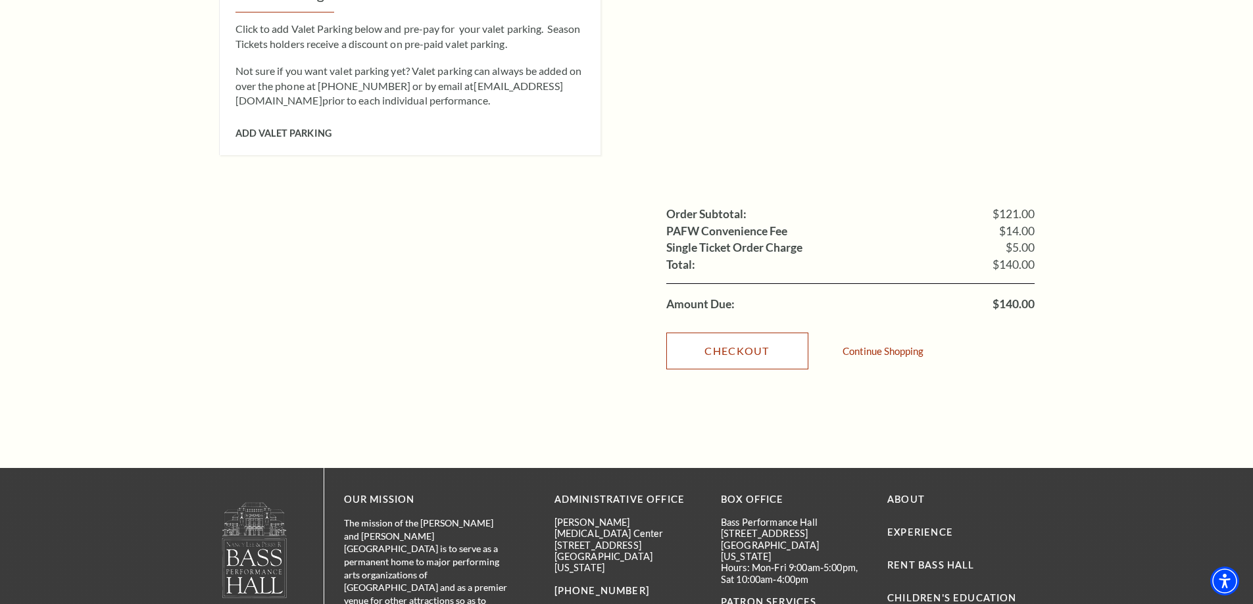
click at [736, 333] on link "Checkout" at bounding box center [737, 351] width 142 height 37
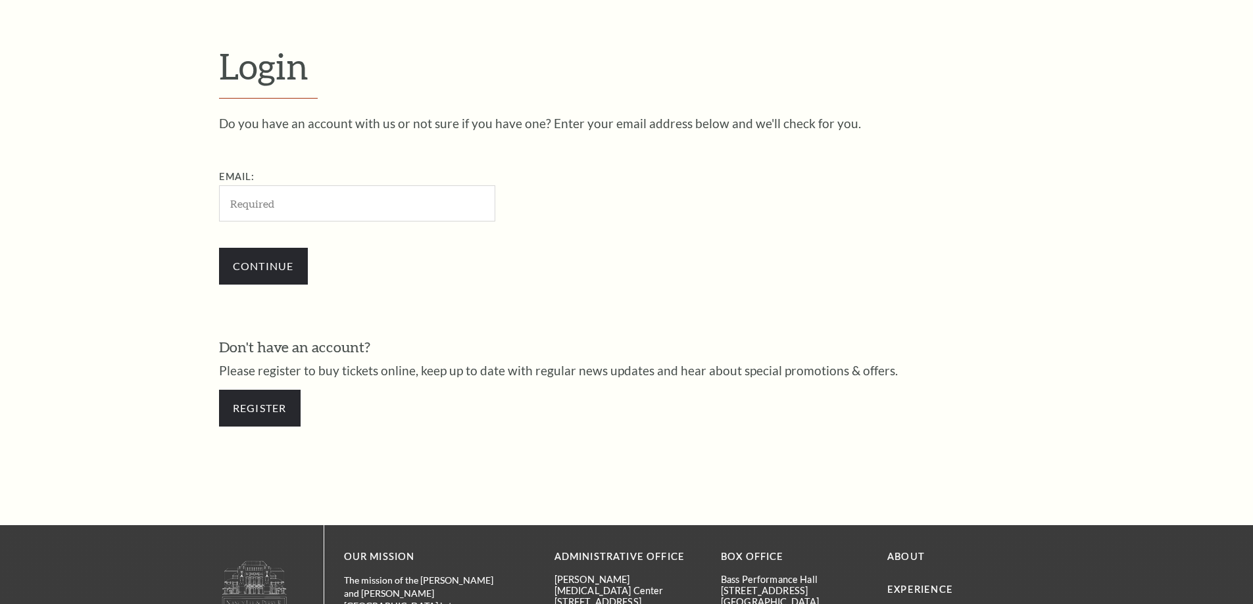
scroll to position [440, 0]
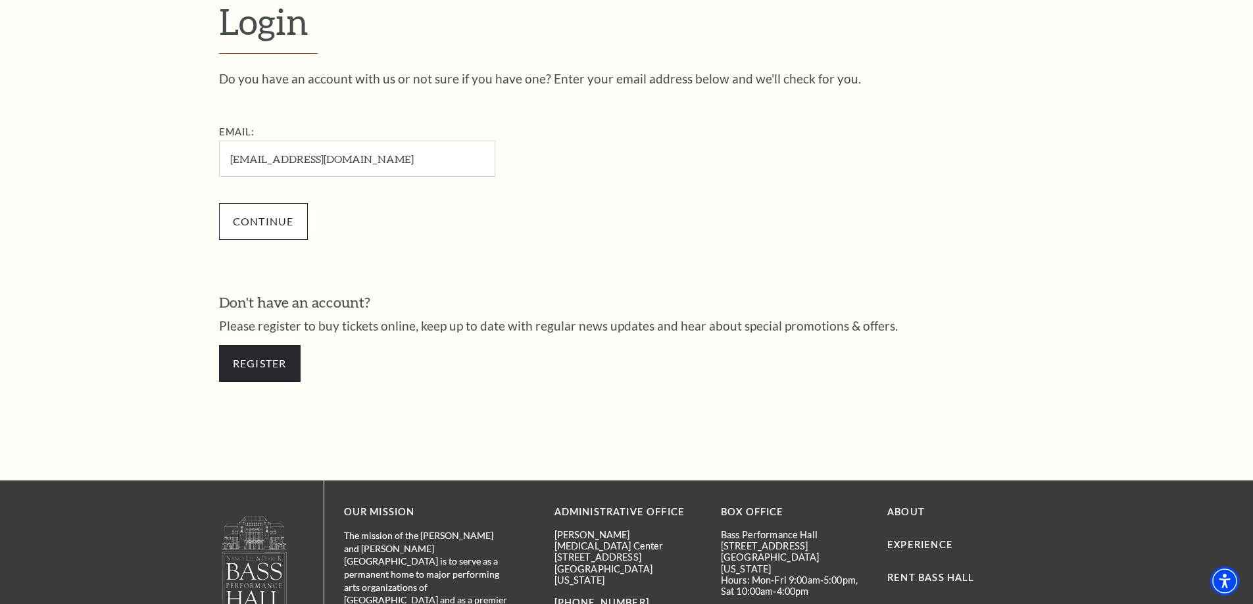
type input "[EMAIL_ADDRESS][DOMAIN_NAME]"
click at [268, 227] on input "Continue" at bounding box center [263, 221] width 89 height 37
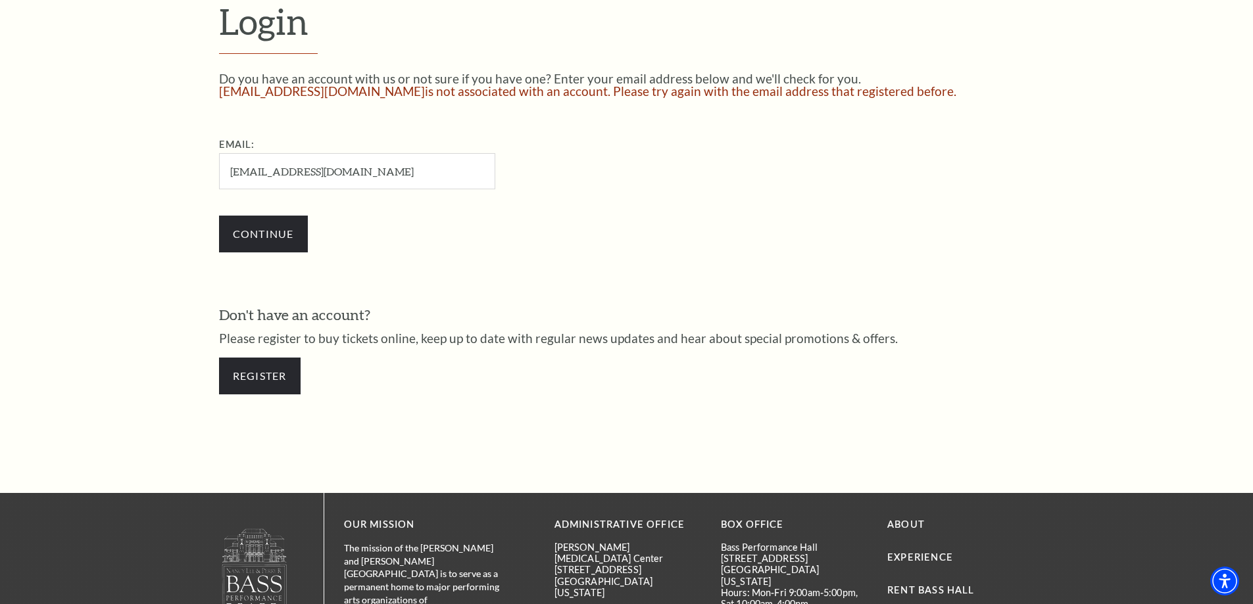
scroll to position [485, 0]
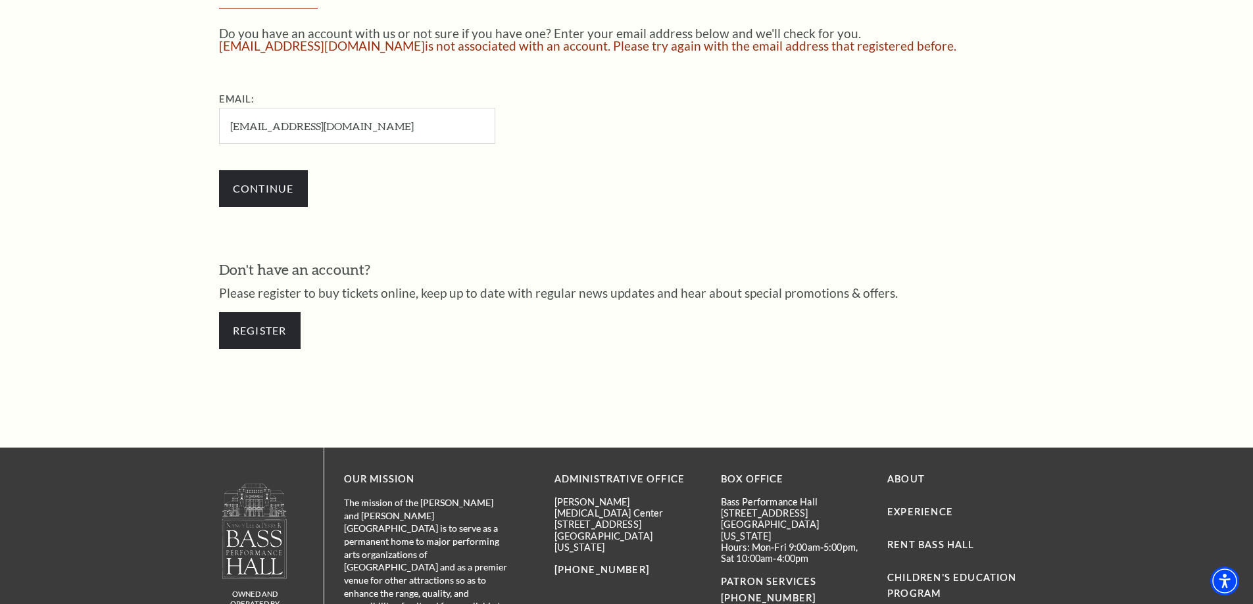
drag, startPoint x: 342, startPoint y: 123, endPoint x: 124, endPoint y: 116, distance: 217.7
click at [124, 116] on form "Login Do you have an account with us or not sure if you have one? Enter your em…" at bounding box center [626, 158] width 1253 height 579
click at [256, 328] on link "Register" at bounding box center [260, 330] width 82 height 37
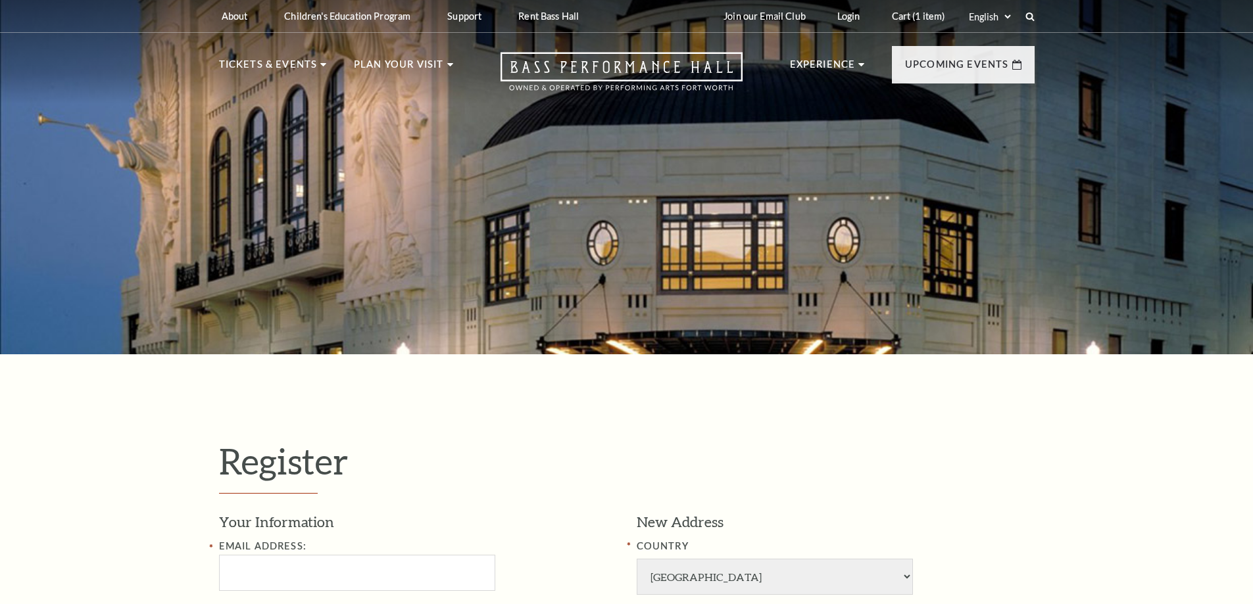
select select "1"
select select "TX"
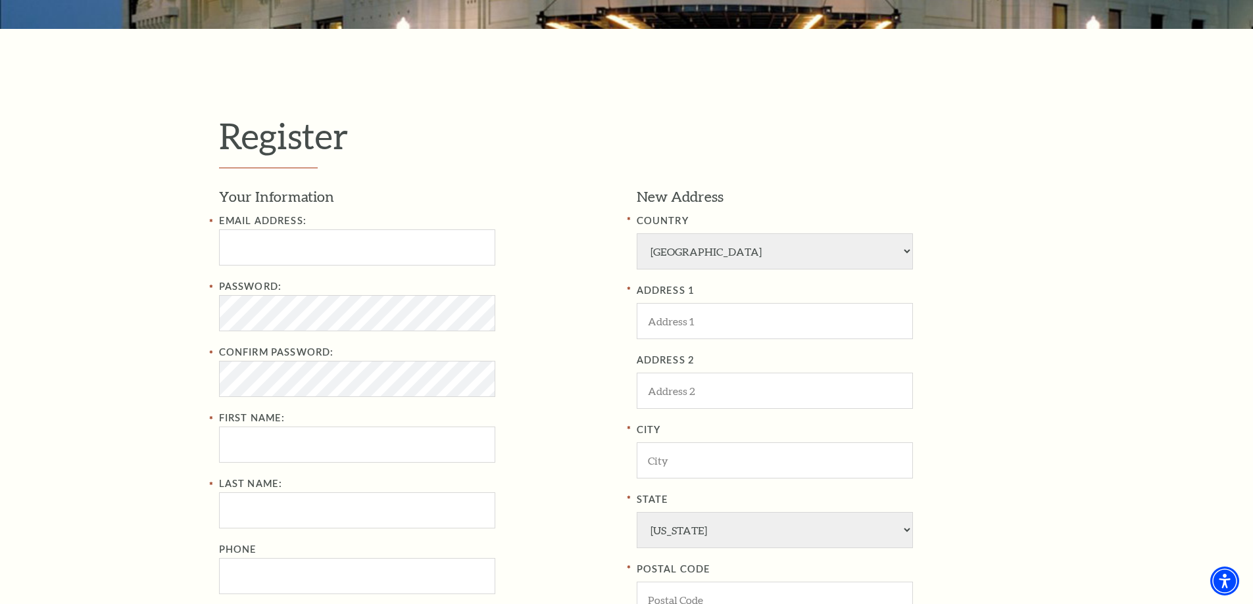
scroll to position [329, 0]
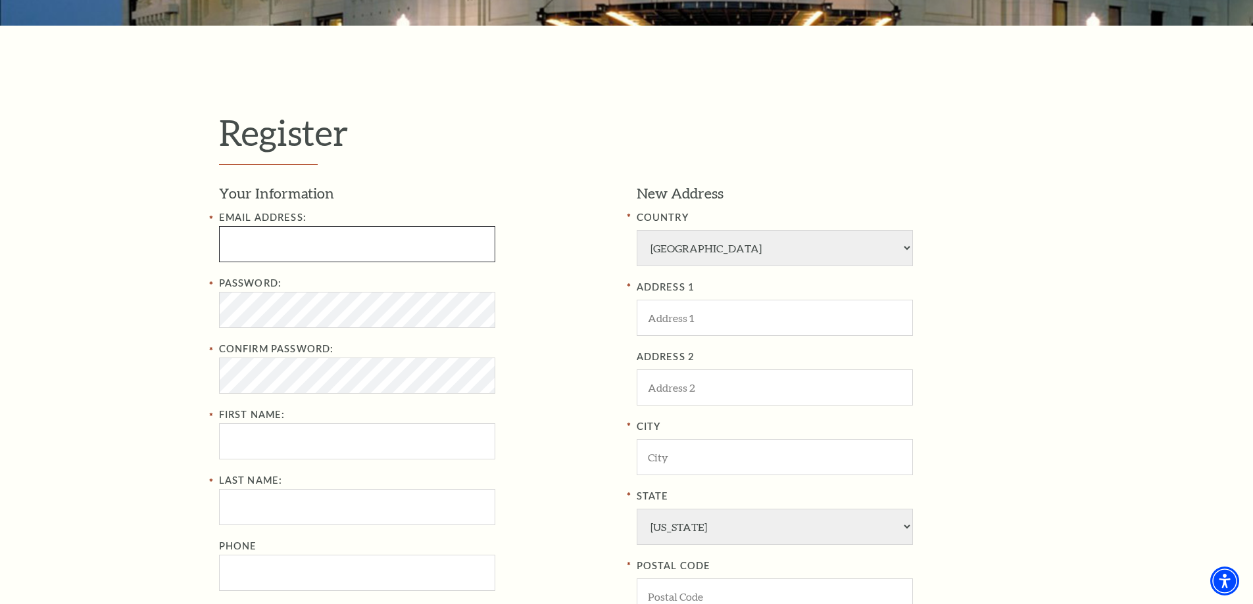
click at [340, 248] on input "Email Address:" at bounding box center [357, 244] width 276 height 36
type input "[EMAIL_ADDRESS][DOMAIN_NAME]"
click at [260, 434] on input "First Name:" at bounding box center [357, 441] width 276 height 36
type input "[PERSON_NAME]"
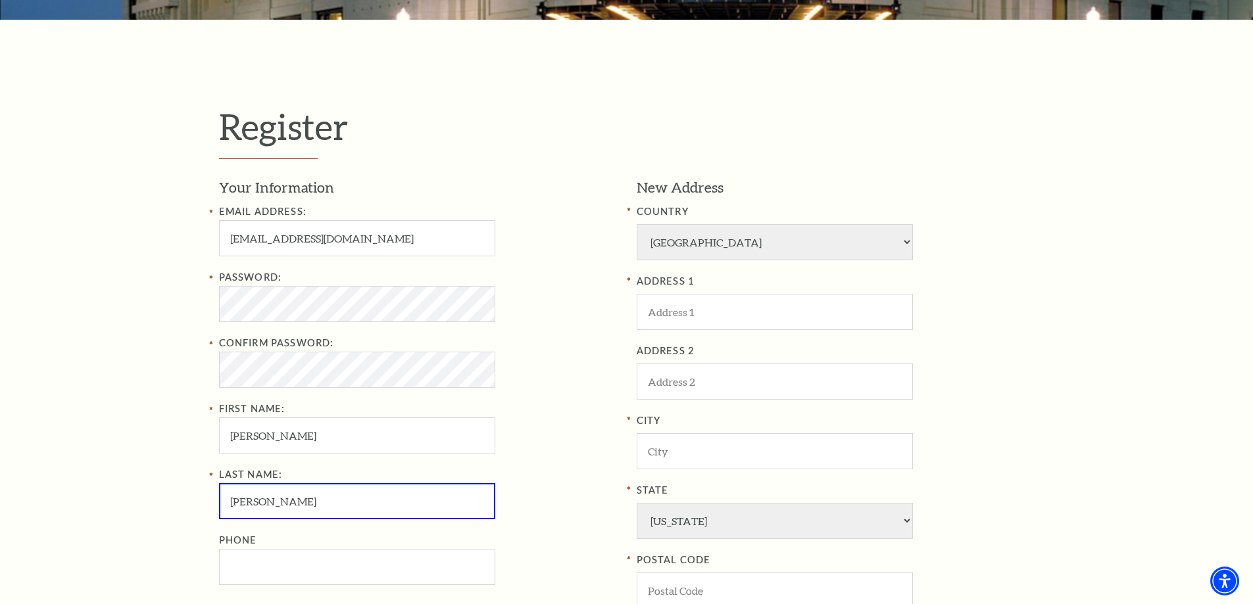
type input "Robinson"
click at [770, 312] on input "ADDRESS 1" at bounding box center [774, 312] width 276 height 36
type input "5102 Petersburg Dr"
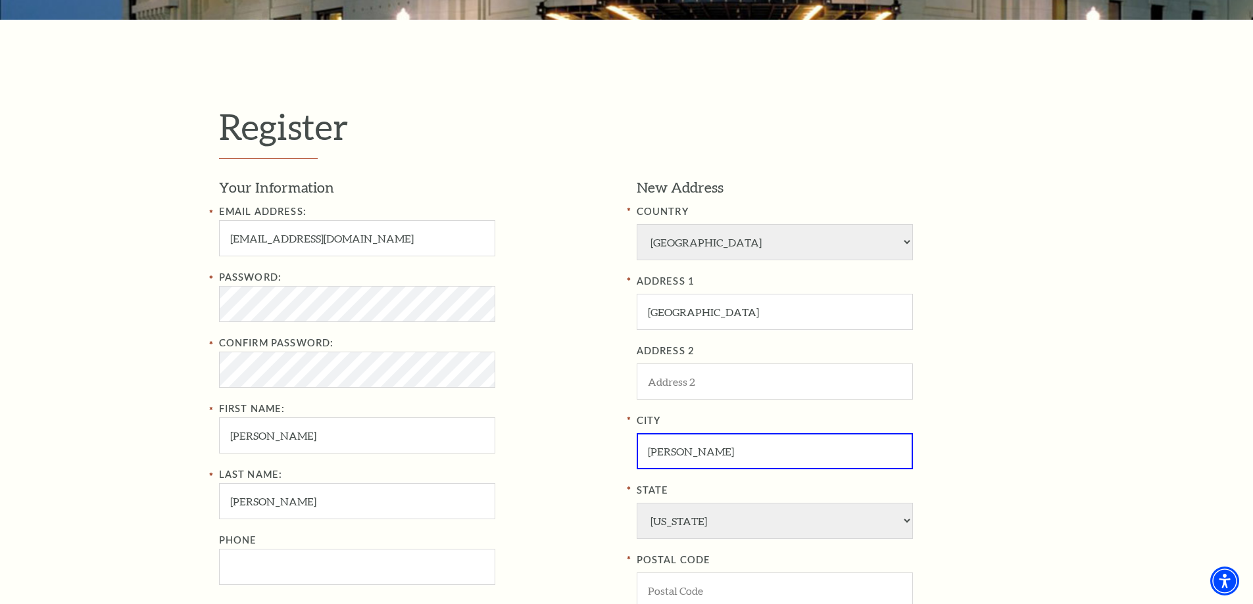
type input "Rowlett"
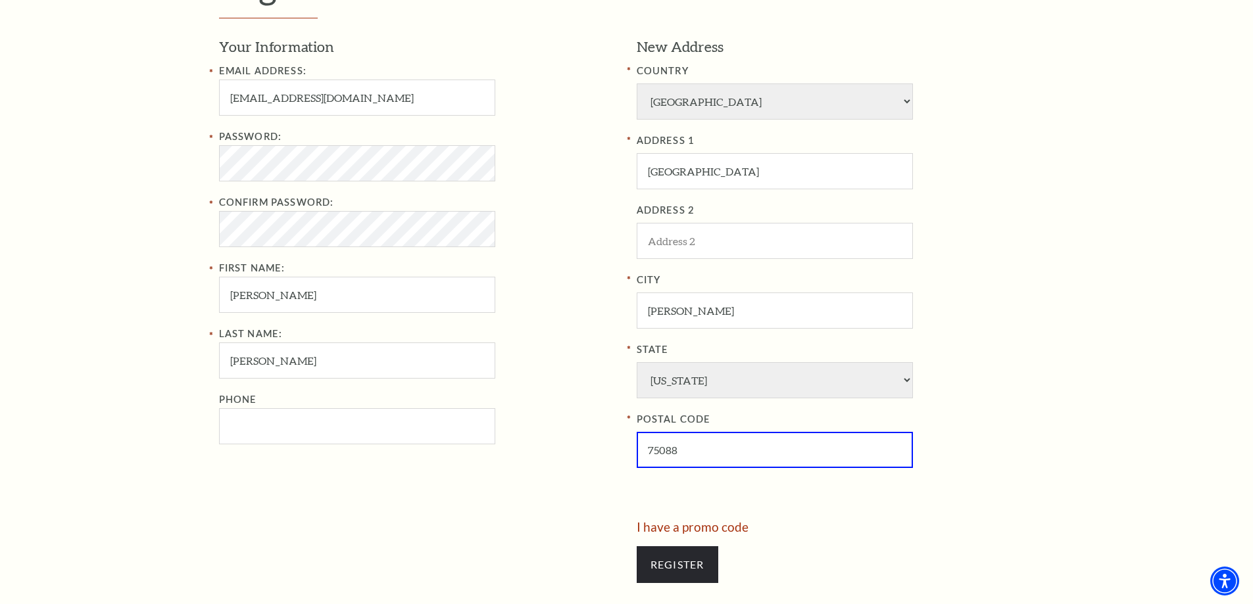
scroll to position [531, 0]
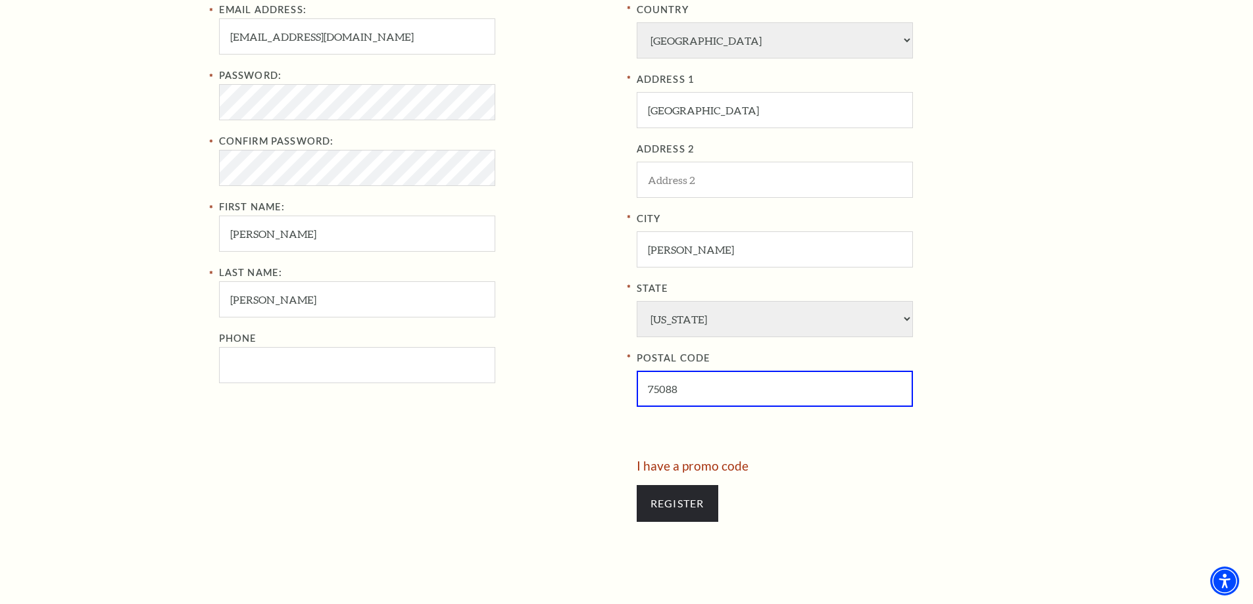
type input "75088"
click at [370, 368] on input "Phone" at bounding box center [357, 365] width 276 height 36
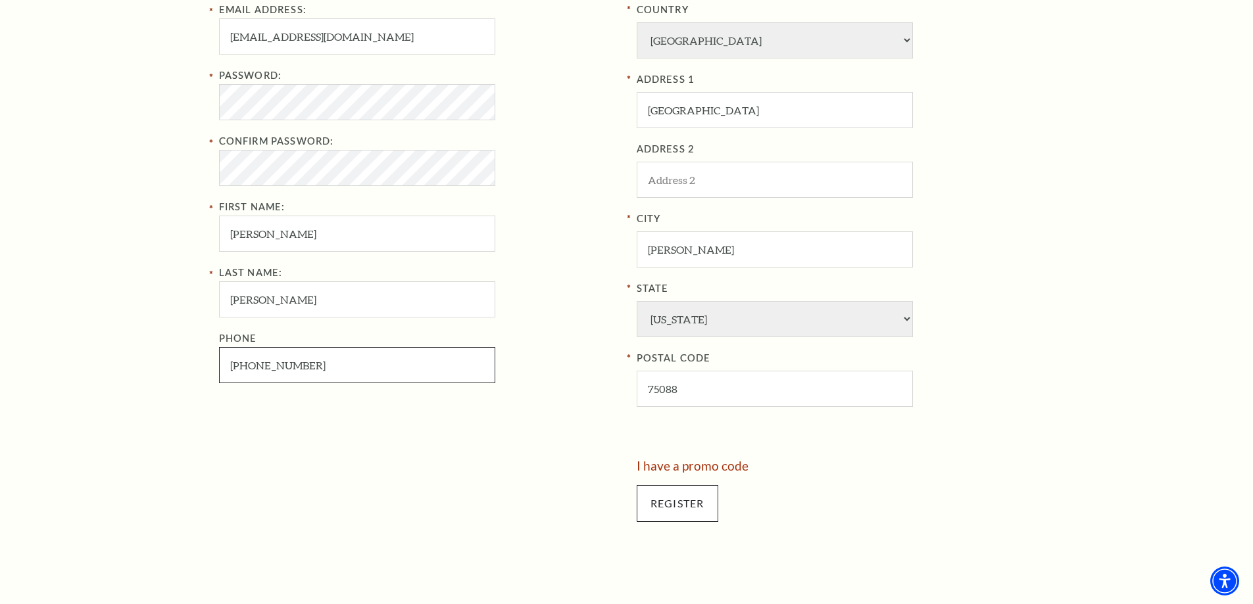
type input "214-616-9129"
click at [685, 506] on input "Register" at bounding box center [677, 503] width 82 height 37
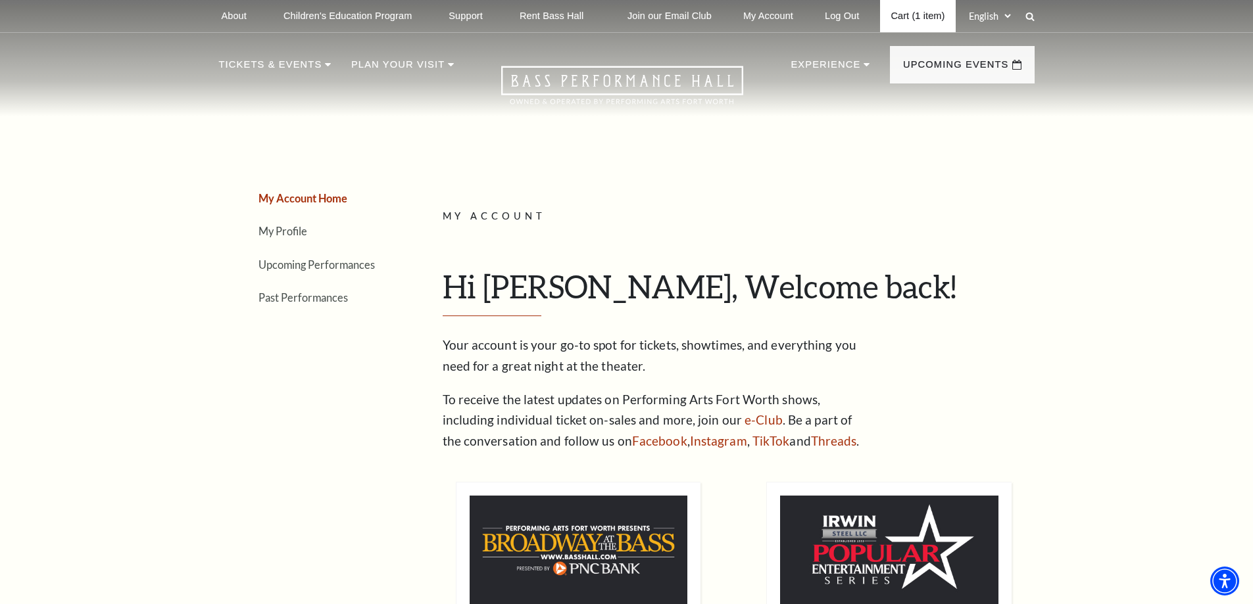
click at [909, 17] on link "Cart (1 item)" at bounding box center [917, 16] width 75 height 32
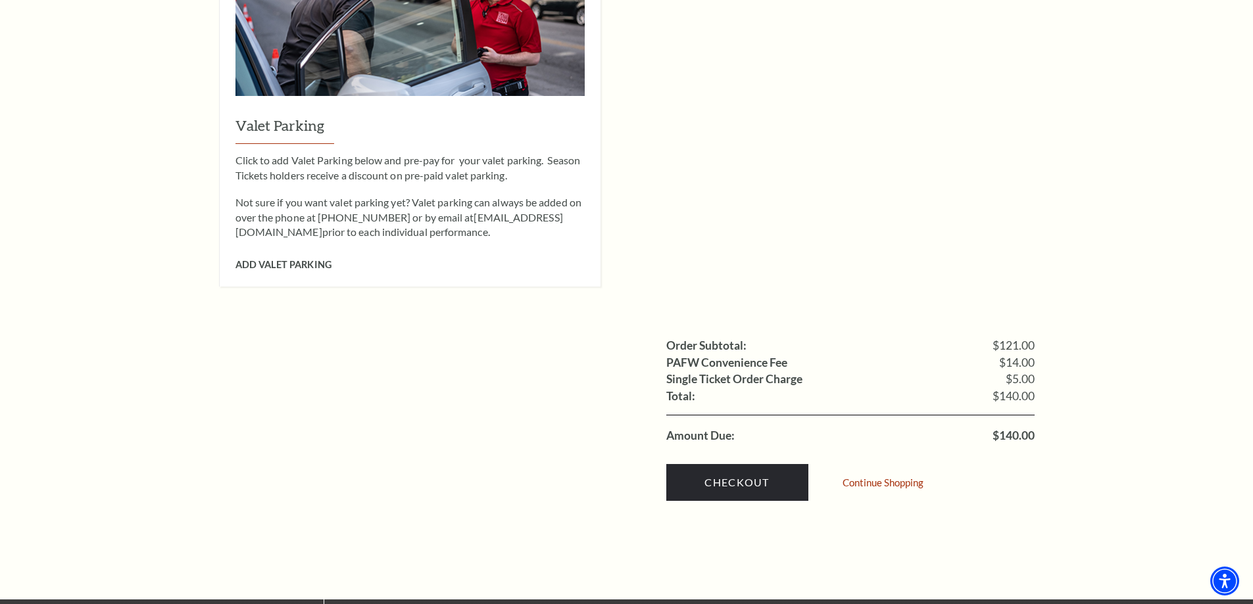
scroll to position [1118, 0]
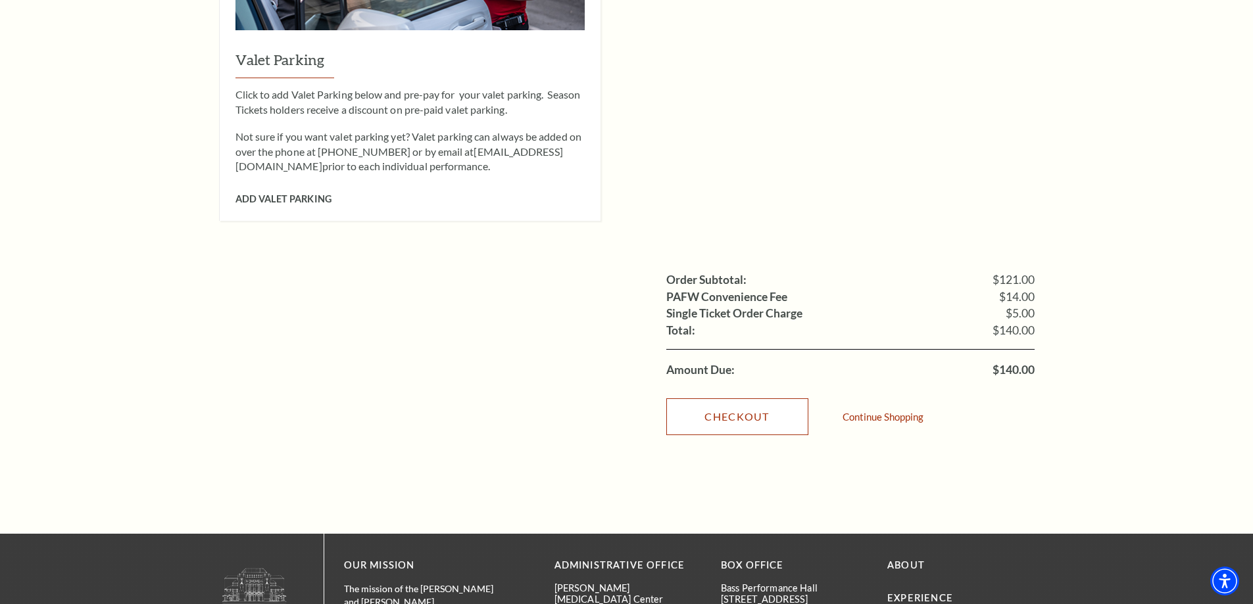
click at [717, 398] on link "Checkout" at bounding box center [737, 416] width 142 height 37
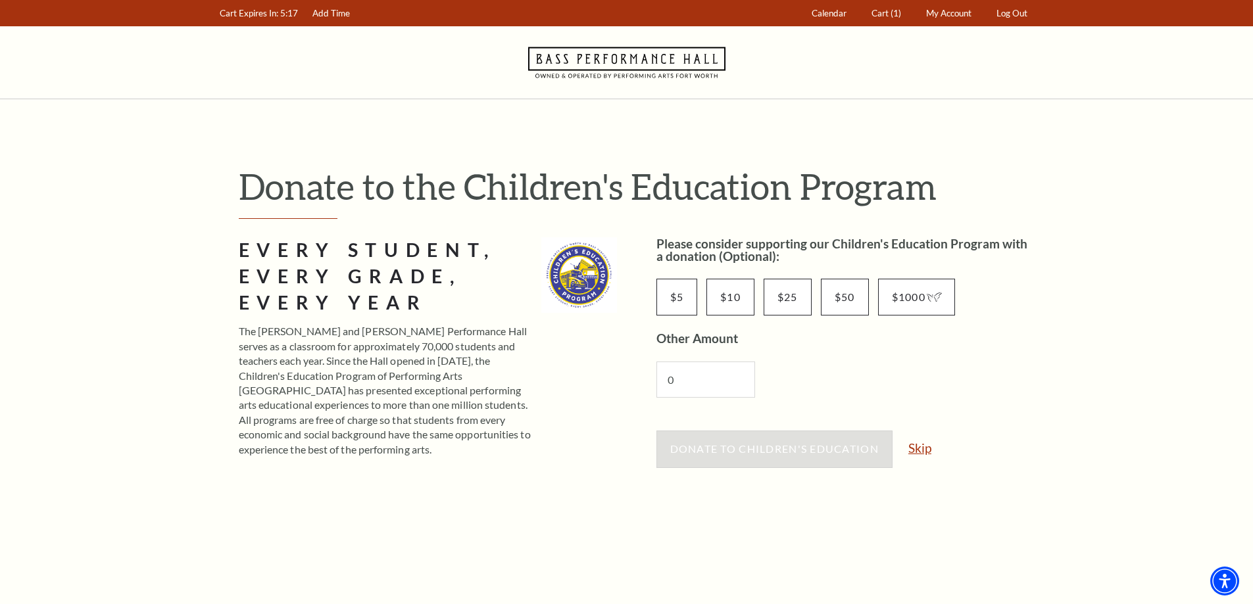
click at [925, 449] on link "Skip" at bounding box center [919, 448] width 23 height 12
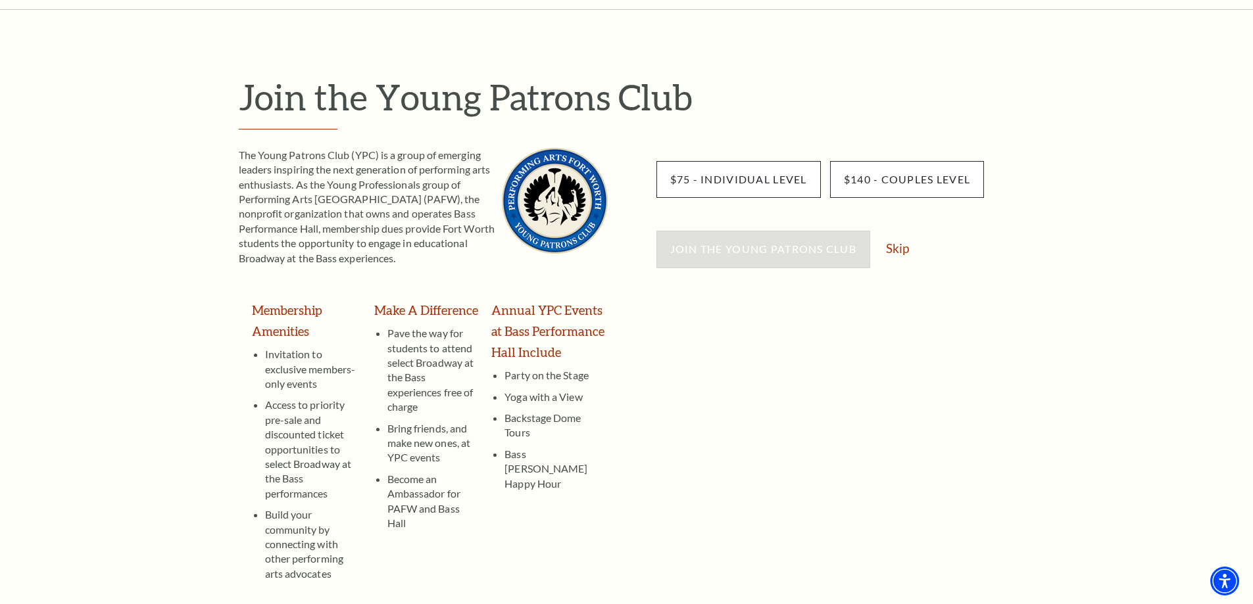
scroll to position [132, 0]
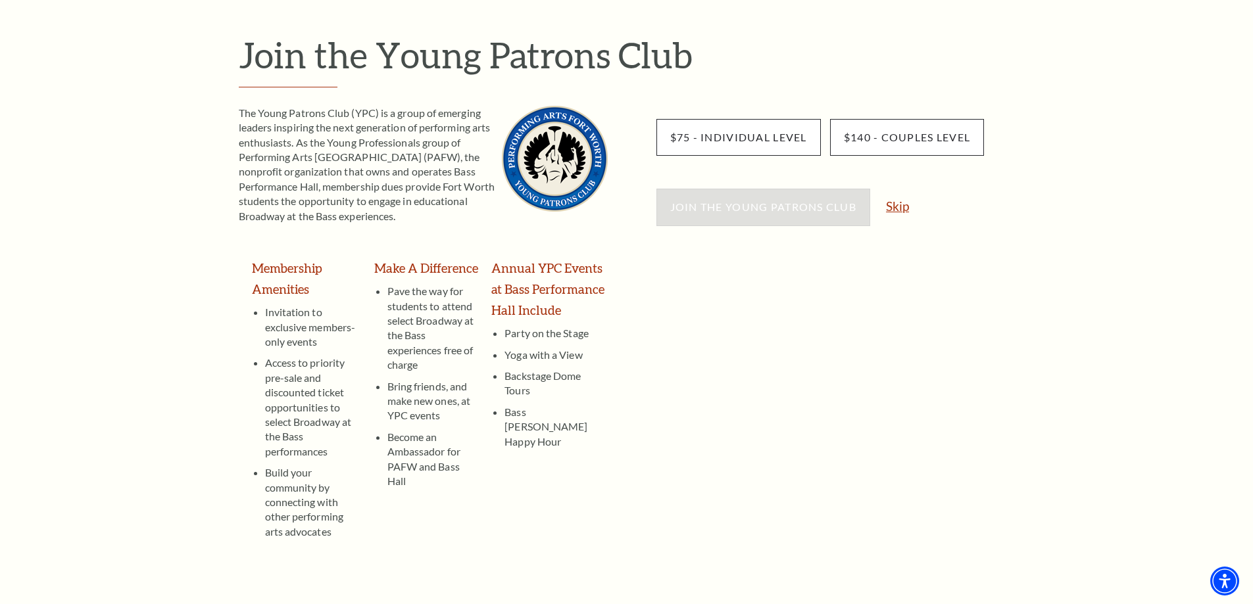
click at [896, 208] on link "Skip" at bounding box center [897, 206] width 23 height 12
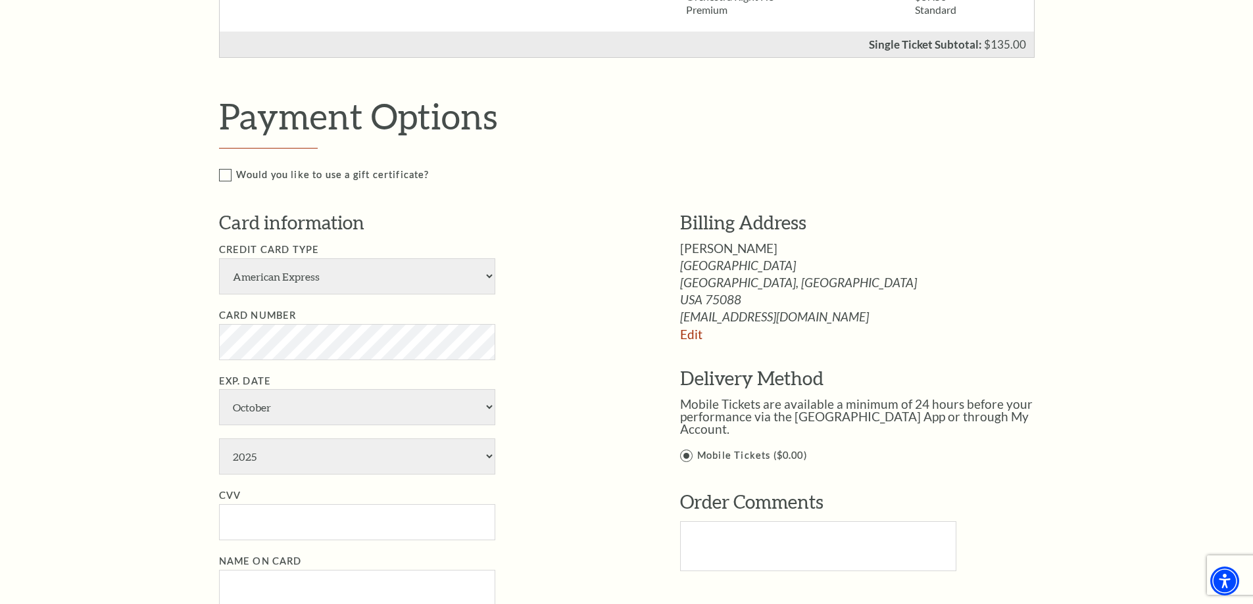
scroll to position [526, 0]
click at [493, 273] on select "American Express Visa Master Card Discover" at bounding box center [357, 274] width 276 height 36
select select "24"
click at [219, 256] on select "American Express Visa Master Card Discover" at bounding box center [357, 274] width 276 height 36
click at [328, 413] on select "January February March April May June July August September October November De…" at bounding box center [357, 405] width 276 height 36
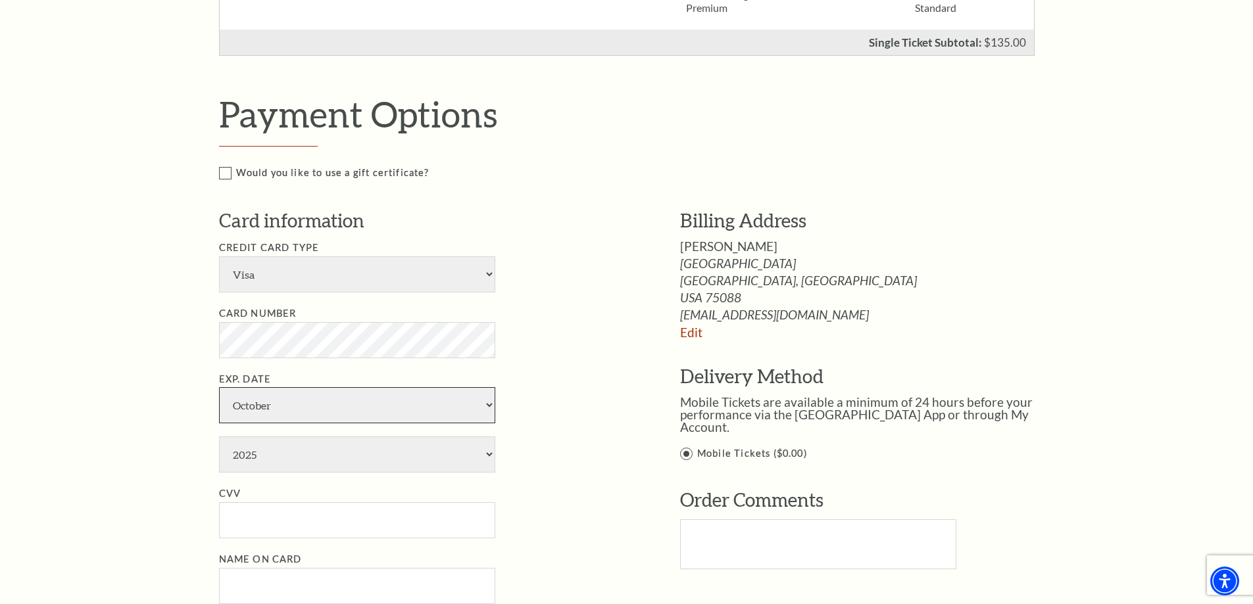
click at [488, 410] on select "January February March April May June July August September October November De…" at bounding box center [357, 405] width 276 height 36
click at [455, 408] on select "January February March April May June July August September October November De…" at bounding box center [357, 405] width 276 height 36
select select "12"
click at [219, 387] on select "January February March April May June July August September October November De…" at bounding box center [357, 405] width 276 height 36
click at [489, 453] on select "2025 2026 2027 2028 2029 2030 2031 2032 2033 2034" at bounding box center [357, 455] width 276 height 36
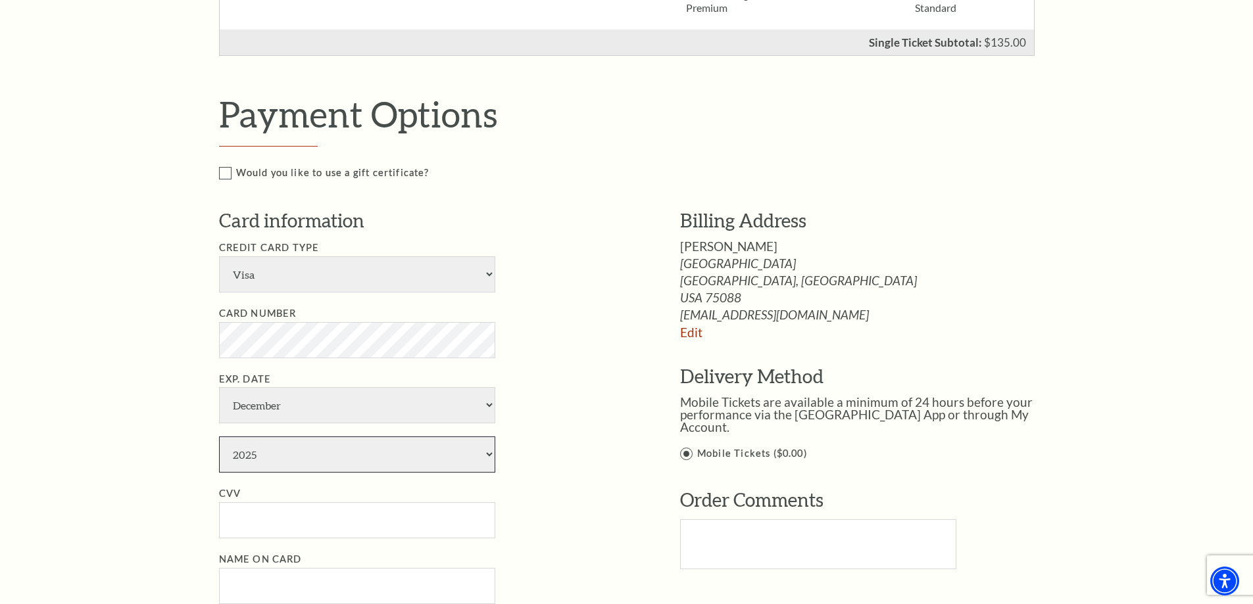
select select "2028"
click at [219, 437] on select "2025 2026 2027 2028 2029 2030 2031 2032 2033 2034" at bounding box center [357, 455] width 276 height 36
click at [281, 519] on input "CVV" at bounding box center [357, 520] width 276 height 36
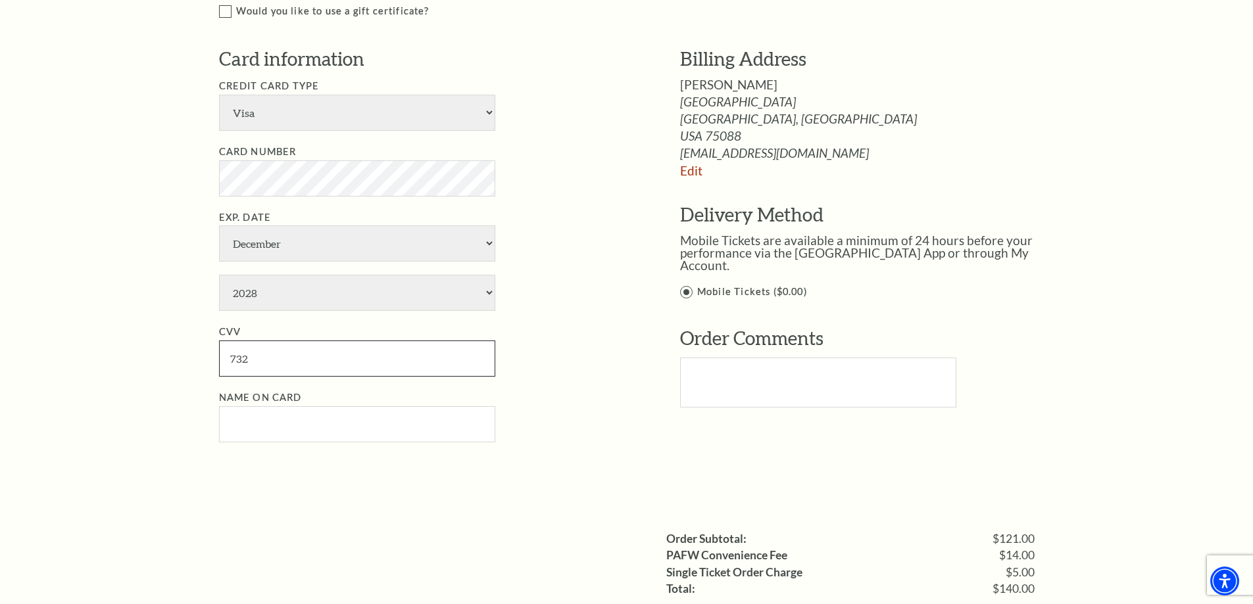
scroll to position [658, 0]
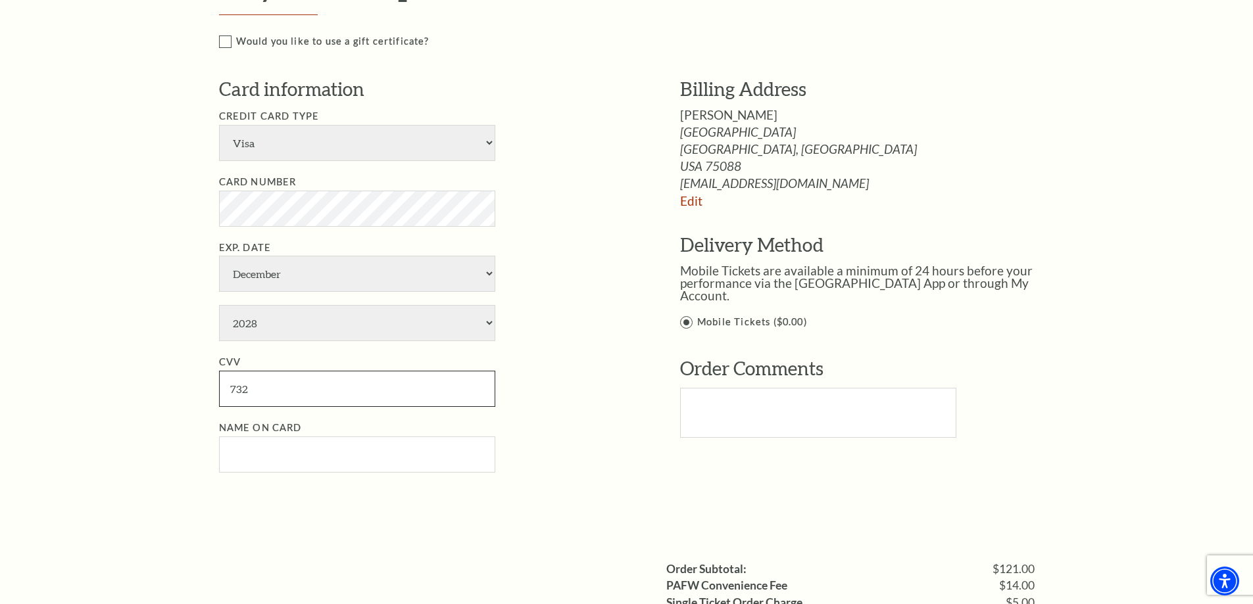
type input "732"
click at [688, 314] on label "Mobile Tickets ($0.00)" at bounding box center [871, 322] width 382 height 16
click at [0, 0] on input "Mobile Tickets ($0.00)" at bounding box center [0, 0] width 0 height 0
click at [694, 314] on label "Mobile Tickets ($0.00)" at bounding box center [871, 322] width 382 height 16
click at [0, 0] on input "Mobile Tickets ($0.00)" at bounding box center [0, 0] width 0 height 0
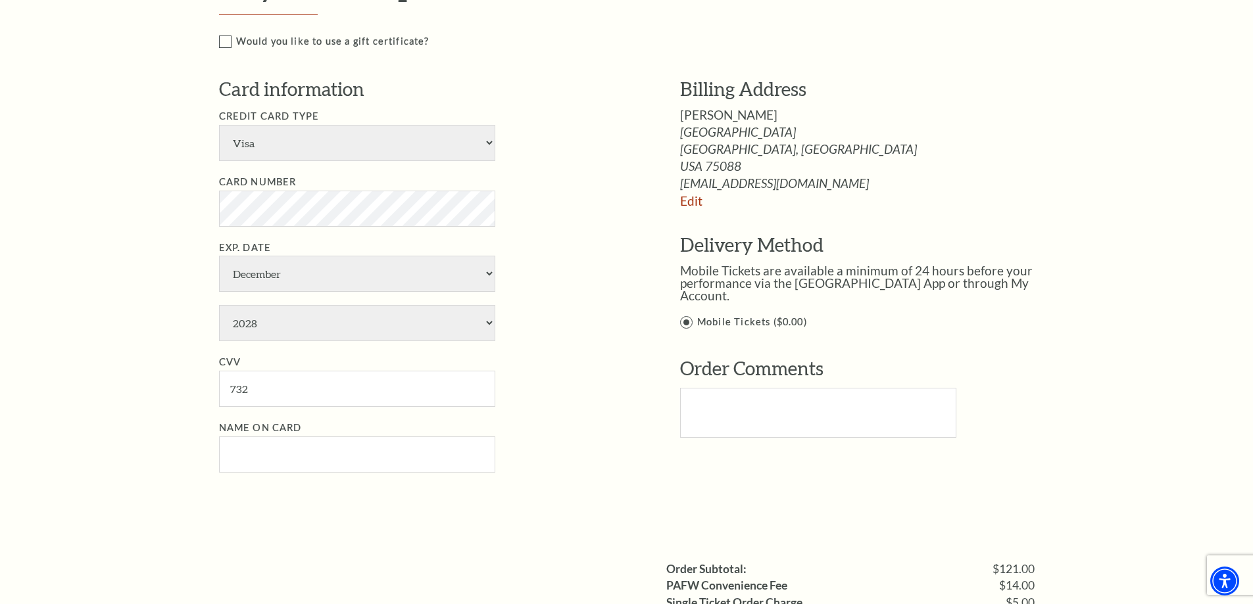
click at [693, 314] on label "Mobile Tickets ($0.00)" at bounding box center [871, 322] width 382 height 16
click at [0, 0] on input "Mobile Tickets ($0.00)" at bounding box center [0, 0] width 0 height 0
click at [449, 460] on input "Name on Card" at bounding box center [357, 455] width 276 height 36
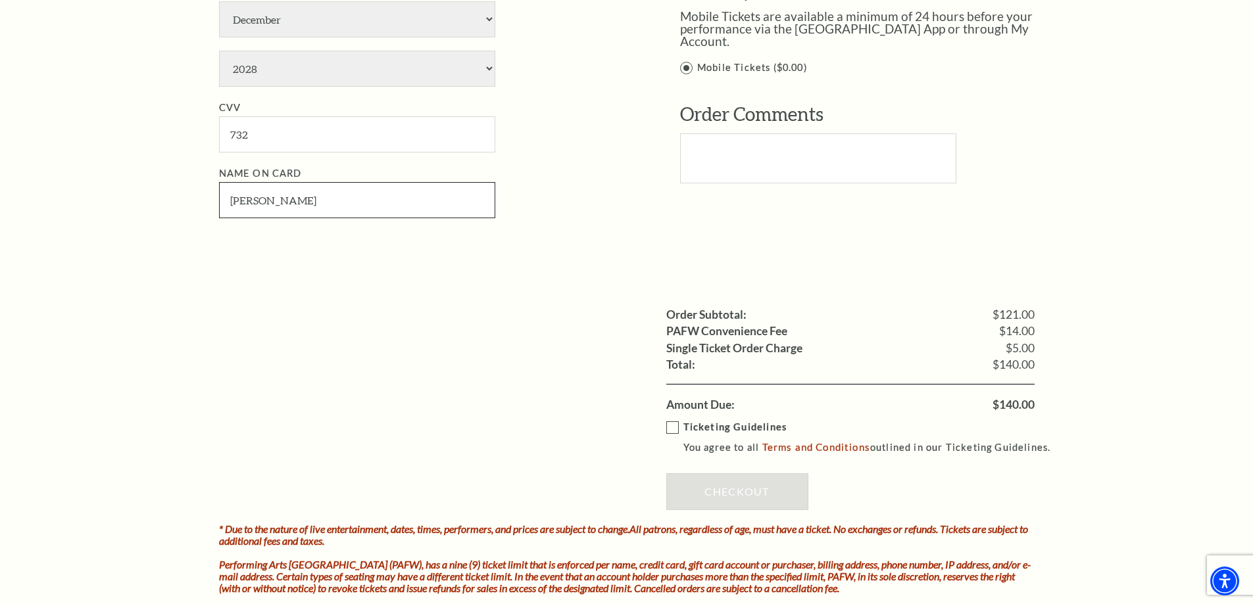
scroll to position [921, 0]
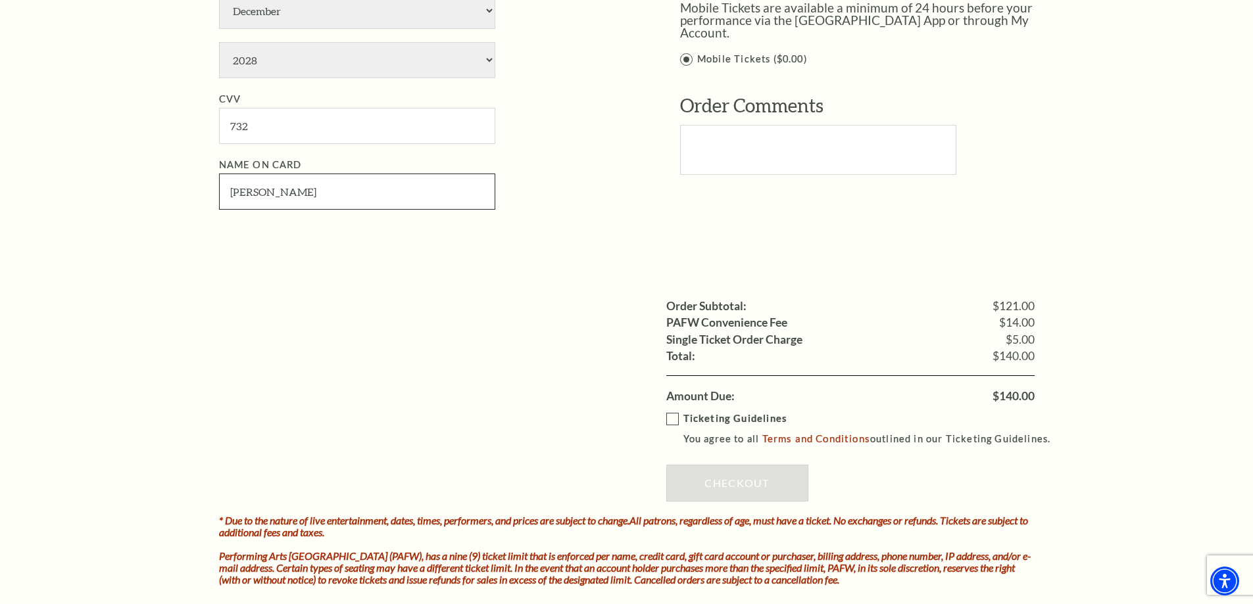
type input "[PERSON_NAME]"
click at [669, 418] on label "Ticketing Guidelines You agree to all Terms and Conditions outlined in our Tick…" at bounding box center [864, 429] width 396 height 36
click at [0, 0] on input "Ticketing Guidelines You agree to all Terms and Conditions outlined in our Tick…" at bounding box center [0, 0] width 0 height 0
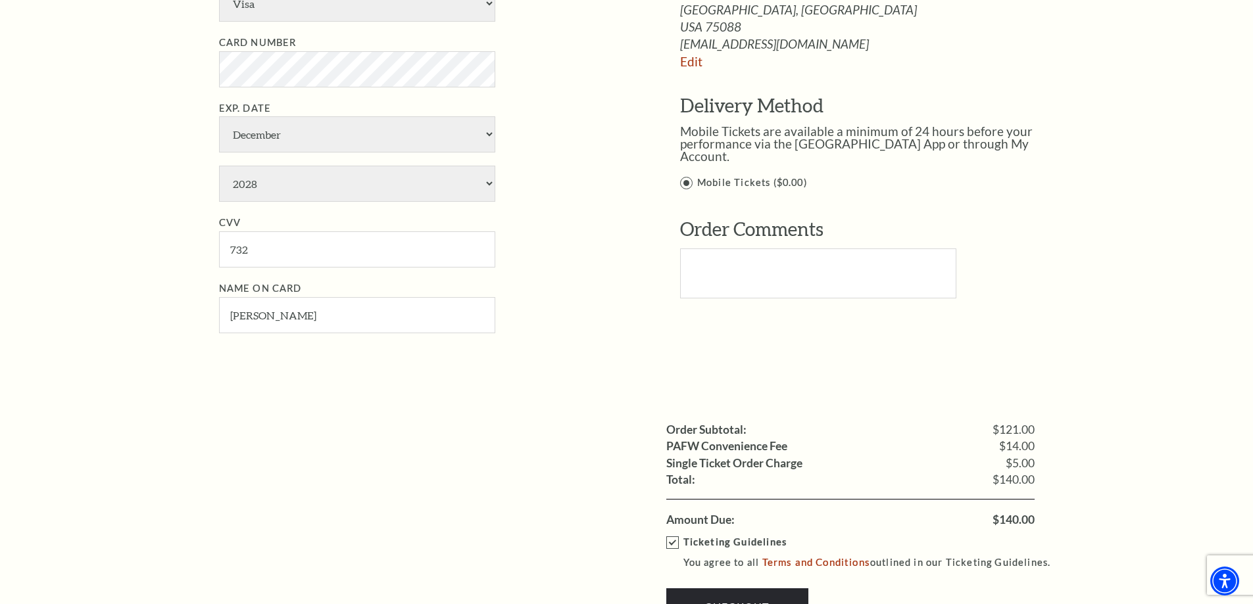
scroll to position [789, 0]
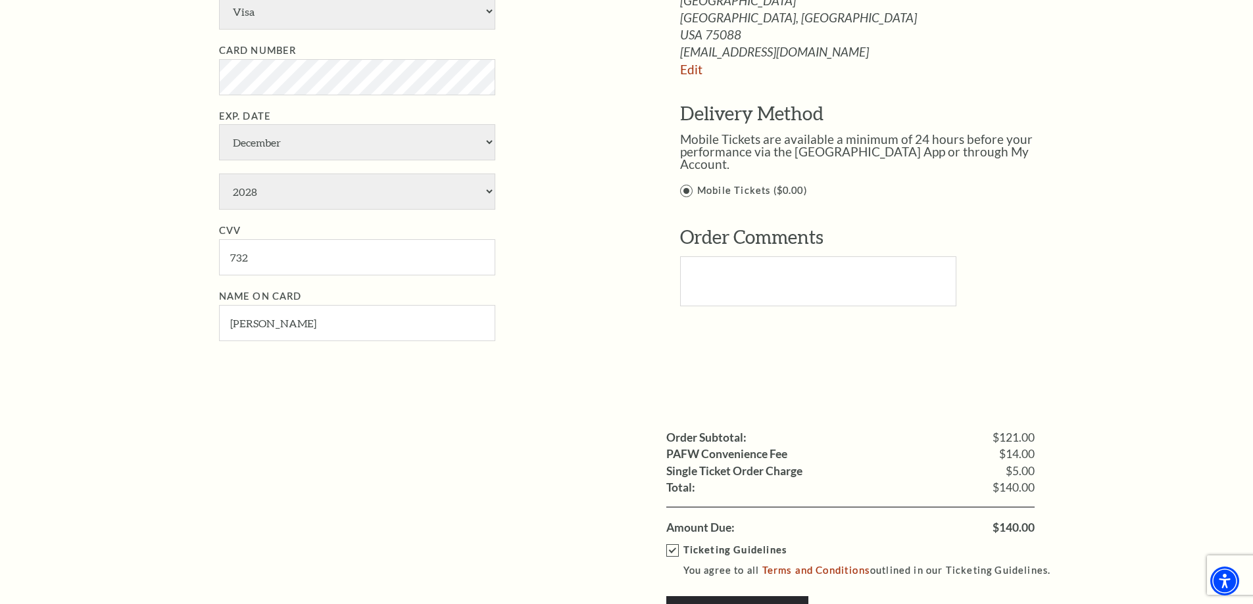
click at [689, 183] on label "Mobile Tickets ($0.00)" at bounding box center [871, 191] width 382 height 16
click at [0, 0] on input "Mobile Tickets ($0.00)" at bounding box center [0, 0] width 0 height 0
click at [686, 183] on label "Mobile Tickets ($0.00)" at bounding box center [871, 191] width 382 height 16
click at [0, 0] on input "Mobile Tickets ($0.00)" at bounding box center [0, 0] width 0 height 0
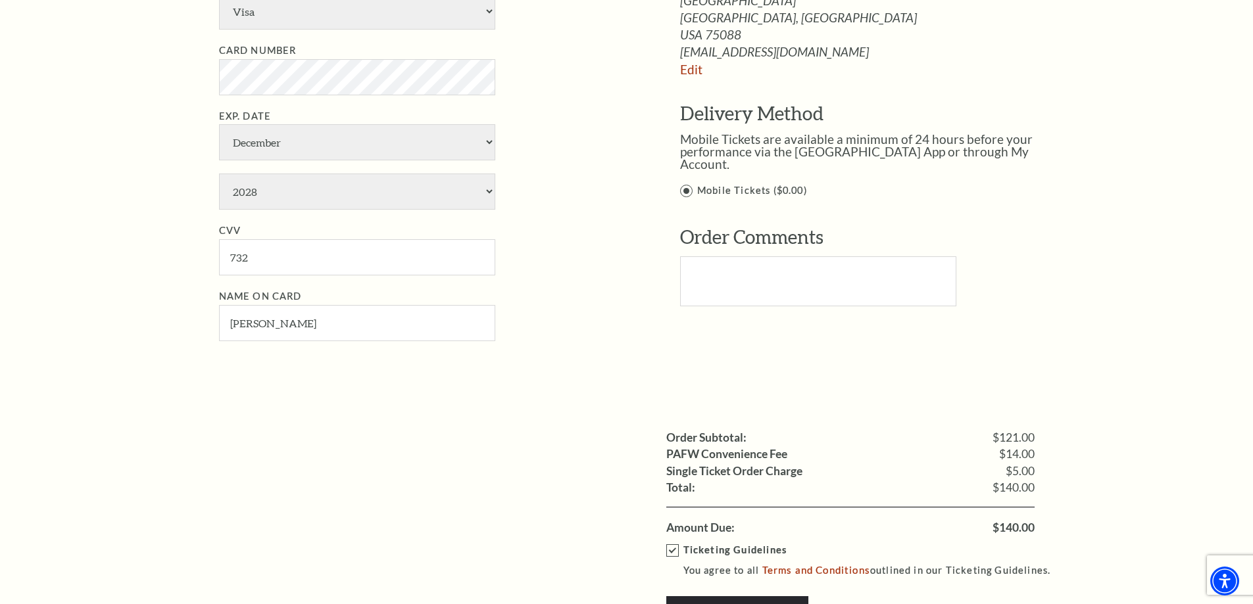
click at [684, 183] on label "Mobile Tickets ($0.00)" at bounding box center [871, 191] width 382 height 16
click at [0, 0] on input "Mobile Tickets ($0.00)" at bounding box center [0, 0] width 0 height 0
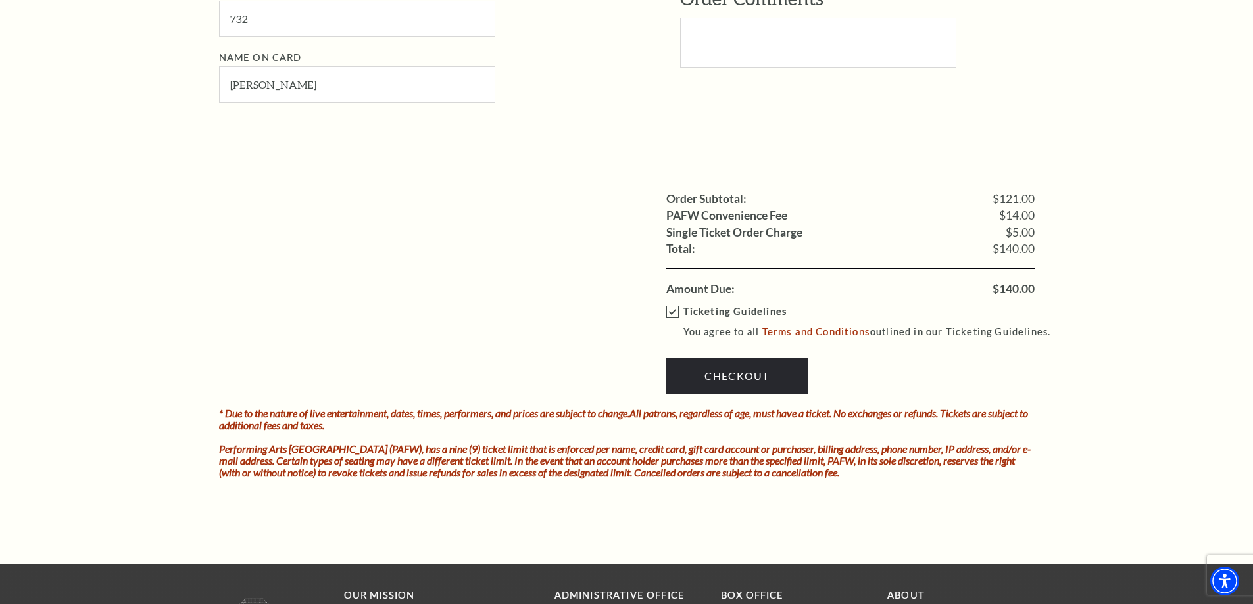
scroll to position [1052, 0]
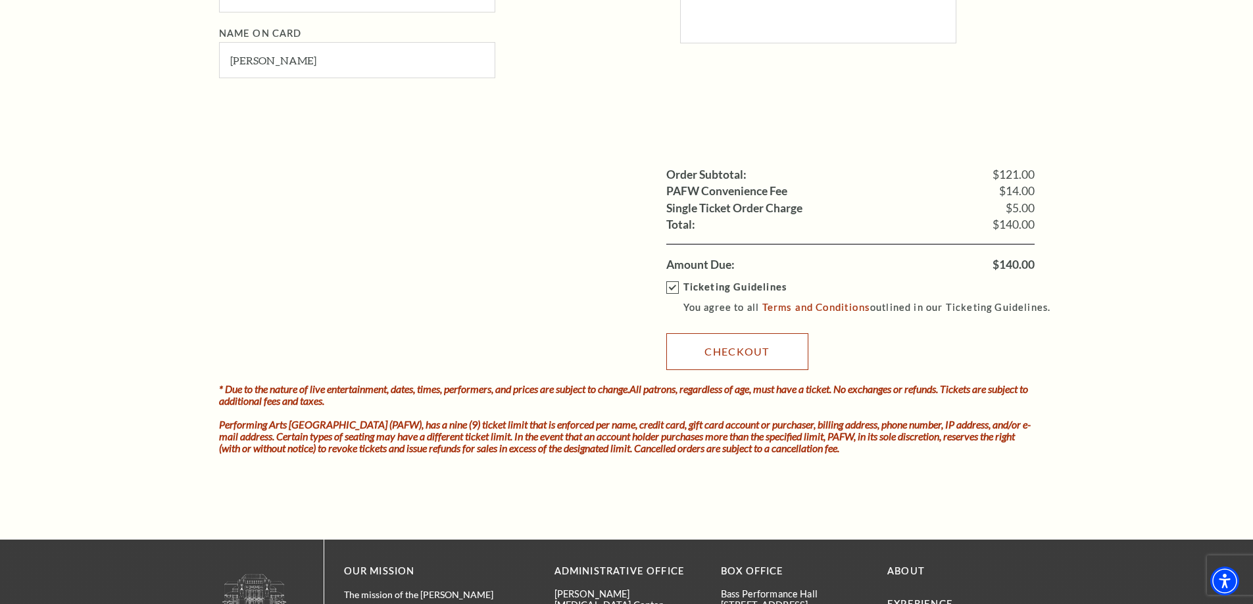
click at [747, 353] on link "Checkout" at bounding box center [737, 351] width 142 height 37
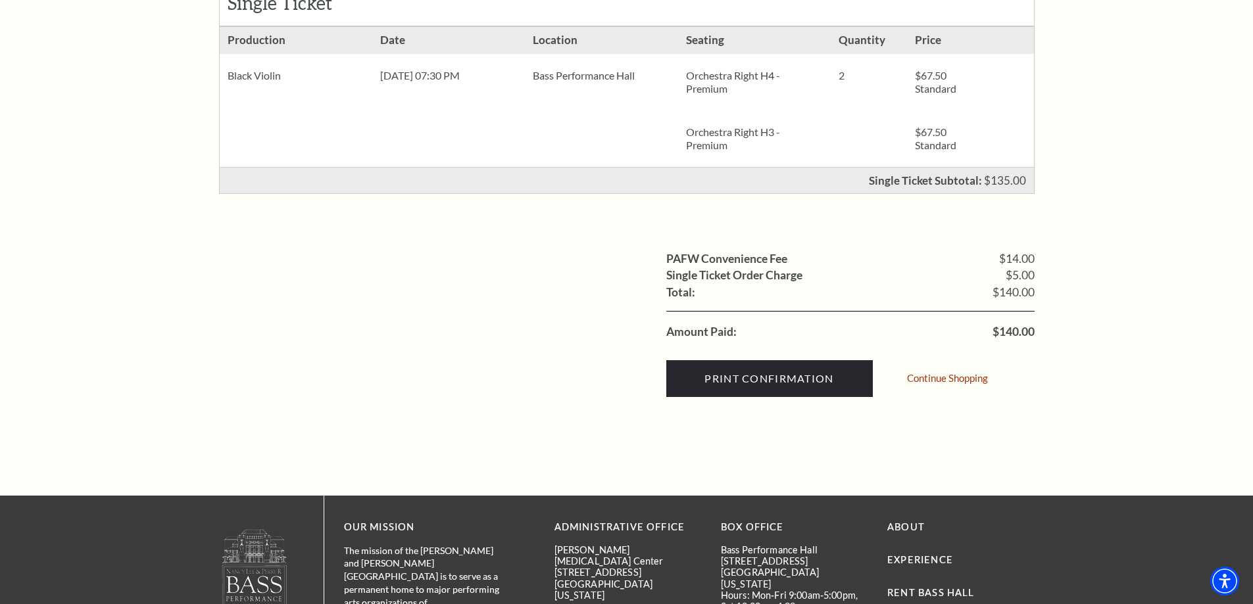
scroll to position [329, 0]
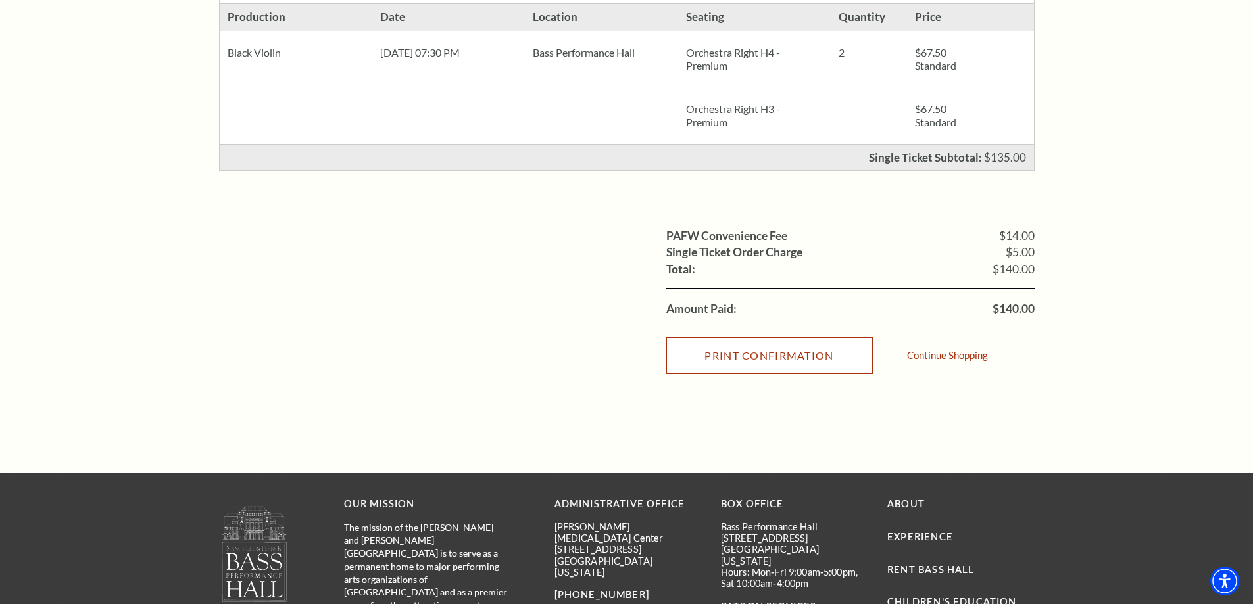
click at [778, 356] on input "Print Confirmation" at bounding box center [769, 355] width 206 height 37
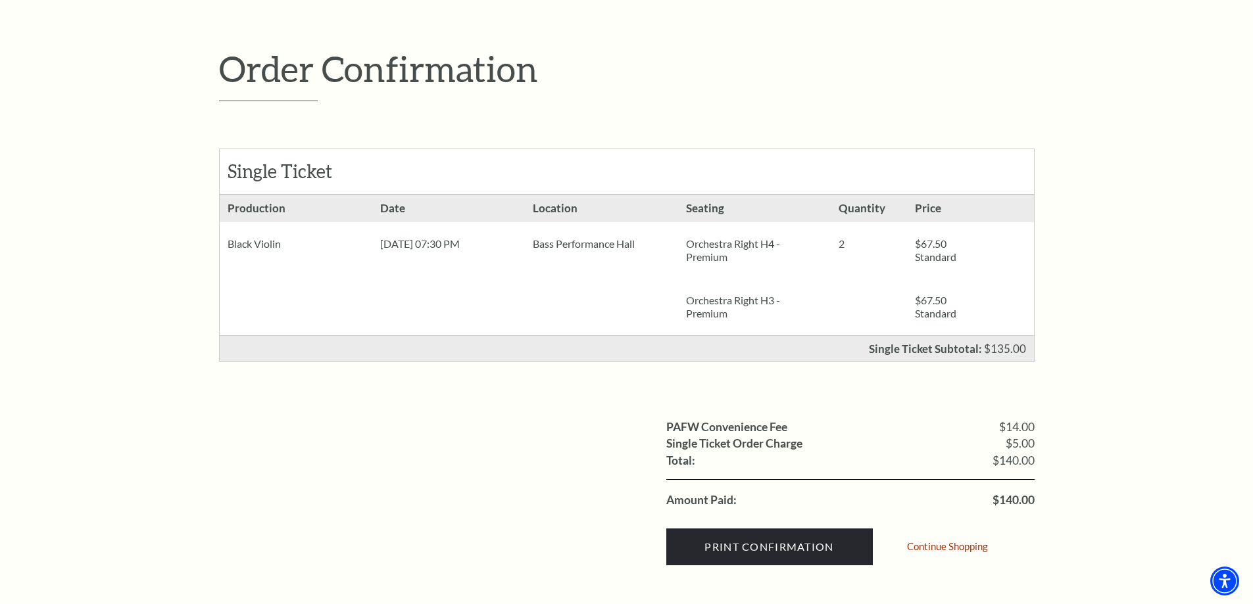
scroll to position [0, 0]
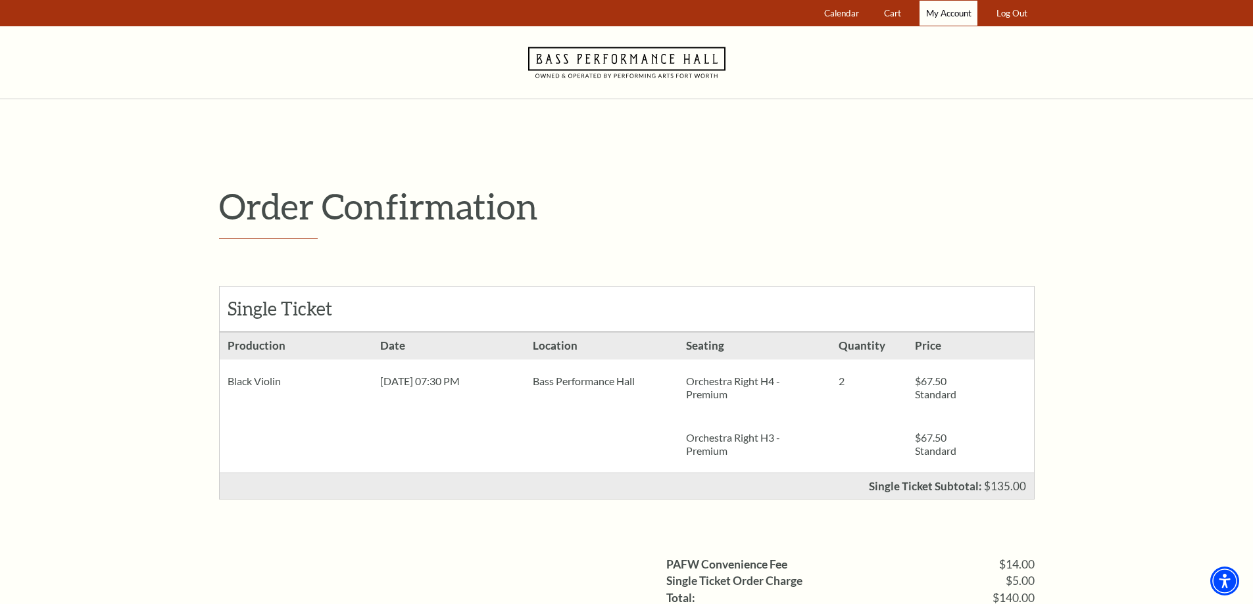
click at [944, 10] on span "My Account" at bounding box center [948, 13] width 45 height 11
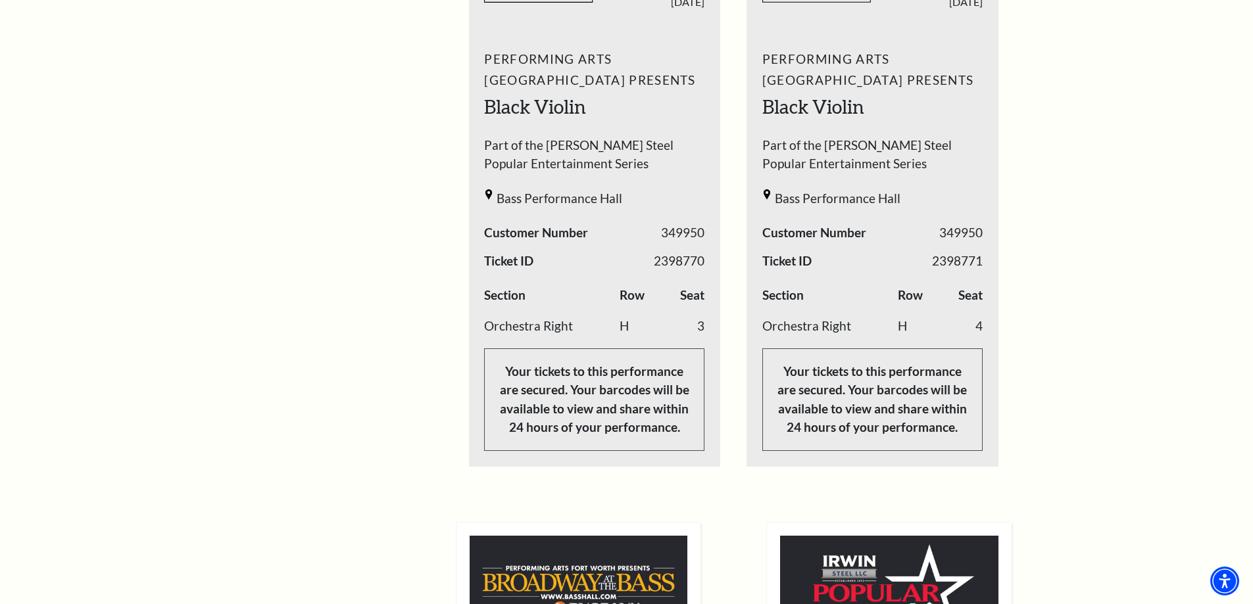
scroll to position [329, 0]
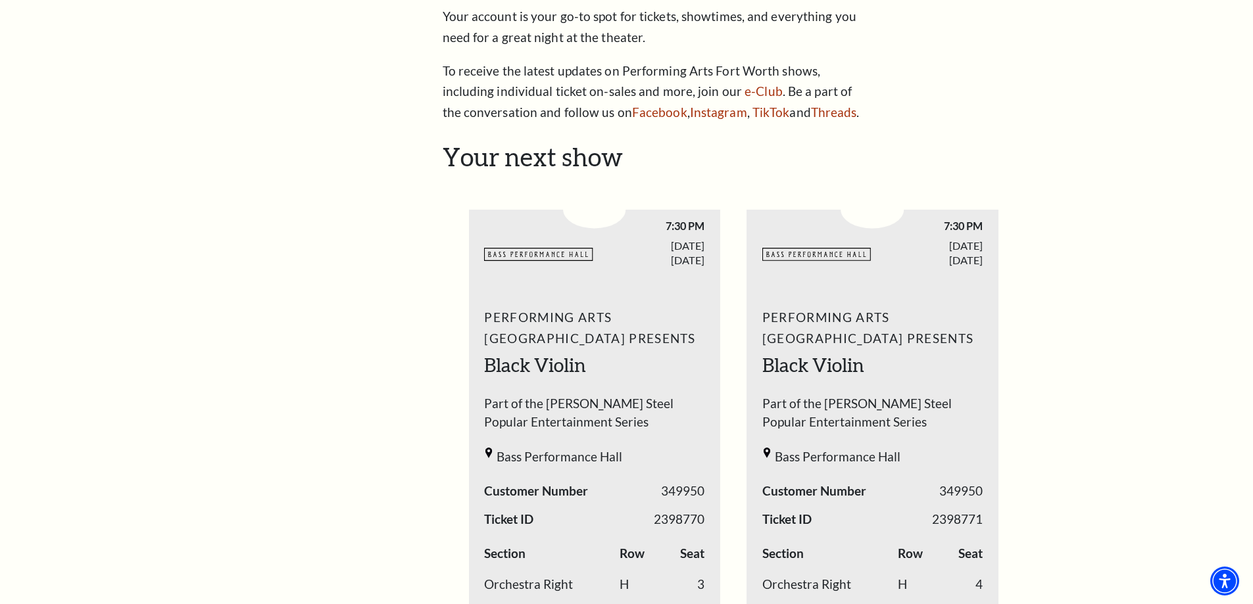
click at [619, 353] on h2 "Black Violin" at bounding box center [594, 365] width 220 height 26
click at [619, 352] on div "Performing Arts Fort Worth Presents Black Violin Part of the [PERSON_NAME] Stee…" at bounding box center [595, 508] width 252 height 421
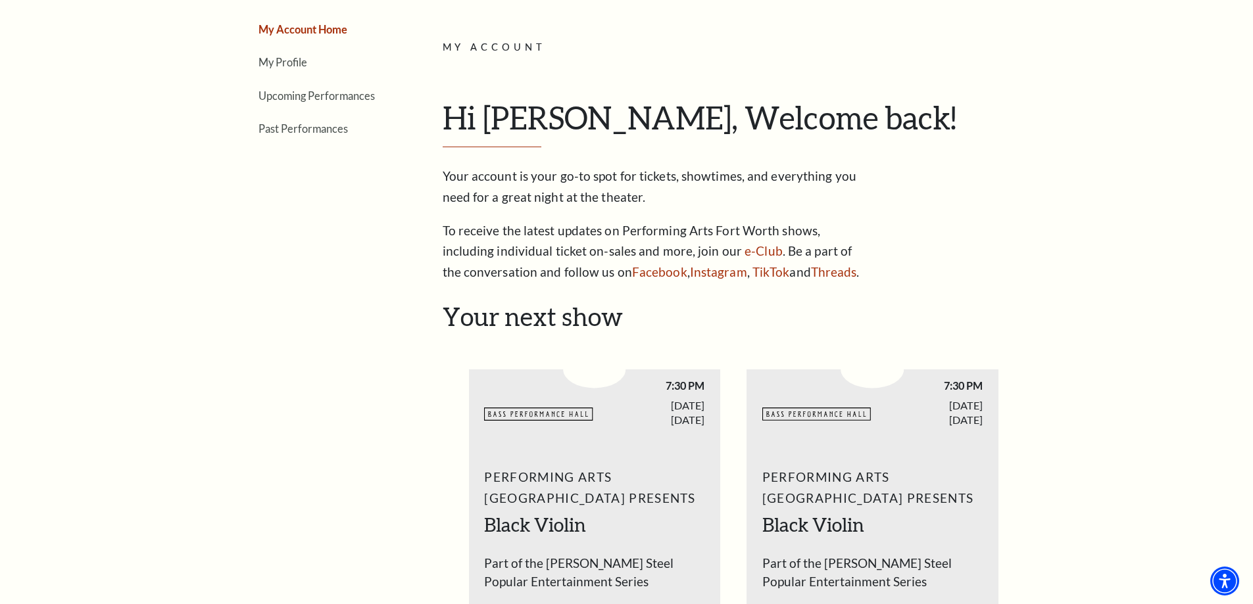
scroll to position [132, 0]
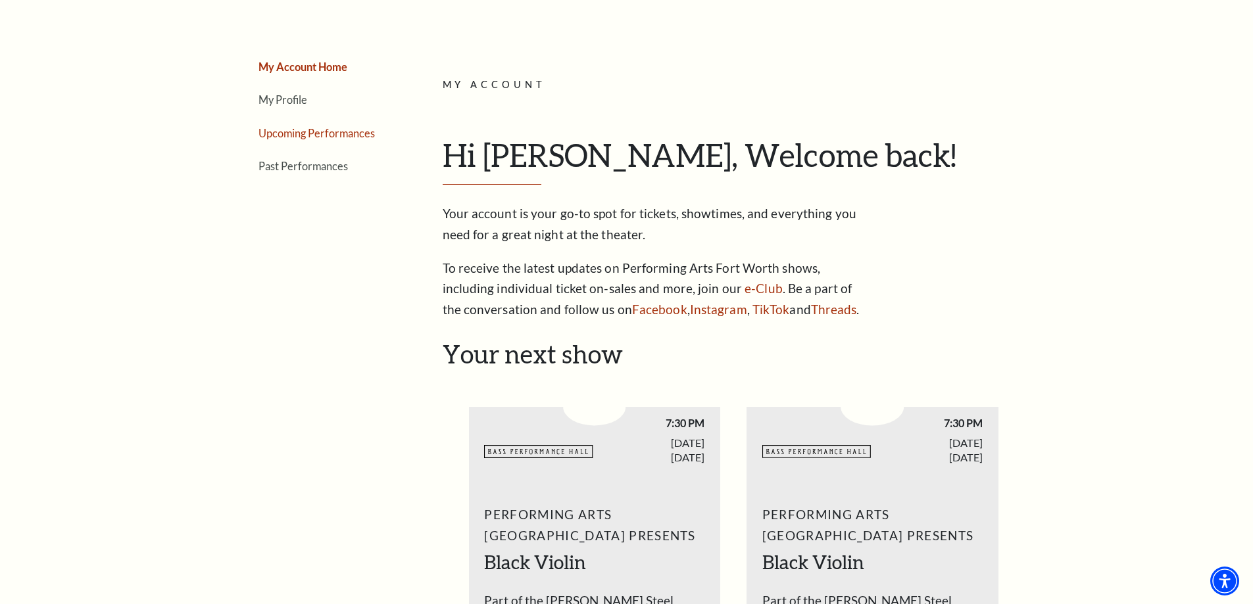
click at [327, 132] on link "Upcoming Performances" at bounding box center [316, 133] width 116 height 12
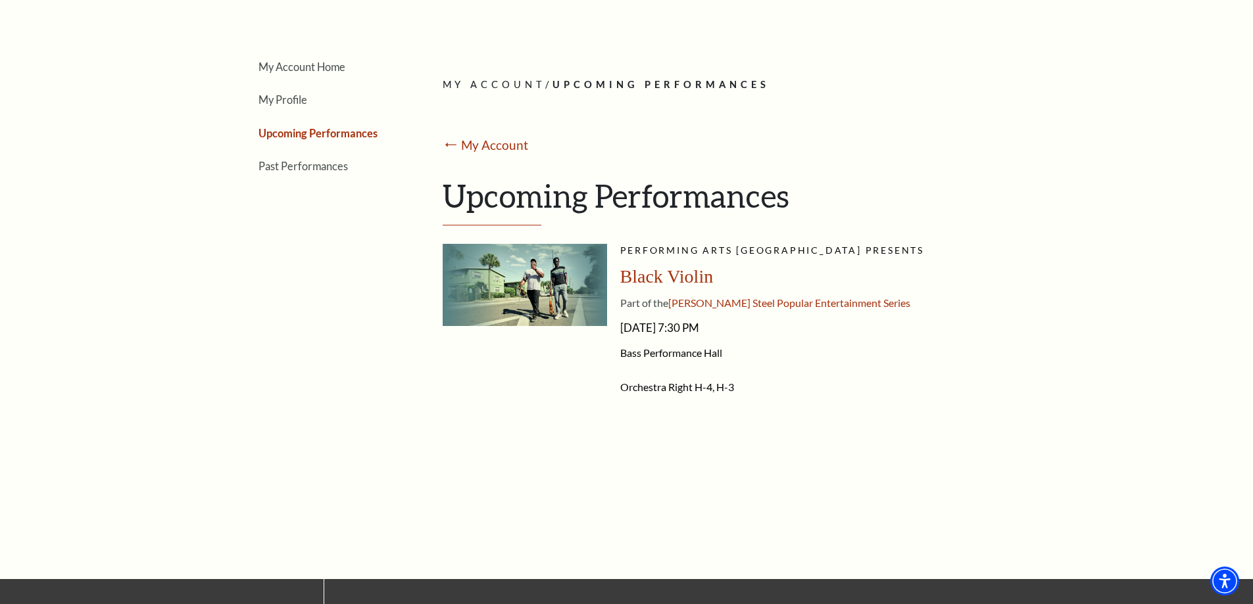
click at [495, 273] on img at bounding box center [524, 285] width 164 height 82
click at [293, 102] on link "My Profile" at bounding box center [282, 99] width 49 height 12
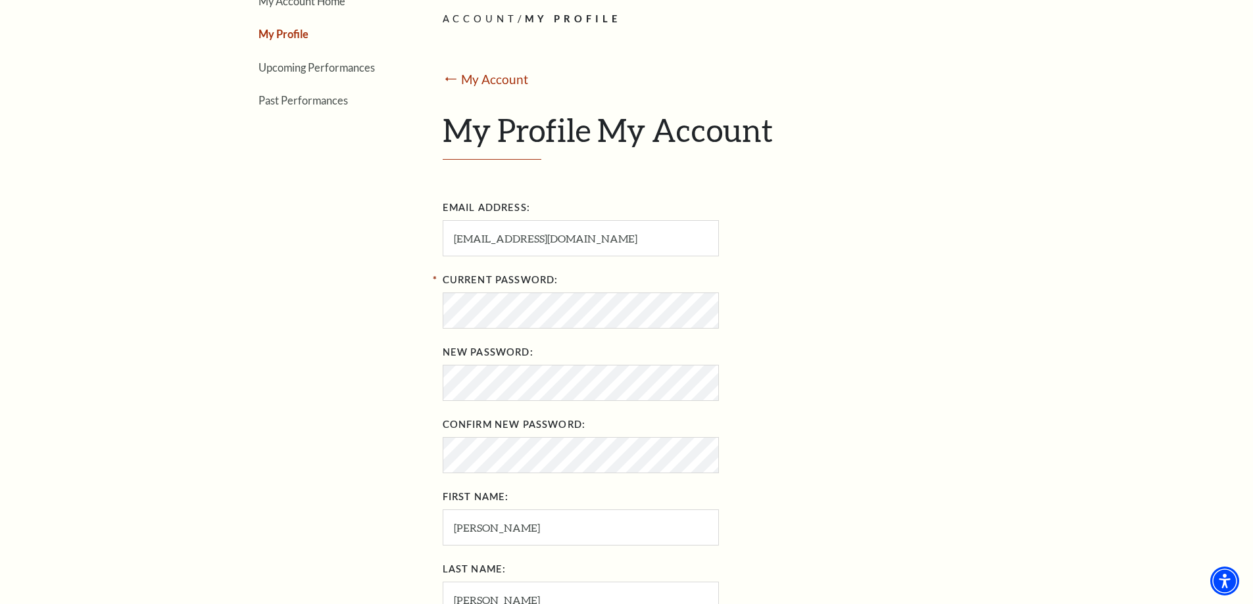
scroll to position [0, 0]
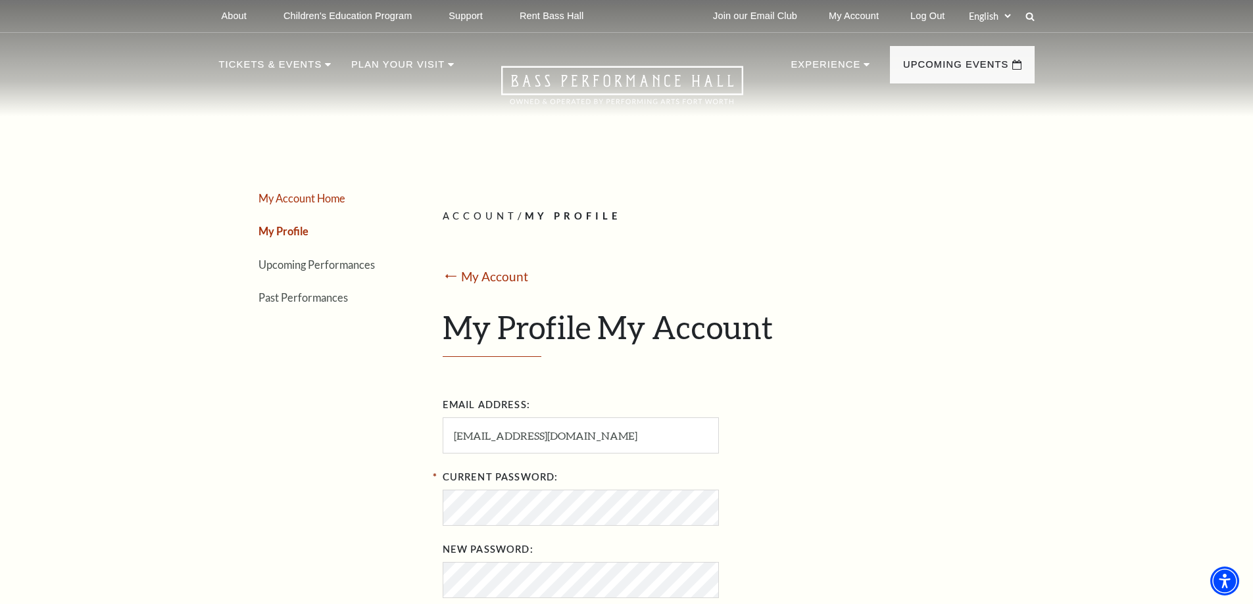
click at [308, 197] on link "My Account Home" at bounding box center [301, 198] width 87 height 12
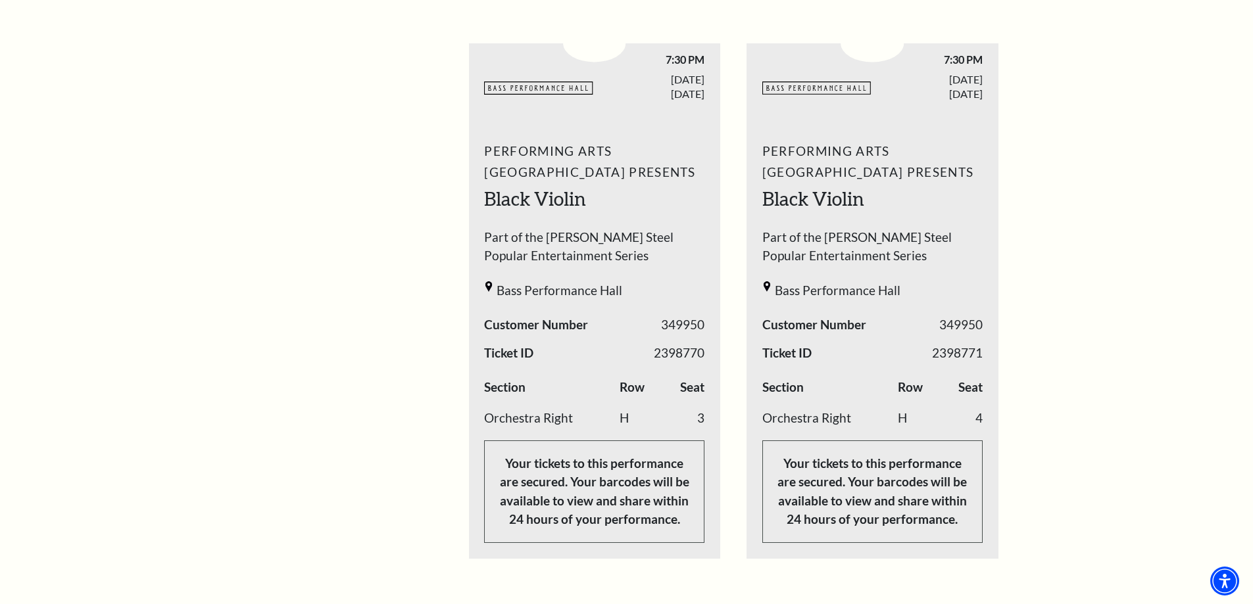
scroll to position [526, 0]
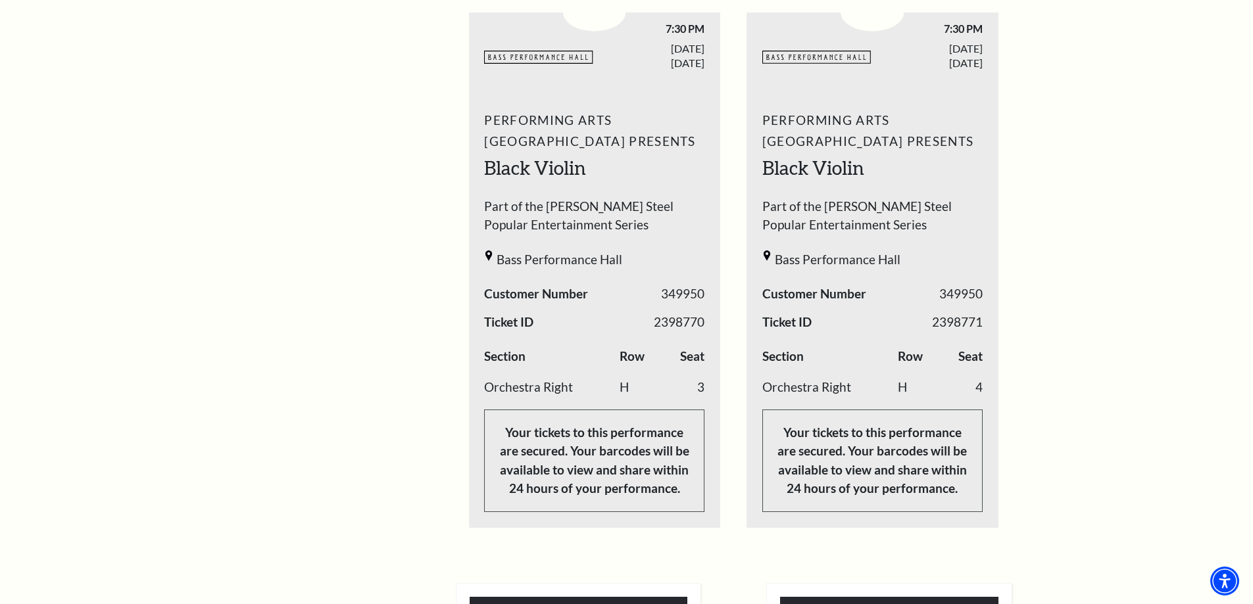
click at [577, 240] on span "Part of the [PERSON_NAME] Steel Popular Entertainment Series" at bounding box center [594, 219] width 220 height 44
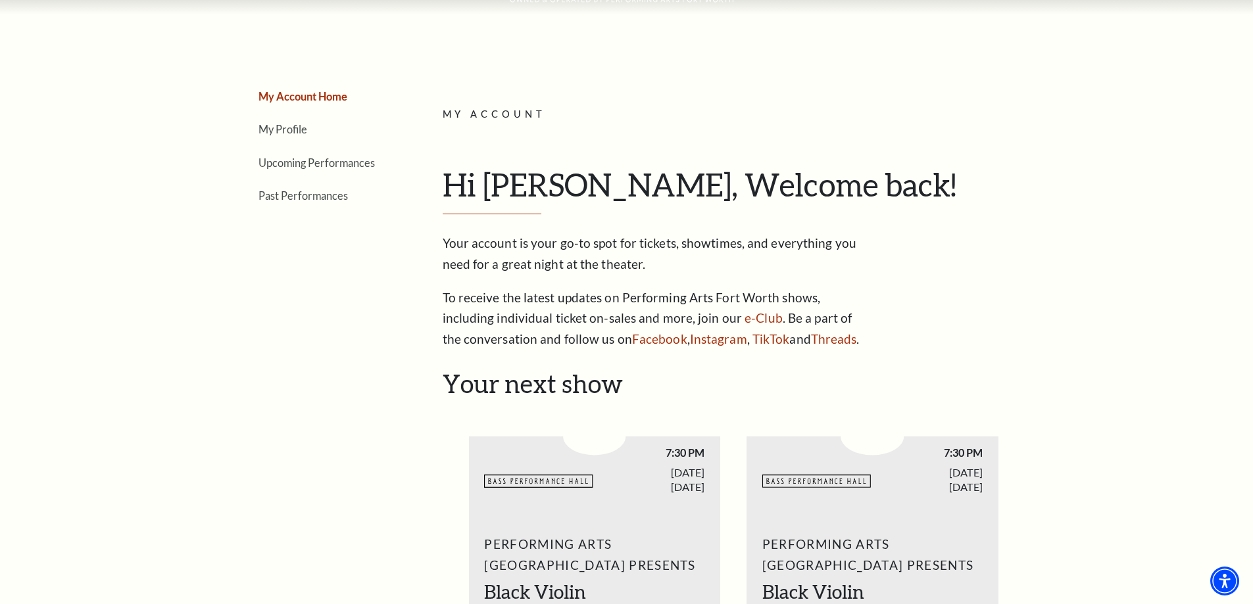
scroll to position [0, 0]
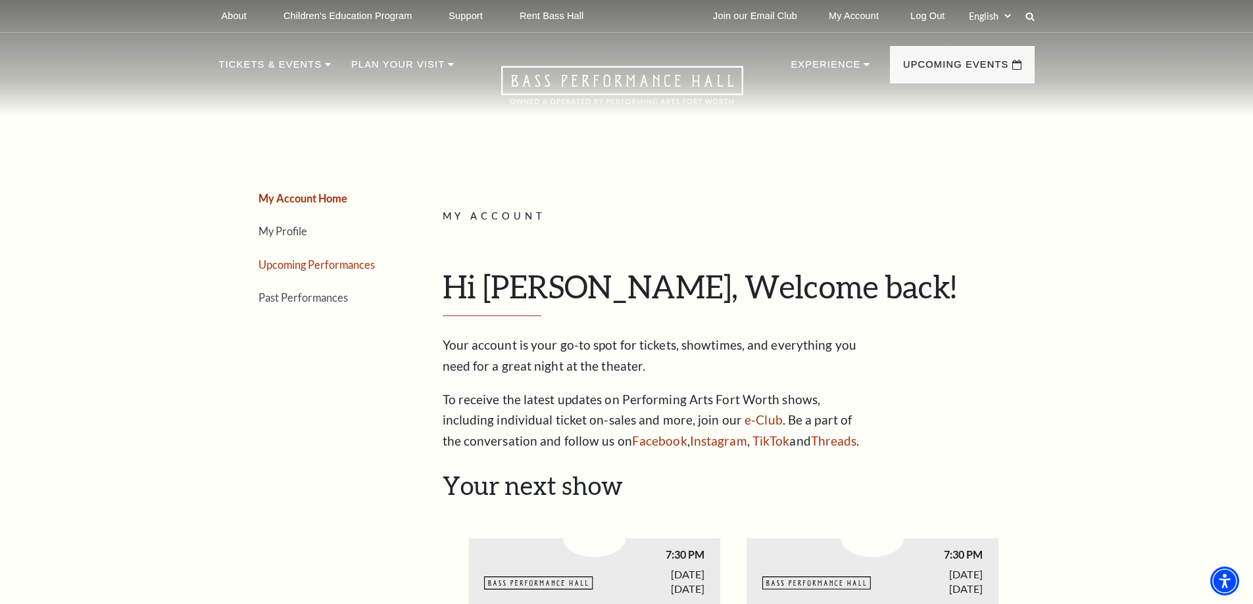
click at [337, 259] on link "Upcoming Performances" at bounding box center [316, 264] width 116 height 12
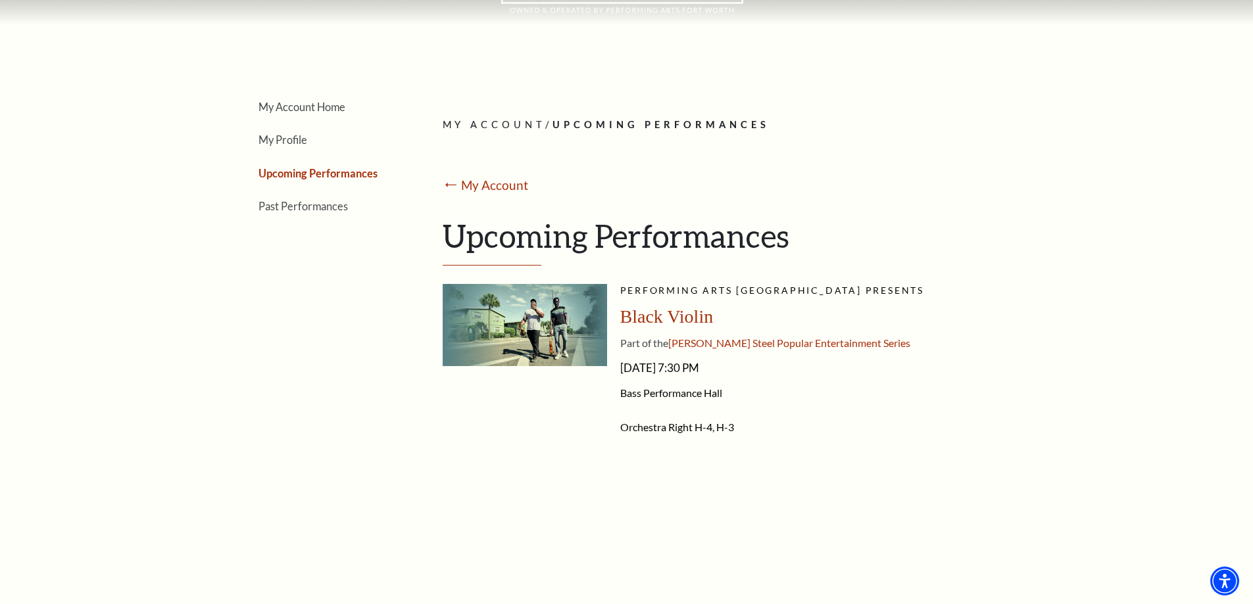
scroll to position [132, 0]
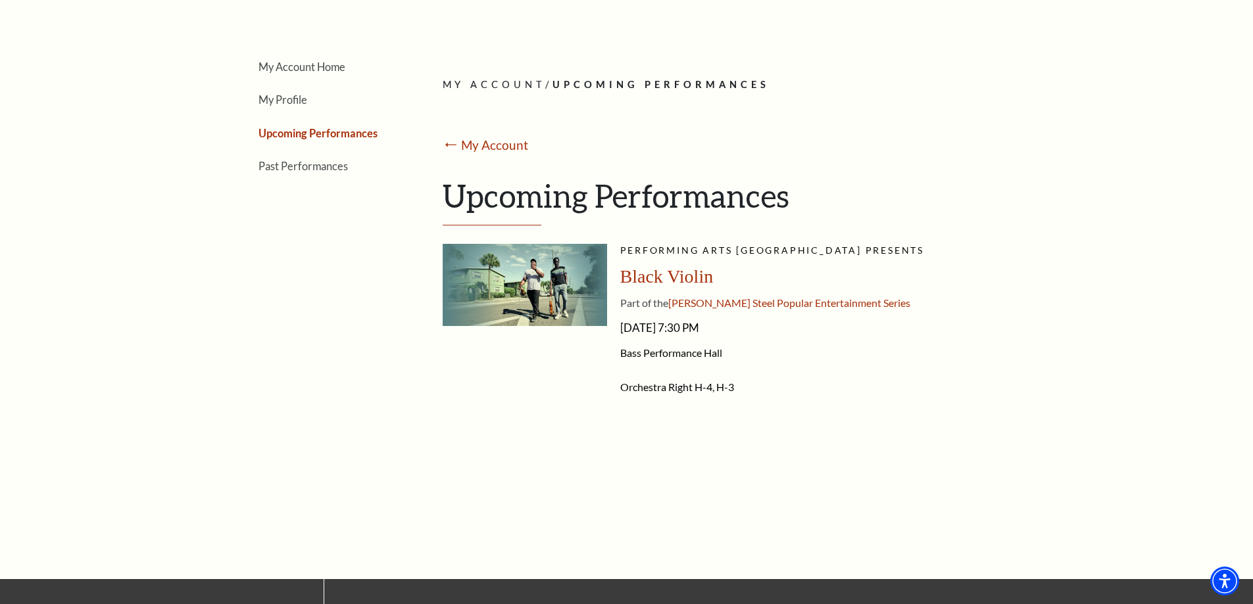
drag, startPoint x: 665, startPoint y: 278, endPoint x: 639, endPoint y: 278, distance: 25.6
click at [652, 278] on span "Black Violin" at bounding box center [666, 276] width 93 height 20
click at [569, 281] on img at bounding box center [524, 285] width 164 height 82
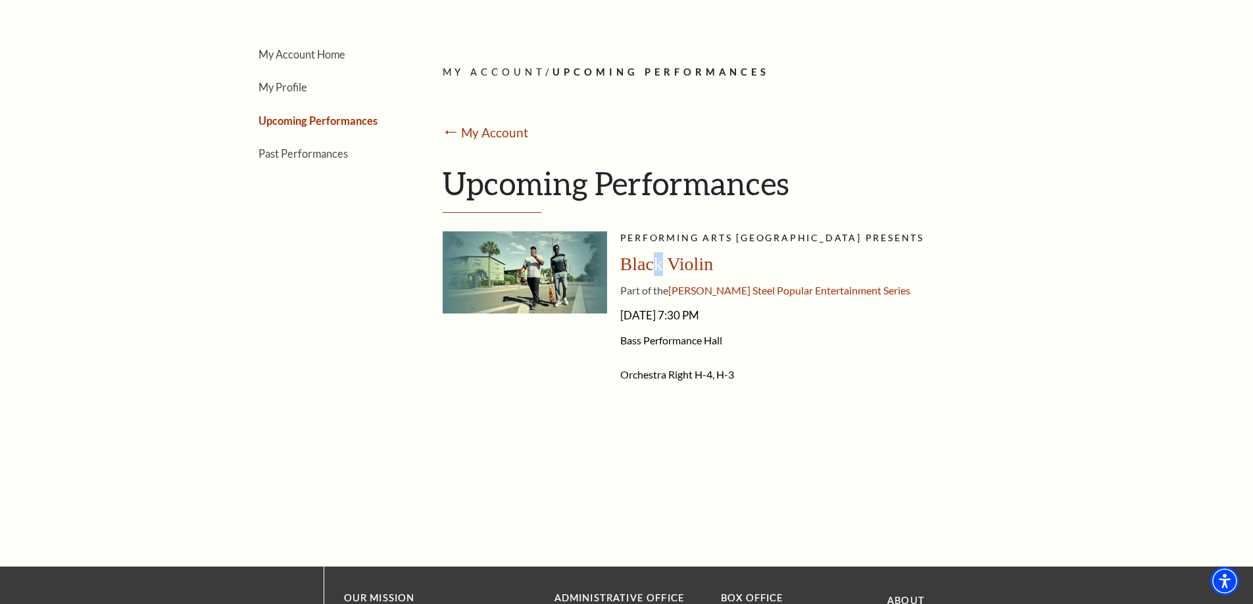
scroll to position [0, 0]
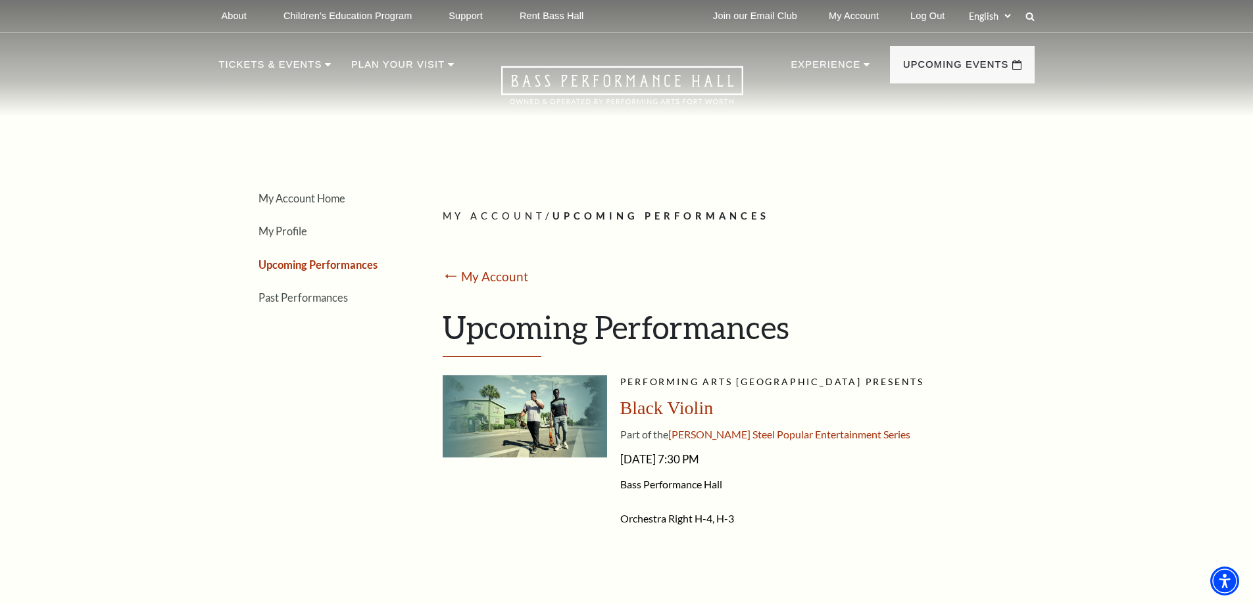
click at [308, 263] on link "Upcoming Performances" at bounding box center [317, 264] width 119 height 12
click at [330, 262] on link "Upcoming Performances" at bounding box center [317, 264] width 119 height 12
click at [508, 414] on img at bounding box center [524, 416] width 164 height 82
click at [304, 262] on link "Upcoming Performances" at bounding box center [317, 264] width 119 height 12
click at [490, 282] on link "My Account" at bounding box center [495, 276] width 68 height 15
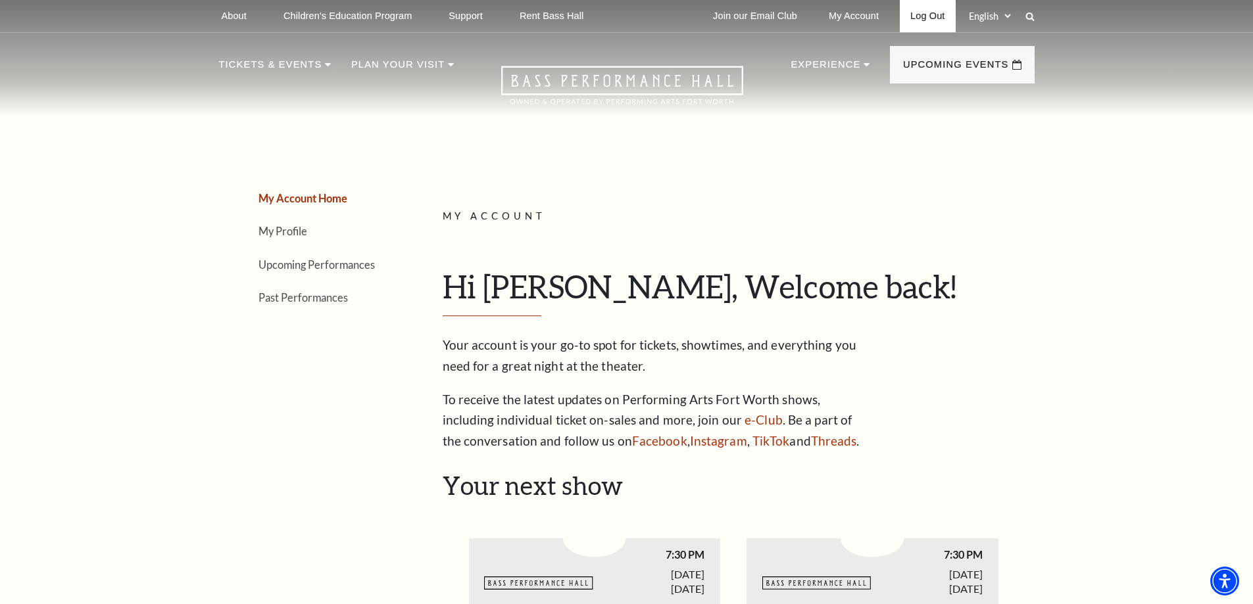
click at [927, 20] on link "Log Out" at bounding box center [926, 16] width 55 height 32
